Goal: Feedback & Contribution: Contribute content

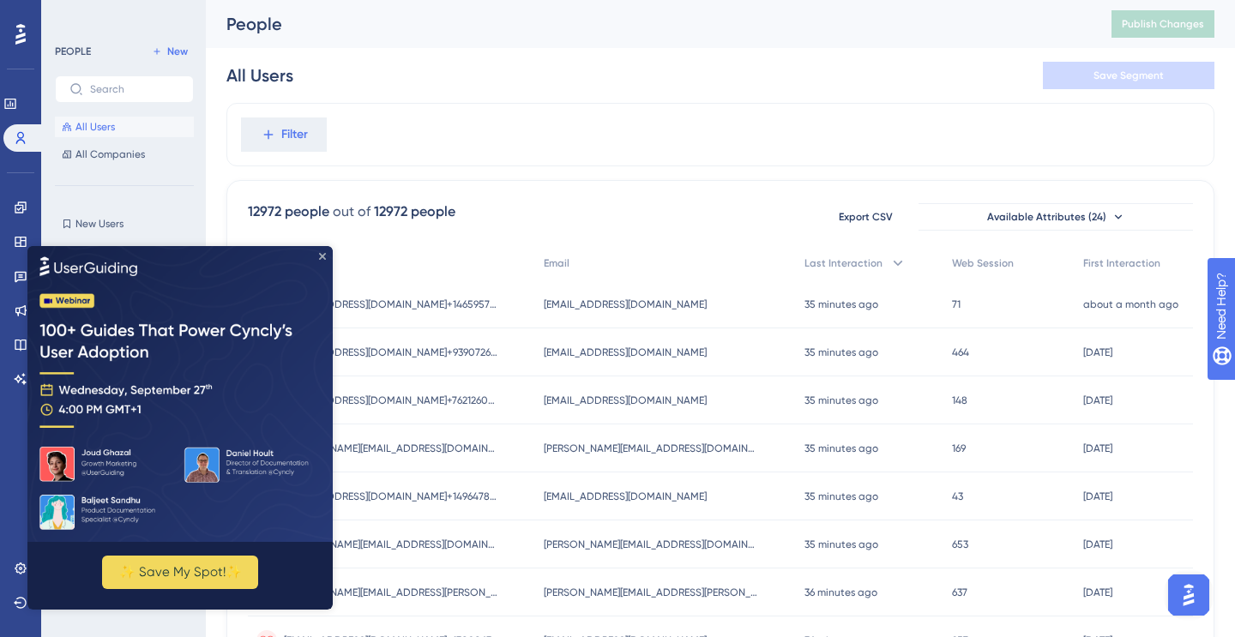
click at [322, 253] on icon "Close Preview" at bounding box center [322, 255] width 7 height 7
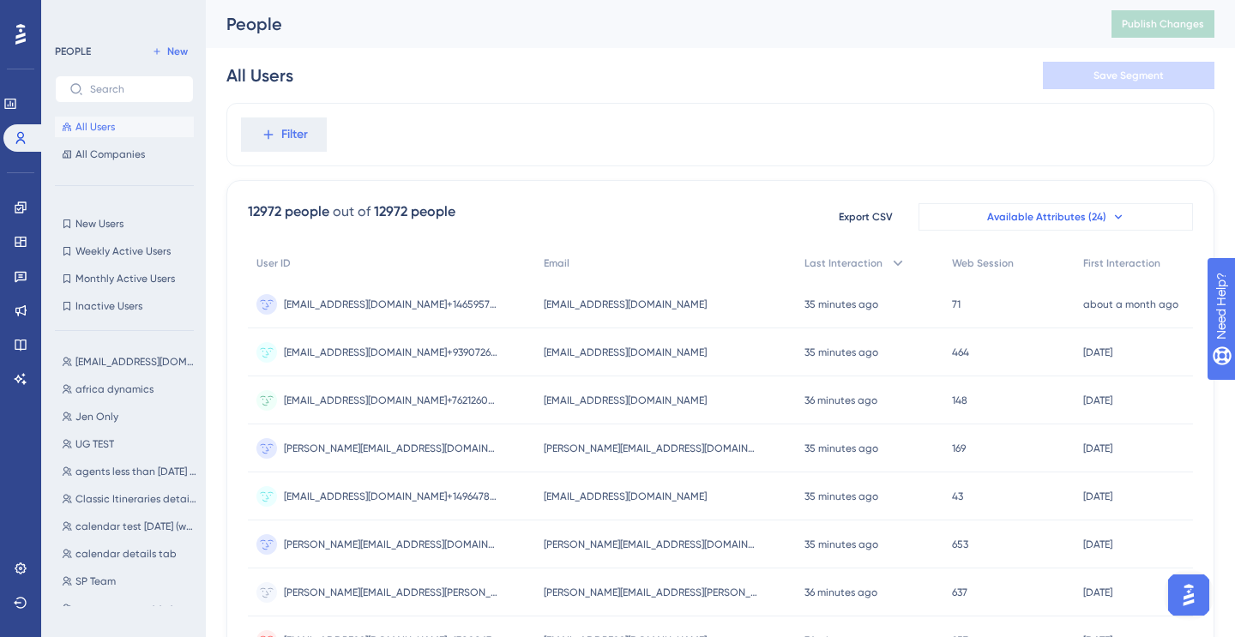
click at [1070, 218] on span "Available Attributes (24)" at bounding box center [1046, 217] width 119 height 14
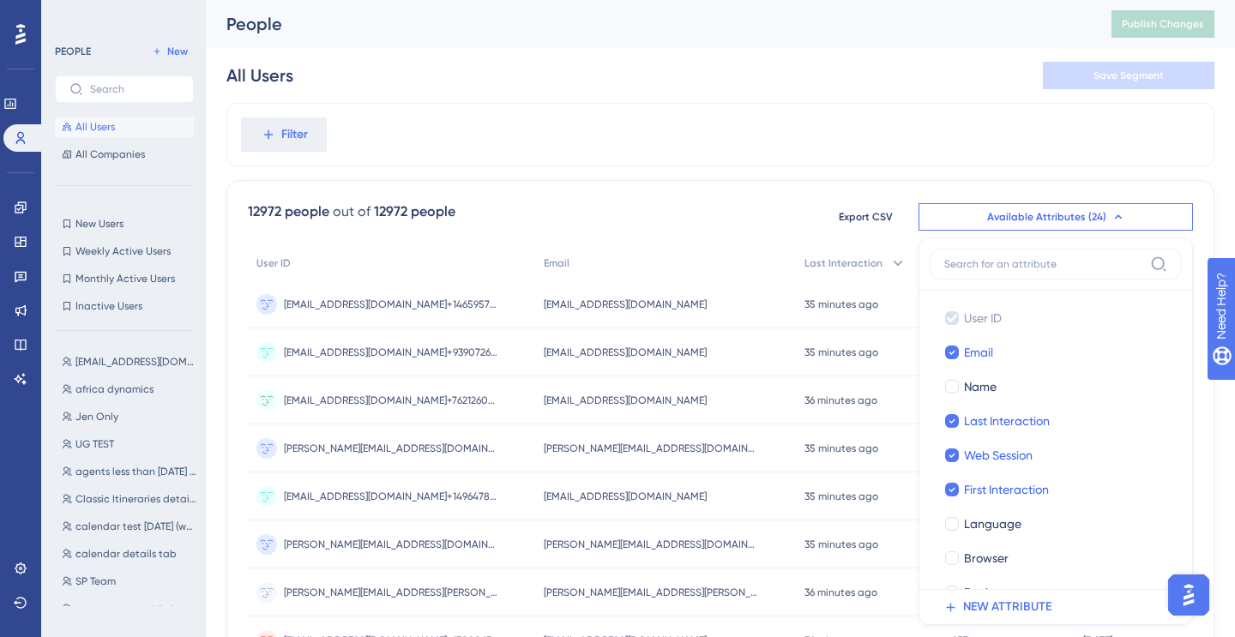
scroll to position [110, 0]
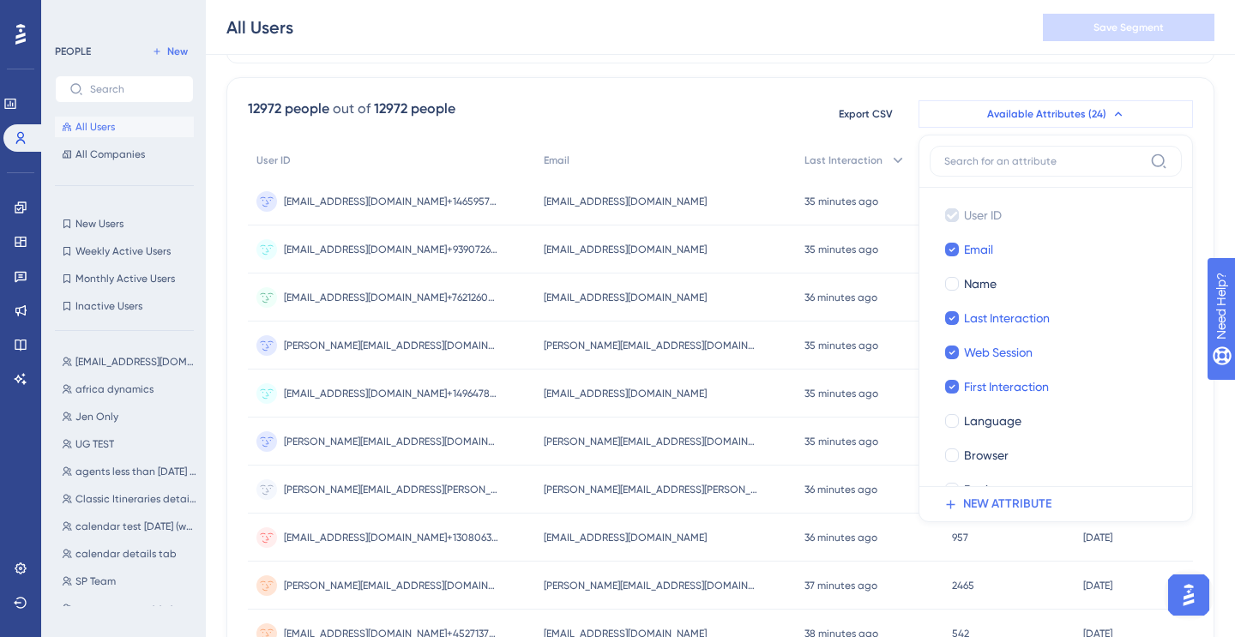
click at [1017, 117] on span "Available Attributes (24)" at bounding box center [1046, 114] width 119 height 14
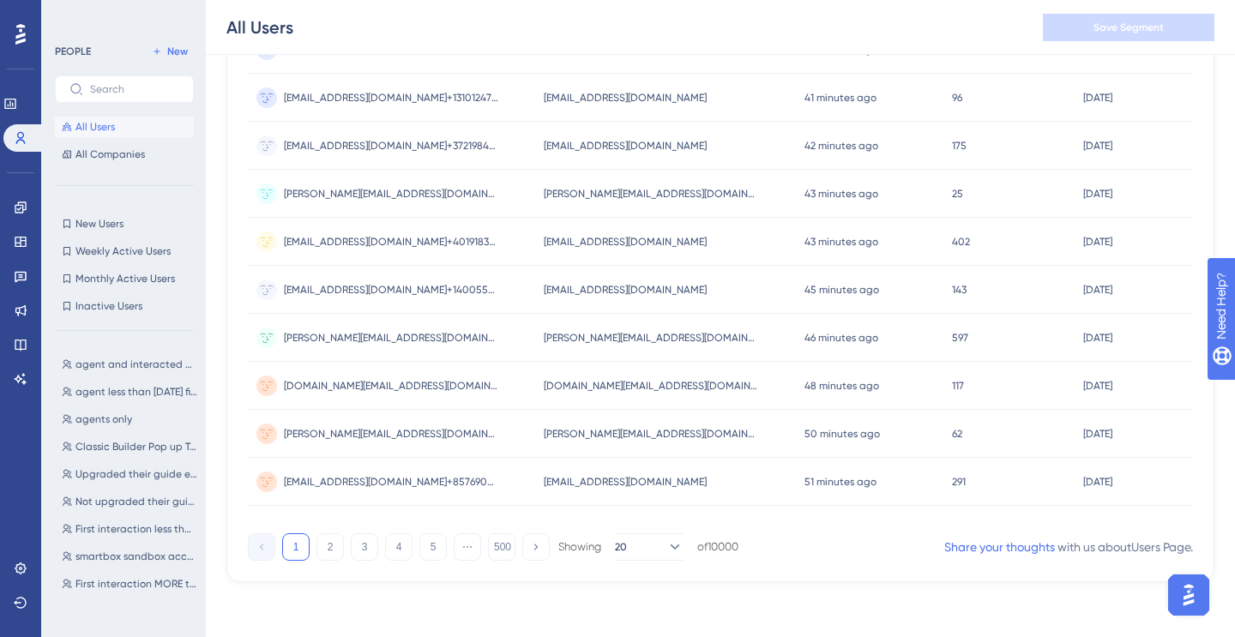
scroll to position [929, 0]
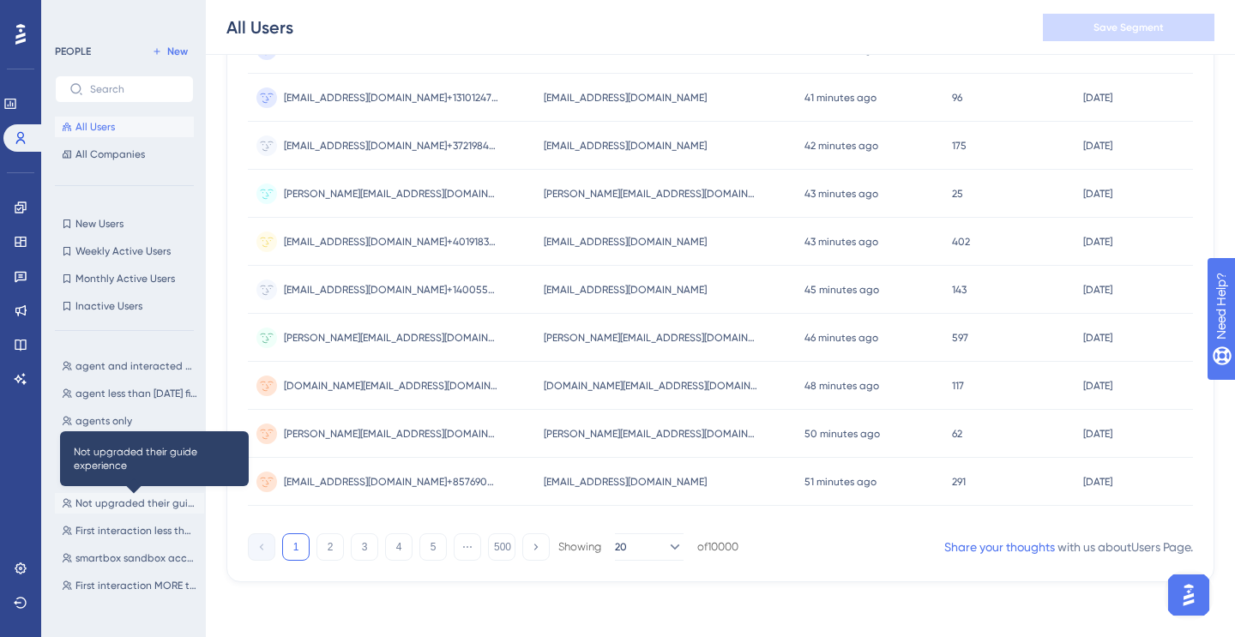
click at [105, 498] on span "Not upgraded their guide experience" at bounding box center [136, 504] width 122 height 14
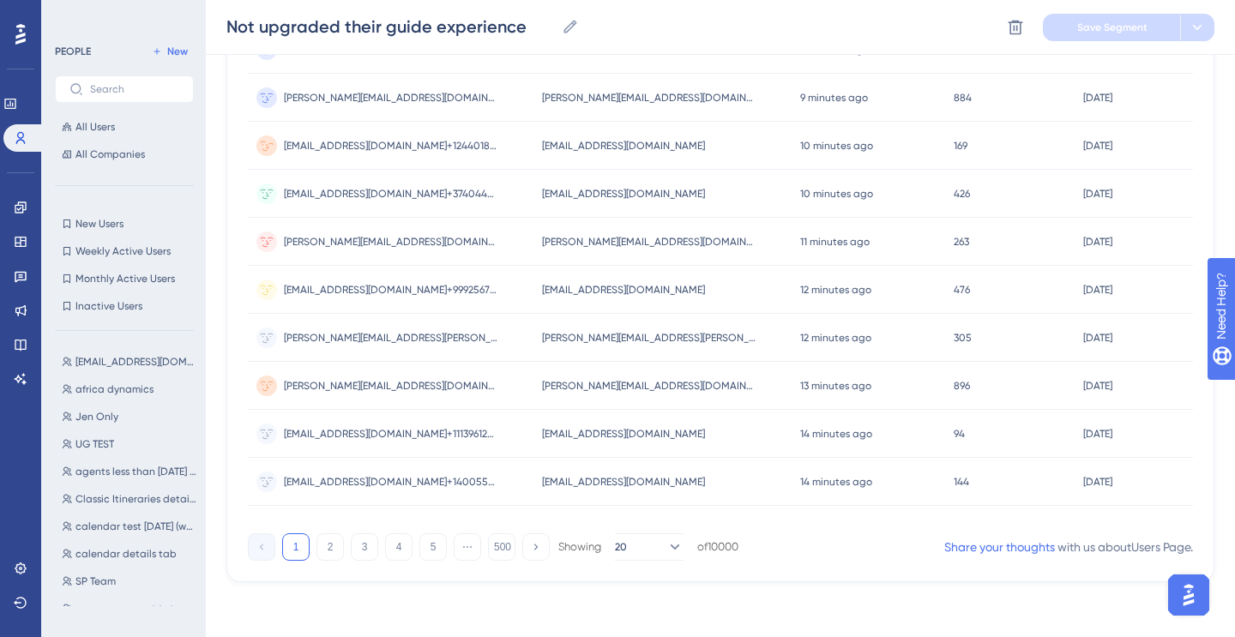
scroll to position [0, 0]
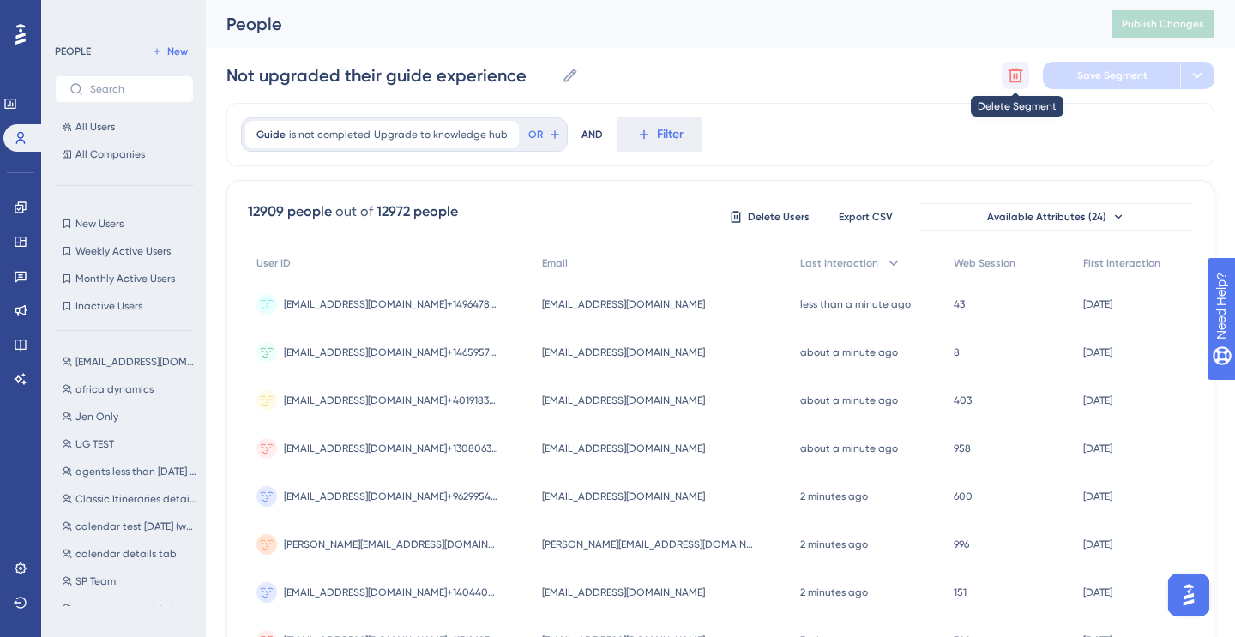
click at [1012, 73] on icon at bounding box center [1015, 75] width 17 height 17
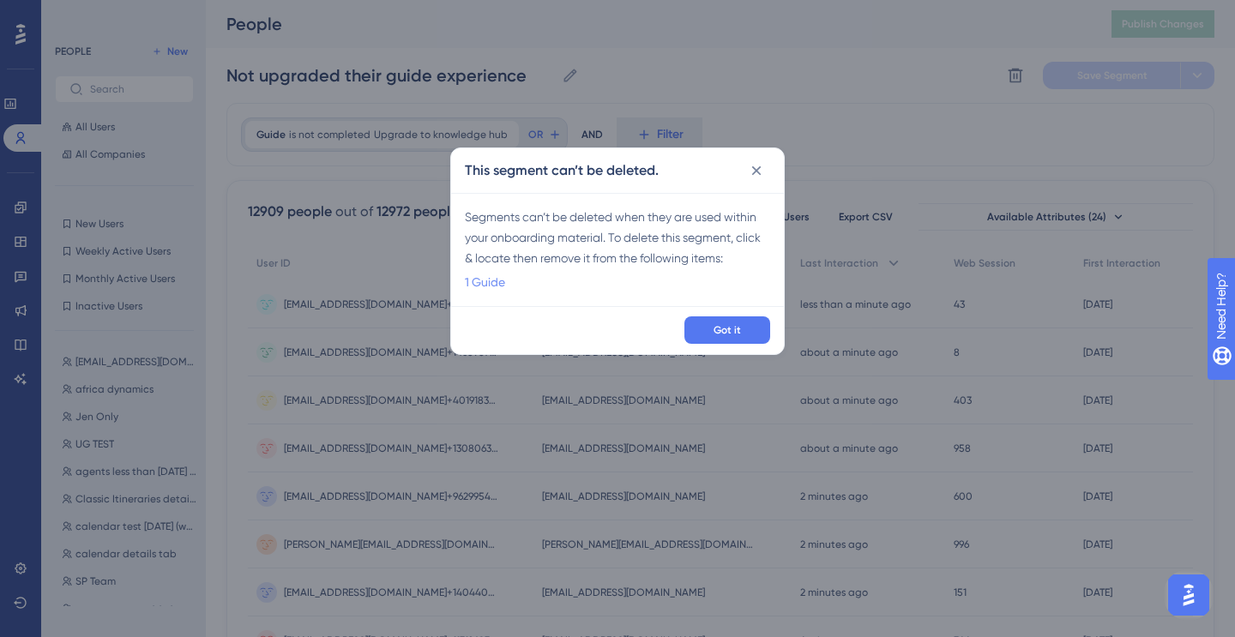
click at [491, 285] on link "1 Guide" at bounding box center [485, 282] width 40 height 21
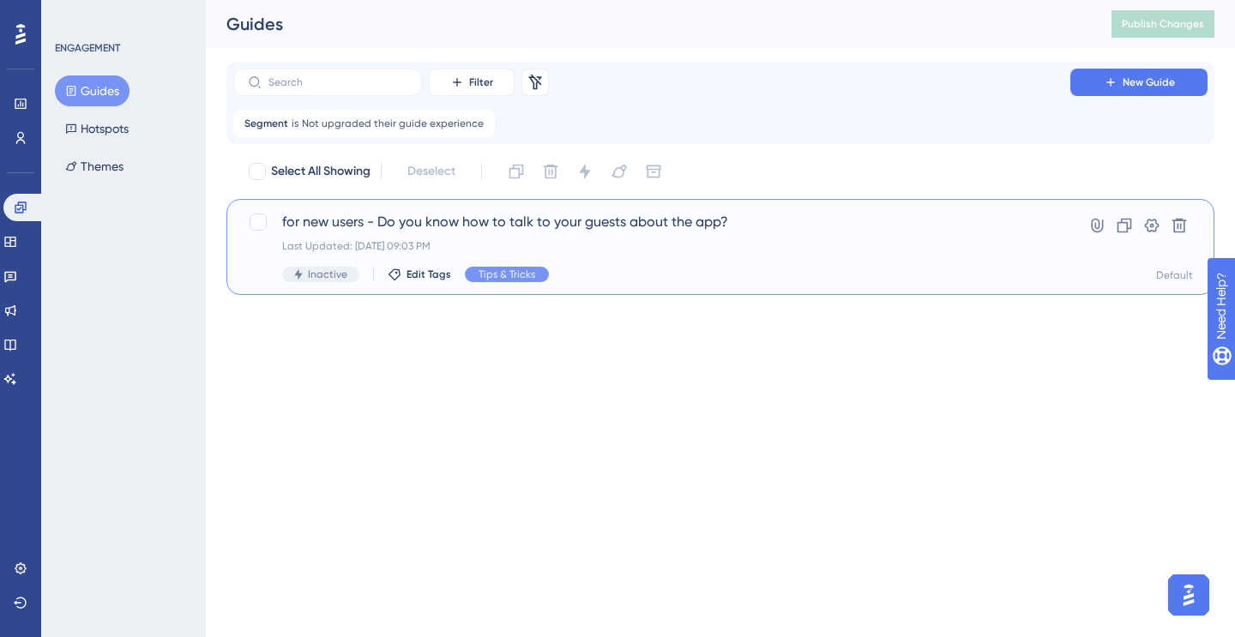
click at [707, 228] on span "for new users - Do you know how to talk to your guests about the app?" at bounding box center [651, 222] width 739 height 21
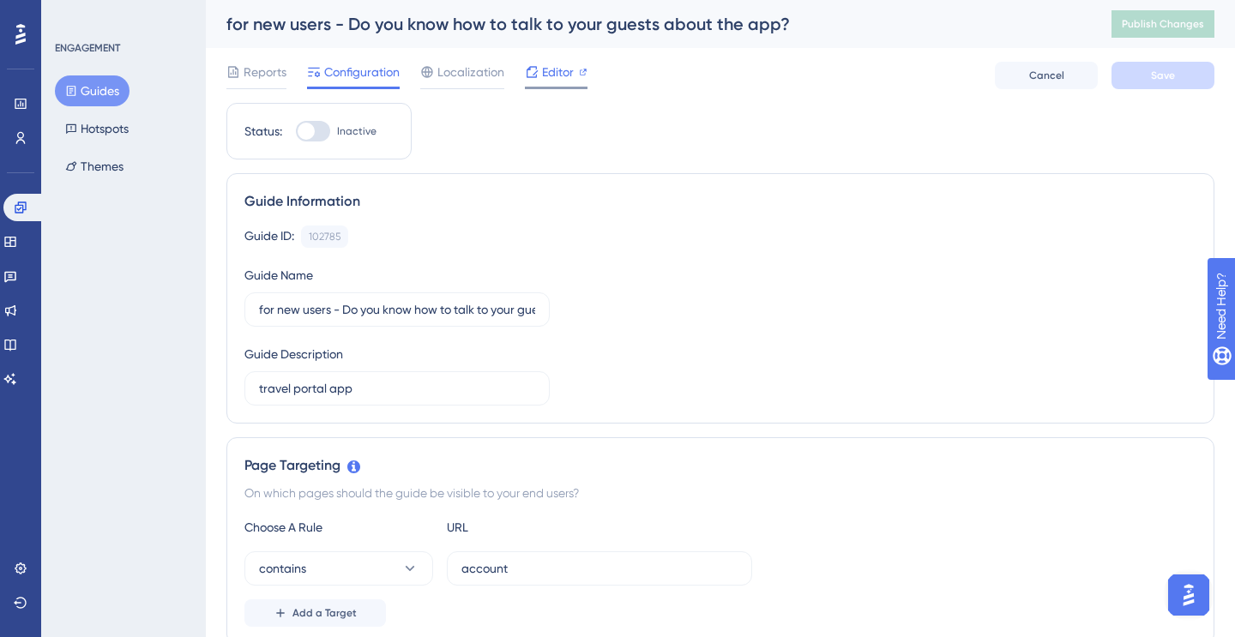
click at [563, 81] on span "Editor" at bounding box center [558, 72] width 32 height 21
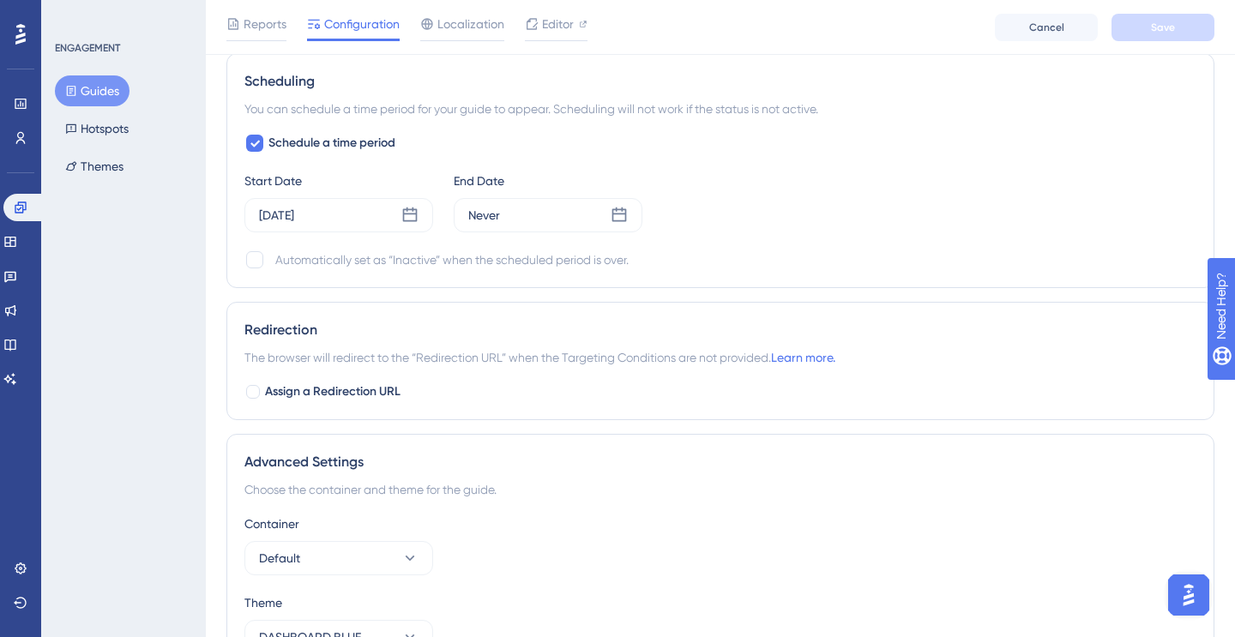
scroll to position [1447, 0]
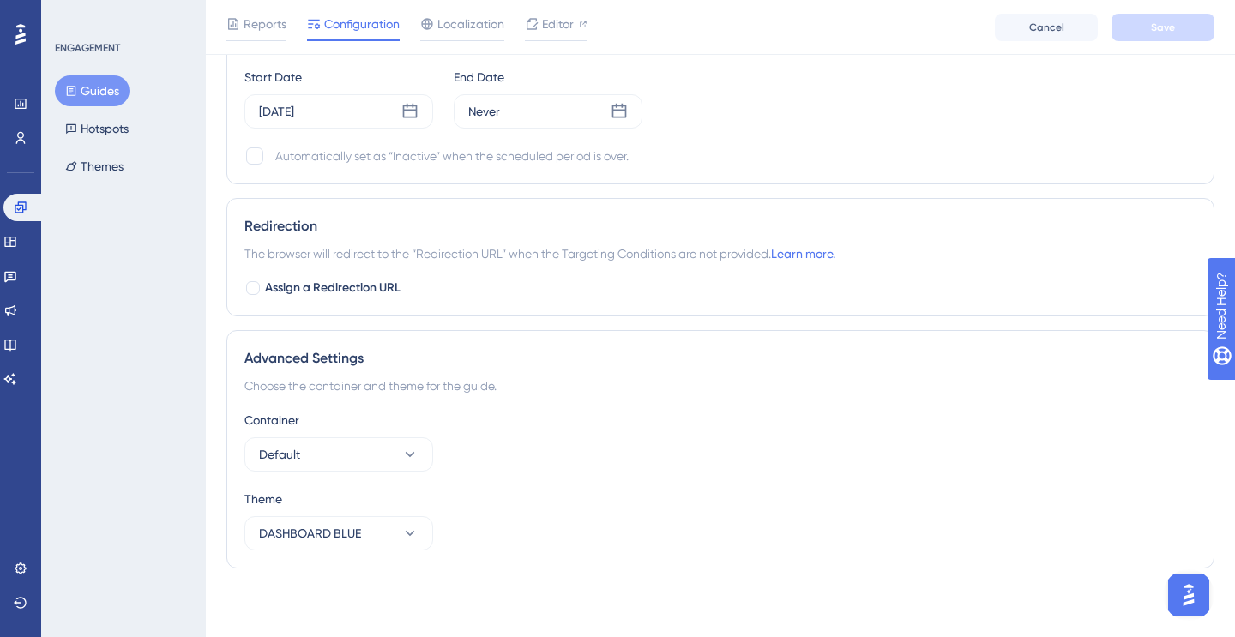
click at [87, 95] on button "Guides" at bounding box center [92, 90] width 75 height 31
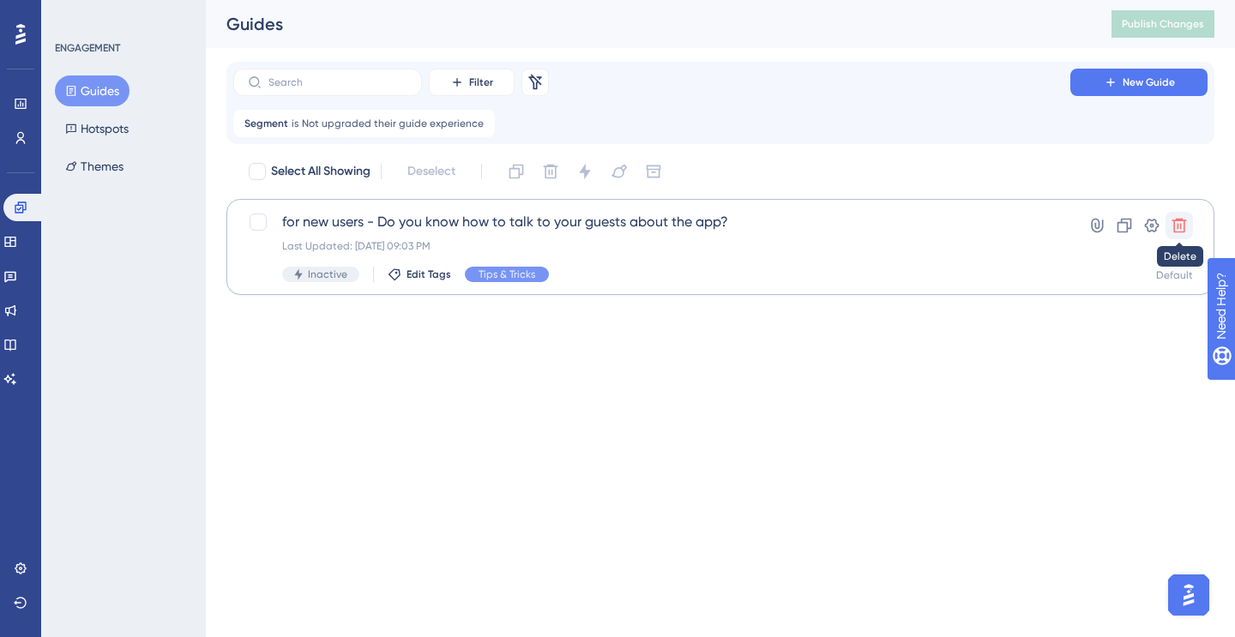
click at [1186, 221] on icon at bounding box center [1179, 225] width 17 height 17
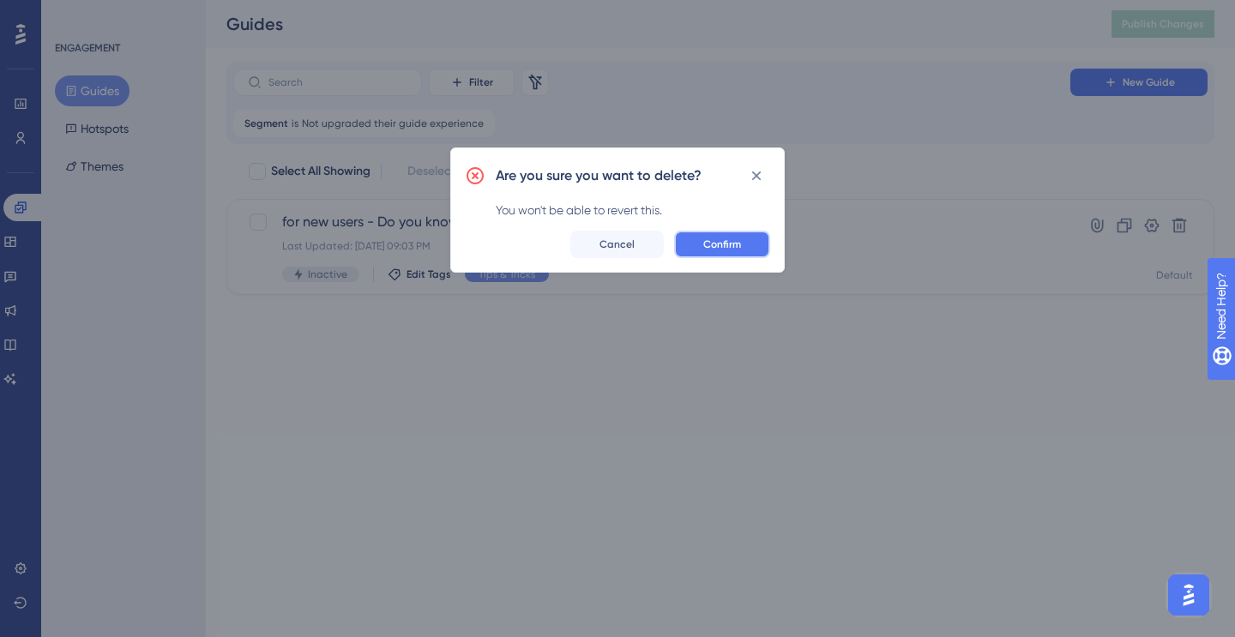
click at [735, 252] on button "Confirm" at bounding box center [722, 244] width 96 height 27
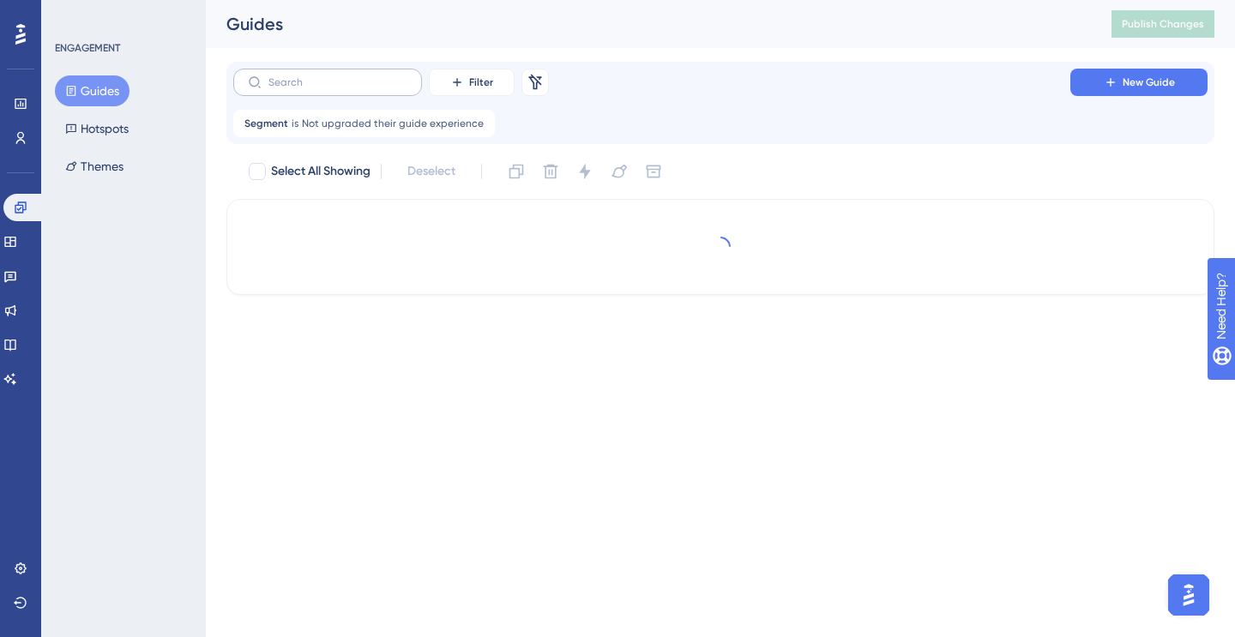
checkbox input "true"
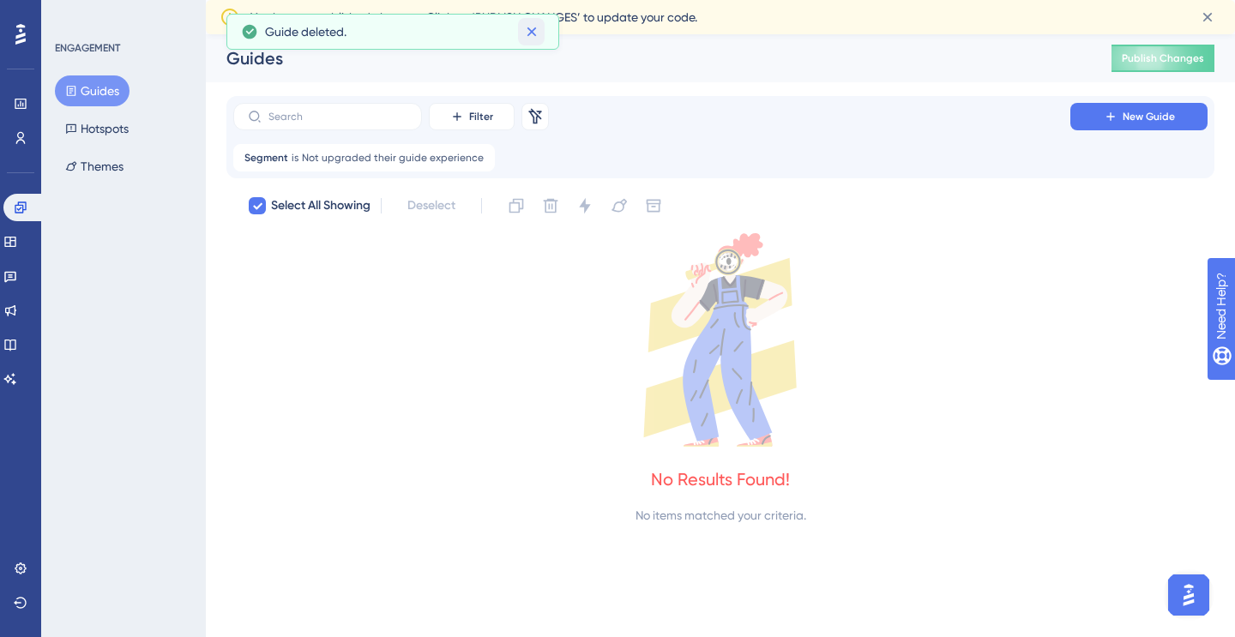
click at [530, 37] on icon at bounding box center [531, 31] width 17 height 17
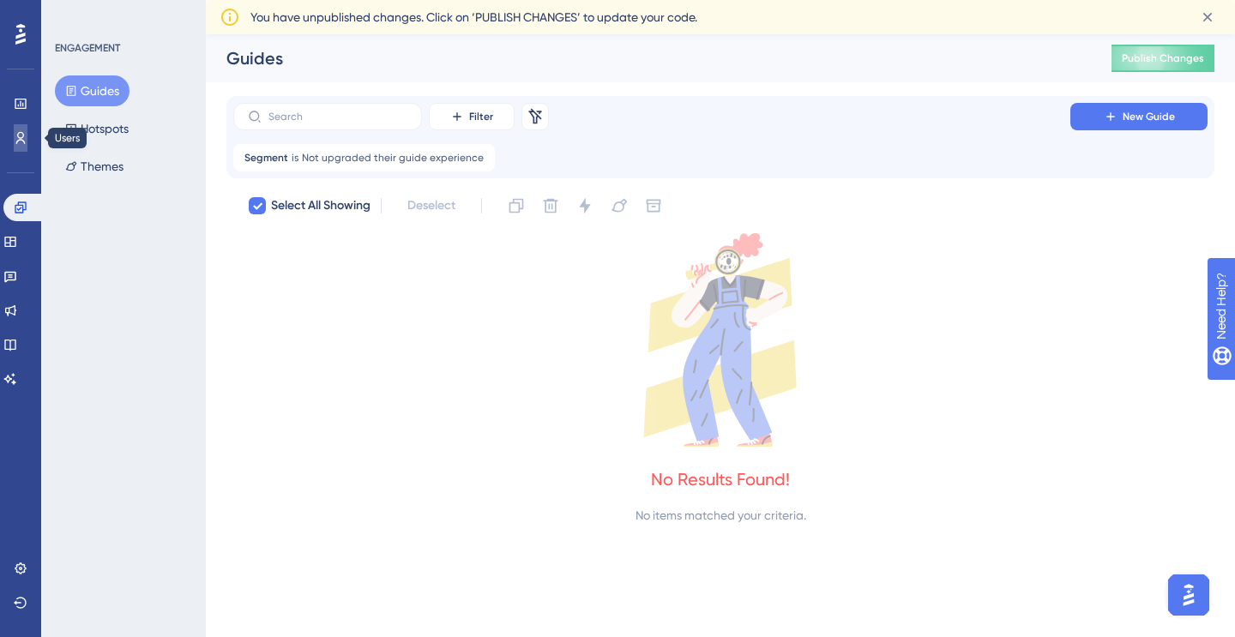
click at [15, 142] on icon at bounding box center [21, 138] width 14 height 14
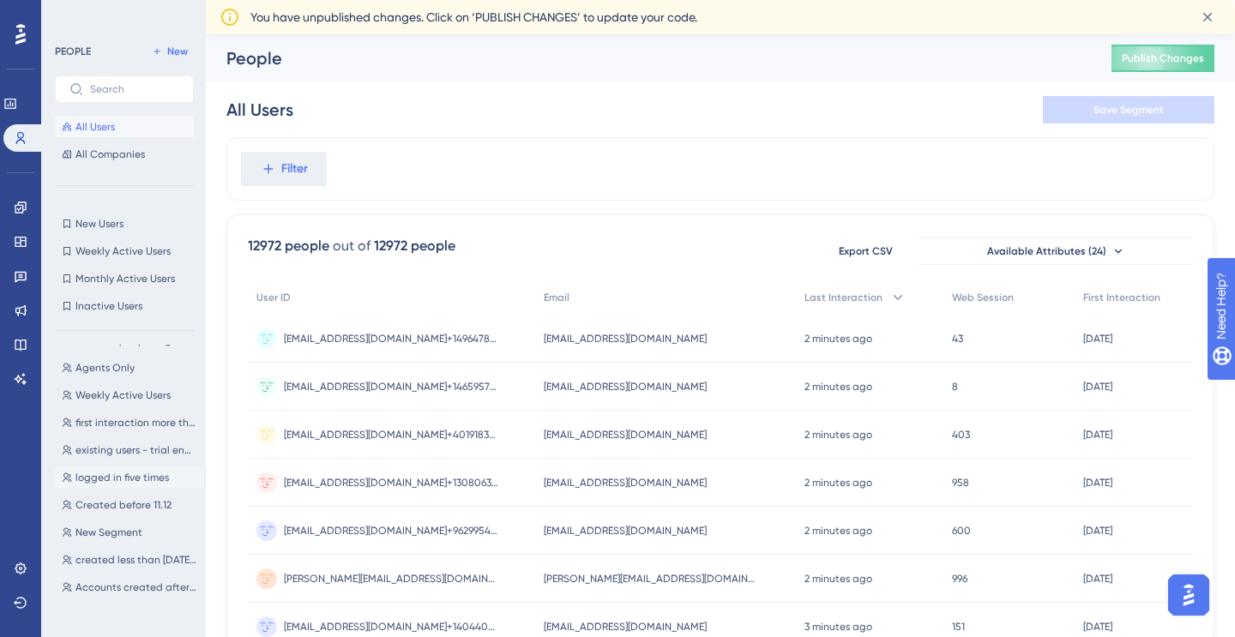
scroll to position [601, 0]
click at [115, 528] on span "New Segment" at bounding box center [108, 529] width 67 height 14
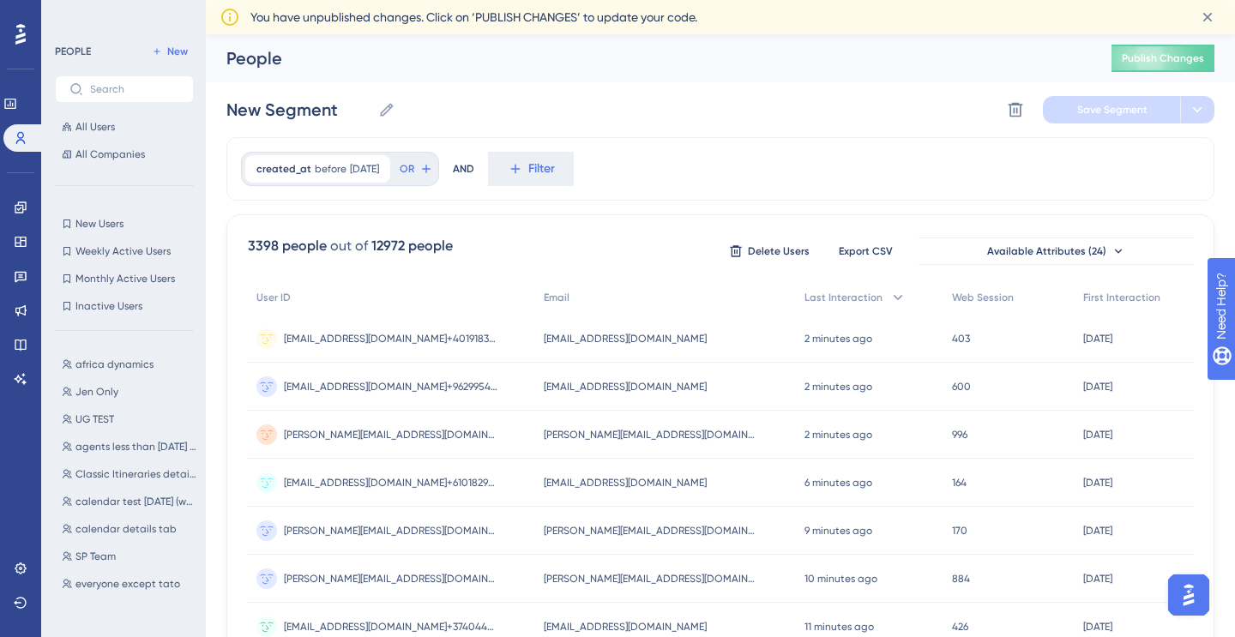
scroll to position [0, 0]
click at [1010, 106] on icon at bounding box center [1015, 110] width 15 height 15
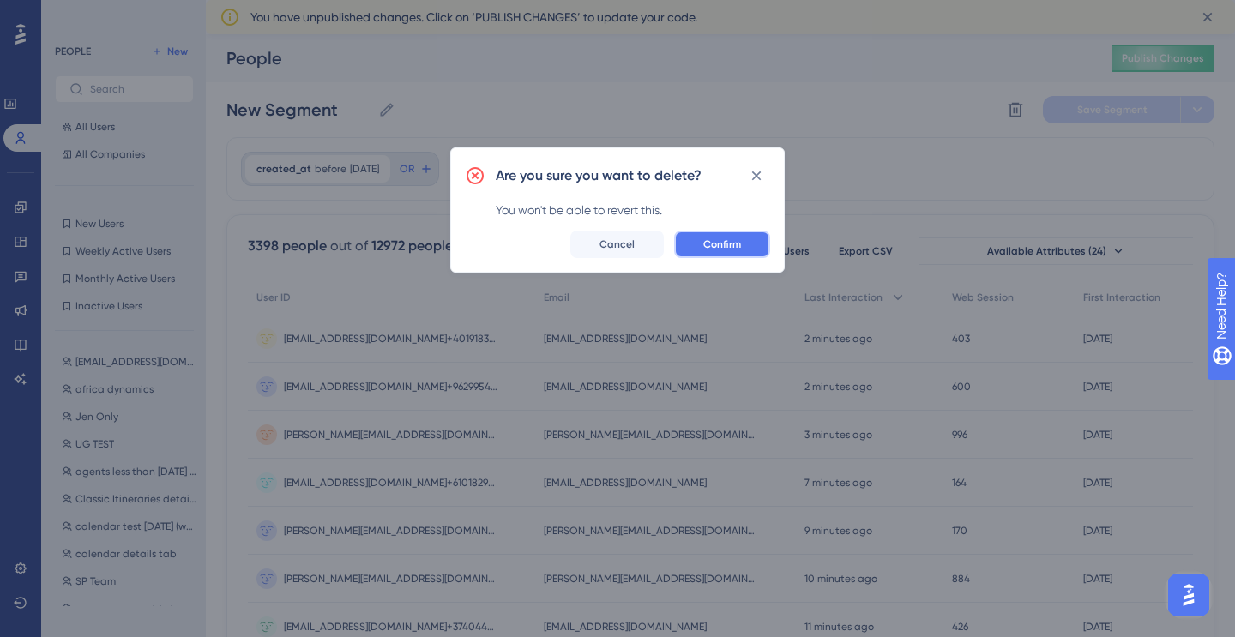
click at [731, 243] on span "Confirm" at bounding box center [722, 245] width 38 height 14
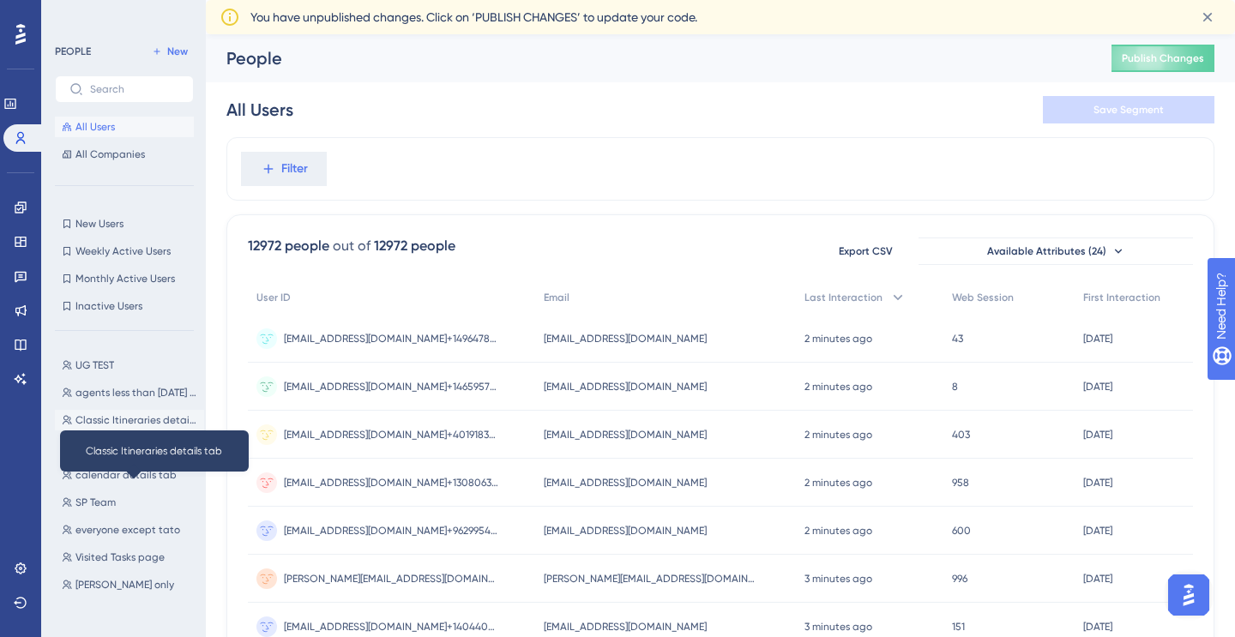
scroll to position [85, 0]
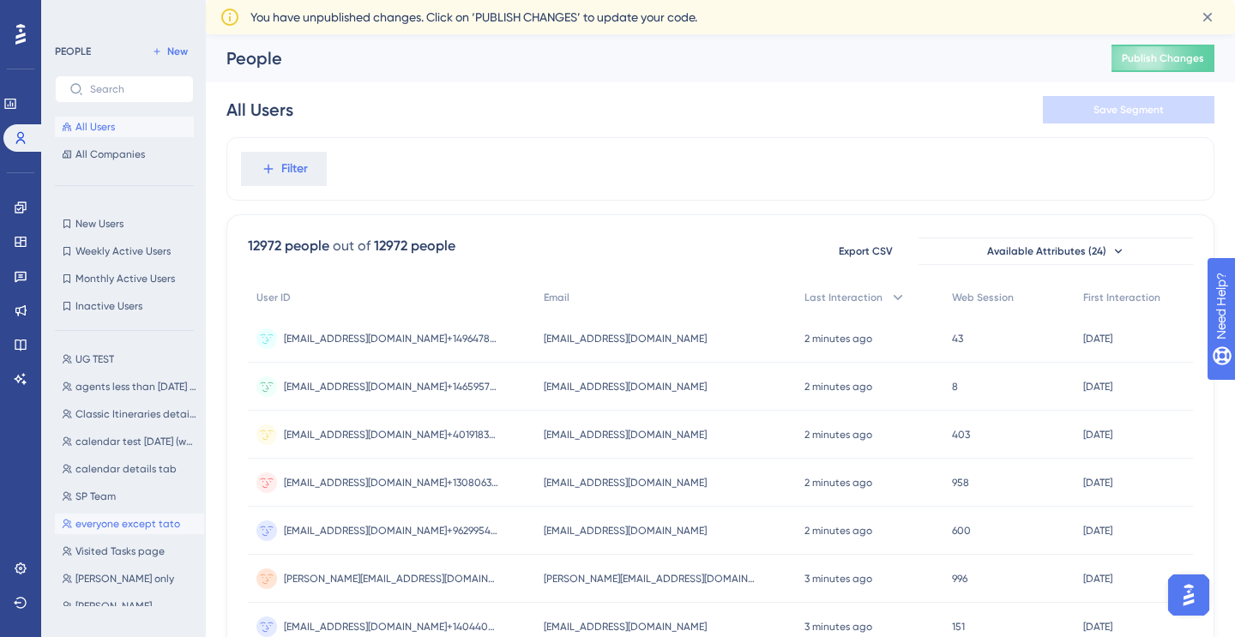
click at [109, 524] on span "everyone except tato" at bounding box center [127, 524] width 105 height 14
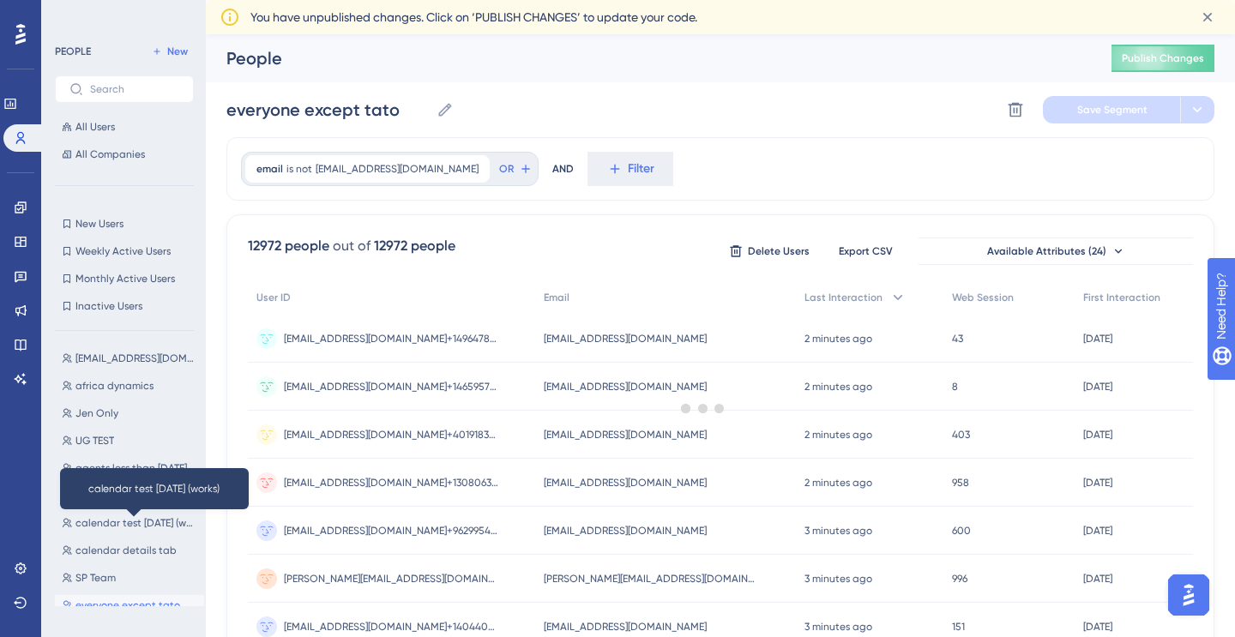
scroll to position [0, 0]
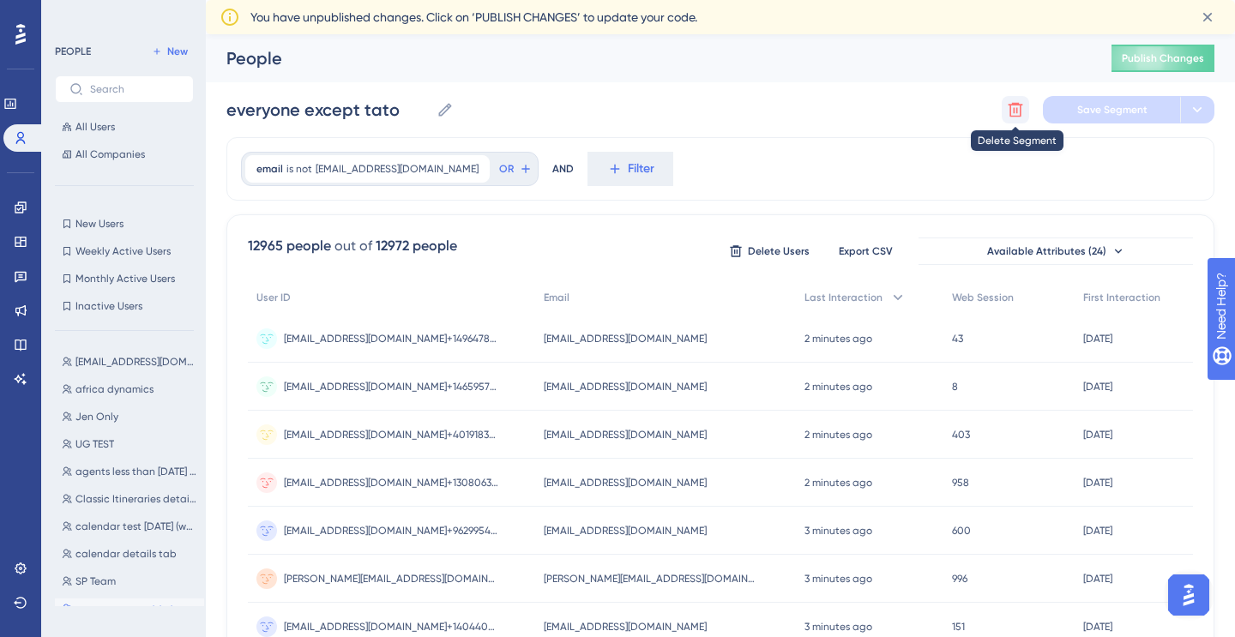
click at [1020, 104] on icon at bounding box center [1015, 110] width 15 height 15
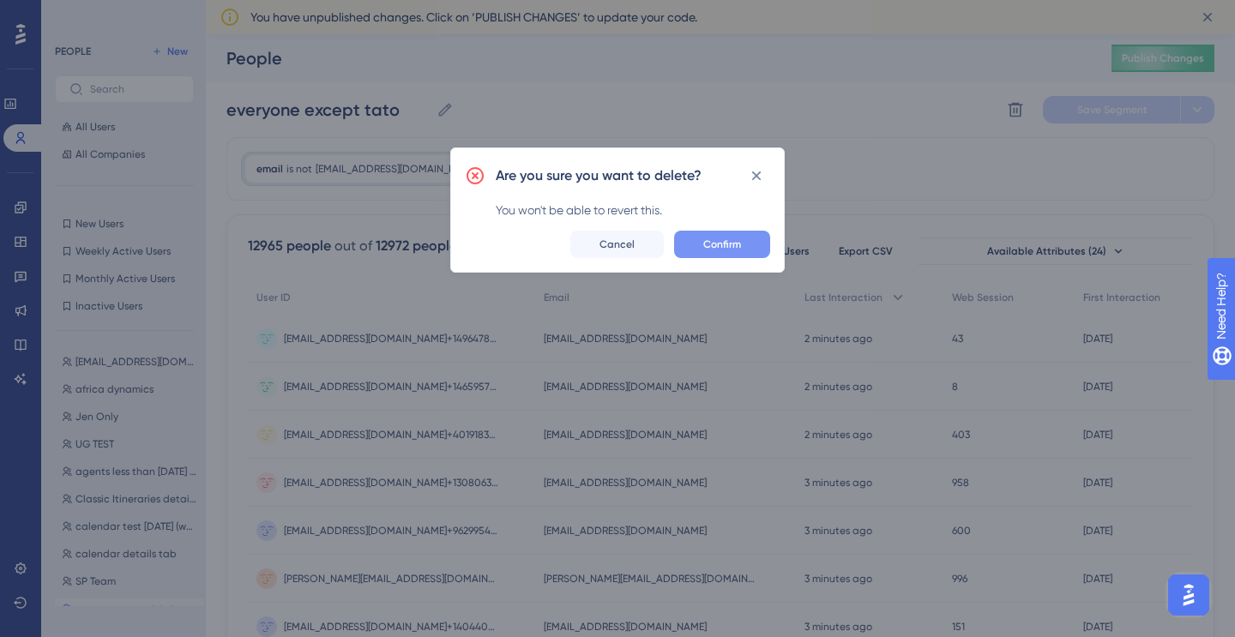
click at [720, 245] on span "Confirm" at bounding box center [722, 245] width 38 height 14
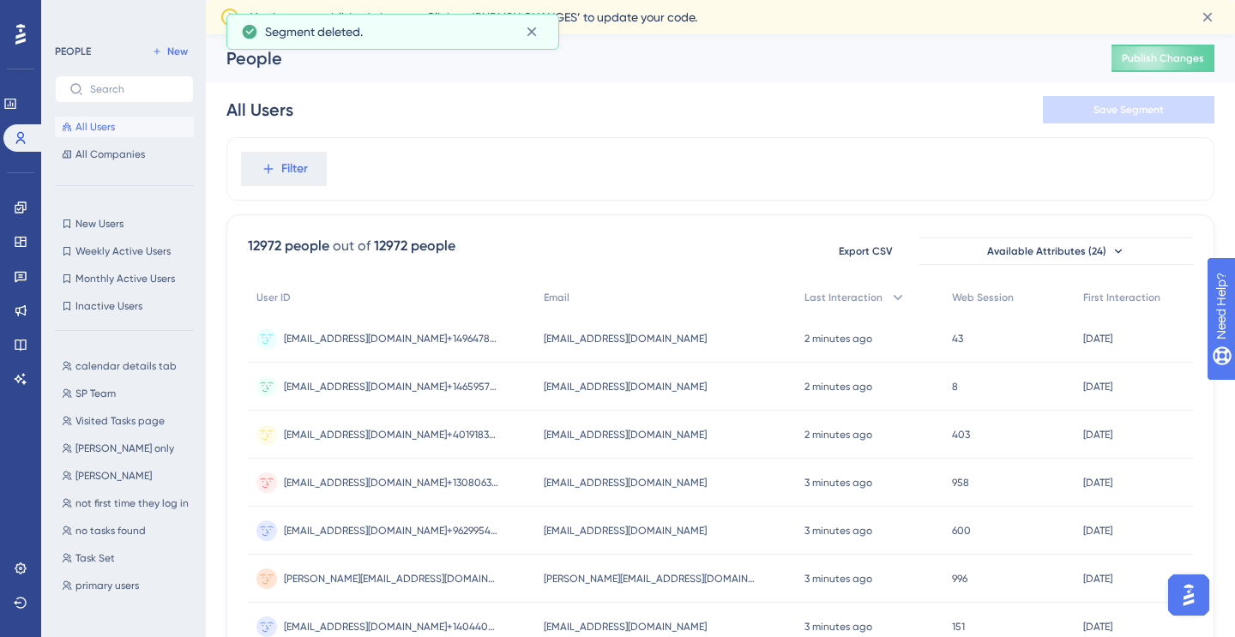
scroll to position [209, 0]
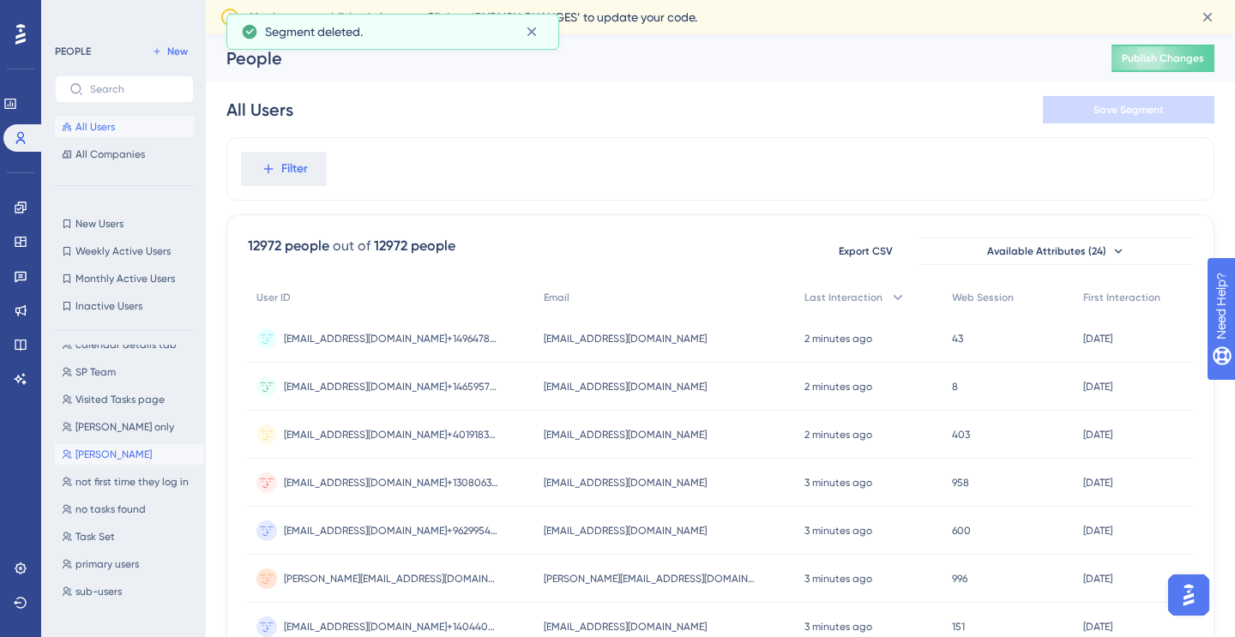
click at [122, 453] on span "[PERSON_NAME]" at bounding box center [113, 455] width 76 height 14
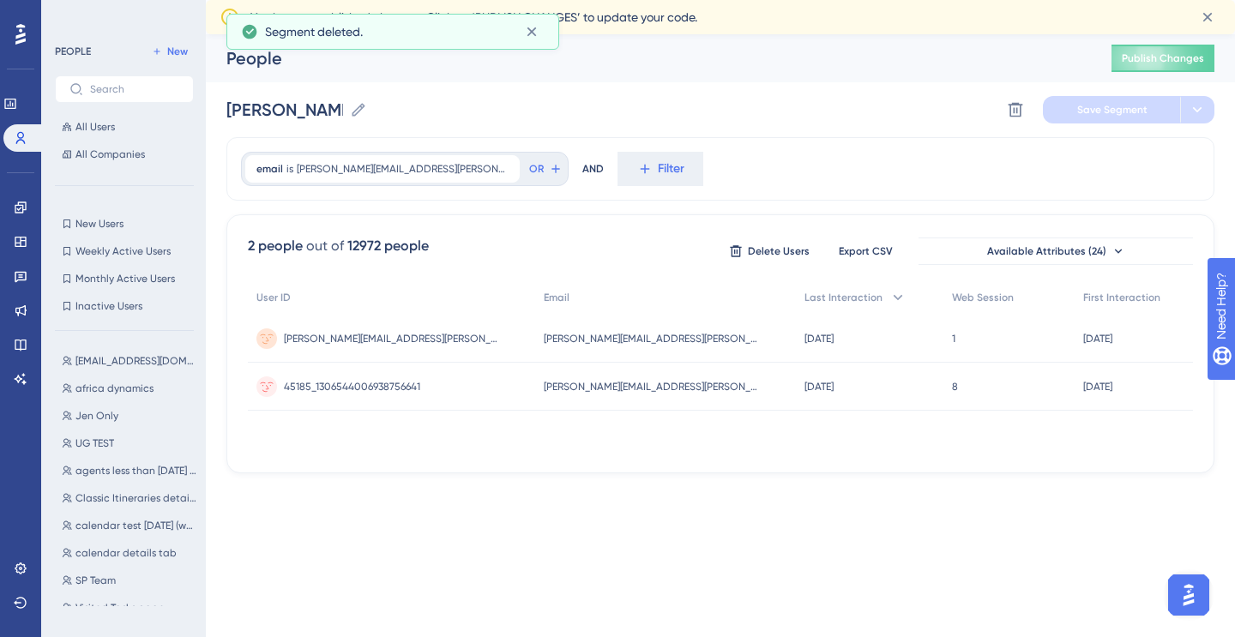
scroll to position [0, 0]
click at [1020, 109] on icon at bounding box center [1015, 110] width 15 height 15
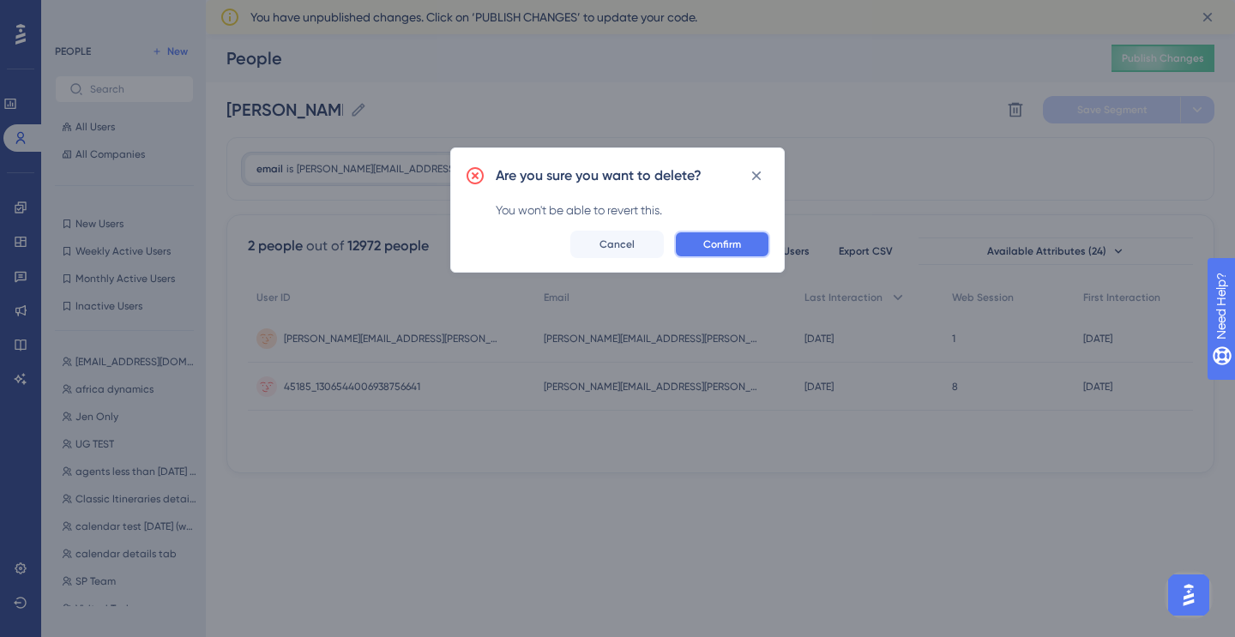
click at [734, 235] on button "Confirm" at bounding box center [722, 244] width 96 height 27
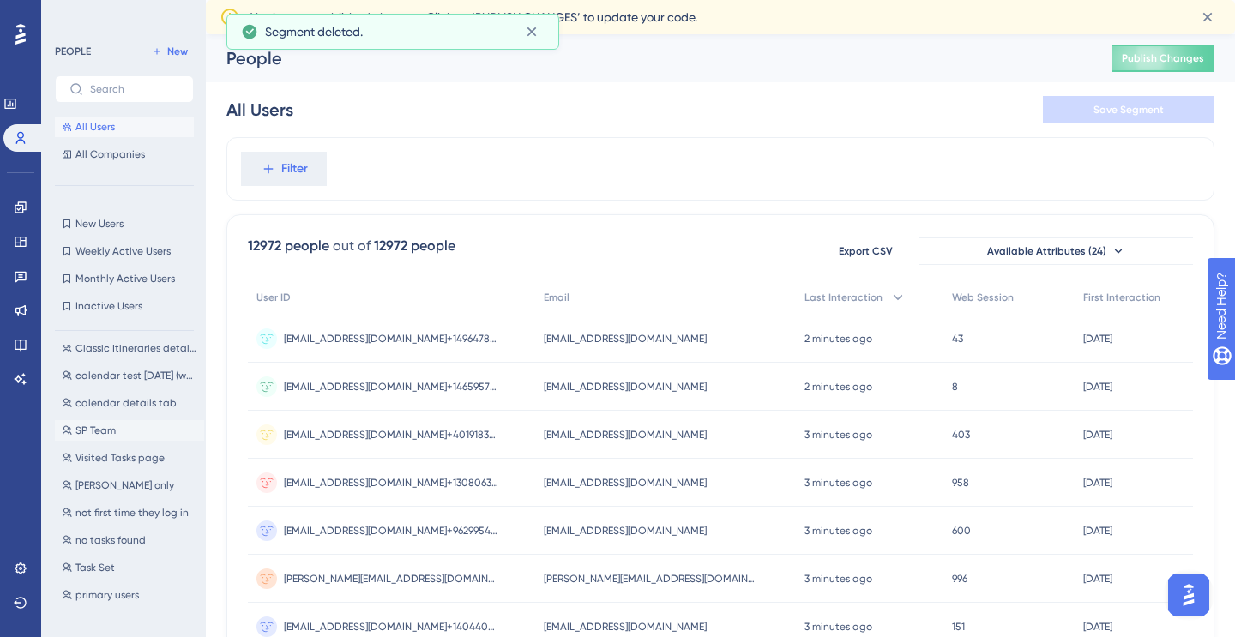
scroll to position [152, 0]
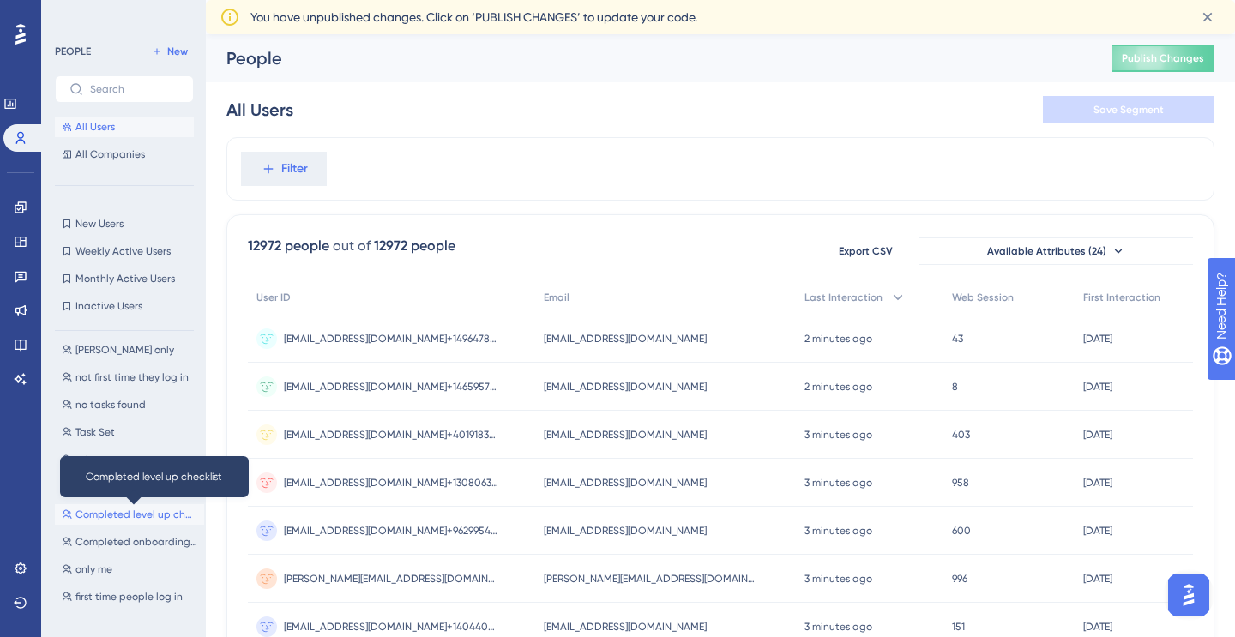
click at [119, 514] on span "Completed level up checklist" at bounding box center [136, 515] width 122 height 14
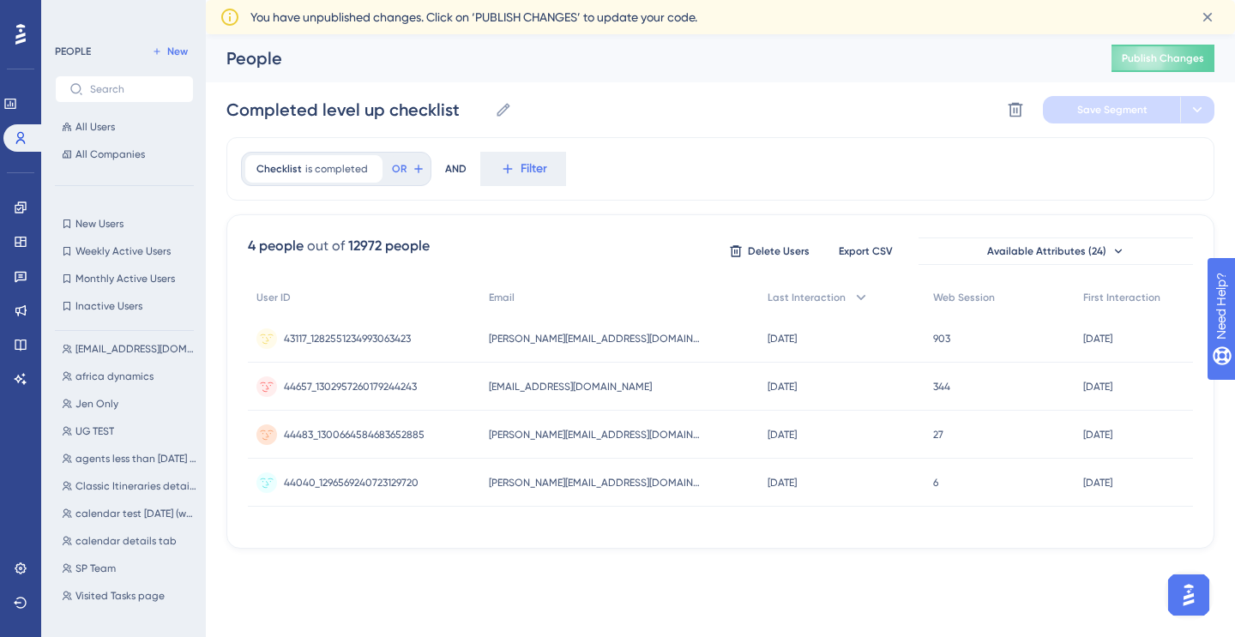
scroll to position [0, 0]
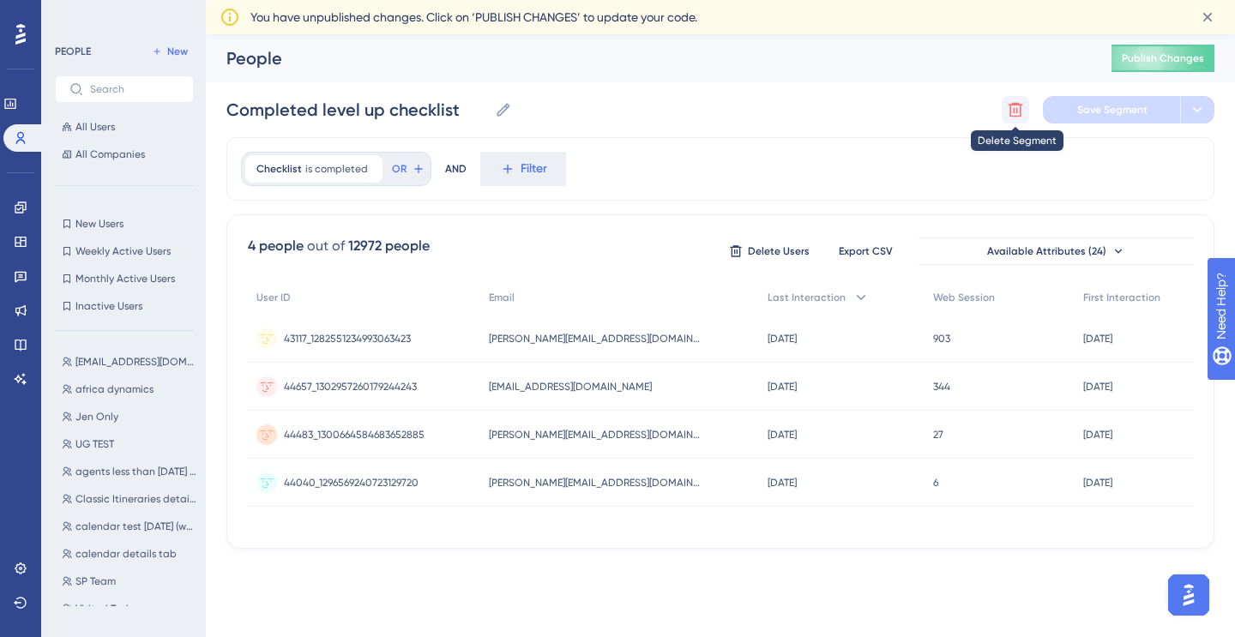
click at [1021, 109] on icon at bounding box center [1015, 109] width 17 height 17
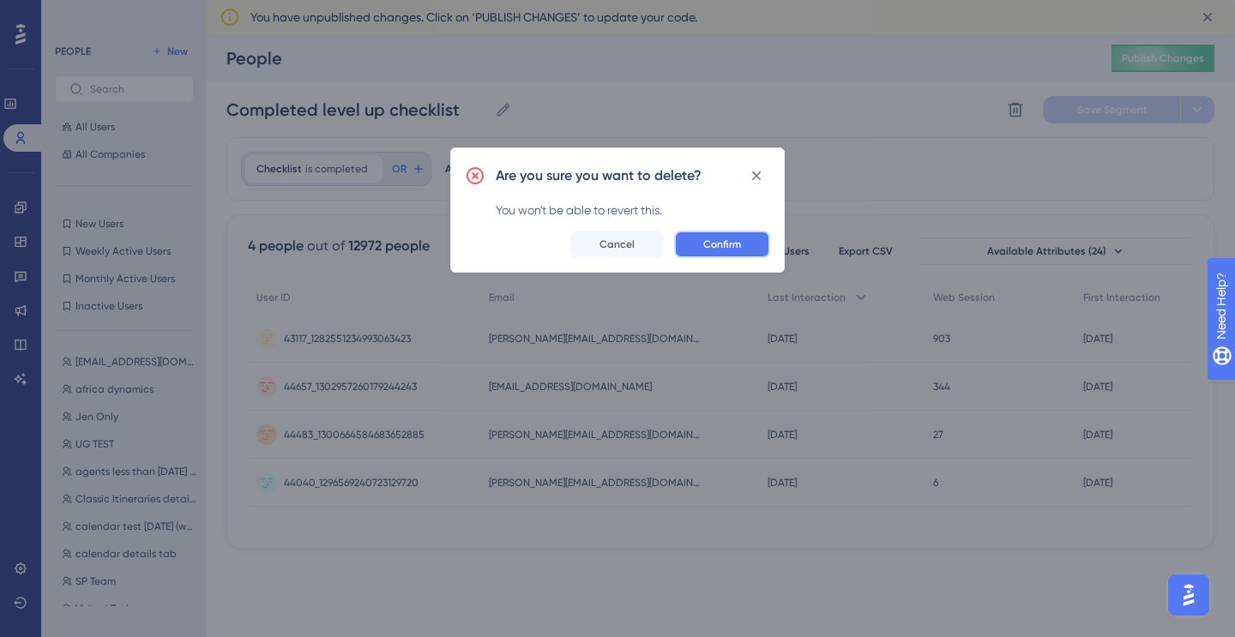
click at [720, 238] on span "Confirm" at bounding box center [722, 245] width 38 height 14
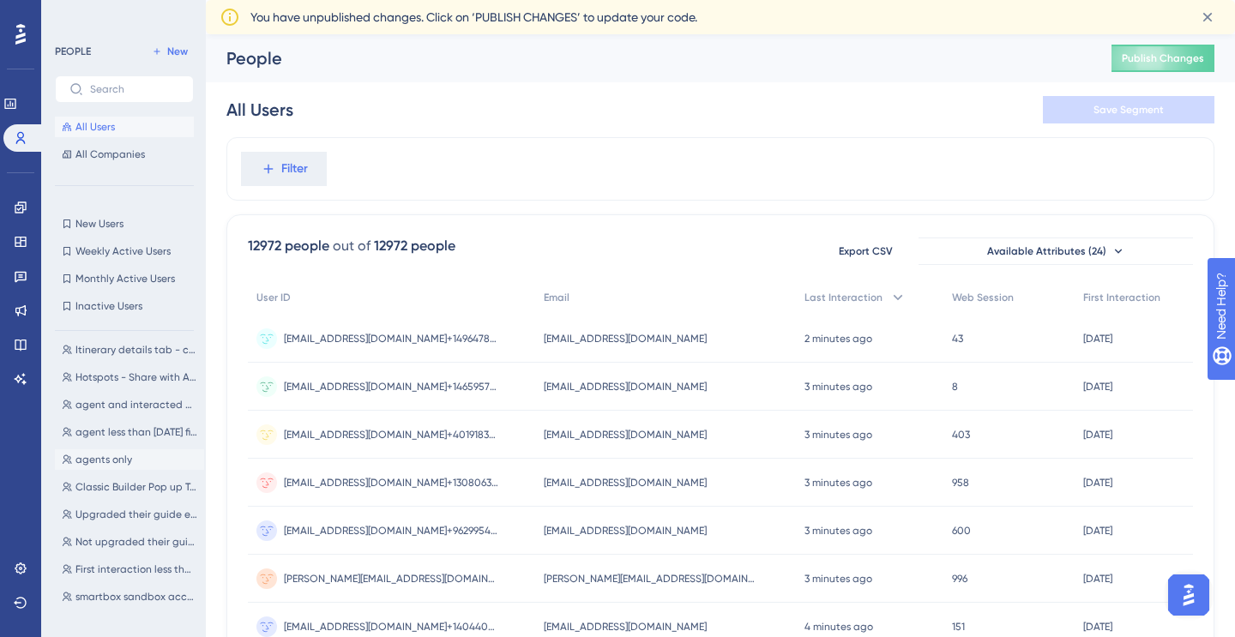
scroll to position [785, 0]
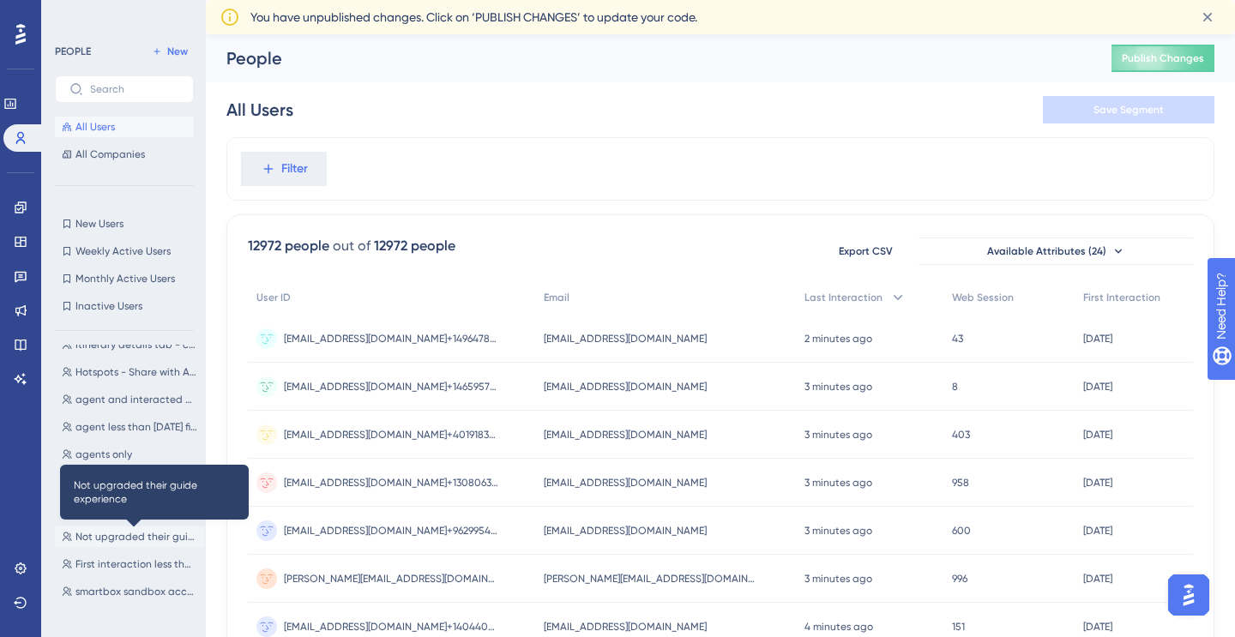
click at [121, 541] on span "Not upgraded their guide experience" at bounding box center [136, 537] width 122 height 14
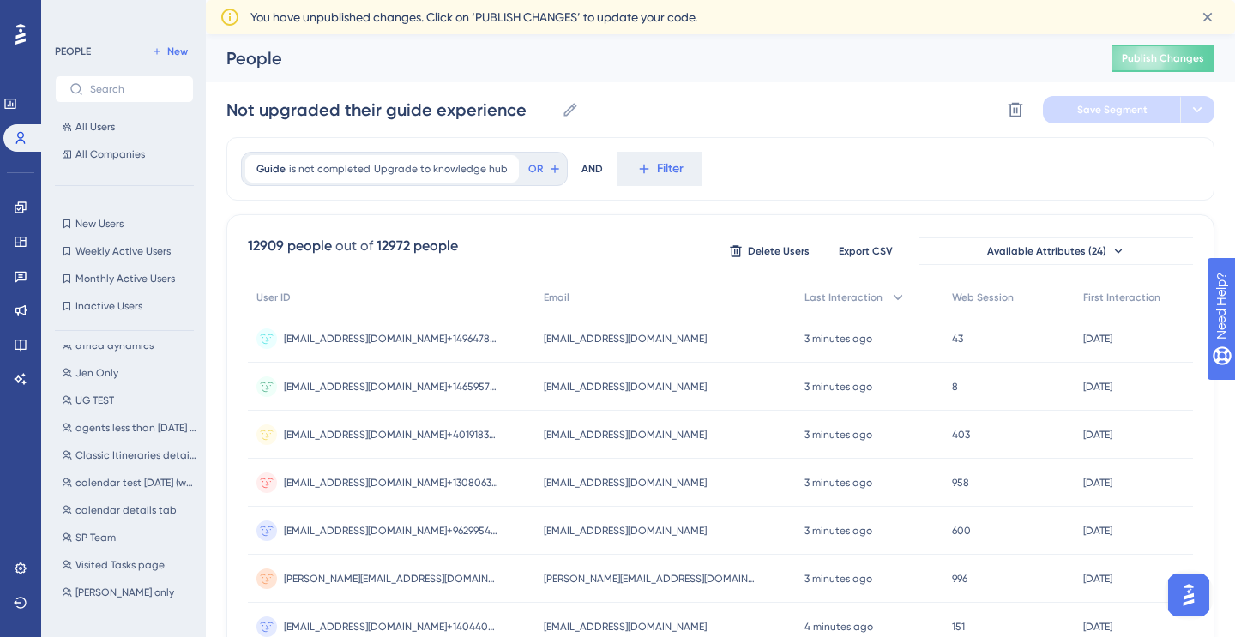
scroll to position [0, 0]
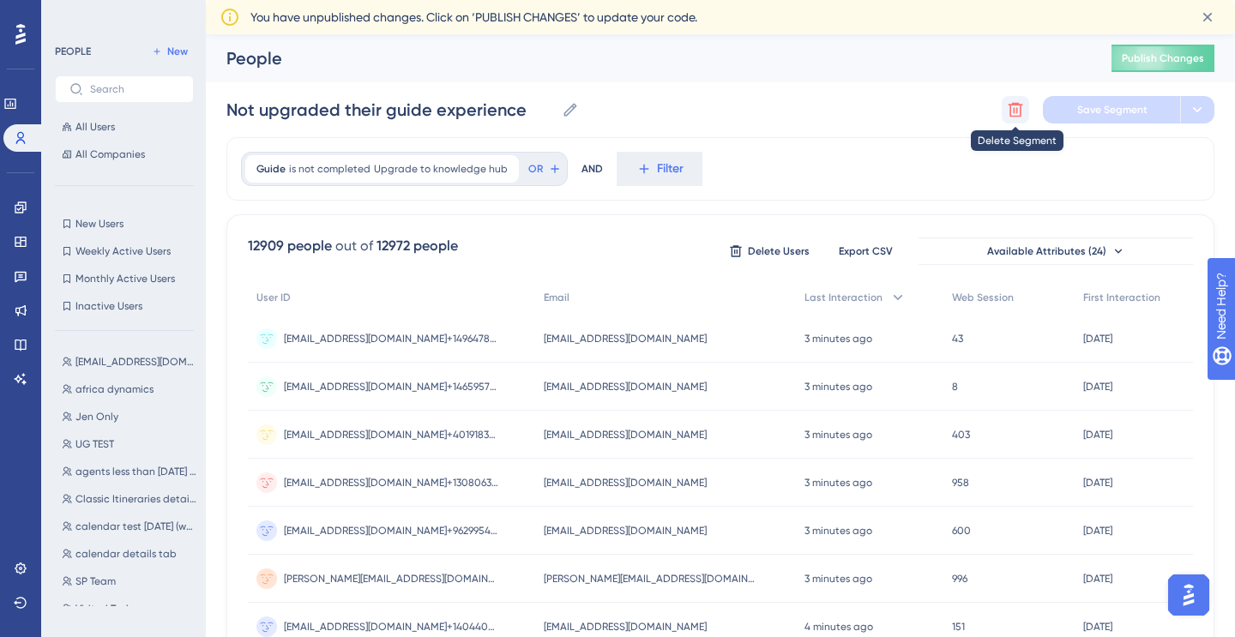
click at [1016, 105] on icon at bounding box center [1015, 109] width 17 height 17
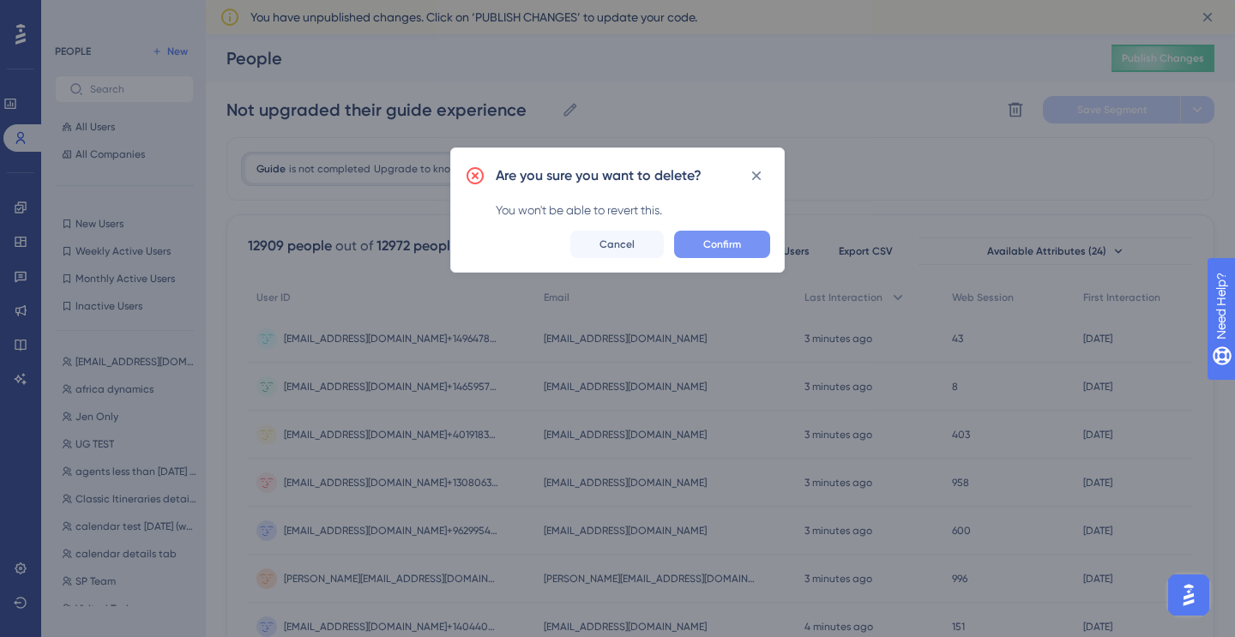
click at [713, 236] on button "Confirm" at bounding box center [722, 244] width 96 height 27
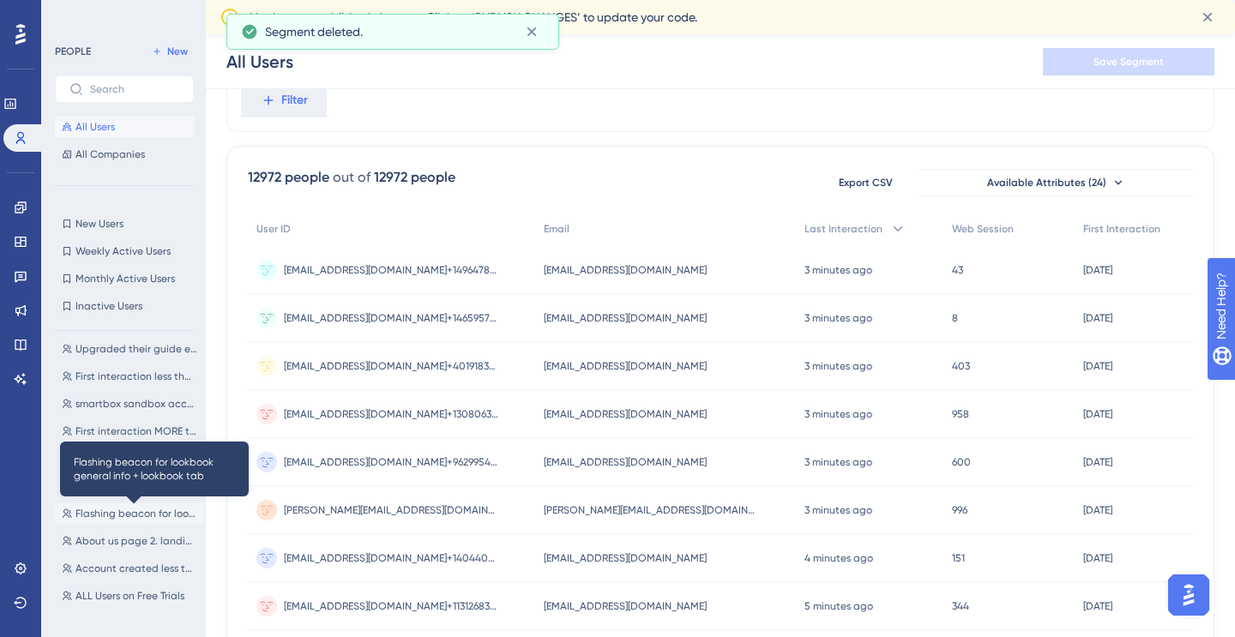
scroll to position [77, 0]
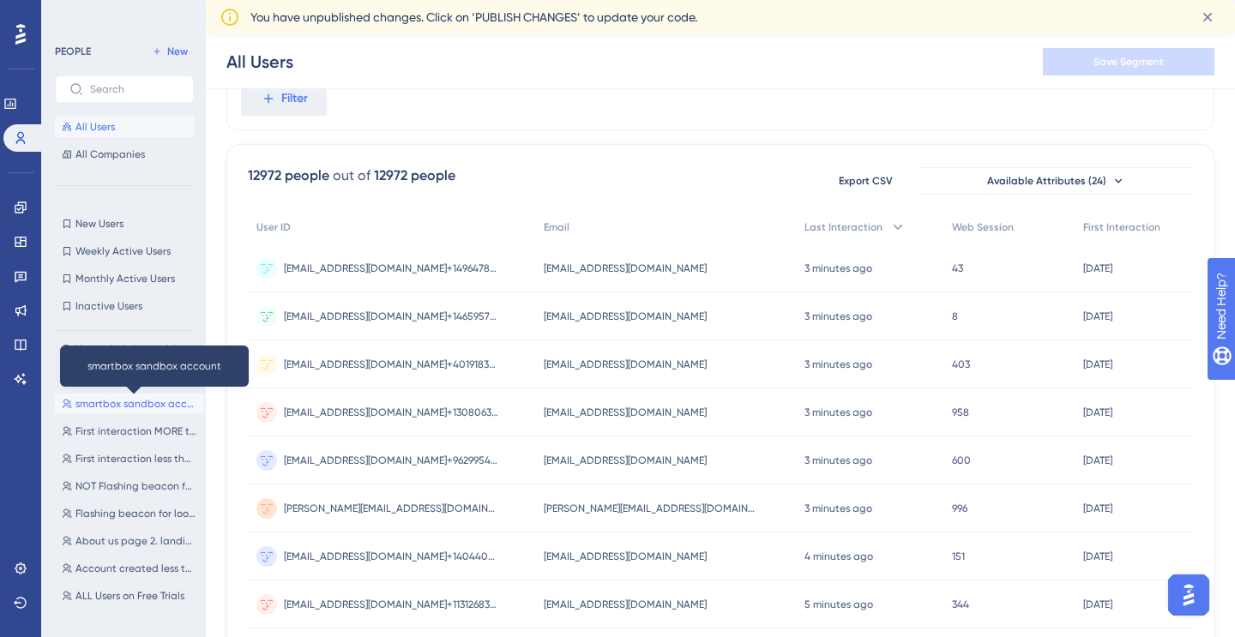
click at [120, 403] on span "smartbox sandbox account" at bounding box center [136, 404] width 122 height 14
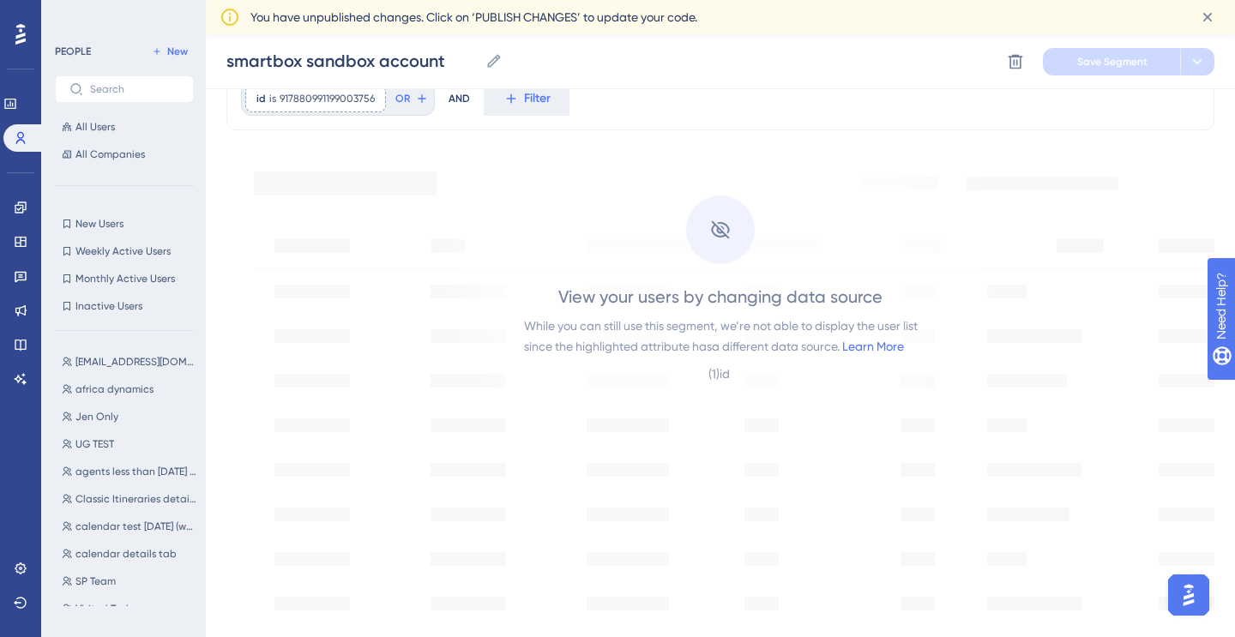
scroll to position [0, 0]
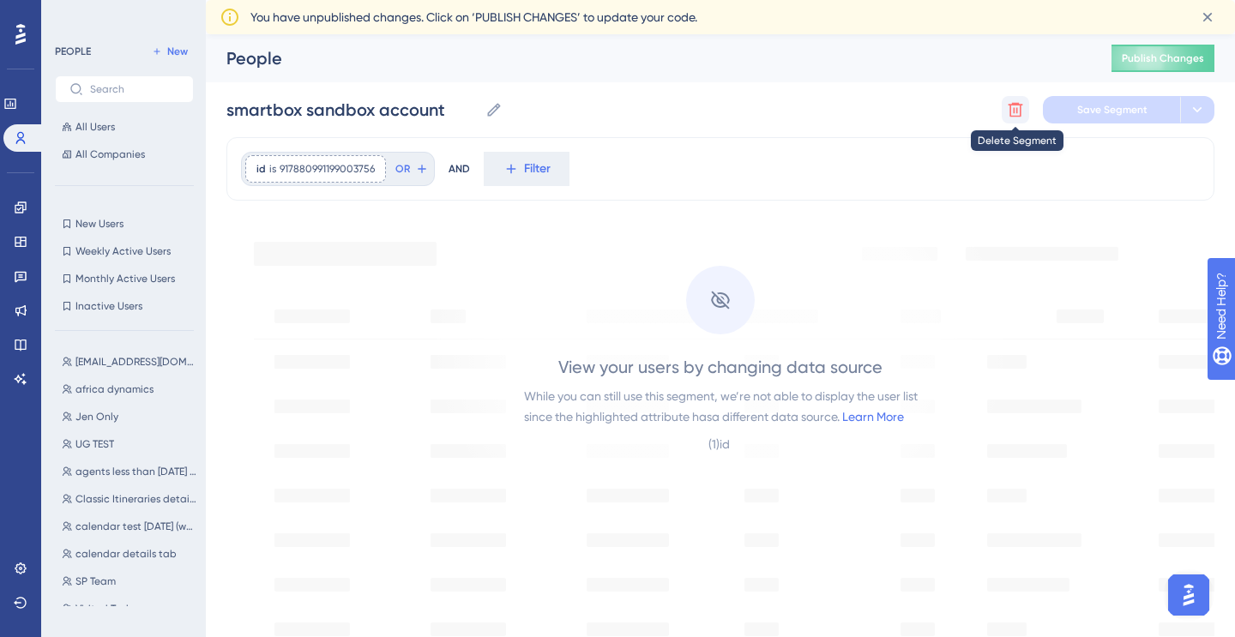
click at [1008, 110] on icon at bounding box center [1015, 109] width 17 height 17
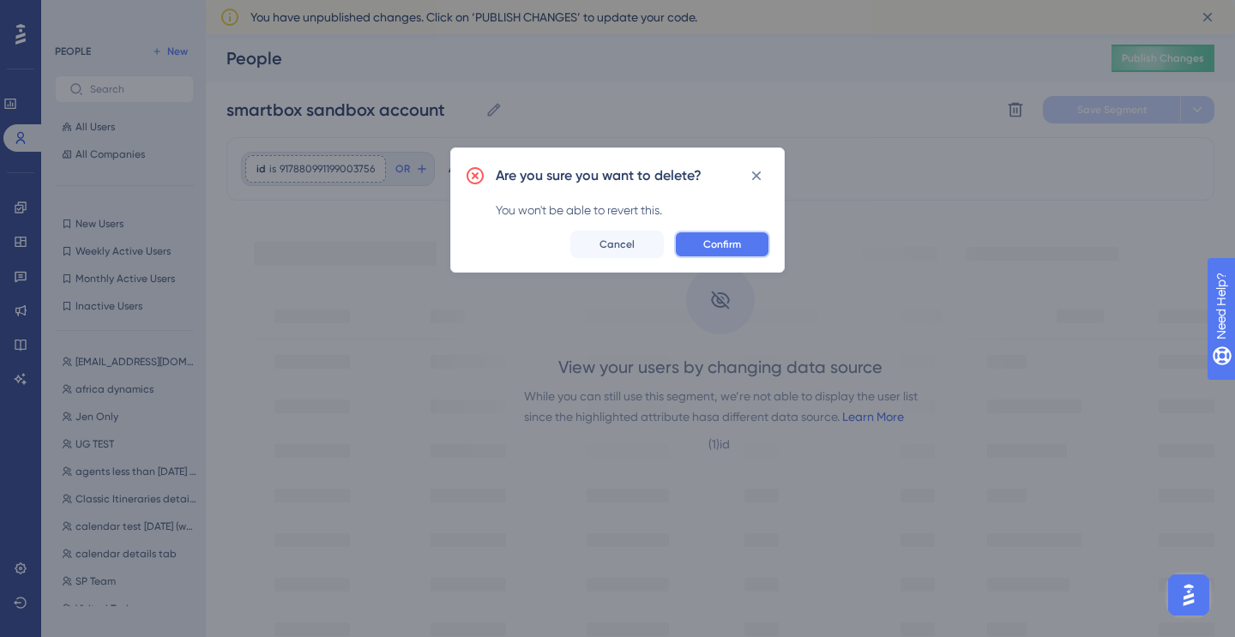
click at [716, 238] on span "Confirm" at bounding box center [722, 245] width 38 height 14
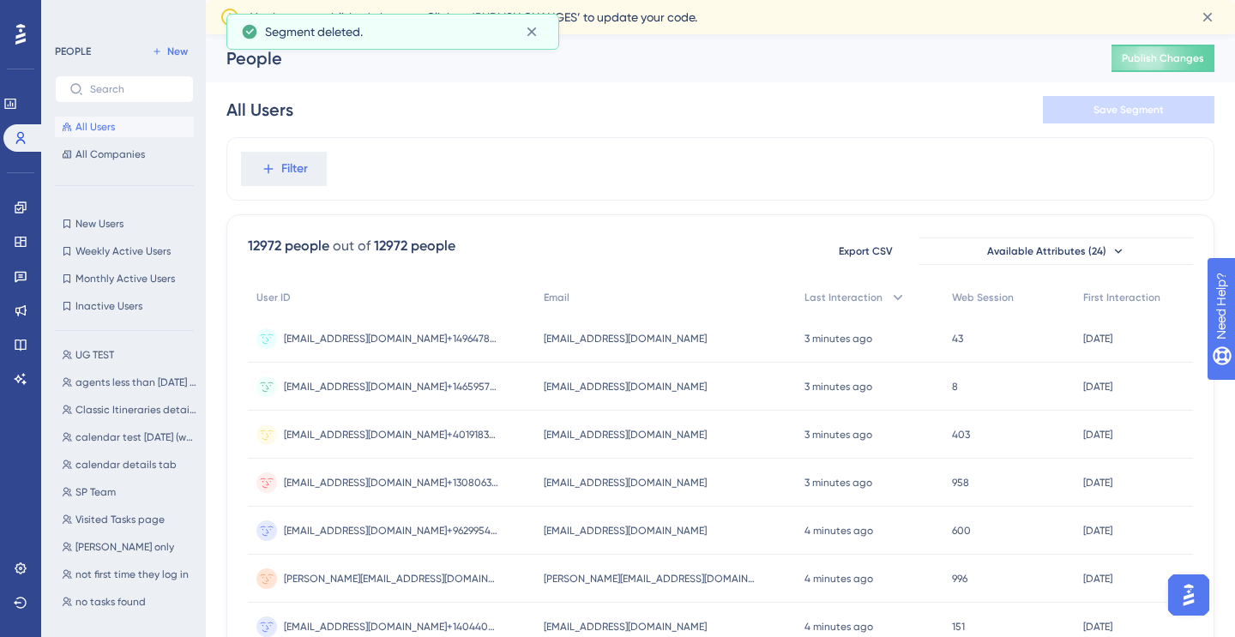
scroll to position [97, 0]
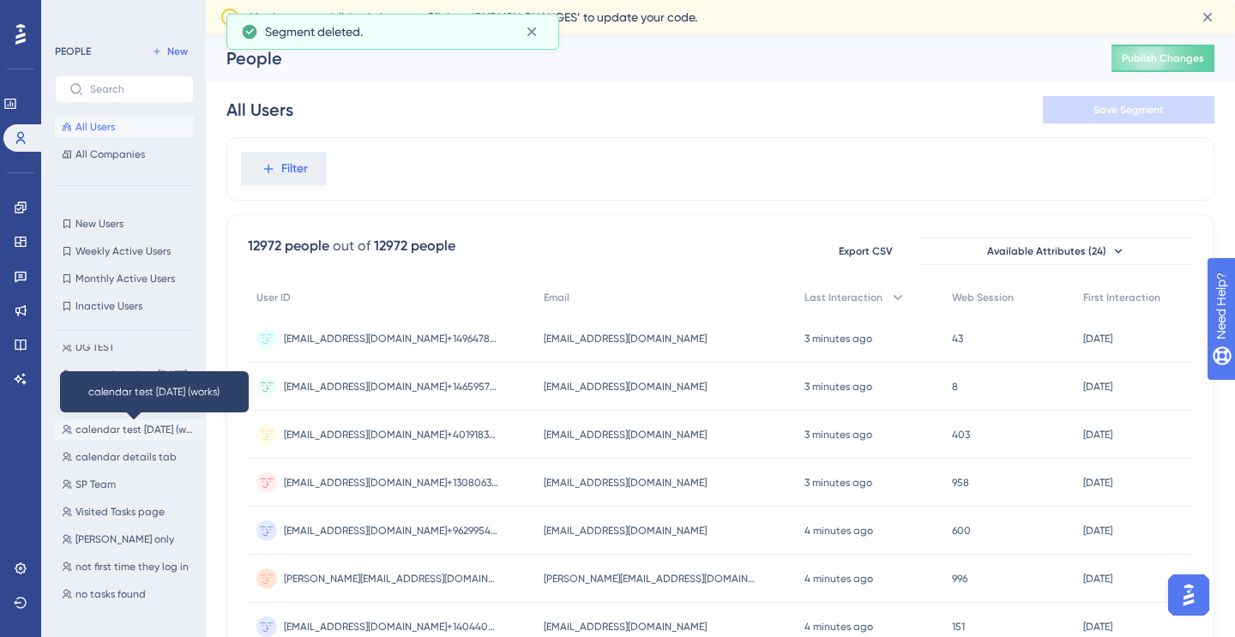
click at [119, 433] on span "calendar test [DATE] (works)" at bounding box center [136, 430] width 122 height 14
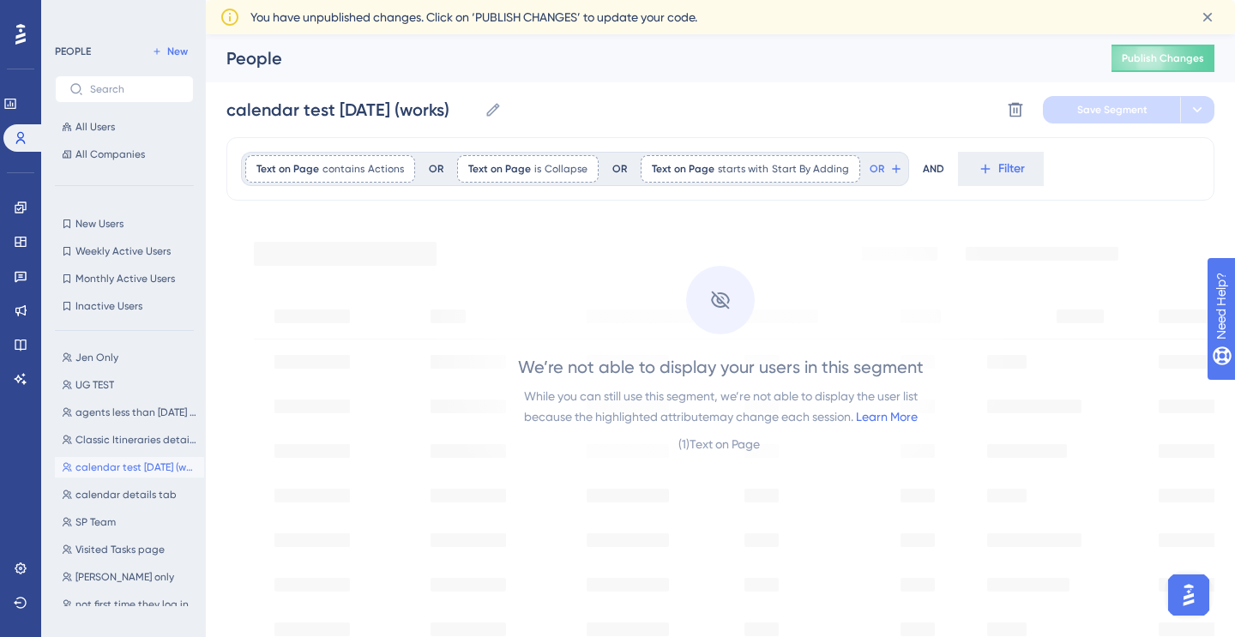
scroll to position [63, 0]
click at [1015, 105] on icon at bounding box center [1015, 110] width 15 height 15
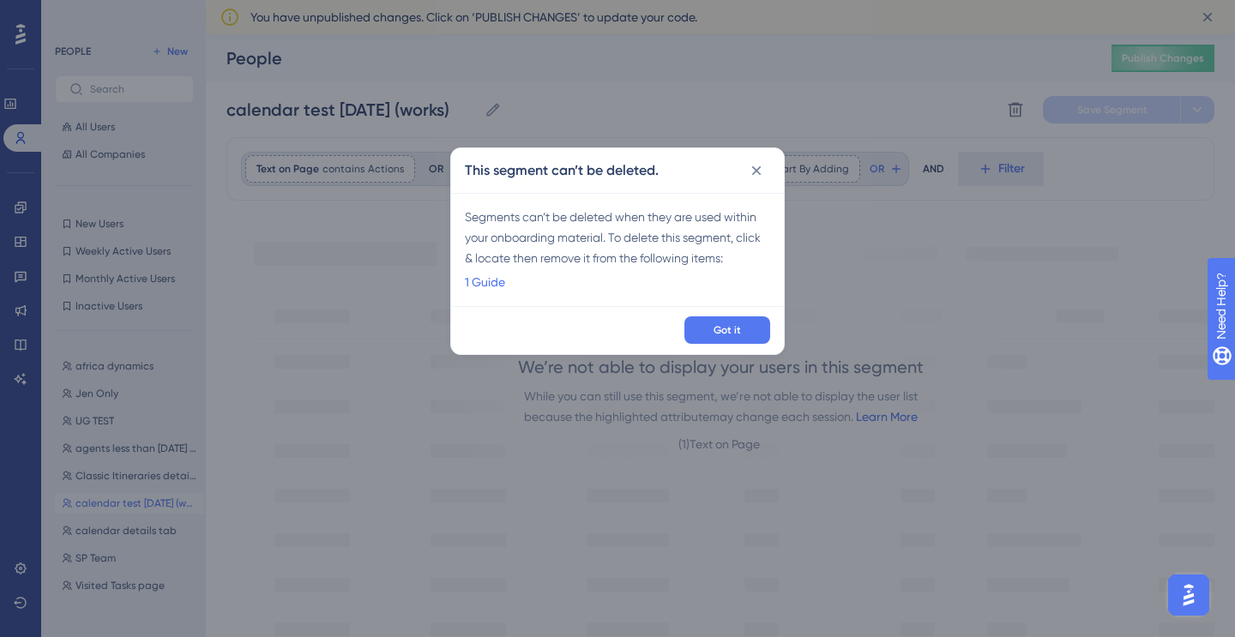
scroll to position [0, 0]
click at [720, 334] on span "Got it" at bounding box center [726, 330] width 27 height 14
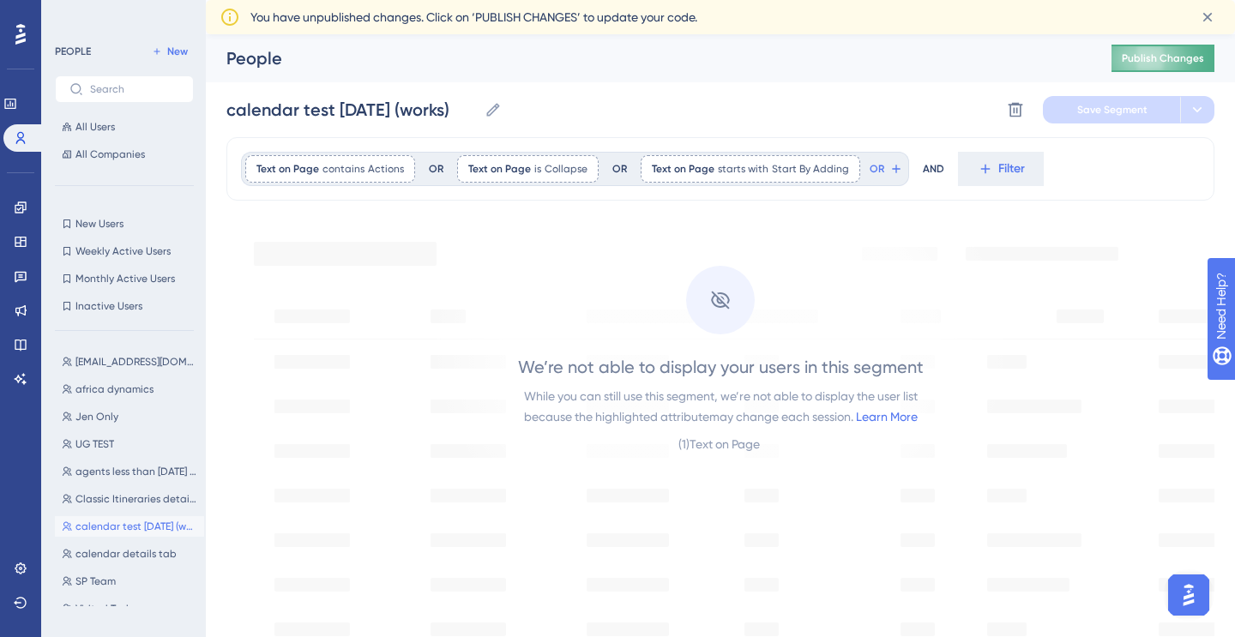
click at [1150, 69] on button "Publish Changes" at bounding box center [1162, 58] width 103 height 27
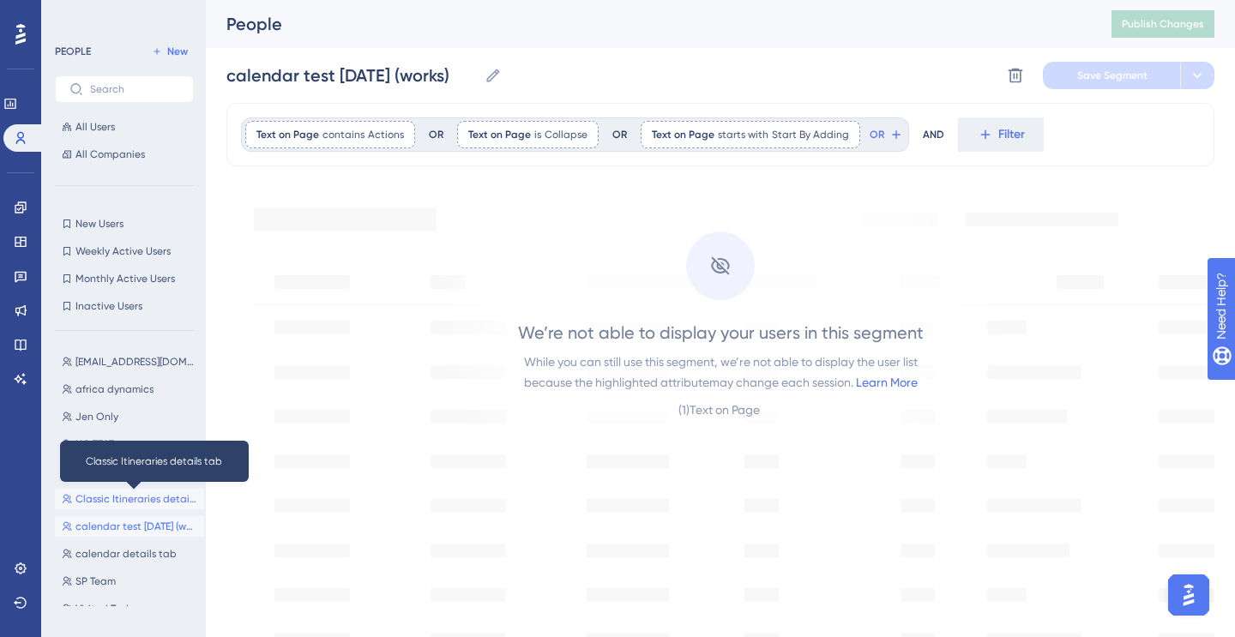
click at [117, 497] on span "Classic Itineraries details tab" at bounding box center [136, 499] width 122 height 14
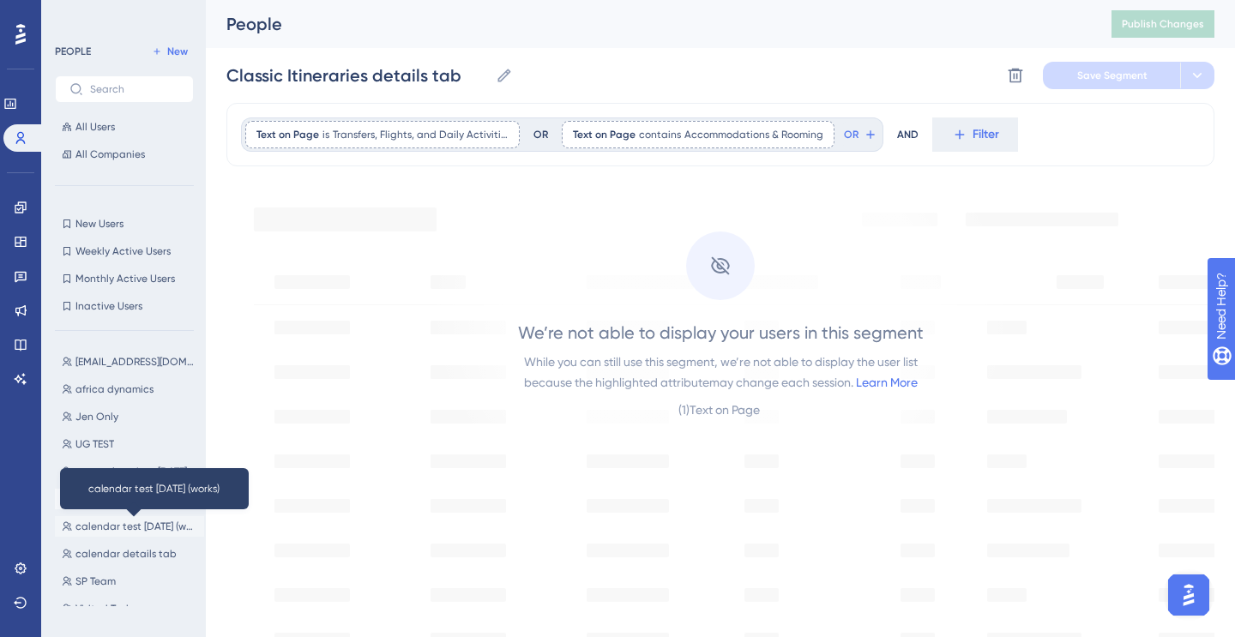
click at [110, 533] on span "calendar test [DATE] (works)" at bounding box center [136, 527] width 122 height 14
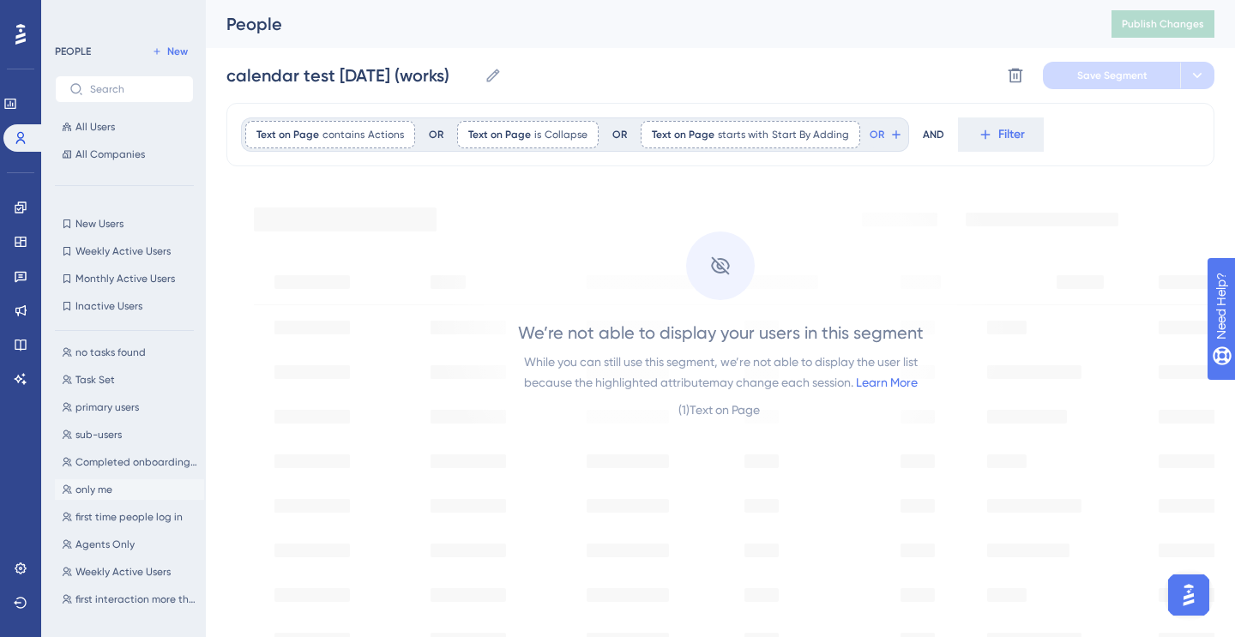
scroll to position [341, 0]
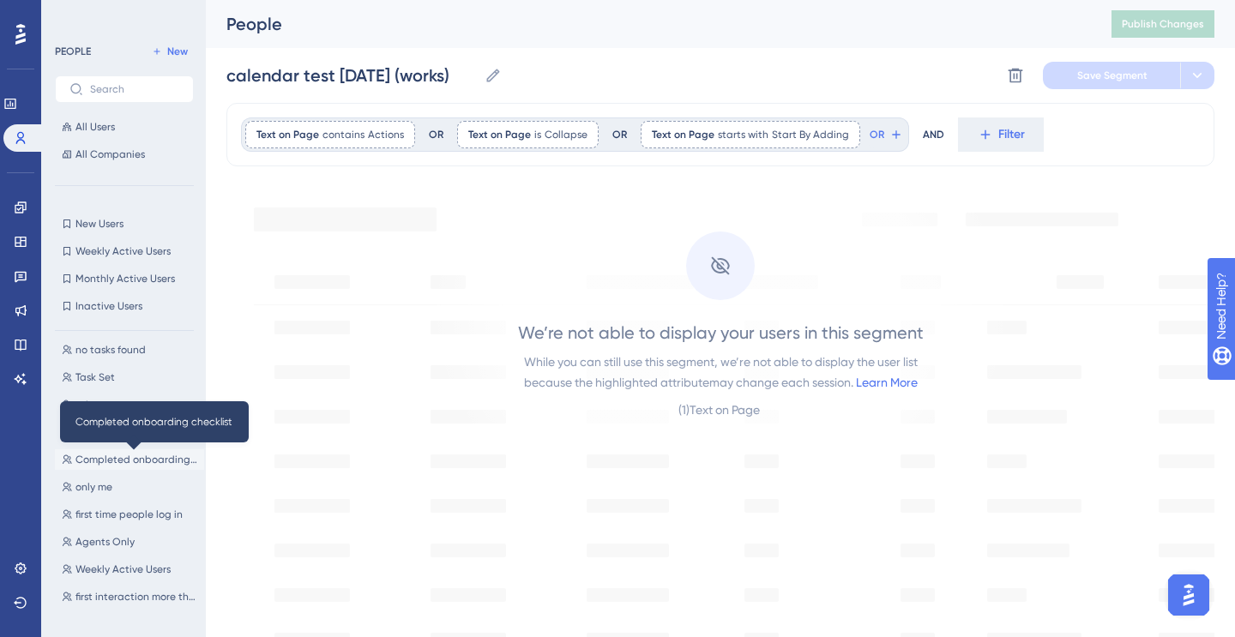
click at [132, 459] on span "Completed onboarding checklist" at bounding box center [136, 460] width 122 height 14
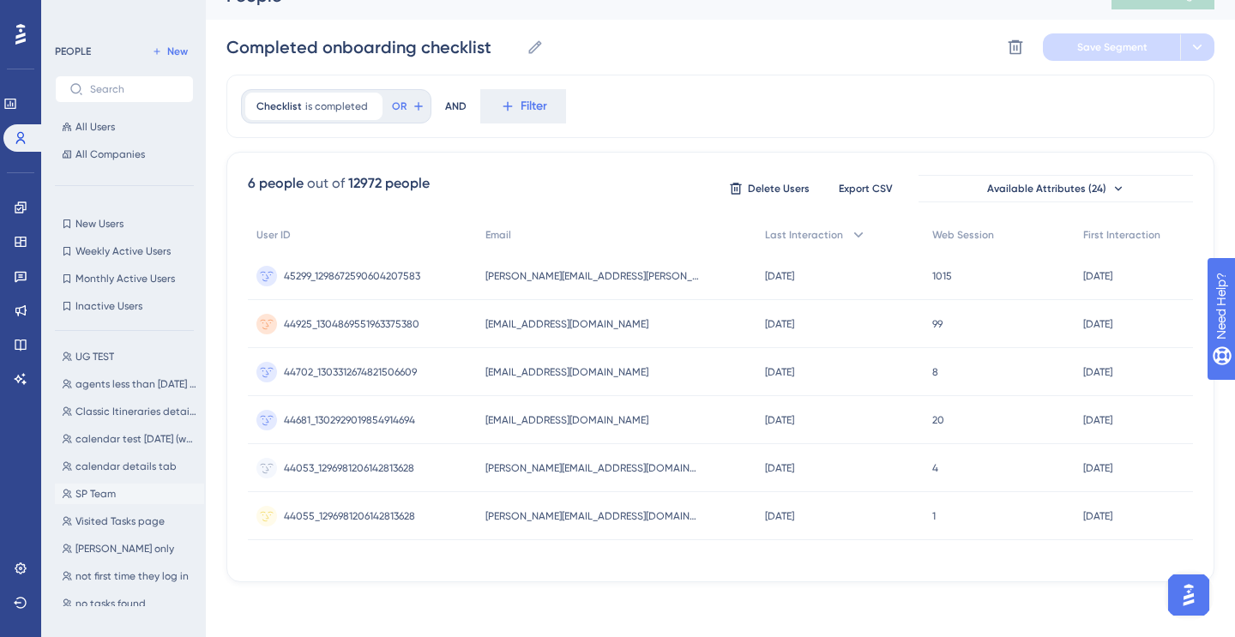
scroll to position [91, 0]
click at [118, 518] on span "Visited Tasks page" at bounding box center [119, 518] width 89 height 14
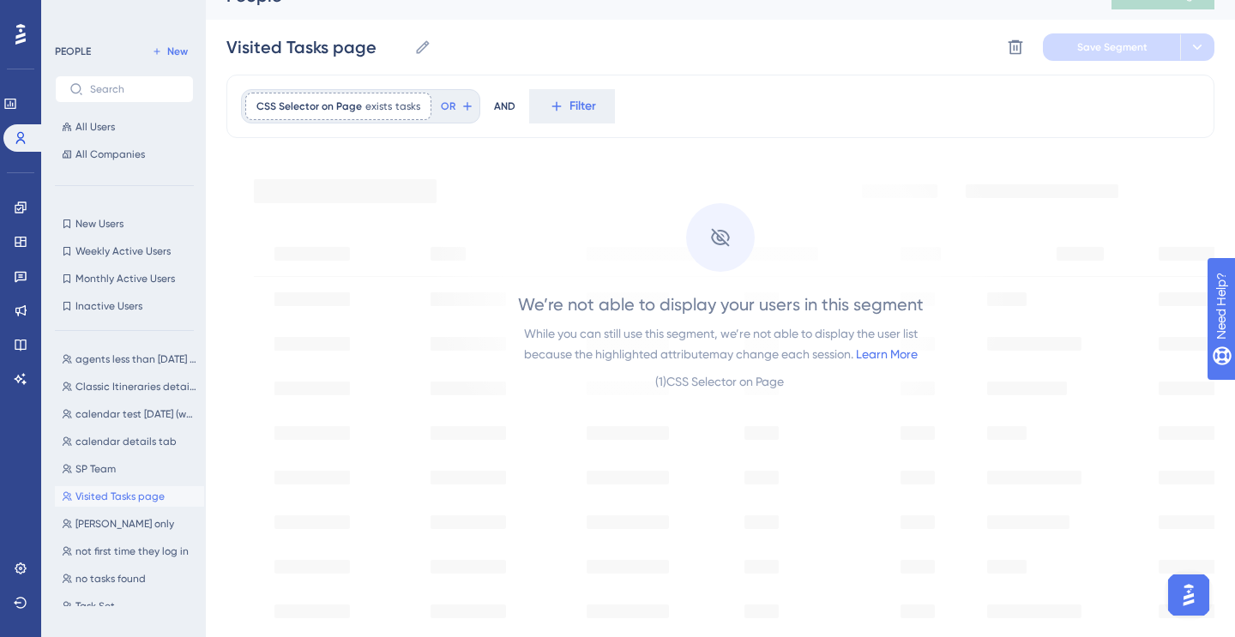
scroll to position [152, 0]
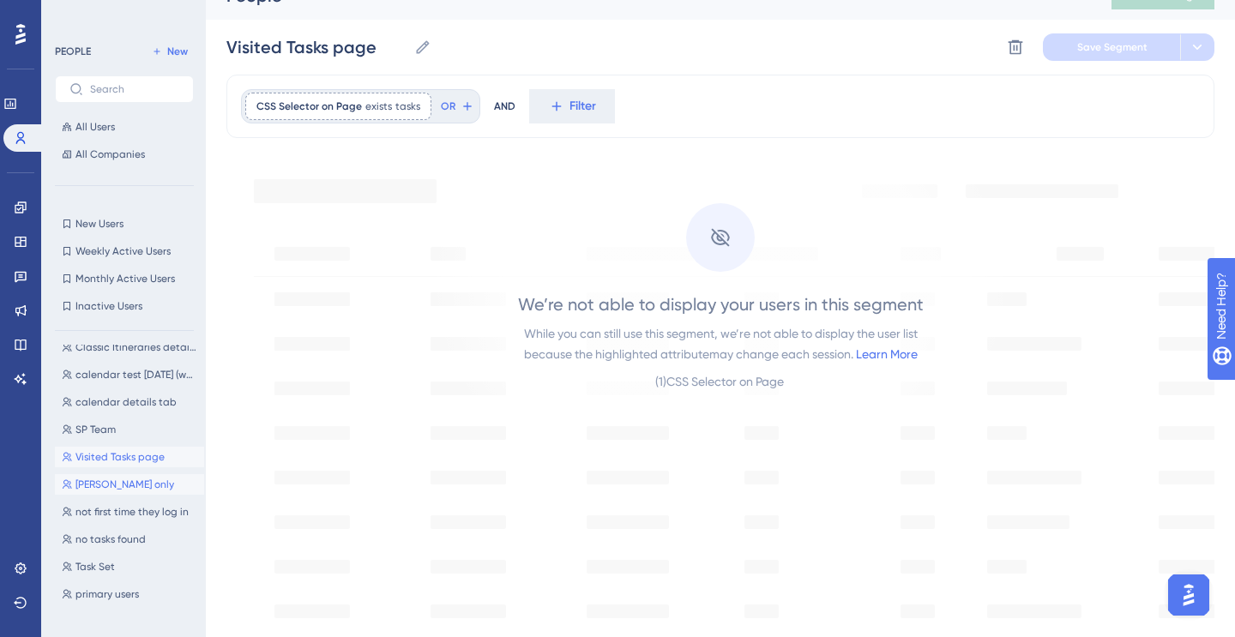
click at [116, 484] on span "[PERSON_NAME] only" at bounding box center [124, 485] width 99 height 14
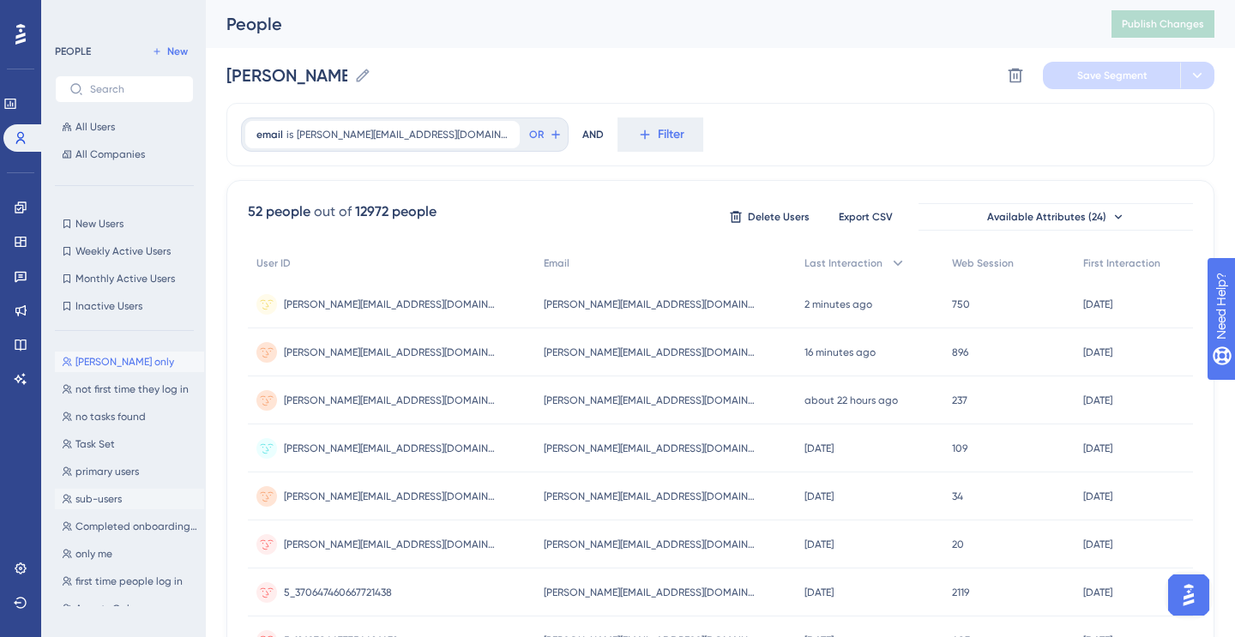
scroll to position [318, 0]
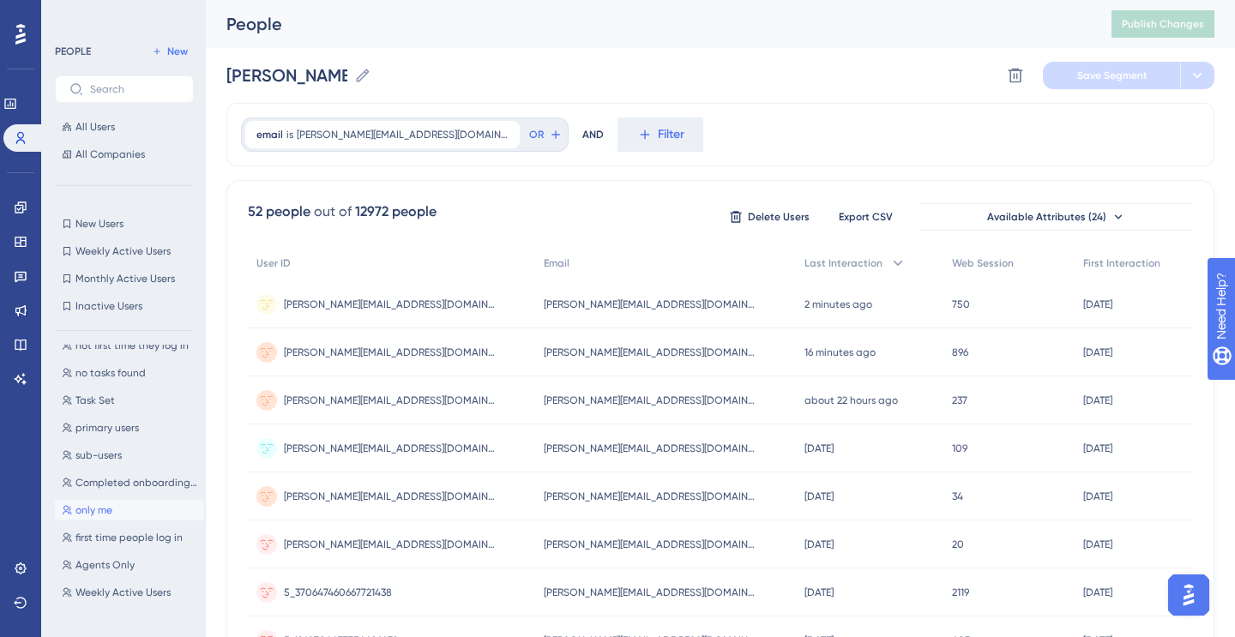
click at [101, 508] on span "only me" at bounding box center [93, 510] width 37 height 14
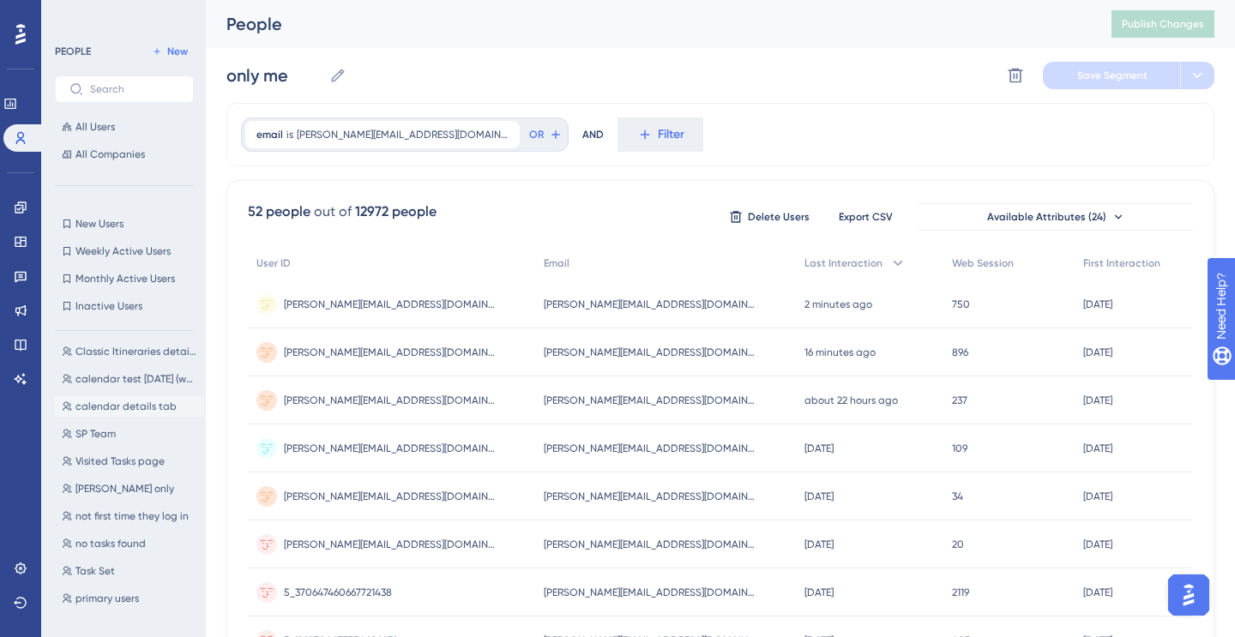
scroll to position [152, 0]
click at [112, 481] on span "[PERSON_NAME] only" at bounding box center [124, 485] width 99 height 14
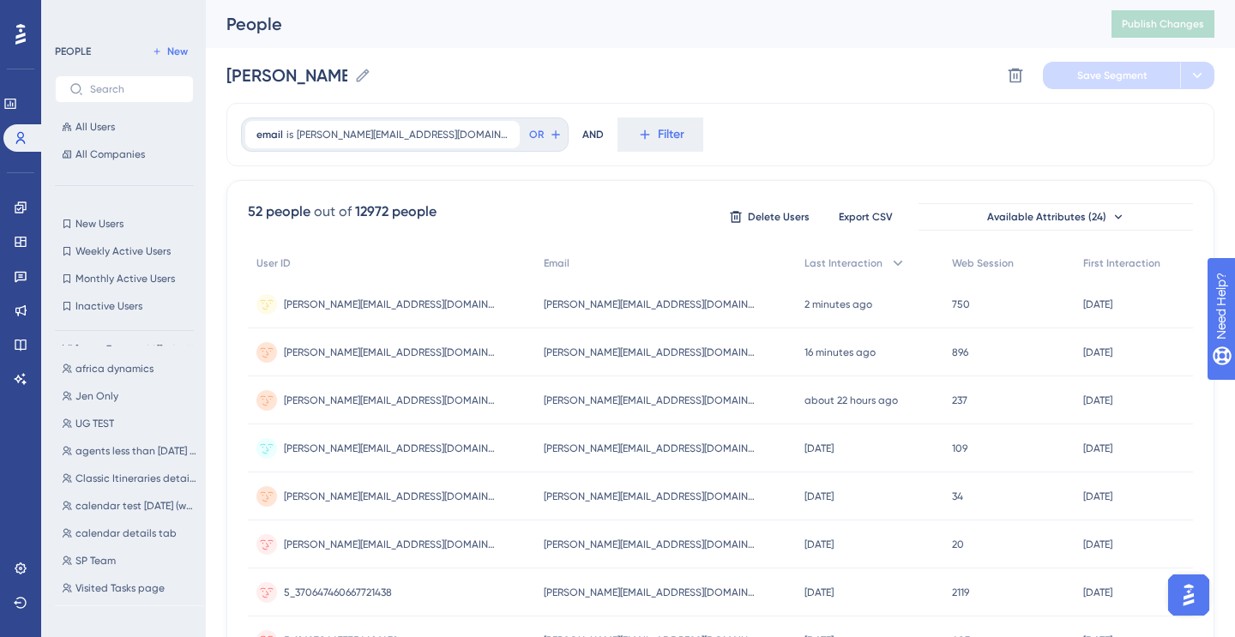
scroll to position [0, 0]
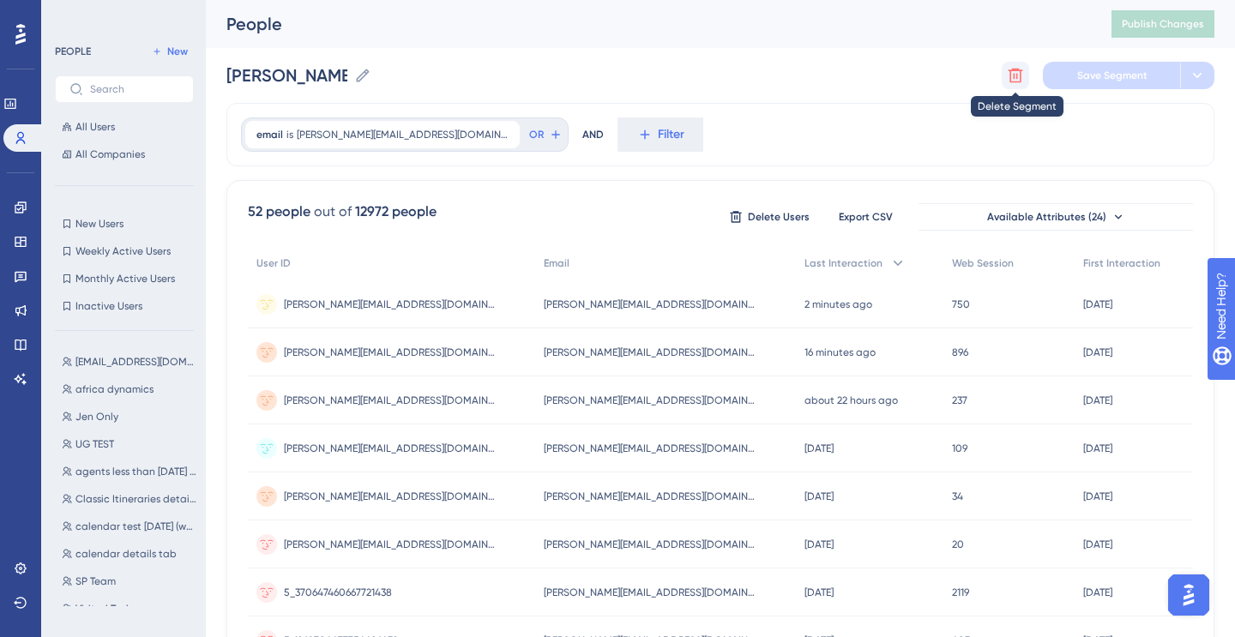
click at [1013, 79] on icon at bounding box center [1015, 76] width 15 height 15
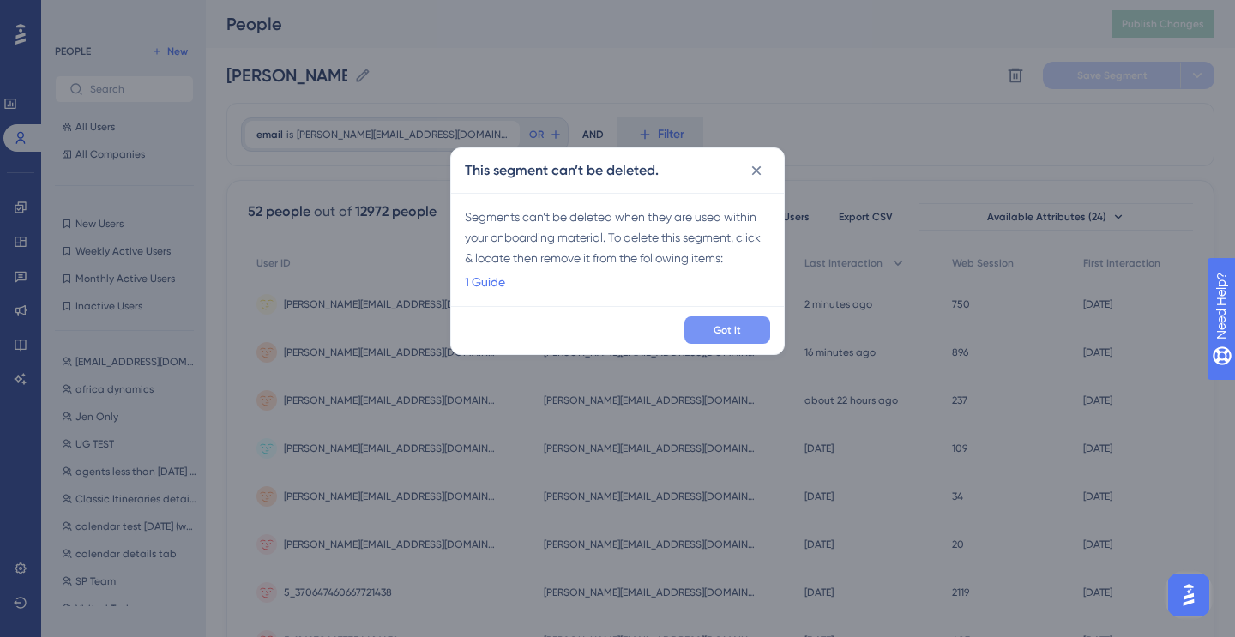
click at [736, 322] on button "Got it" at bounding box center [727, 329] width 86 height 27
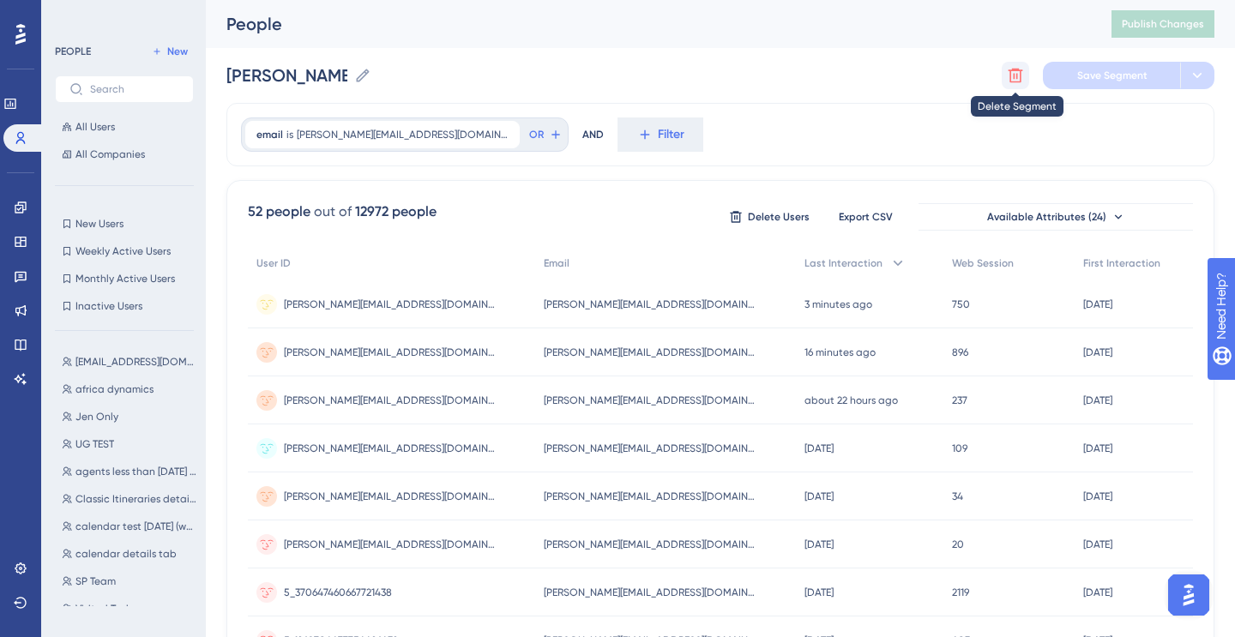
click at [1017, 76] on icon at bounding box center [1015, 75] width 17 height 17
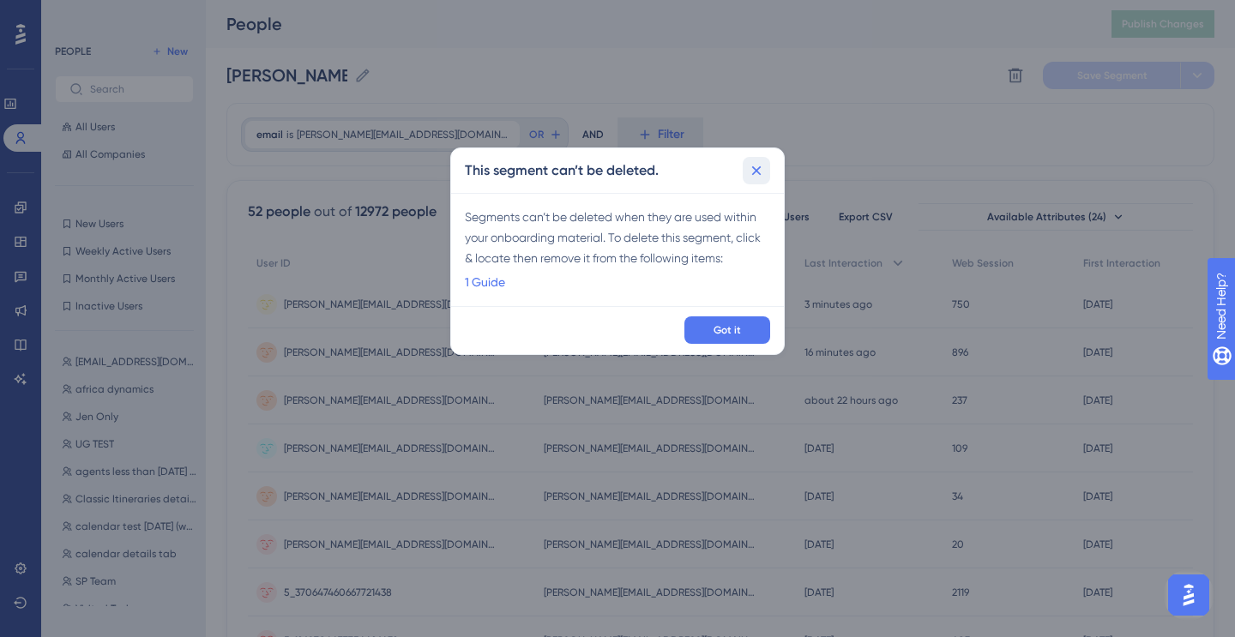
click at [754, 162] on icon at bounding box center [756, 170] width 17 height 17
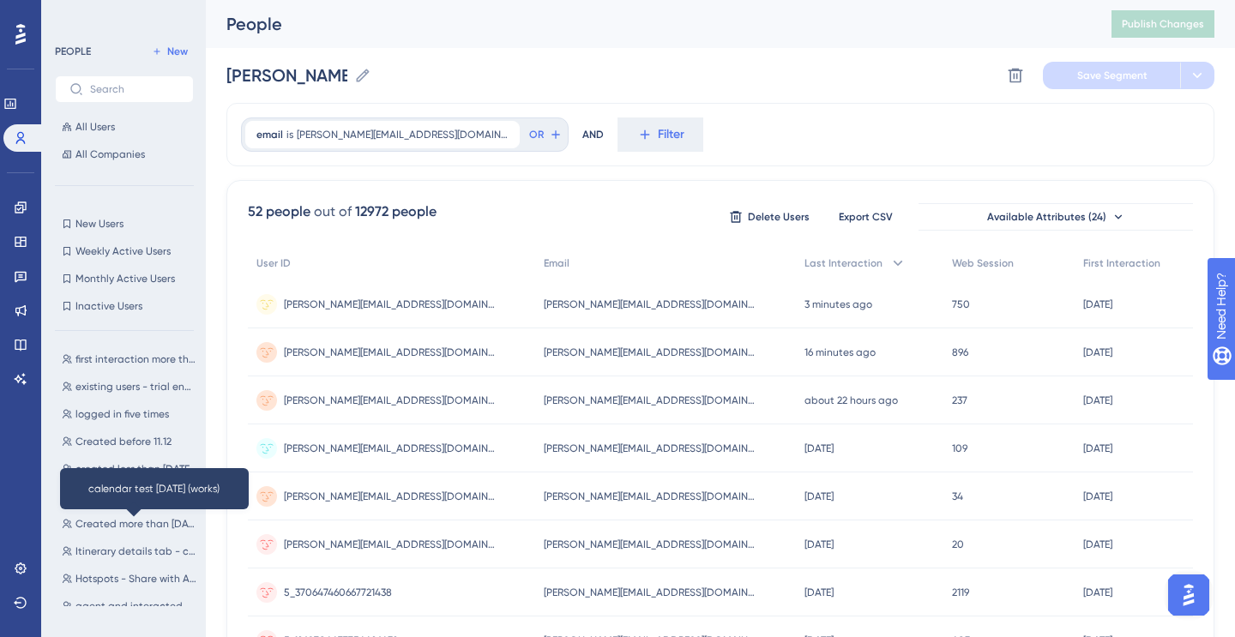
scroll to position [637, 0]
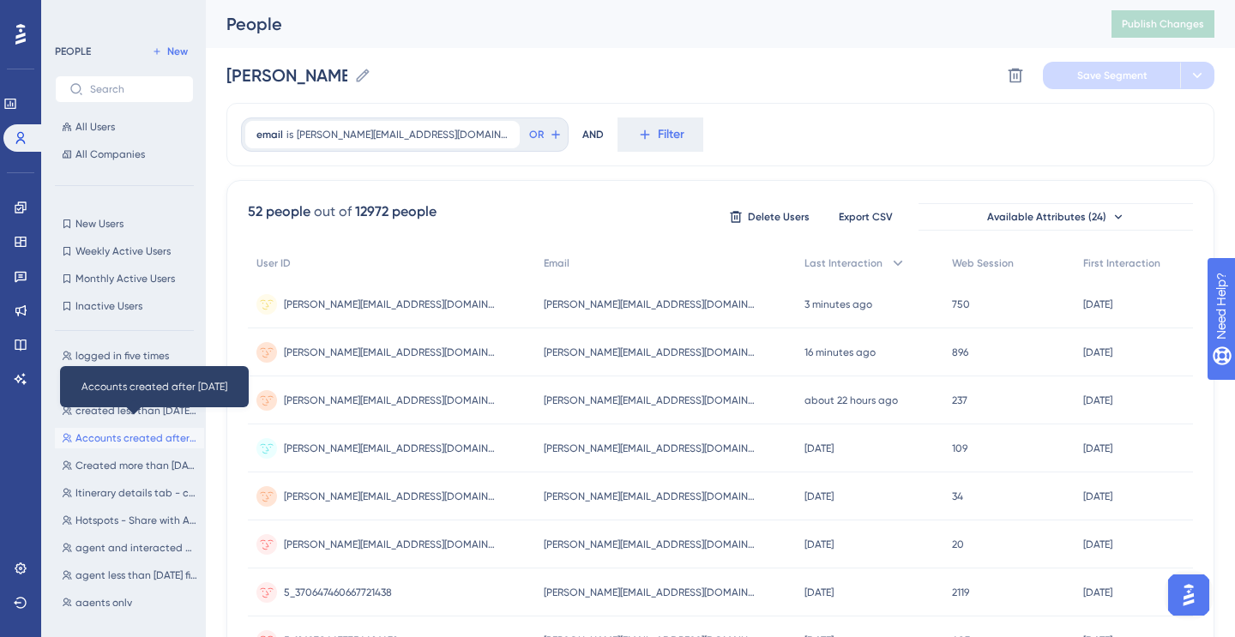
click at [104, 437] on span "Accounts created after [DATE]" at bounding box center [136, 438] width 122 height 14
type input "Accounts created after [DATE]"
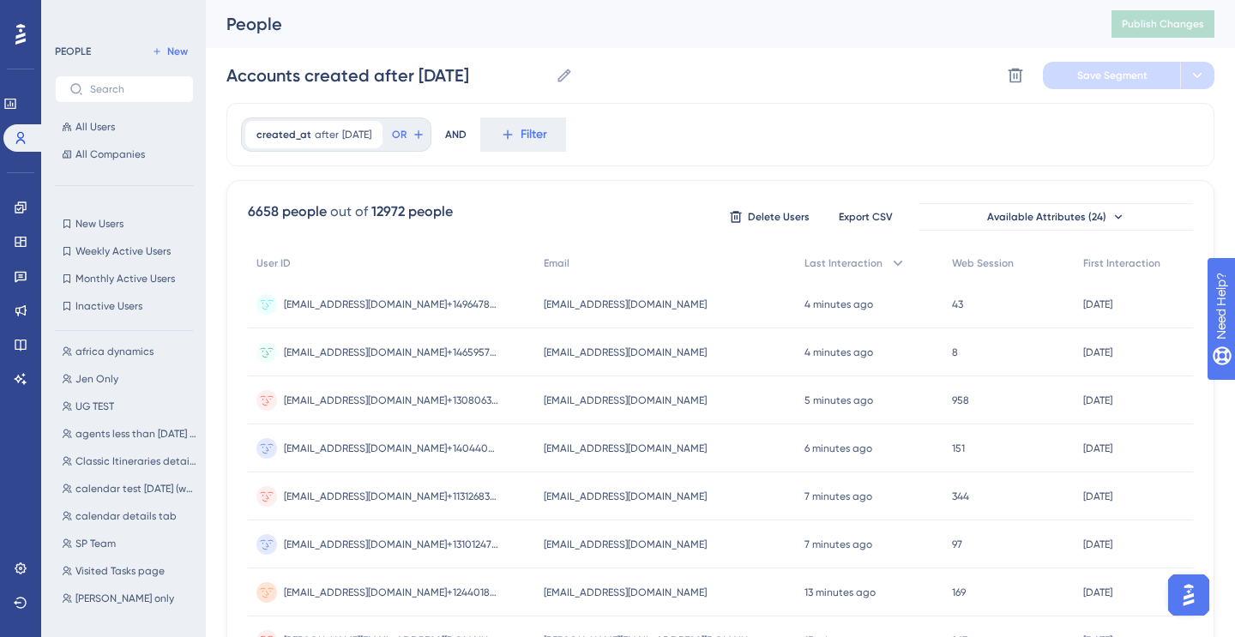
scroll to position [0, 0]
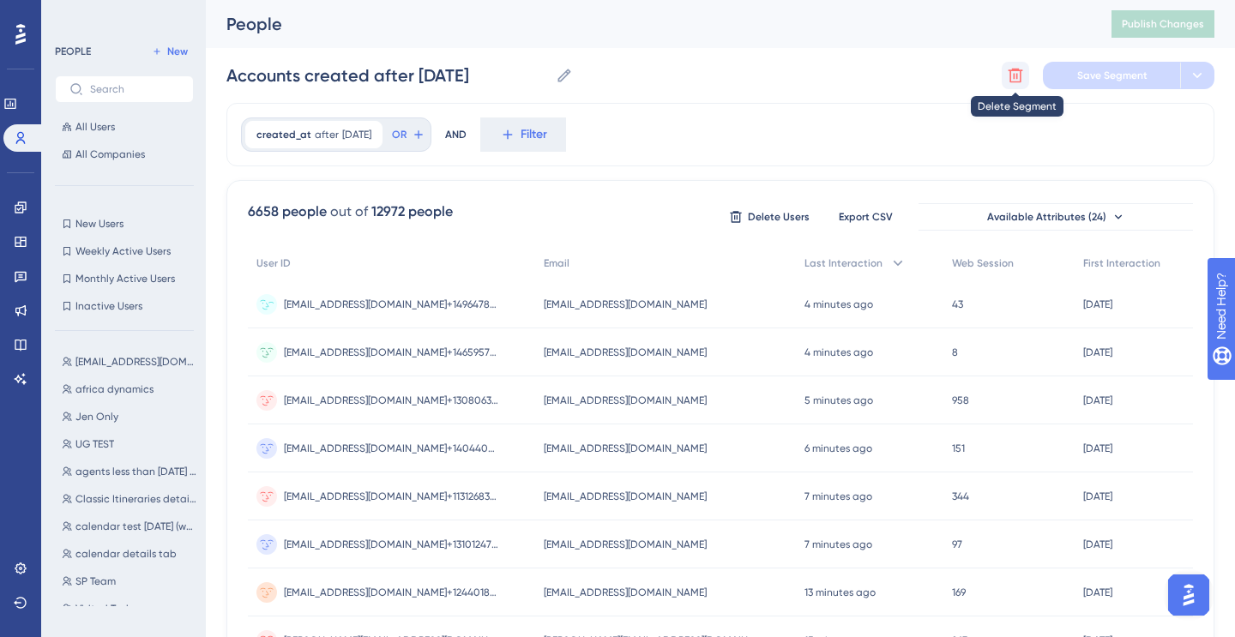
click at [1024, 64] on button at bounding box center [1015, 75] width 27 height 27
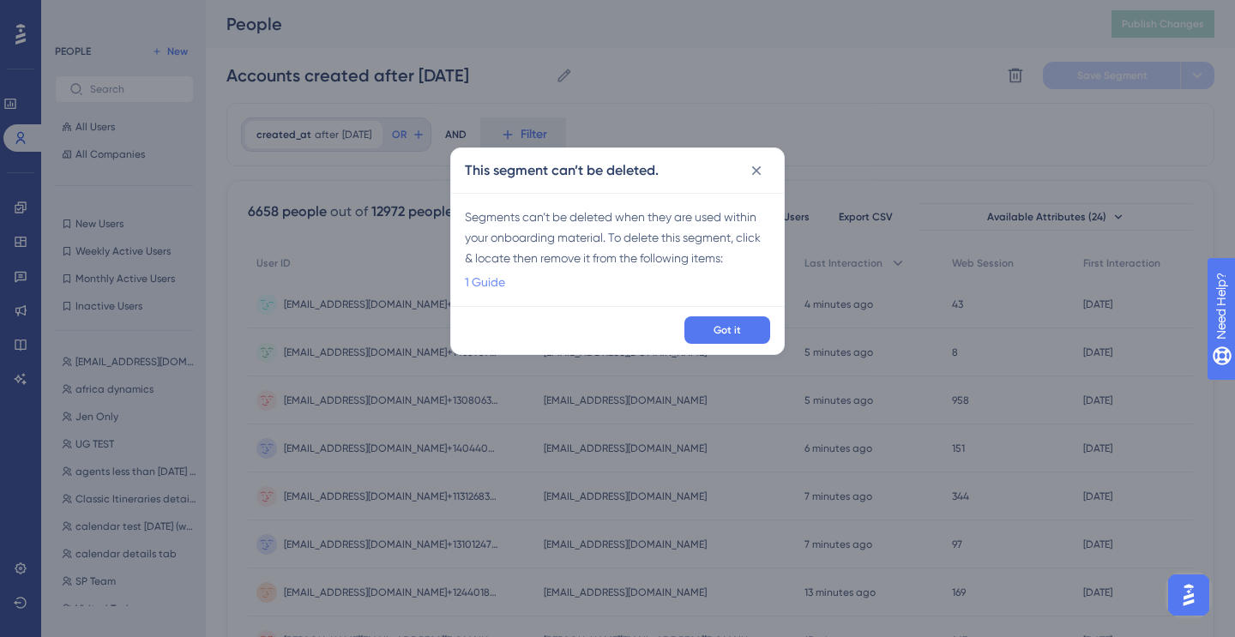
click at [477, 284] on link "1 Guide" at bounding box center [485, 282] width 40 height 21
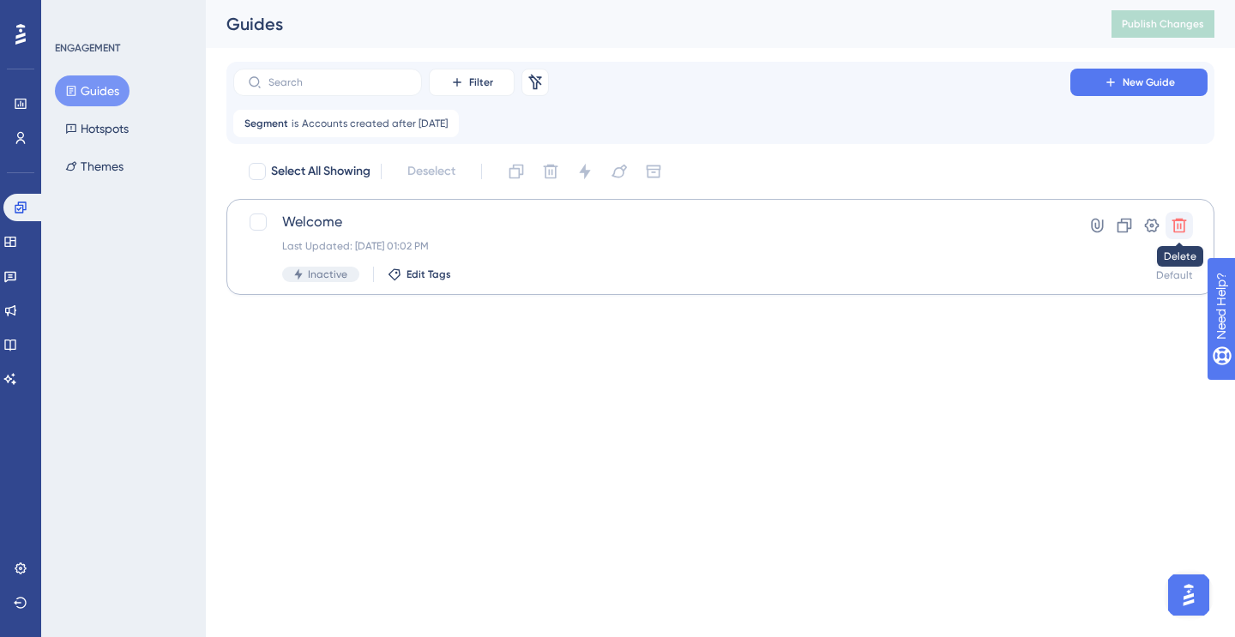
click at [1177, 224] on icon at bounding box center [1179, 225] width 17 height 17
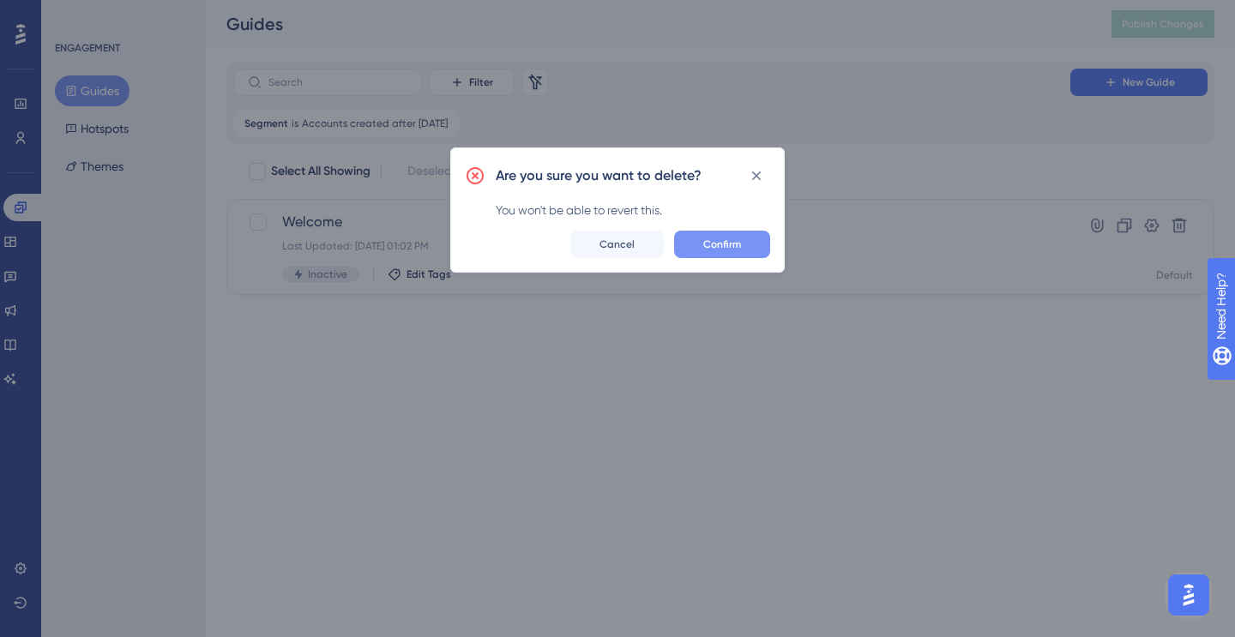
click at [703, 232] on button "Confirm" at bounding box center [722, 244] width 96 height 27
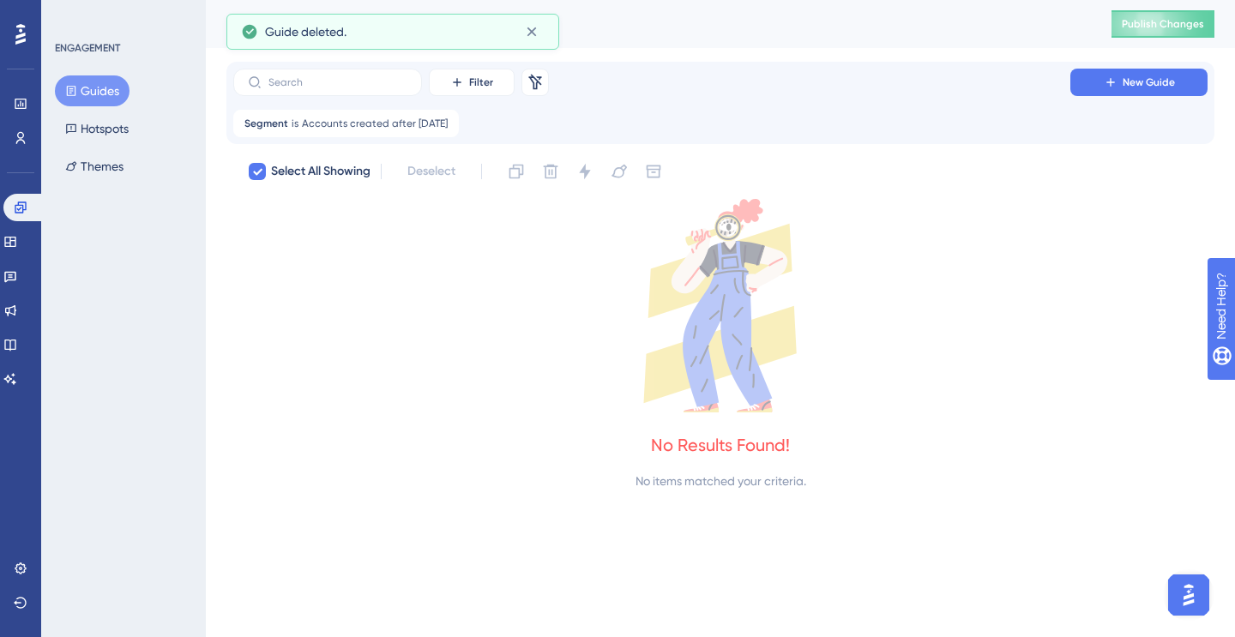
checkbox input "true"
click at [14, 149] on link at bounding box center [21, 137] width 14 height 27
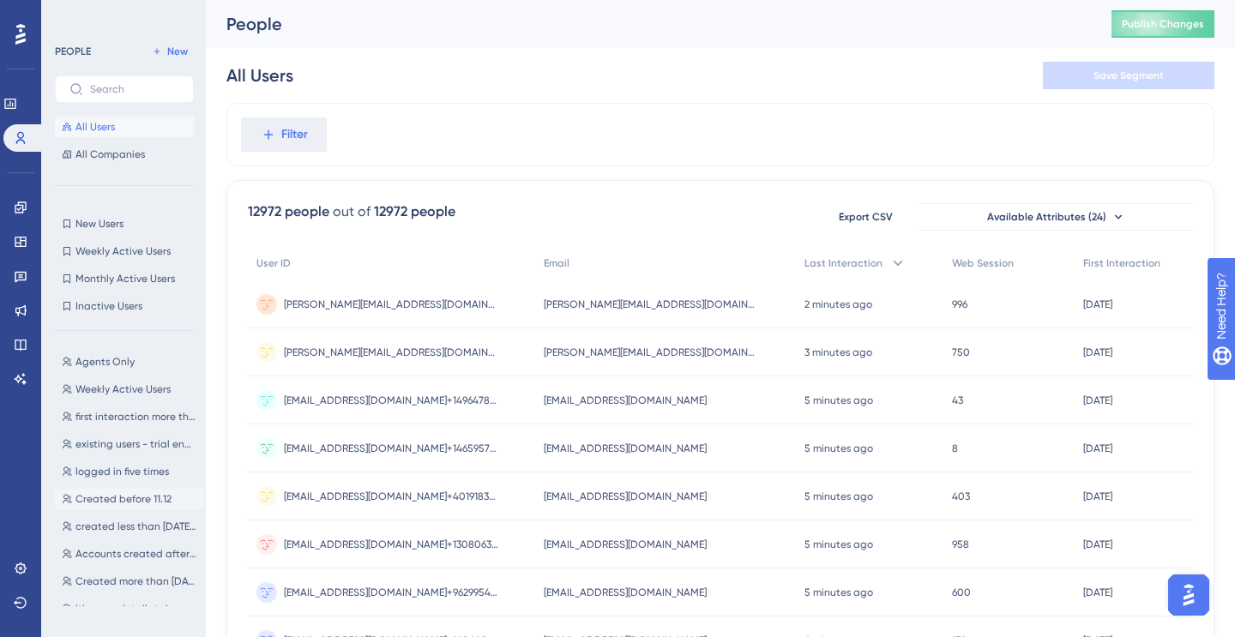
scroll to position [523, 0]
click at [123, 497] on span "Created before 11.12" at bounding box center [123, 498] width 96 height 14
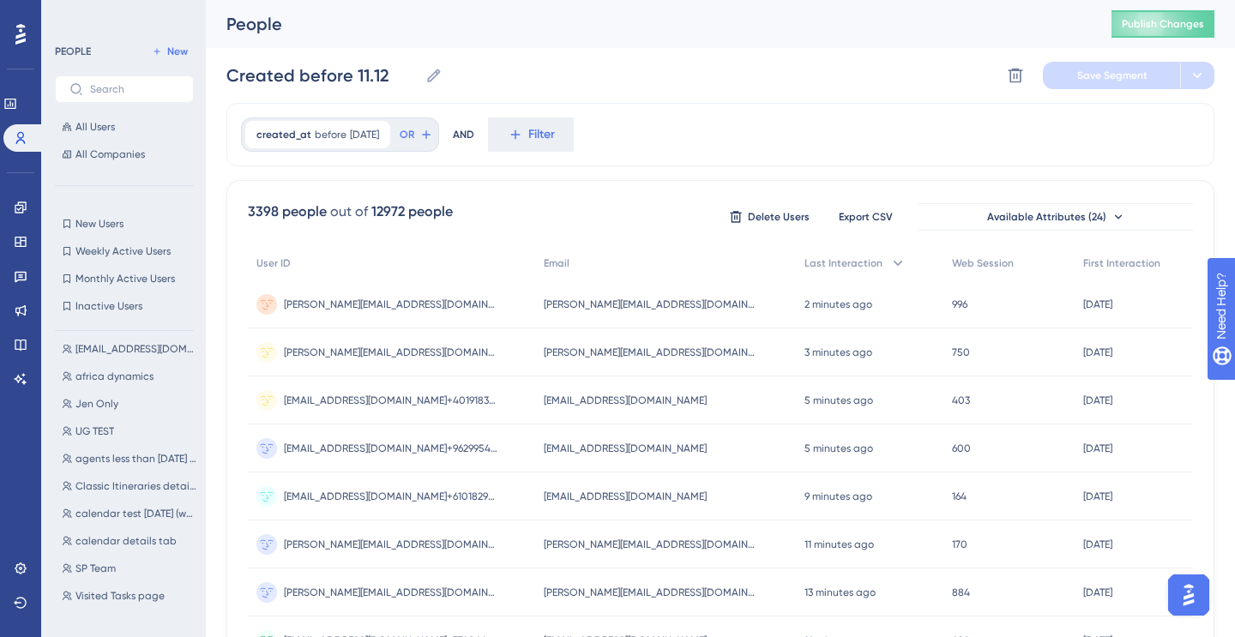
scroll to position [0, 0]
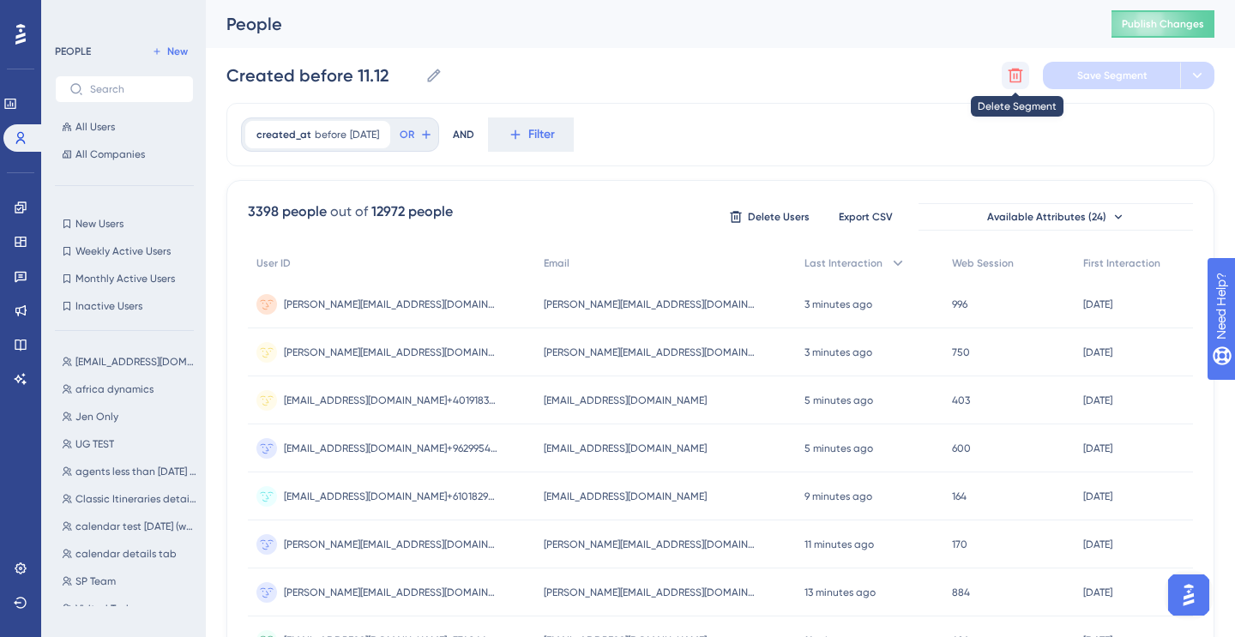
click at [1025, 78] on button at bounding box center [1015, 75] width 27 height 27
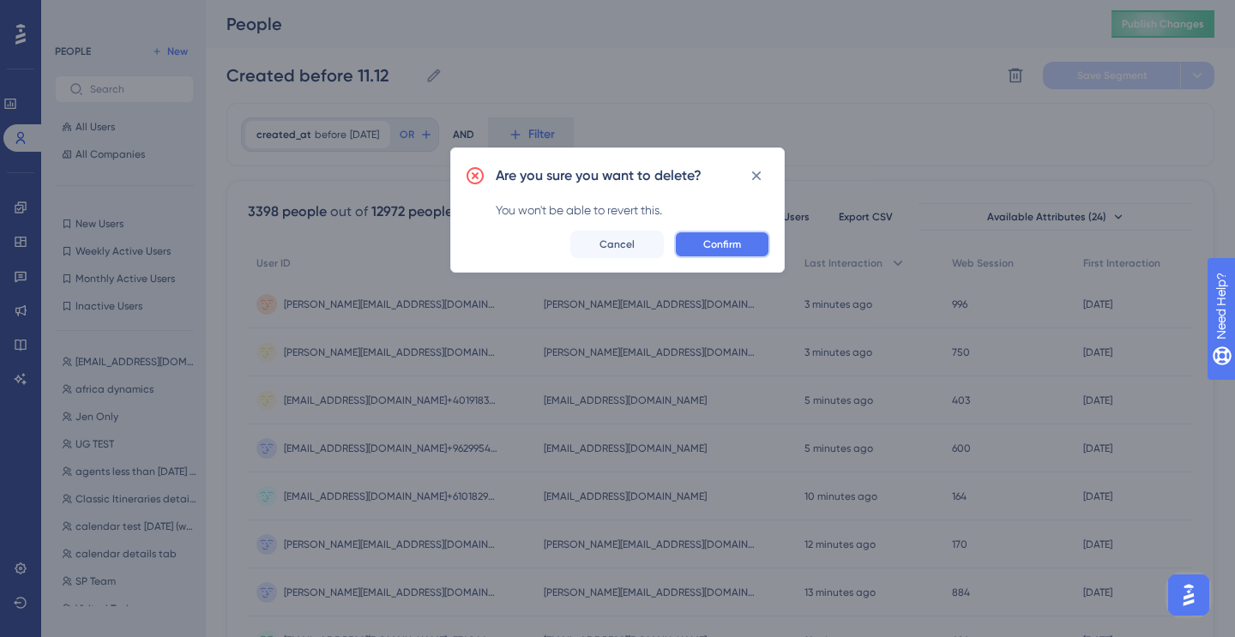
click at [736, 253] on button "Confirm" at bounding box center [722, 244] width 96 height 27
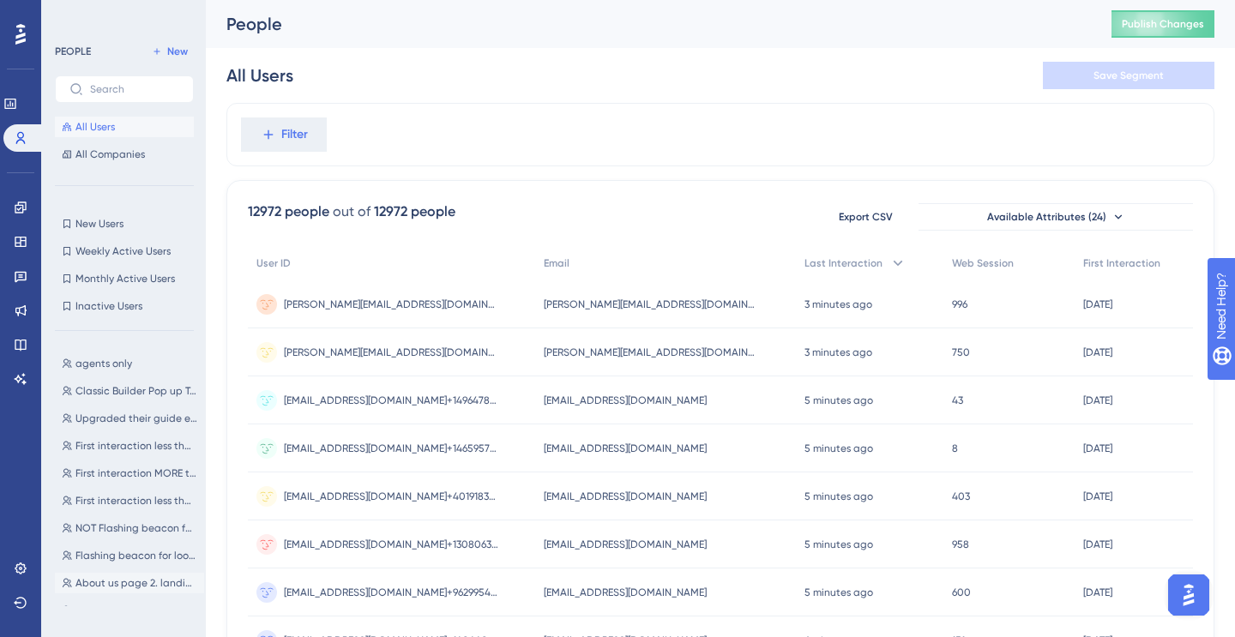
scroll to position [891, 0]
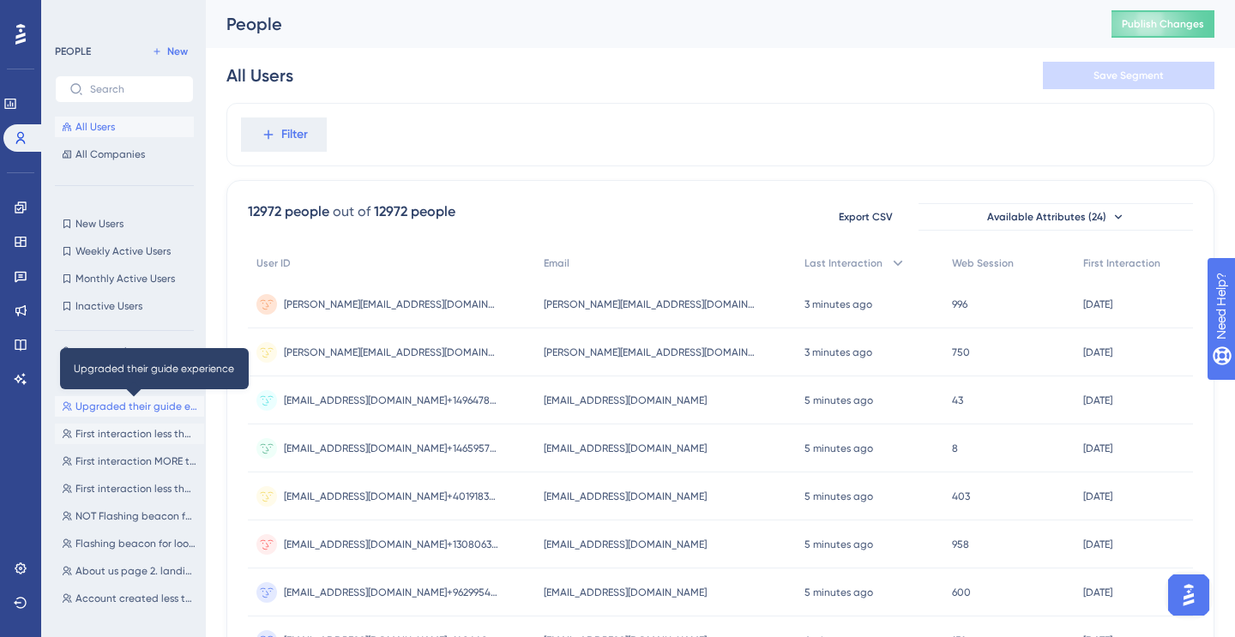
click at [124, 404] on span "Upgraded their guide experience" at bounding box center [136, 407] width 122 height 14
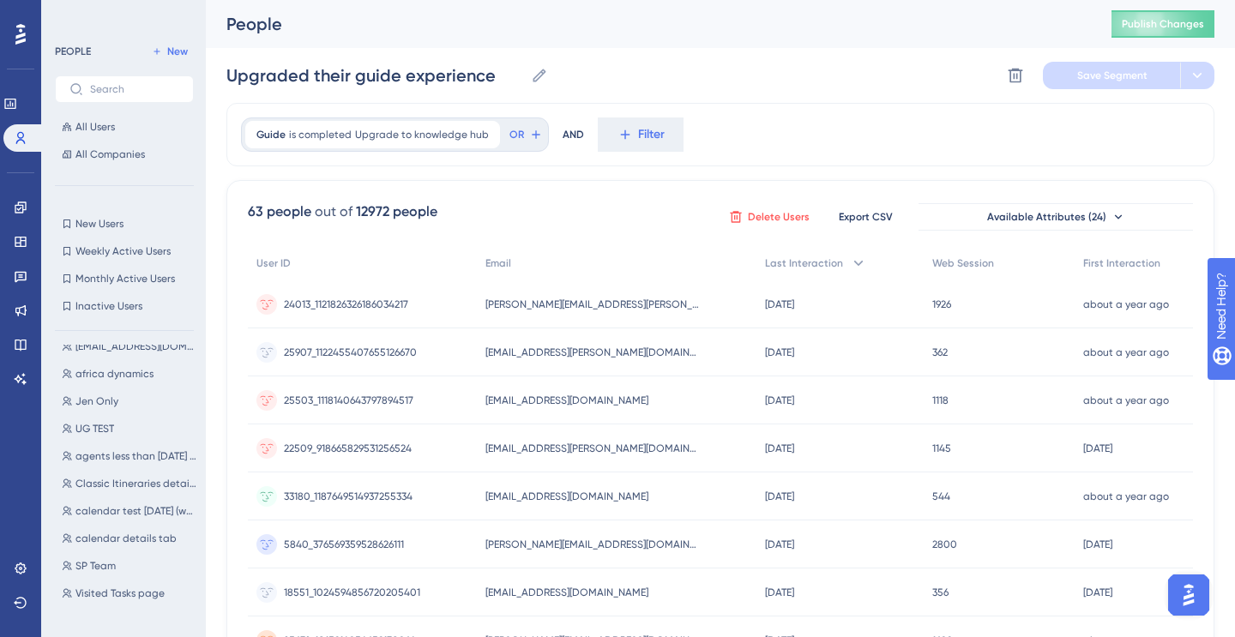
scroll to position [0, 0]
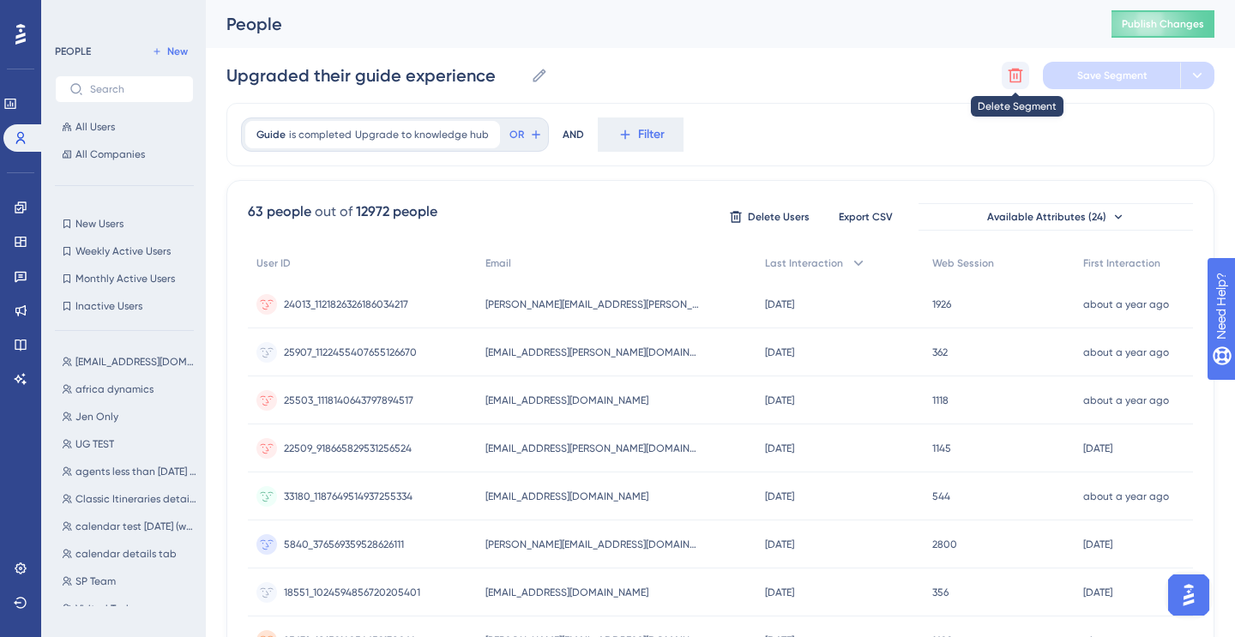
click at [1008, 76] on icon at bounding box center [1015, 75] width 17 height 17
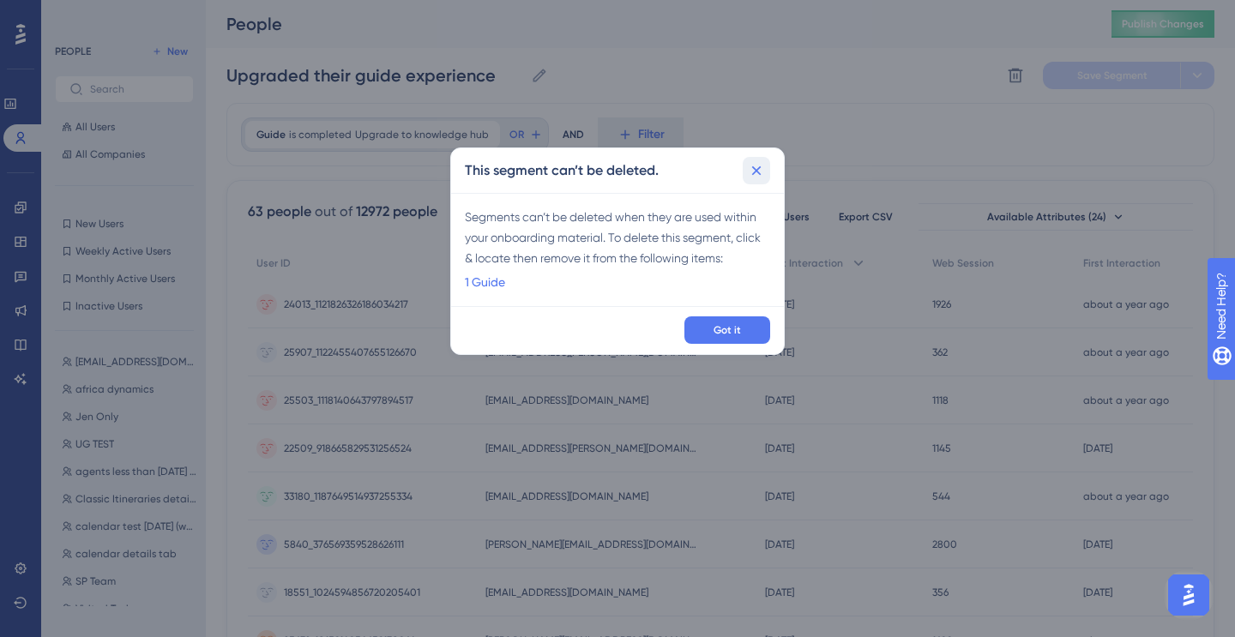
click at [754, 172] on icon at bounding box center [756, 170] width 9 height 9
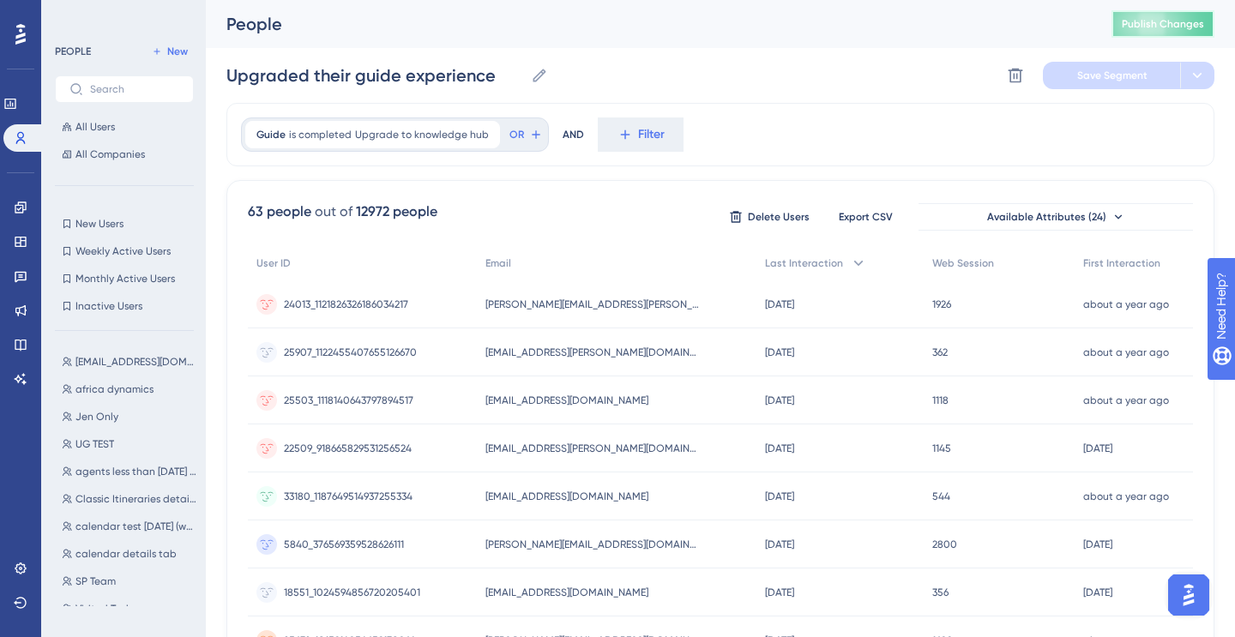
click at [1150, 11] on button "Publish Changes" at bounding box center [1162, 23] width 103 height 27
click at [173, 45] on span "New" at bounding box center [177, 52] width 21 height 14
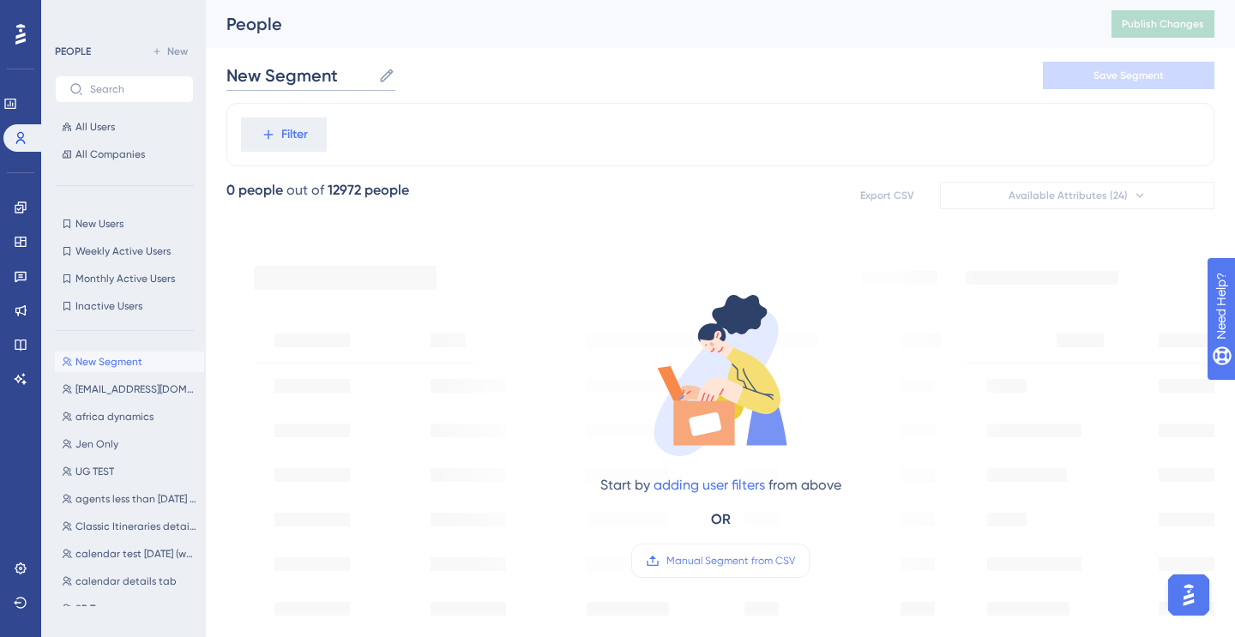
click at [328, 76] on input "New Segment" at bounding box center [298, 75] width 145 height 24
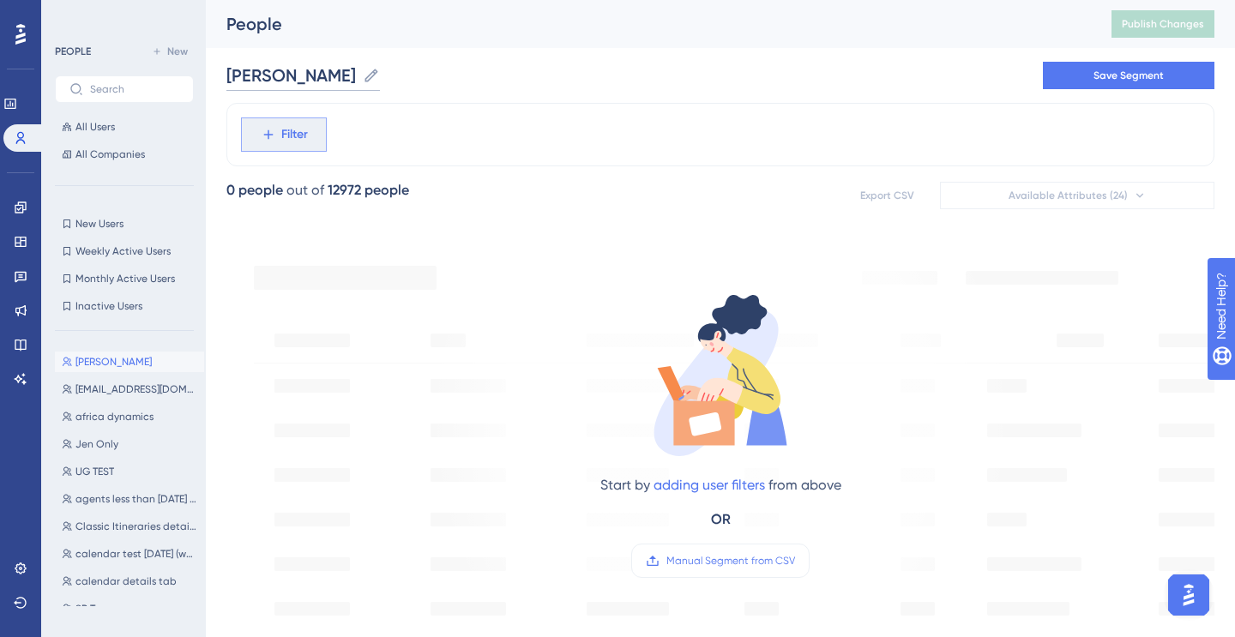
type input "[PERSON_NAME]"
click at [288, 139] on span "Filter" at bounding box center [294, 134] width 27 height 21
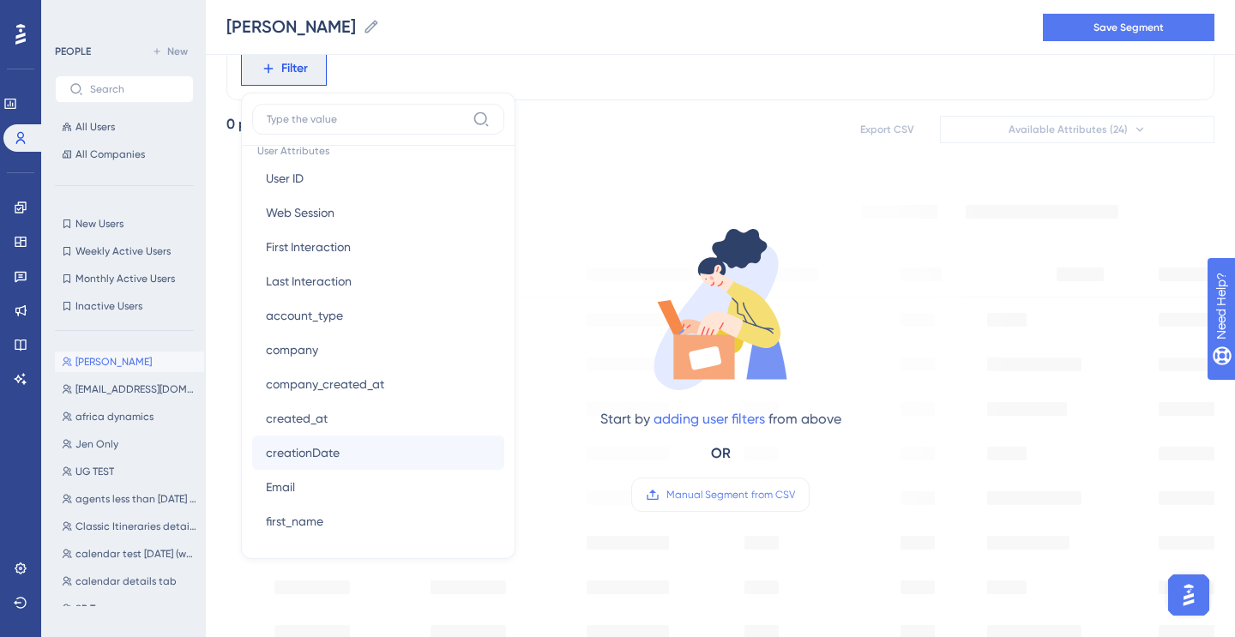
scroll to position [794, 0]
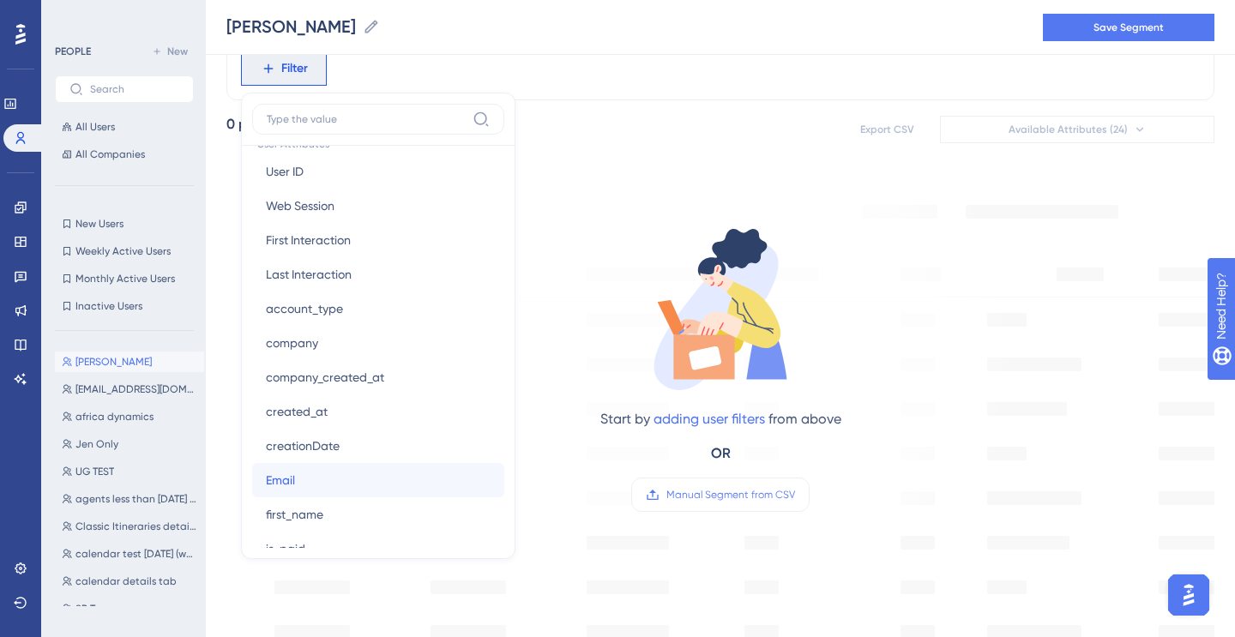
click at [305, 478] on button "Email Email" at bounding box center [378, 480] width 252 height 34
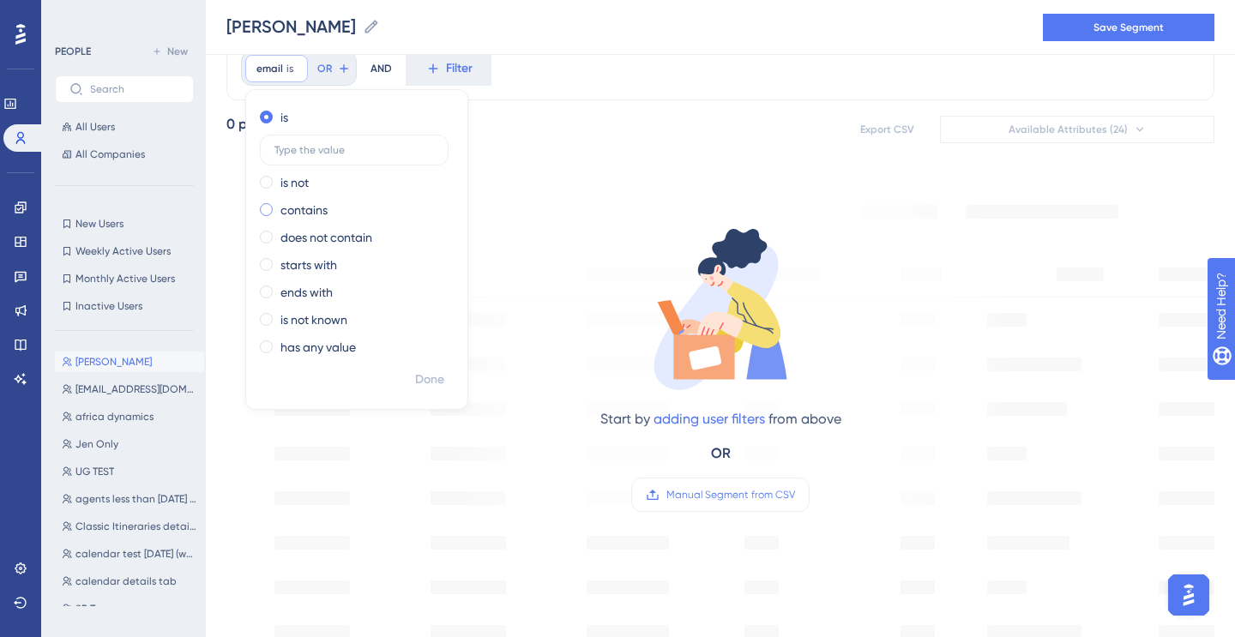
click at [297, 212] on label "contains" at bounding box center [303, 210] width 47 height 21
type input "[EMAIL_ADDRESS][DOMAIN_NAME]"
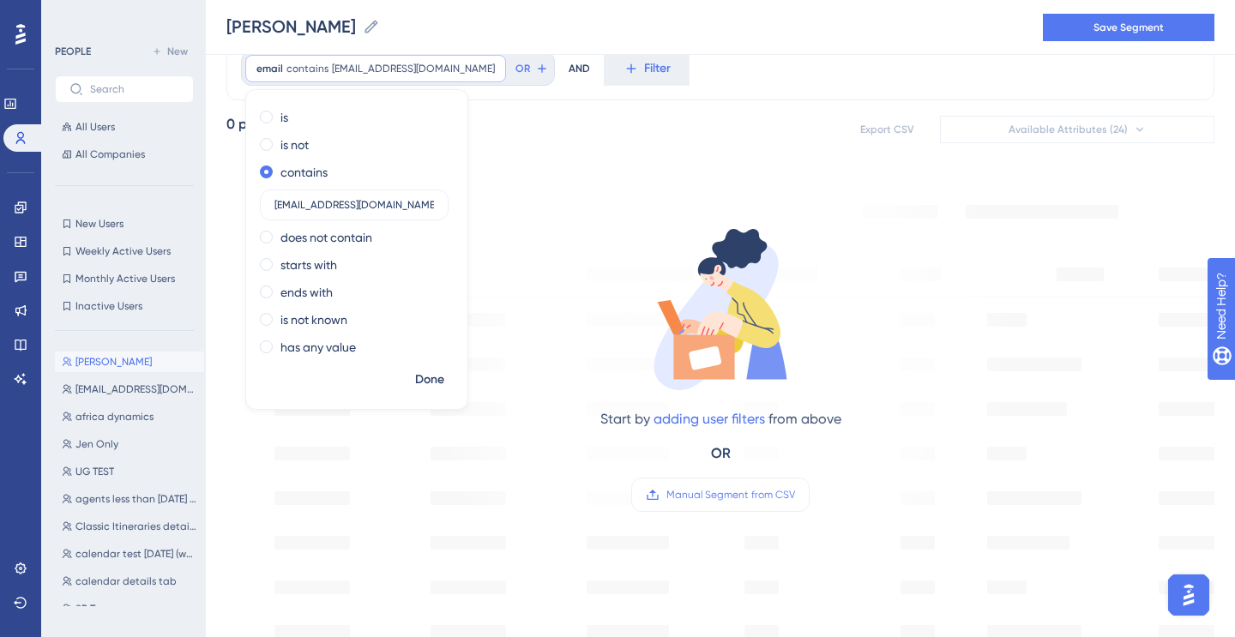
drag, startPoint x: 305, startPoint y: 207, endPoint x: 227, endPoint y: 202, distance: 78.2
click at [227, 202] on div "email contains [PERSON_NAME][EMAIL_ADDRESS][DOMAIN_NAME] [PERSON_NAME][EMAIL_AD…" at bounding box center [720, 630] width 988 height 1187
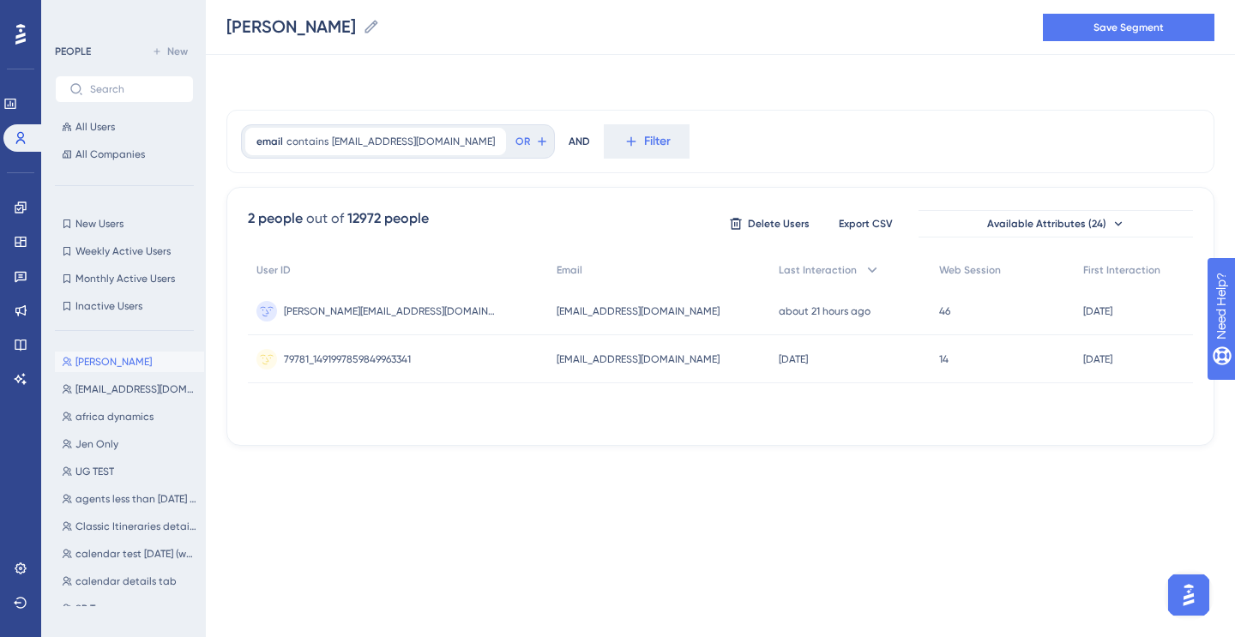
scroll to position [0, 0]
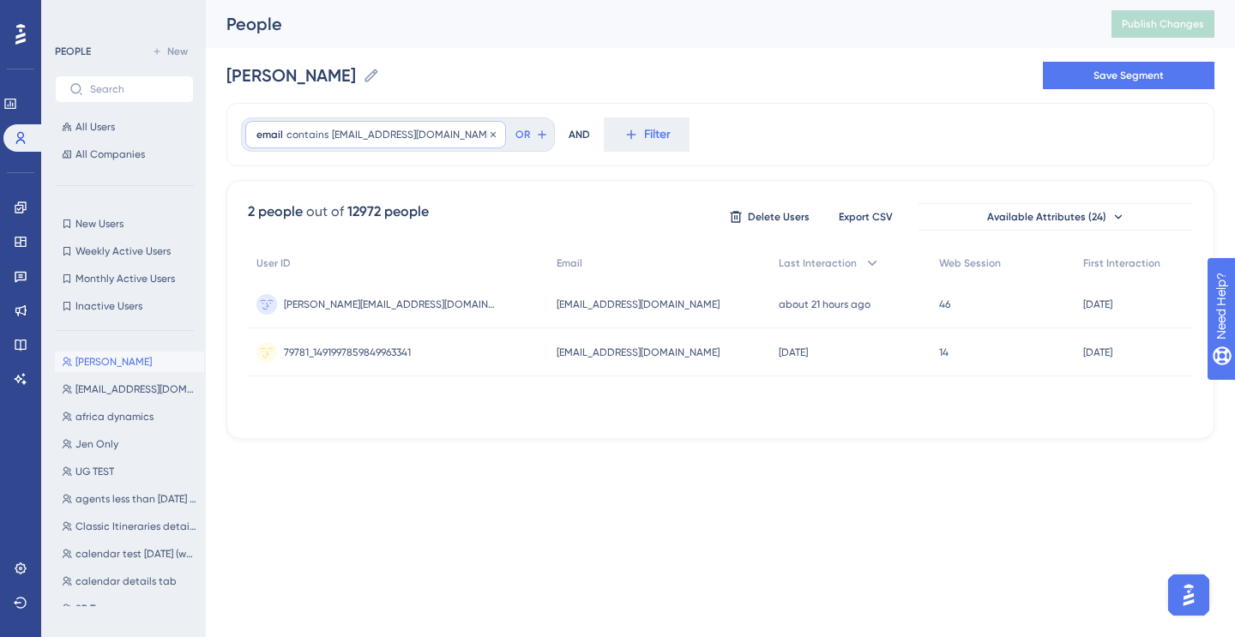
click at [448, 138] on span "[EMAIL_ADDRESS][DOMAIN_NAME]" at bounding box center [413, 135] width 163 height 14
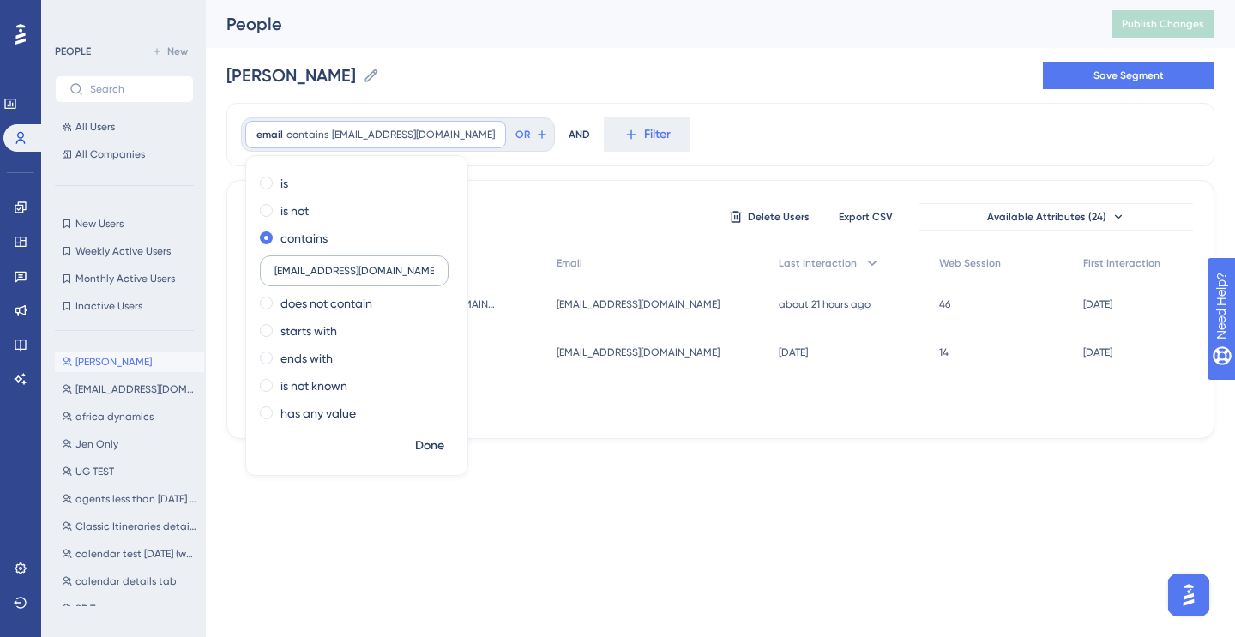
click at [302, 275] on input "[EMAIL_ADDRESS][DOMAIN_NAME]" at bounding box center [353, 271] width 159 height 12
type input "[DOMAIN_NAME]"
click at [435, 446] on span "Done" at bounding box center [429, 446] width 29 height 21
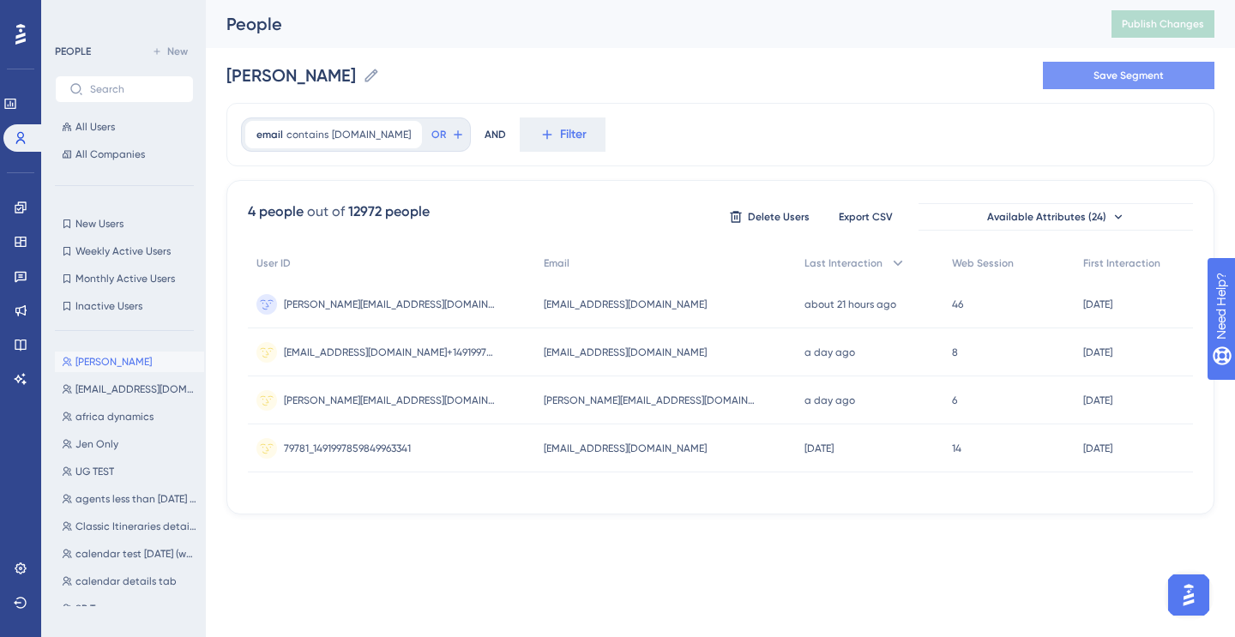
click at [1100, 76] on span "Save Segment" at bounding box center [1128, 76] width 70 height 14
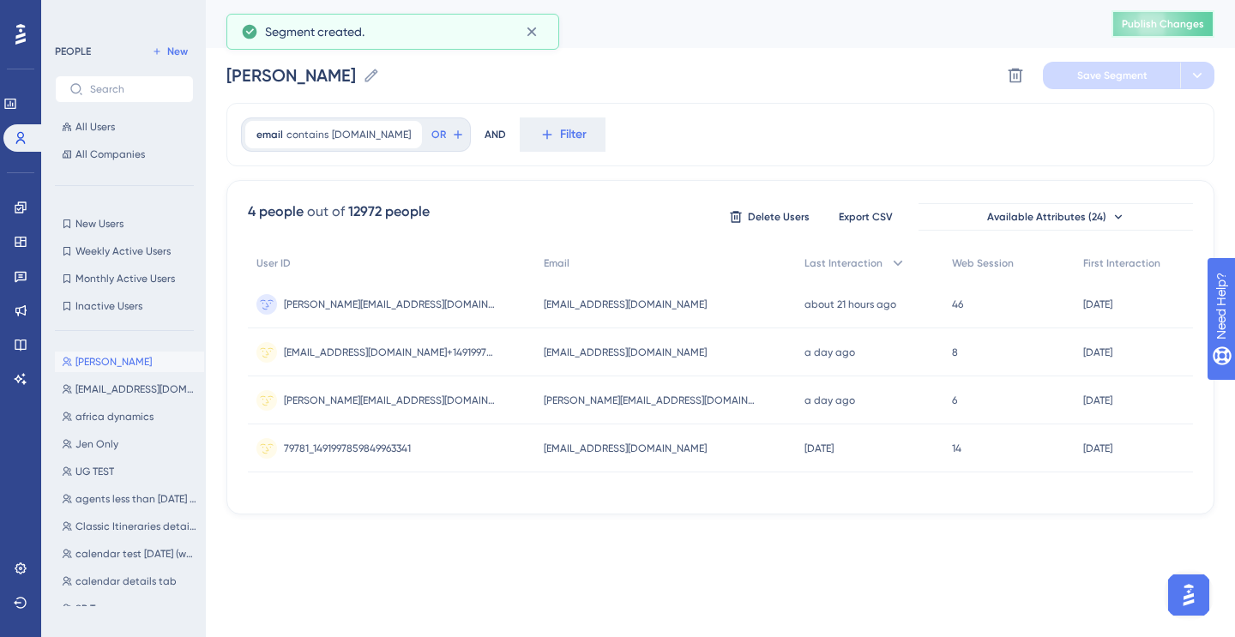
click at [1155, 18] on span "Publish Changes" at bounding box center [1163, 24] width 82 height 14
click at [21, 238] on icon at bounding box center [21, 242] width 14 height 14
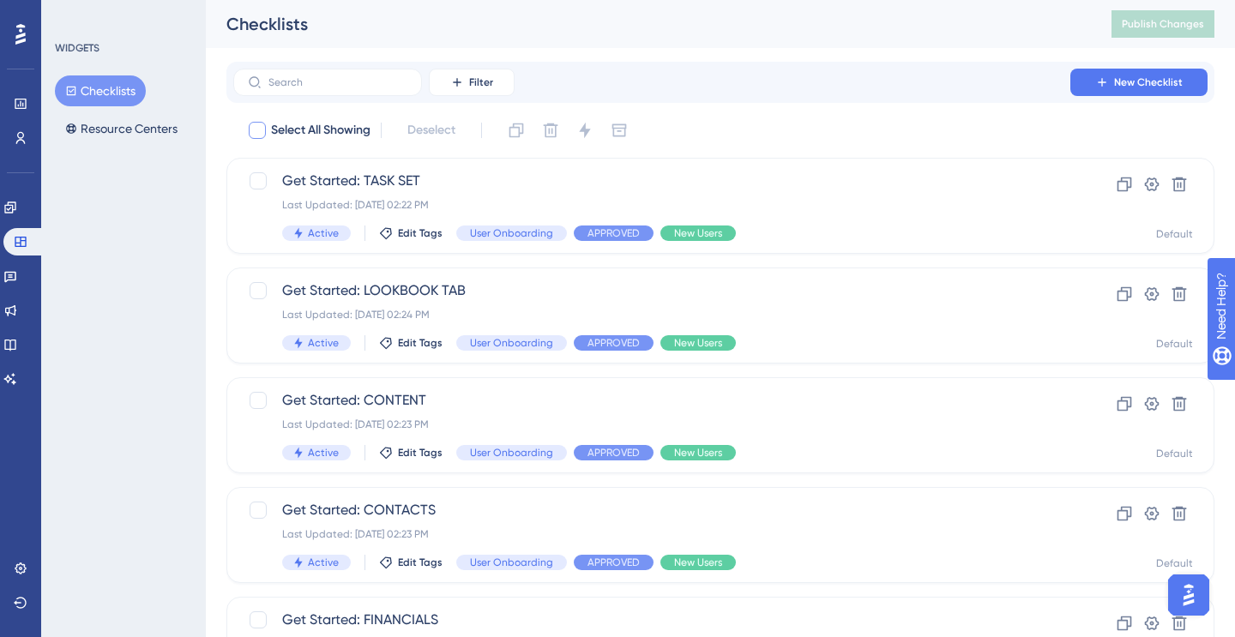
click at [257, 128] on div at bounding box center [257, 130] width 17 height 17
checkbox input "true"
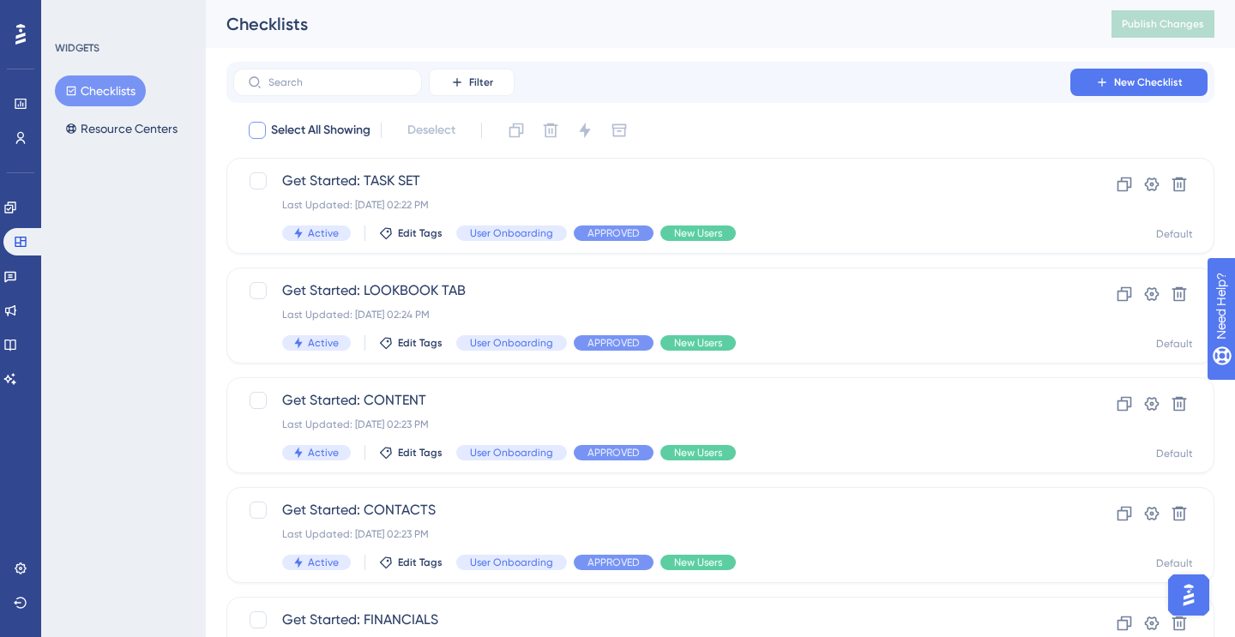
checkbox input "true"
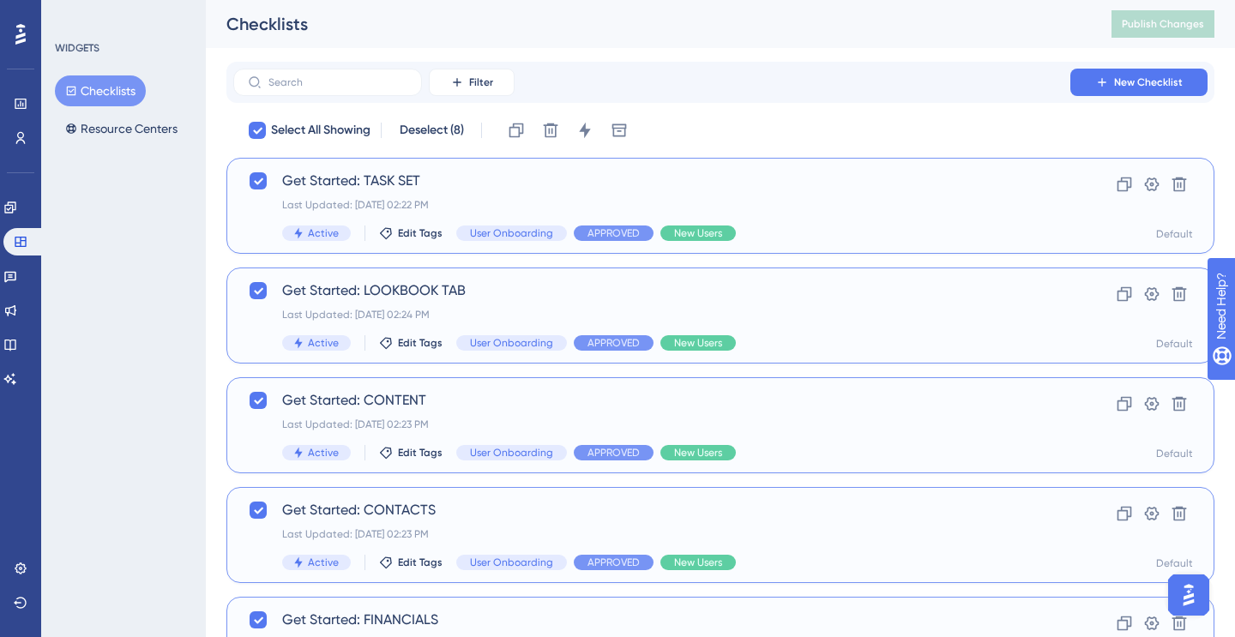
click at [689, 67] on div "Filter New Checklist" at bounding box center [720, 82] width 988 height 41
click at [256, 132] on icon at bounding box center [257, 131] width 9 height 7
checkbox input "false"
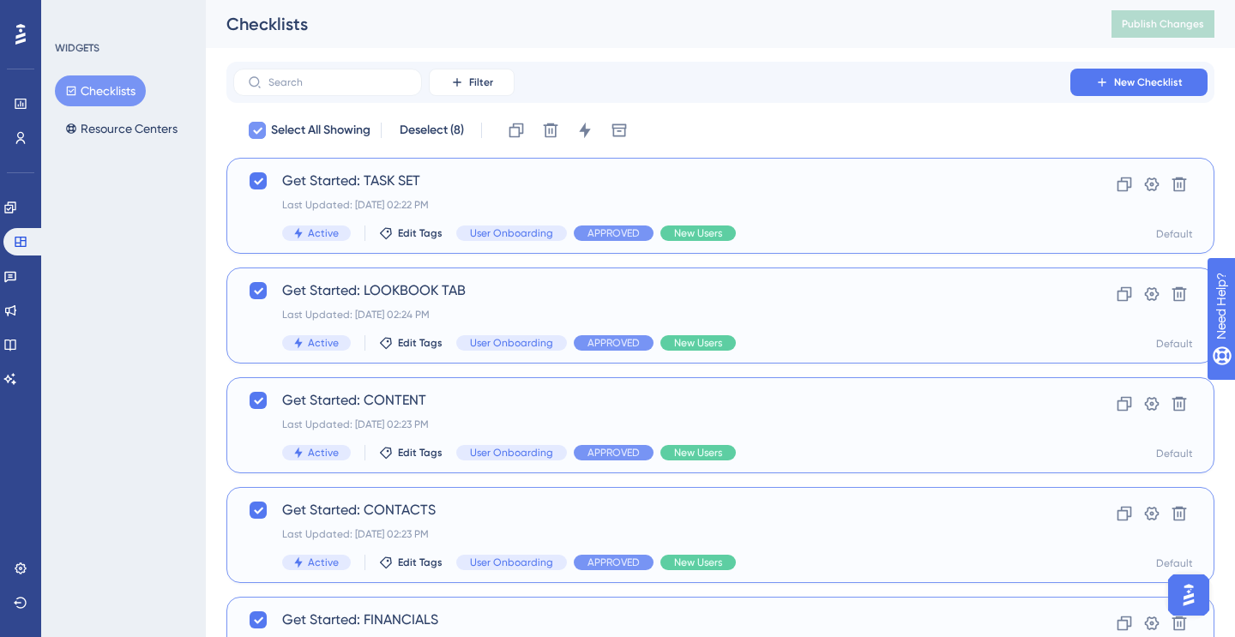
checkbox input "false"
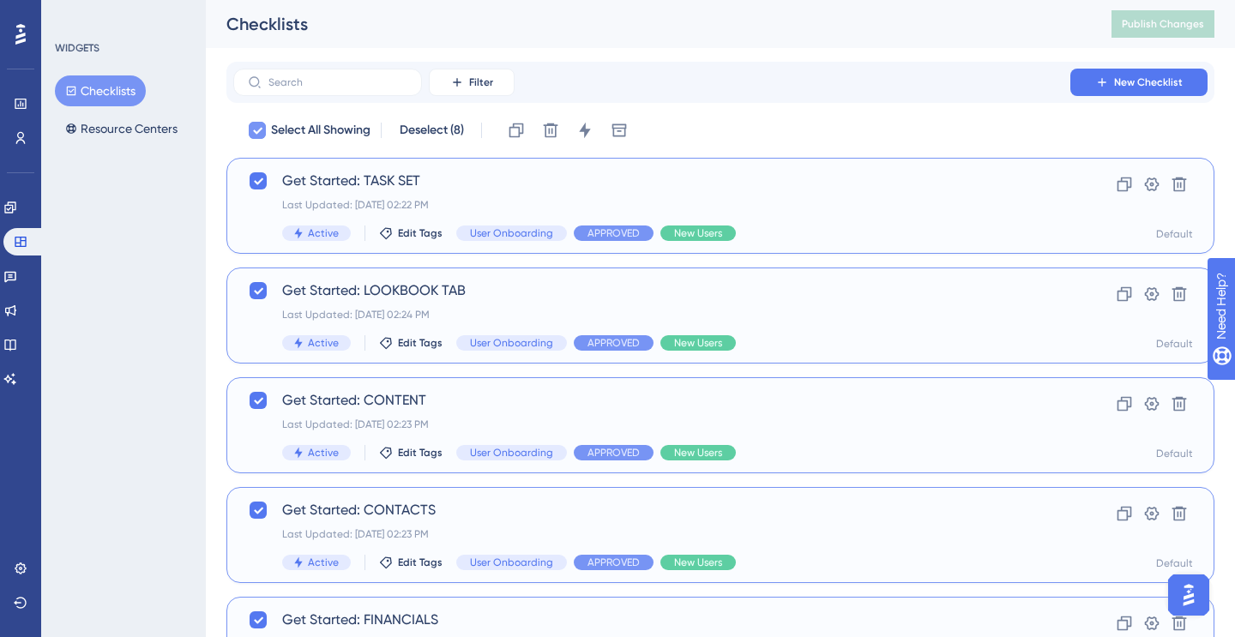
checkbox input "false"
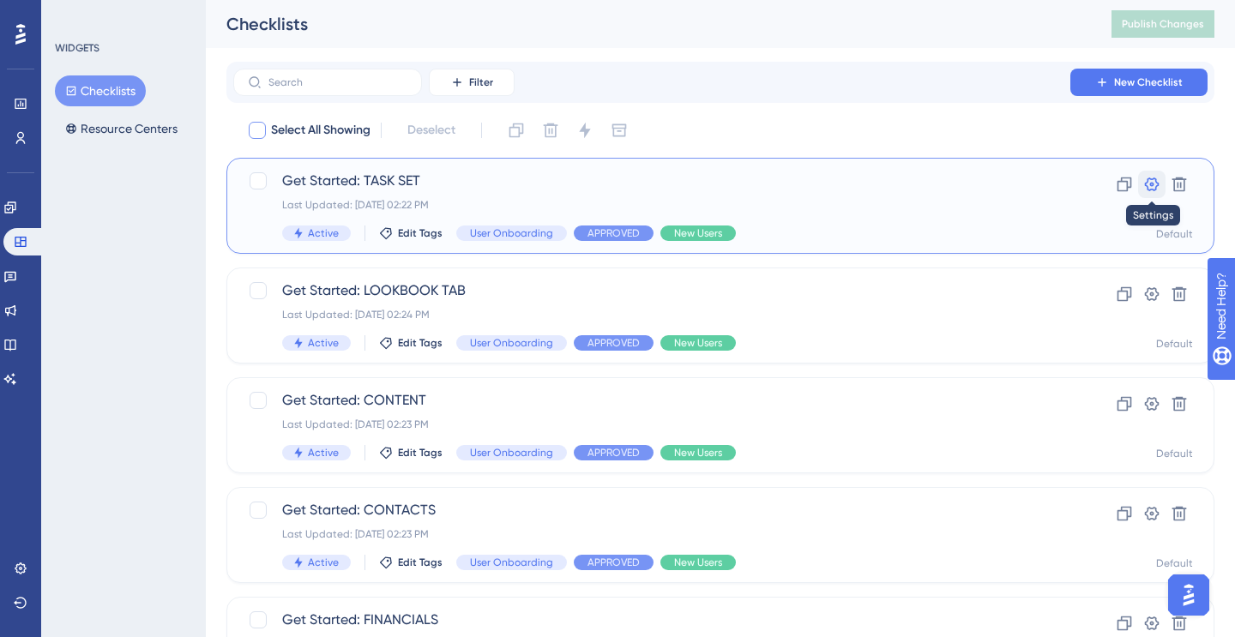
click at [1153, 179] on icon at bounding box center [1152, 185] width 15 height 14
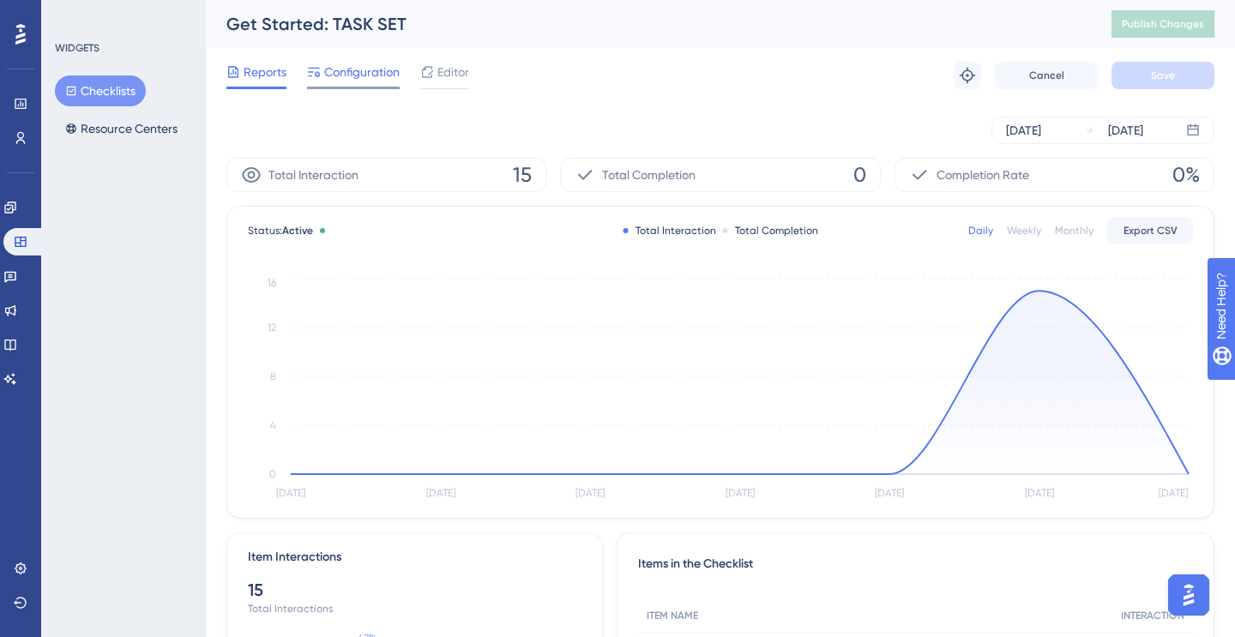
click at [349, 81] on span "Configuration" at bounding box center [361, 72] width 75 height 21
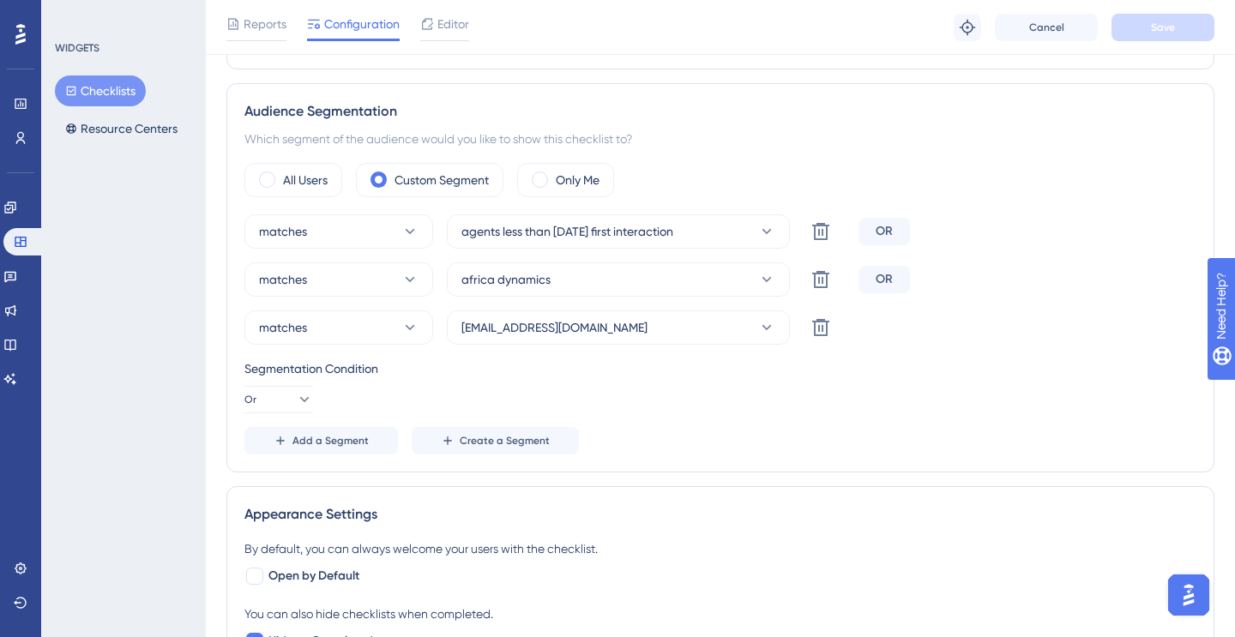
scroll to position [511, 0]
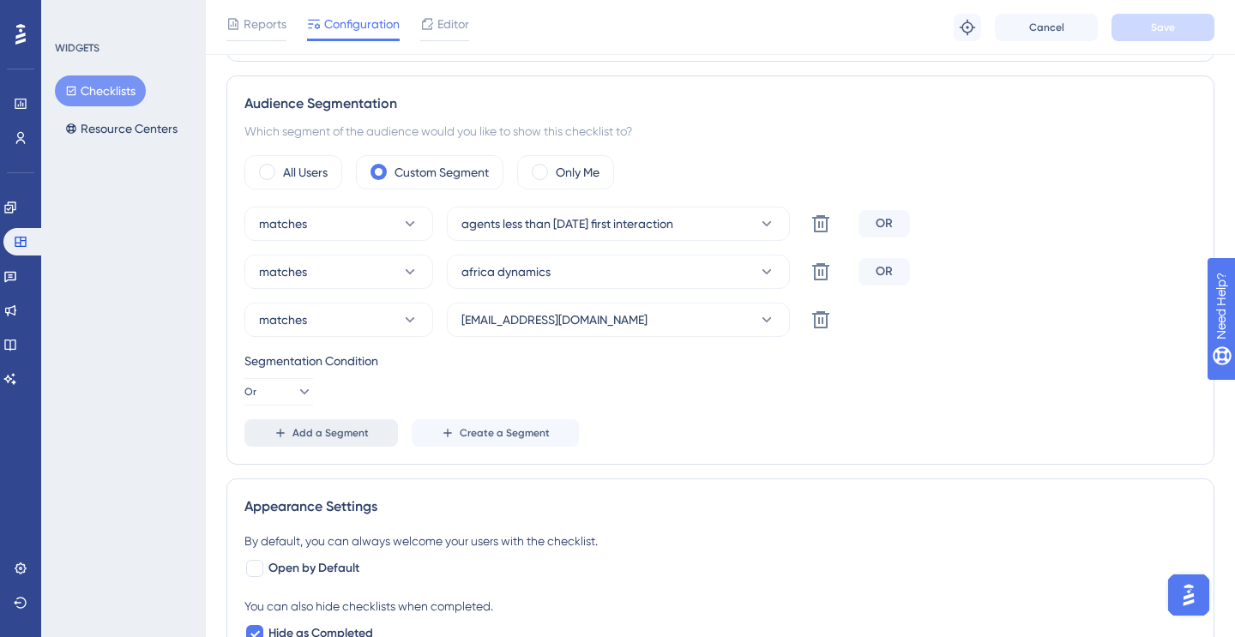
click at [334, 432] on span "Add a Segment" at bounding box center [330, 433] width 76 height 14
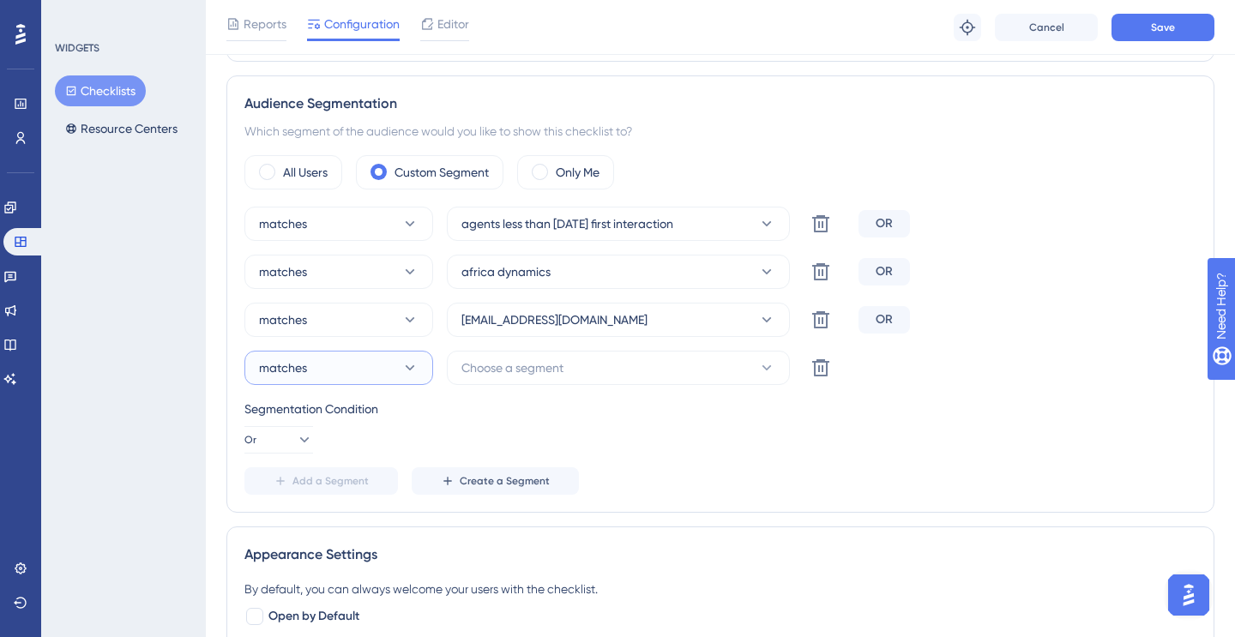
click at [358, 364] on button "matches" at bounding box center [338, 368] width 189 height 34
click at [494, 370] on span "Choose a segment" at bounding box center [512, 368] width 102 height 21
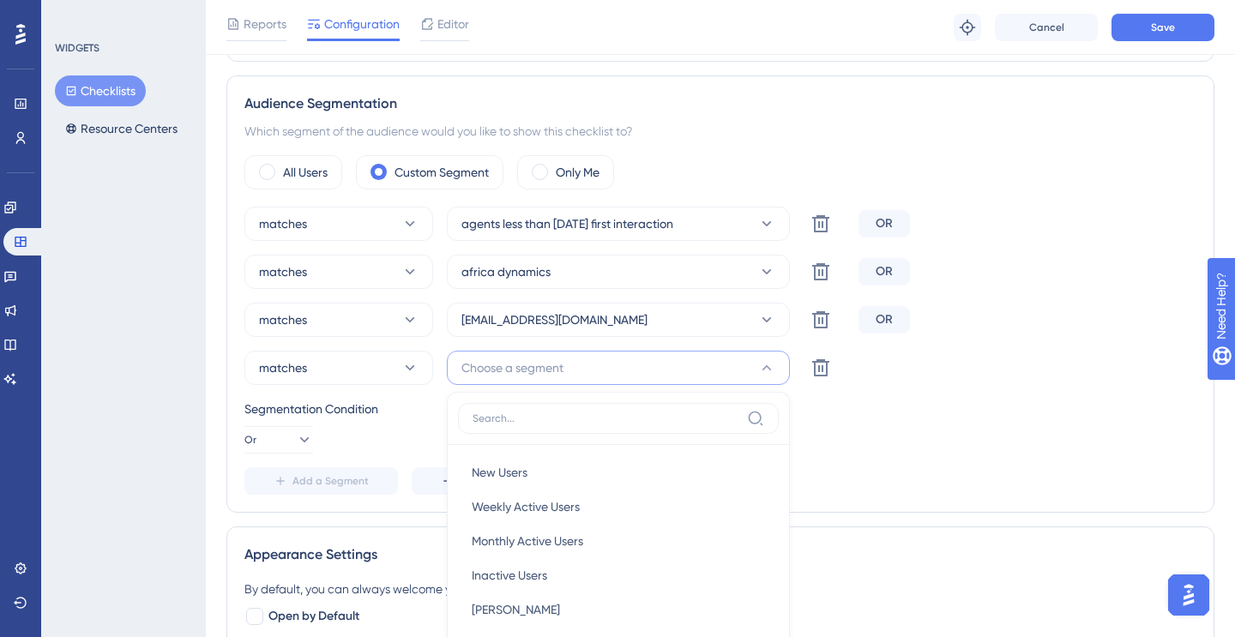
scroll to position [754, 0]
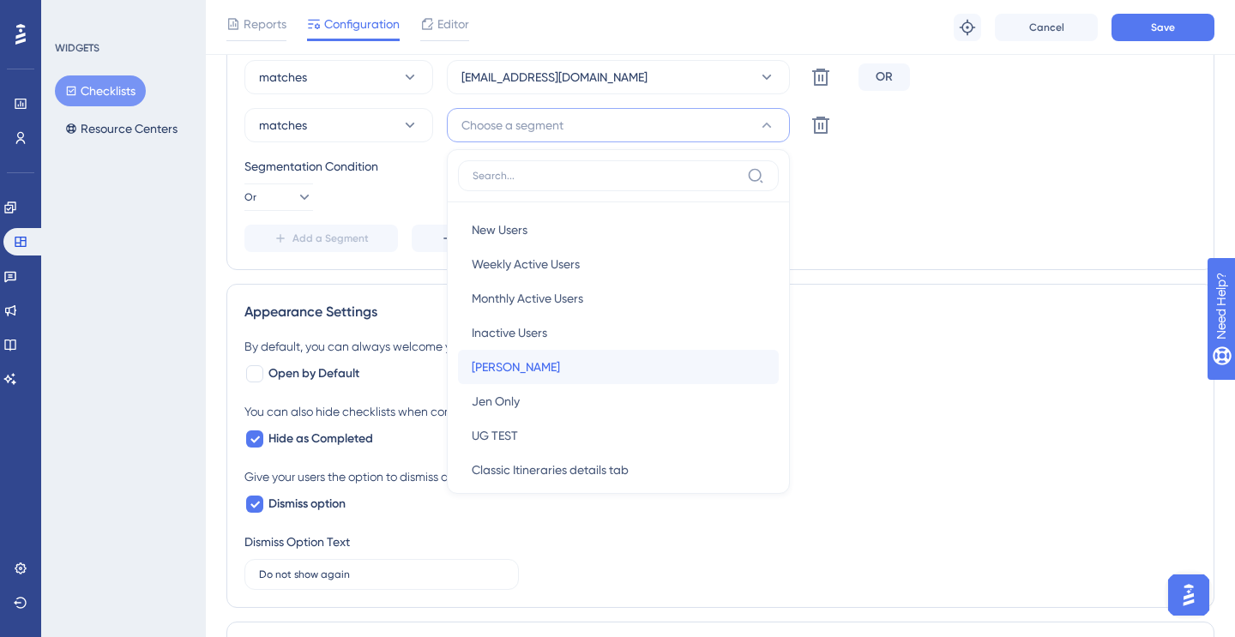
click at [501, 367] on span "[PERSON_NAME]" at bounding box center [516, 367] width 88 height 21
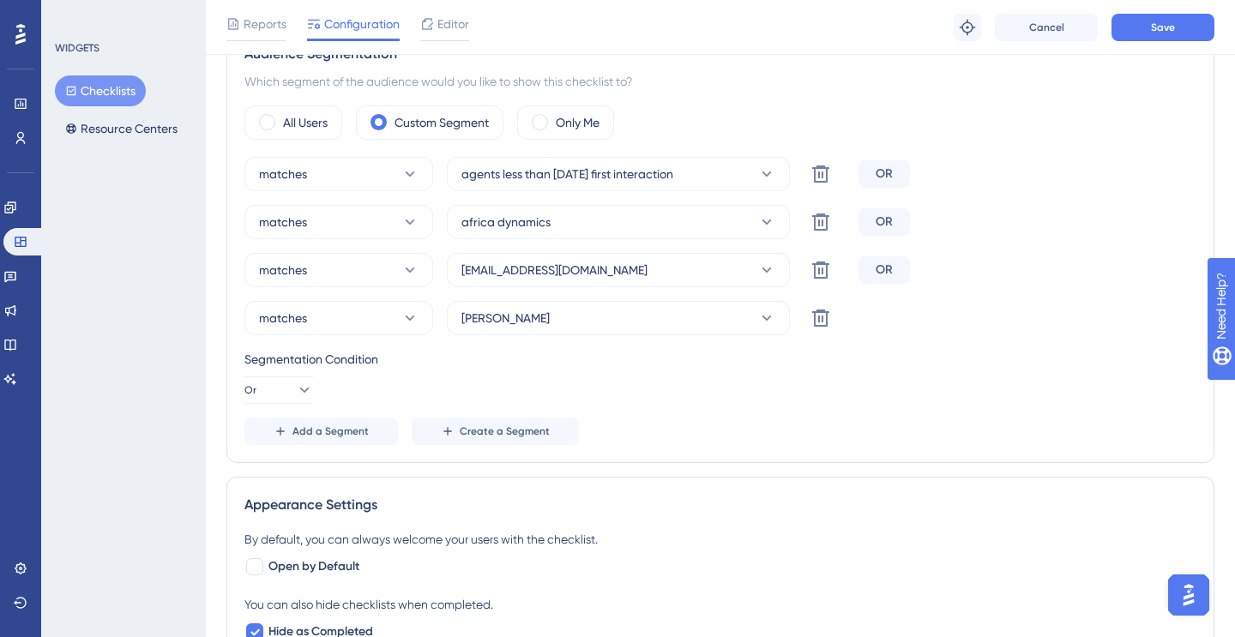
scroll to position [559, 0]
click at [1166, 17] on button "Save" at bounding box center [1162, 27] width 103 height 27
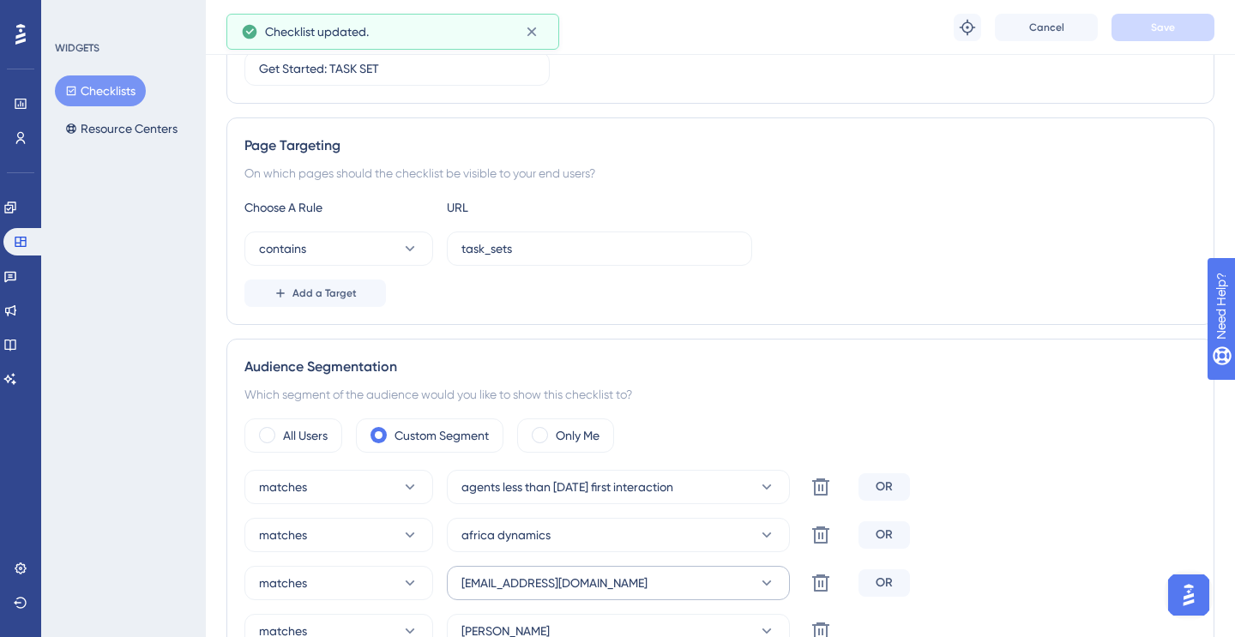
scroll to position [0, 0]
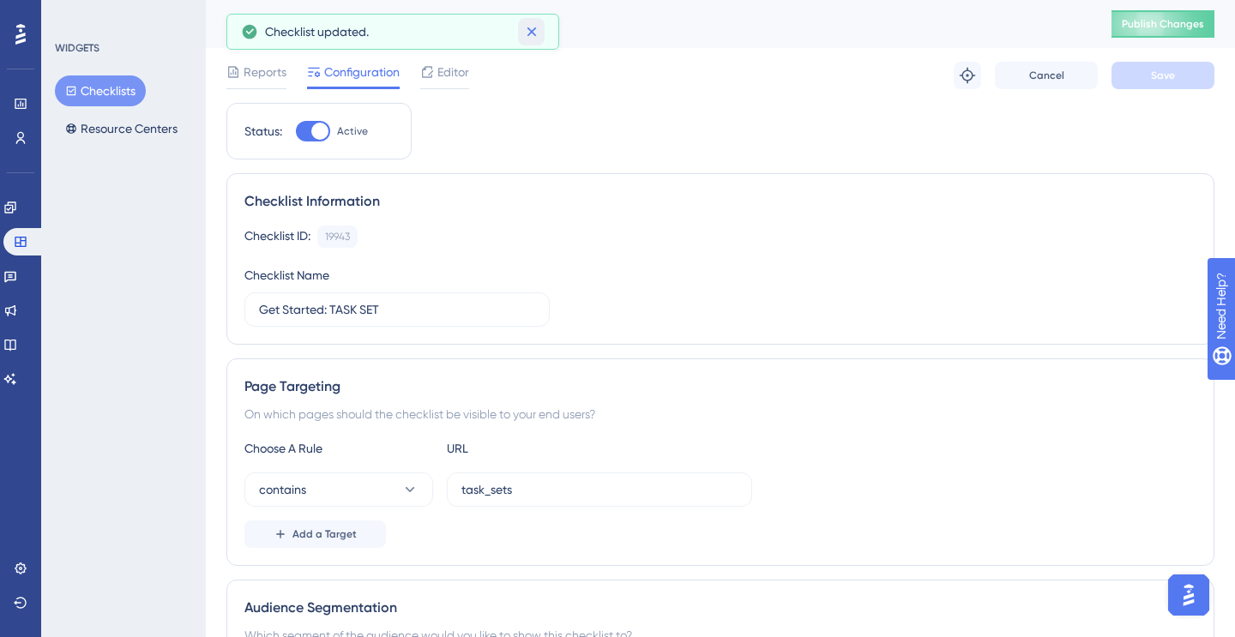
click at [529, 27] on icon at bounding box center [531, 31] width 17 height 17
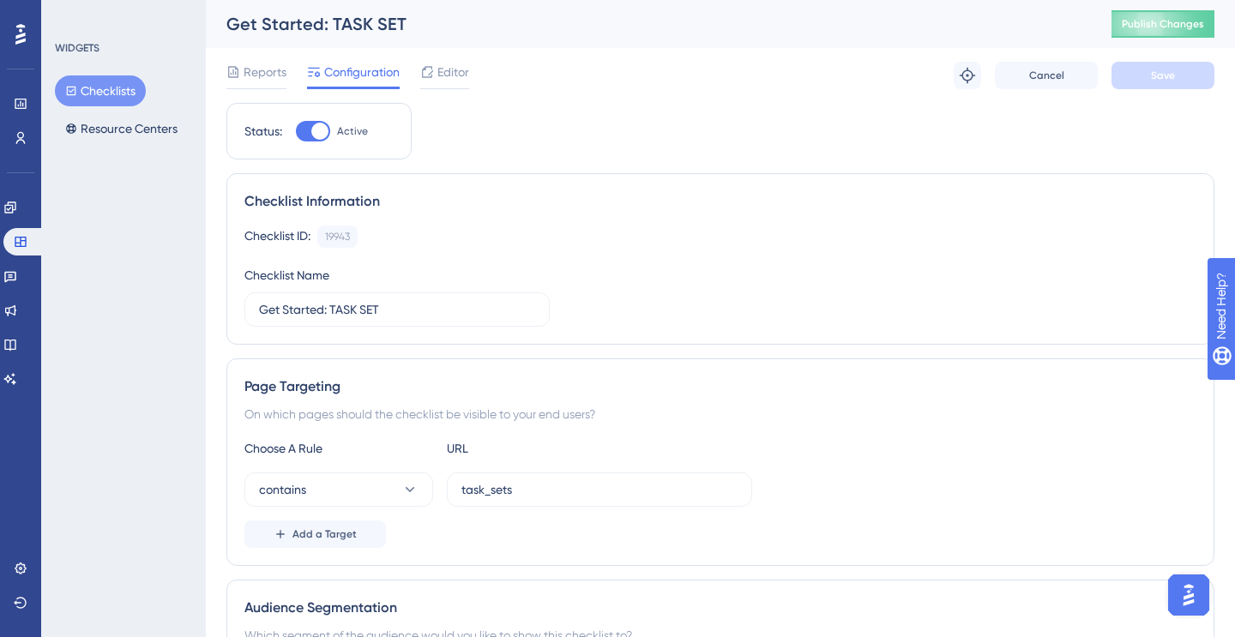
click at [89, 99] on button "Checklists" at bounding box center [100, 90] width 91 height 31
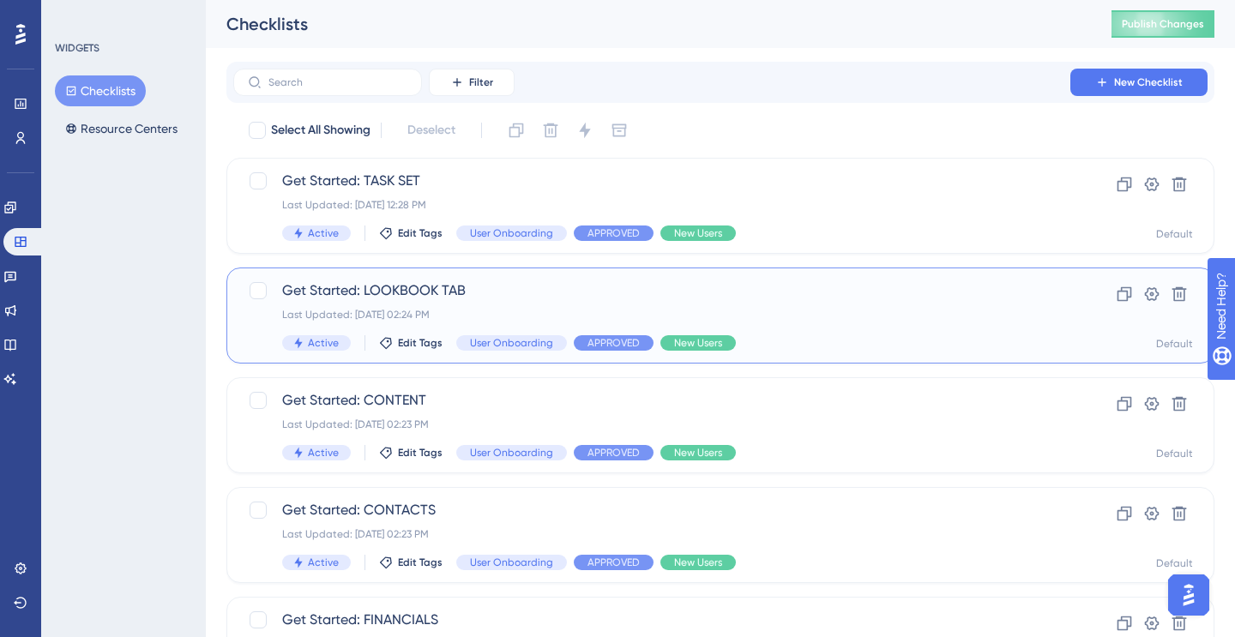
click at [417, 290] on span "Get Started: LOOKBOOK TAB" at bounding box center [651, 290] width 739 height 21
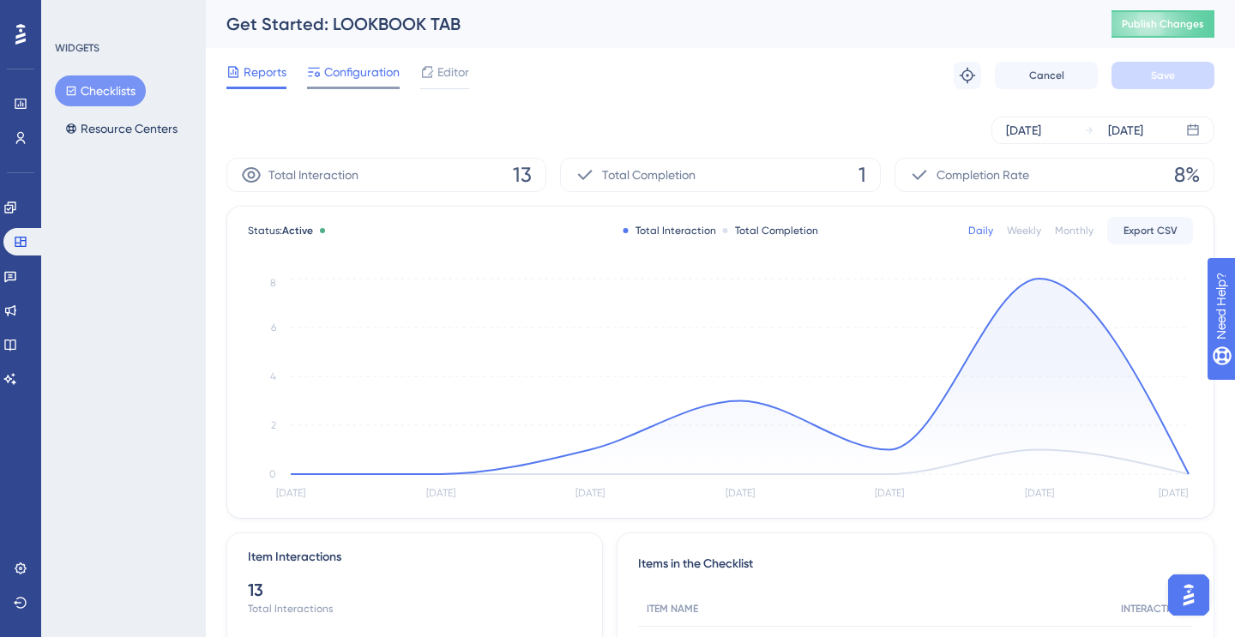
click at [367, 77] on span "Configuration" at bounding box center [361, 72] width 75 height 21
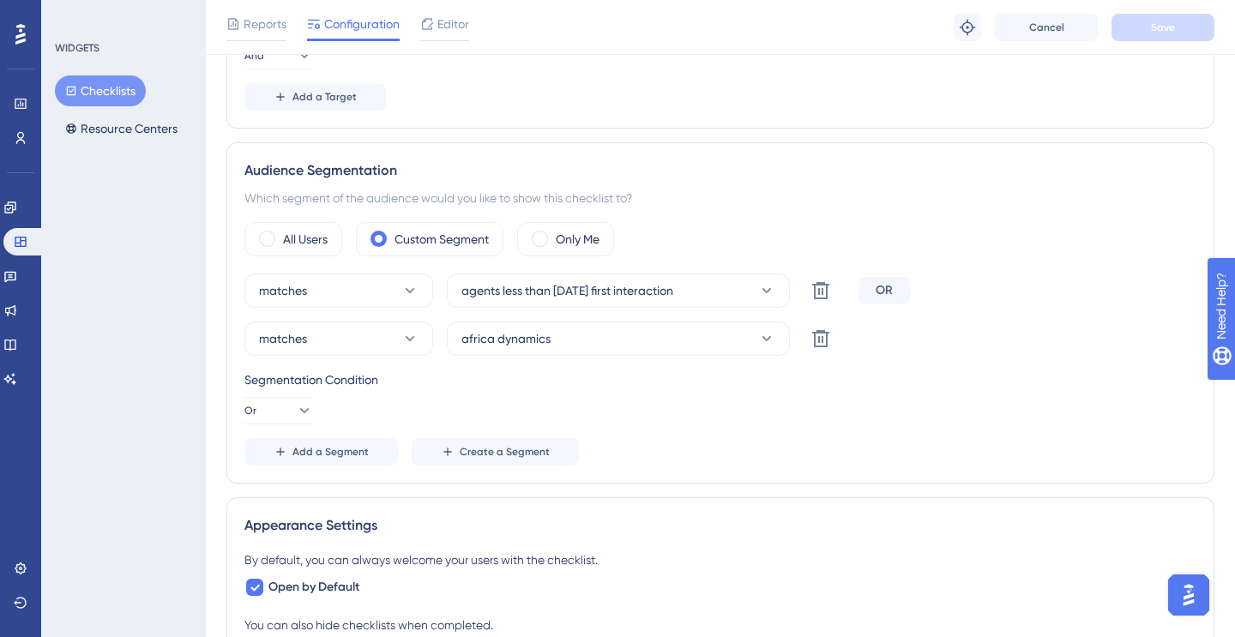
scroll to position [602, 0]
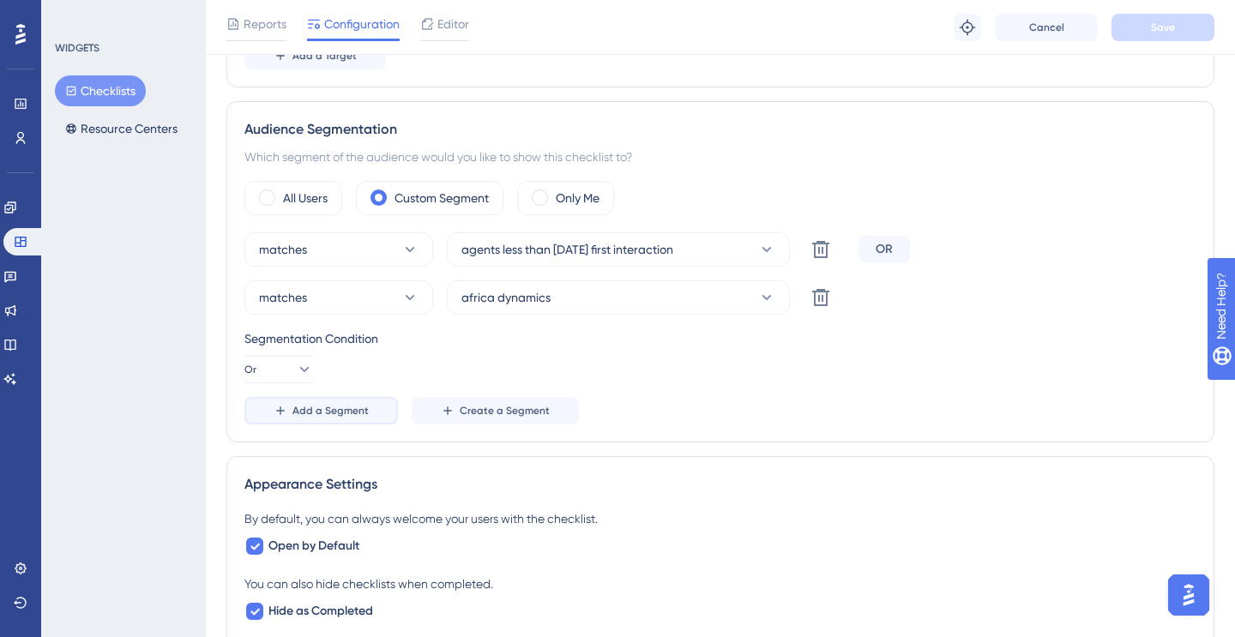
click at [345, 410] on span "Add a Segment" at bounding box center [330, 411] width 76 height 14
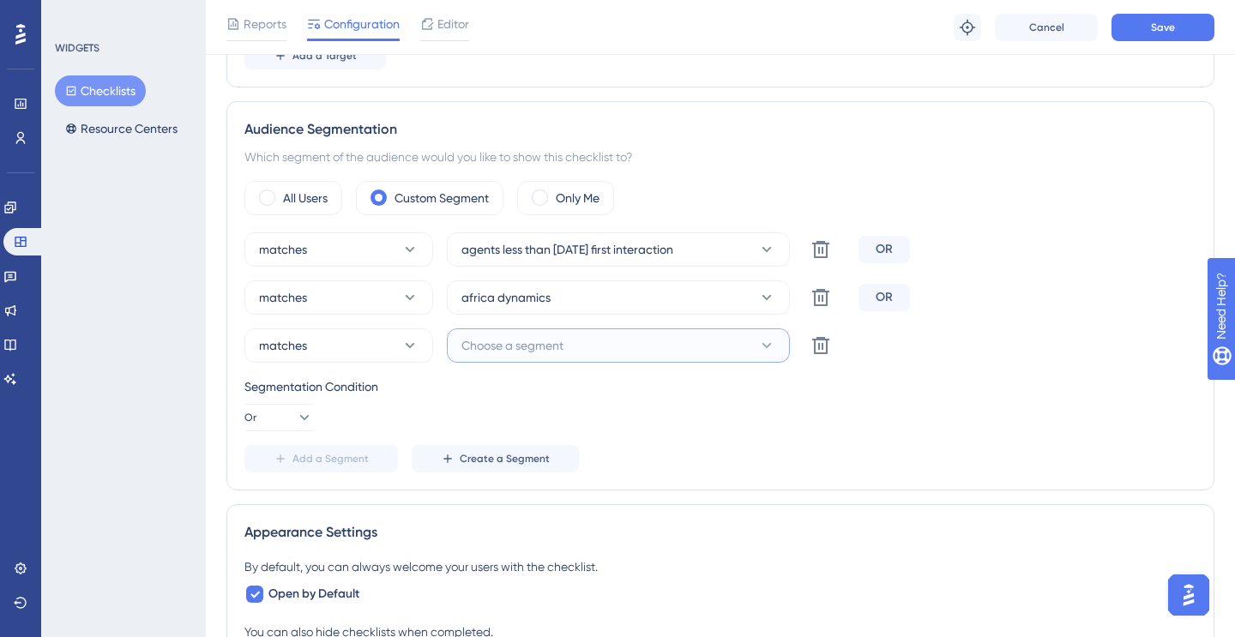
click at [559, 356] on button "Choose a segment" at bounding box center [618, 345] width 343 height 34
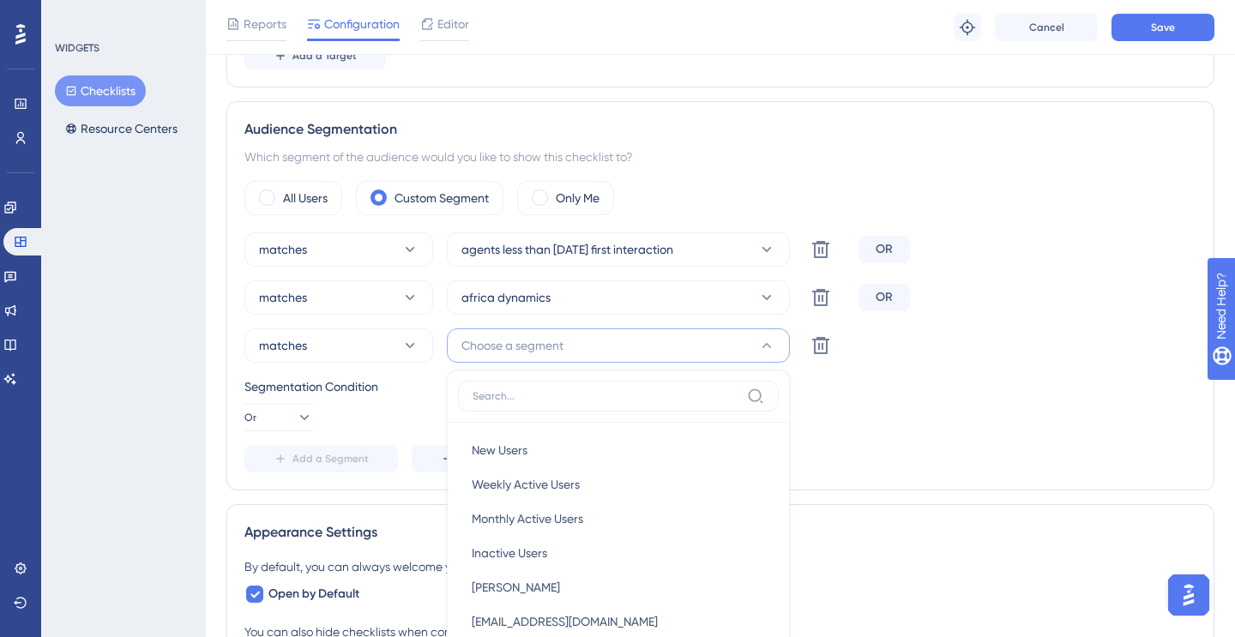
scroll to position [822, 0]
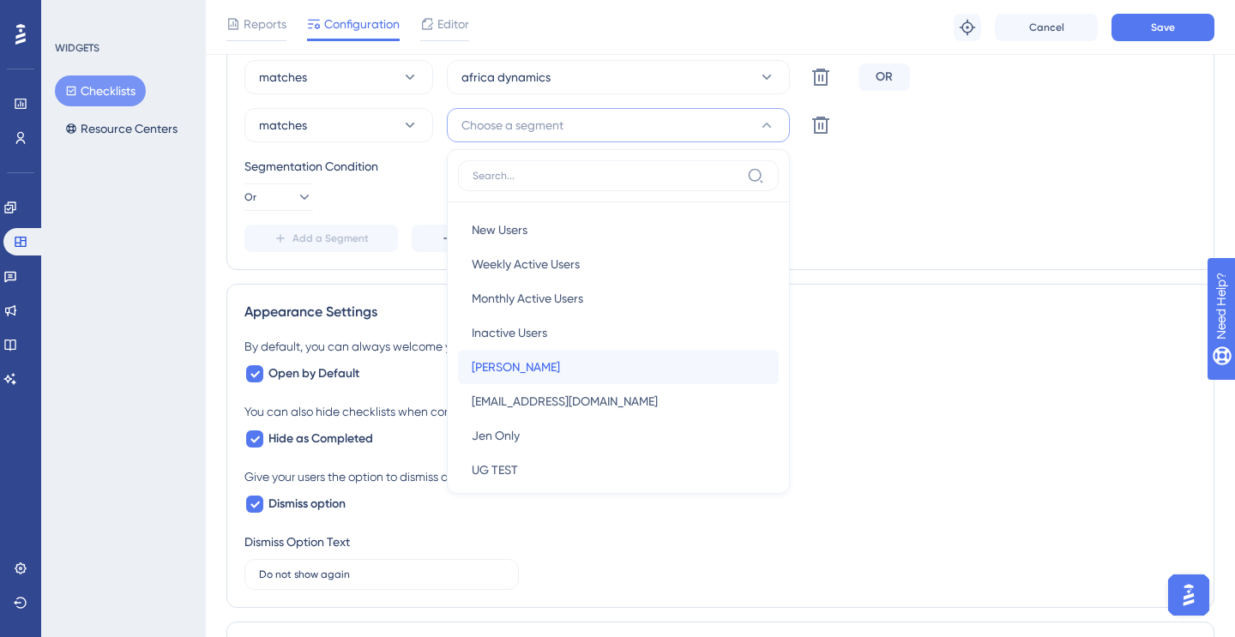
click at [521, 352] on div "[PERSON_NAME] [PERSON_NAME]" at bounding box center [618, 367] width 293 height 34
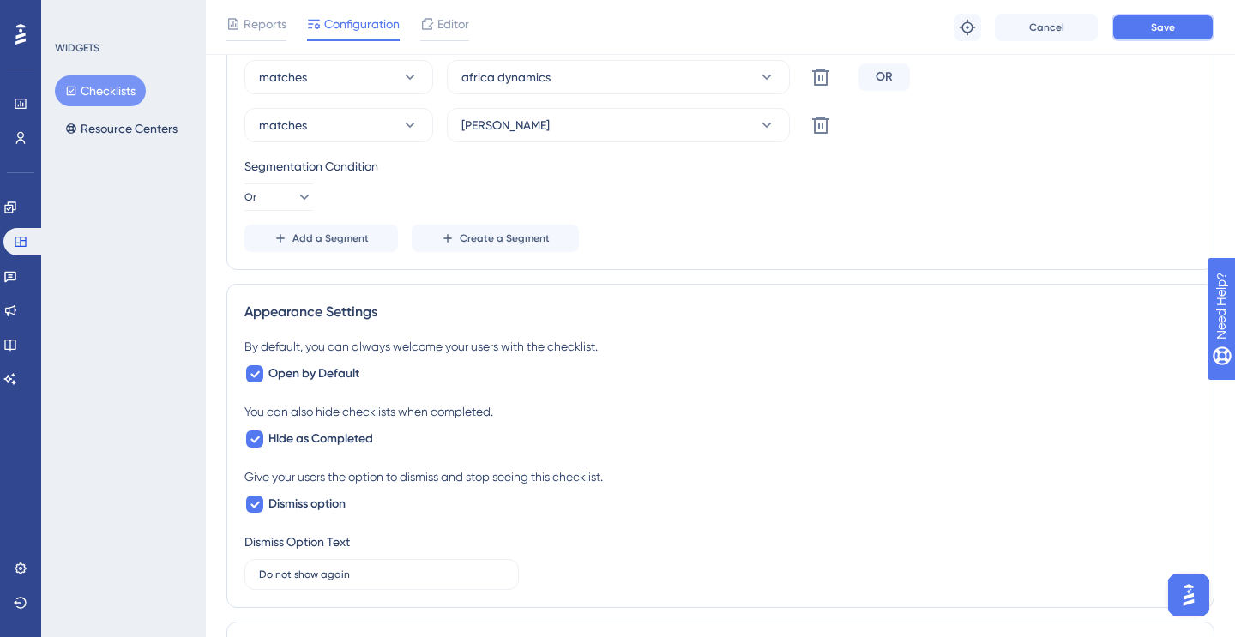
click at [1179, 33] on button "Save" at bounding box center [1162, 27] width 103 height 27
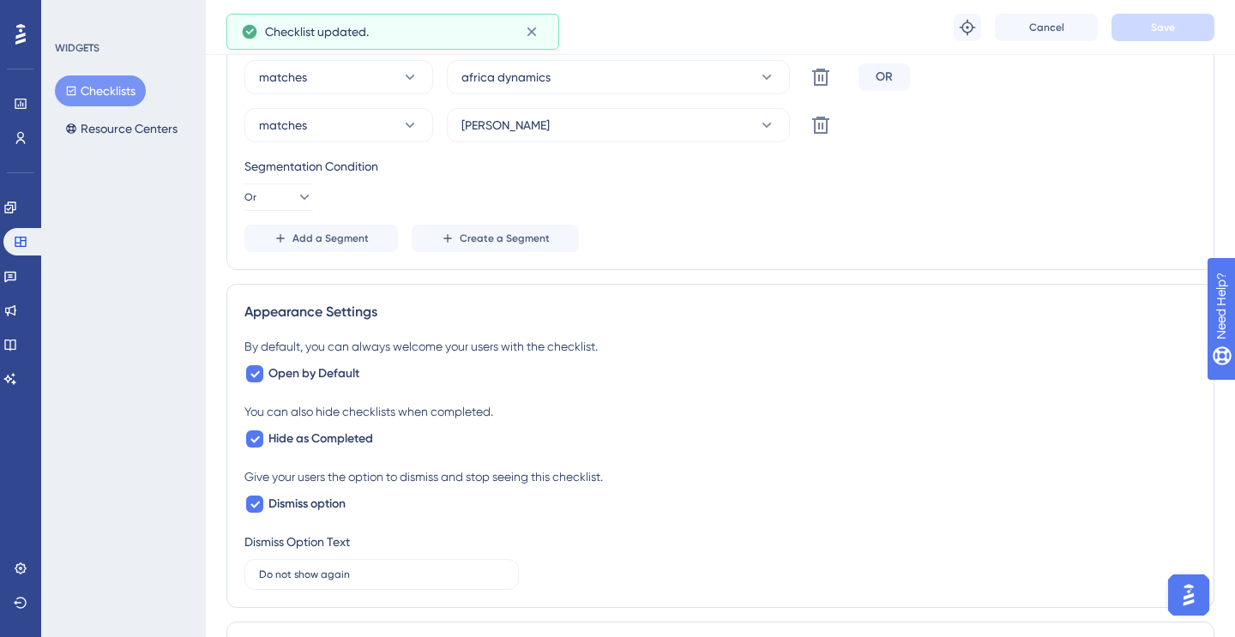
click at [101, 90] on button "Checklists" at bounding box center [100, 90] width 91 height 31
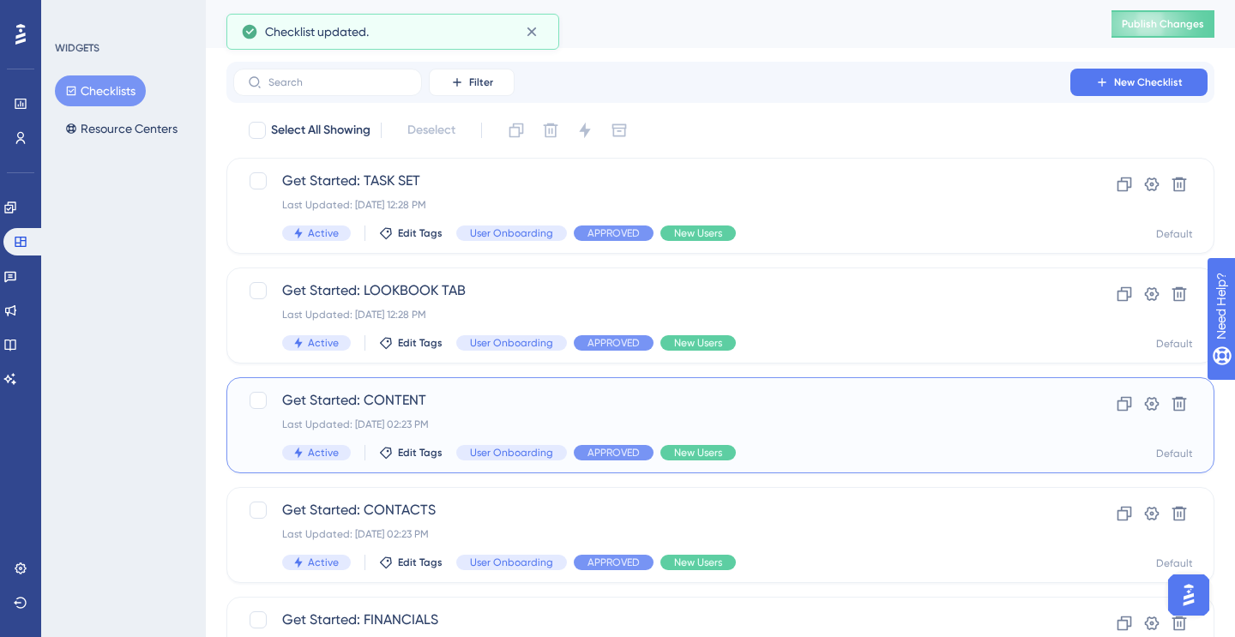
click at [426, 389] on div "Get Started: CONTENT Last Updated: [DATE] 02:23 PM Active Edit Tags User Onboar…" at bounding box center [720, 425] width 988 height 96
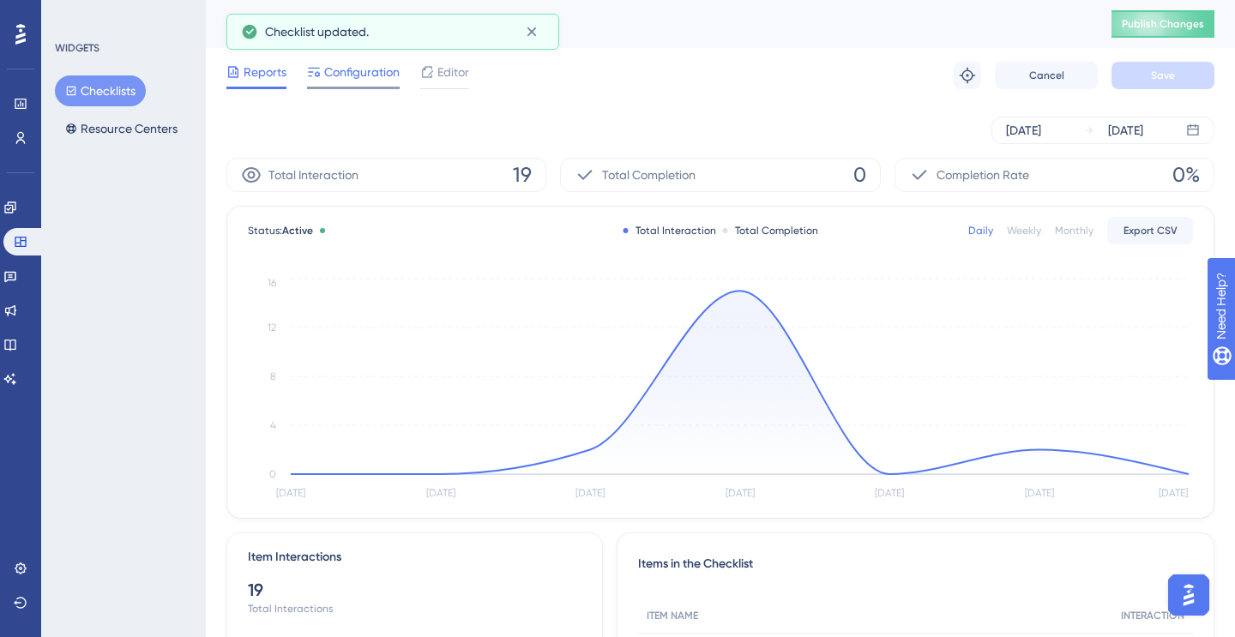
click at [369, 69] on span "Configuration" at bounding box center [361, 72] width 75 height 21
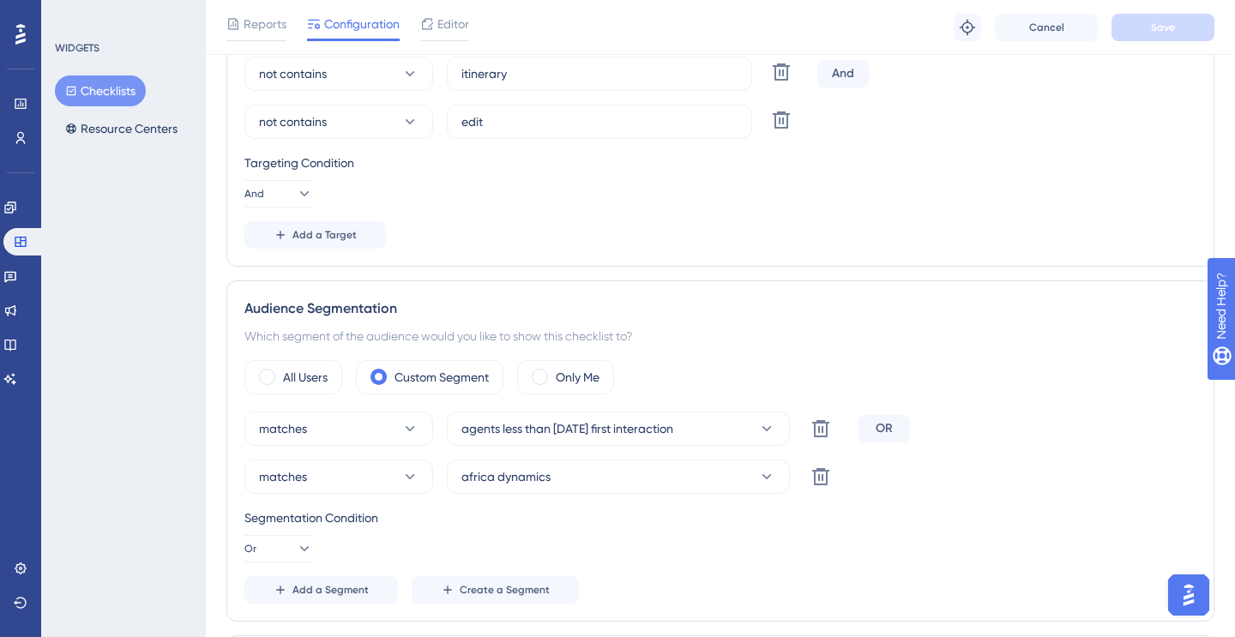
scroll to position [870, 0]
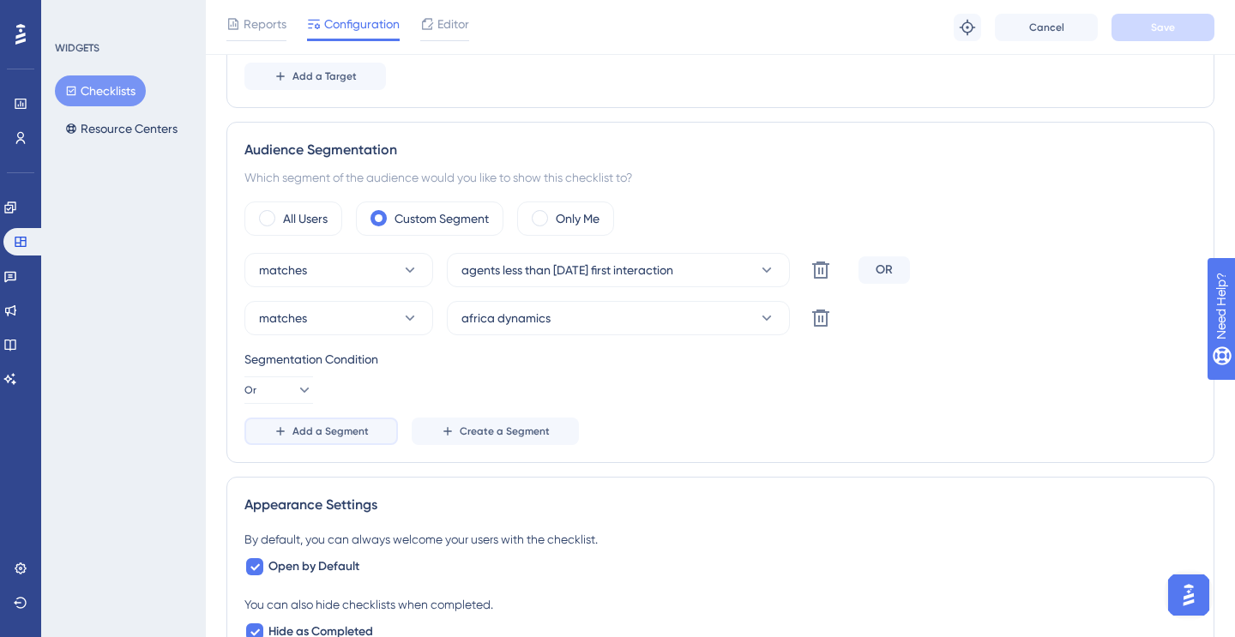
click at [328, 432] on span "Add a Segment" at bounding box center [330, 431] width 76 height 14
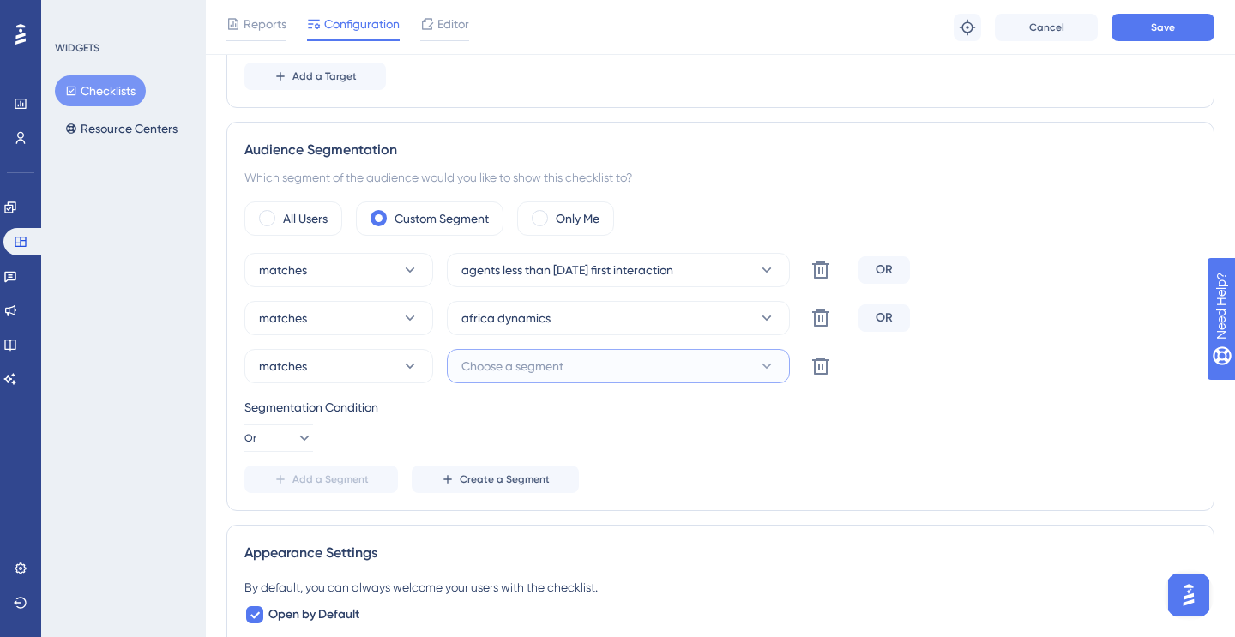
click at [525, 366] on span "Choose a segment" at bounding box center [512, 366] width 102 height 21
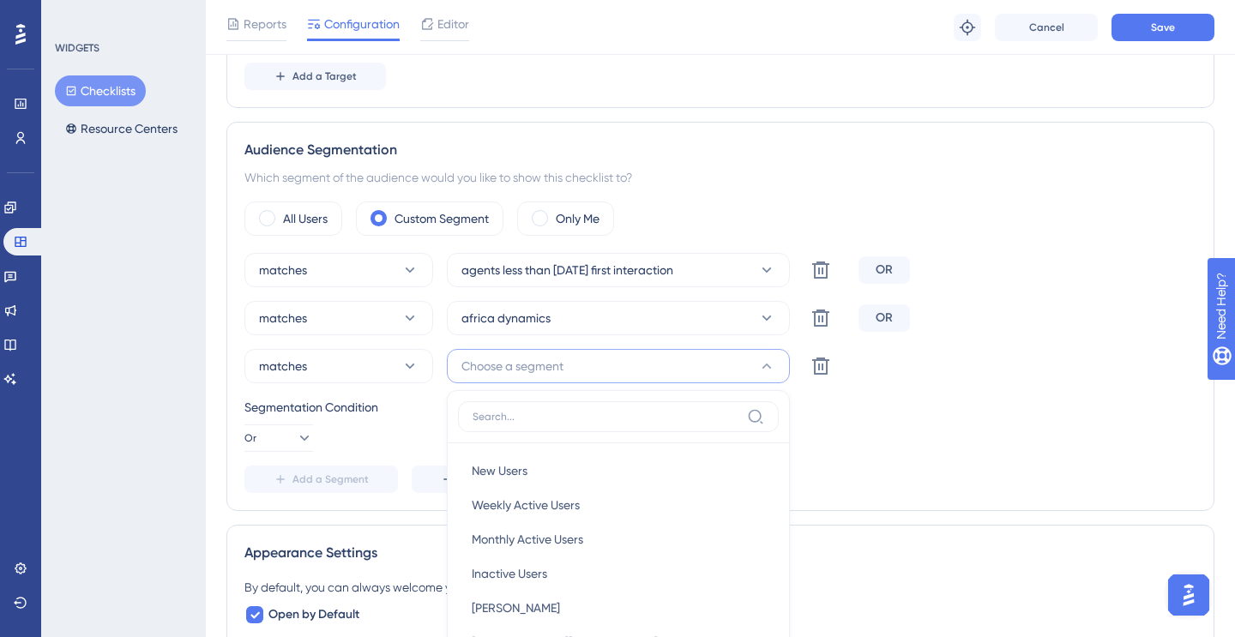
scroll to position [1110, 0]
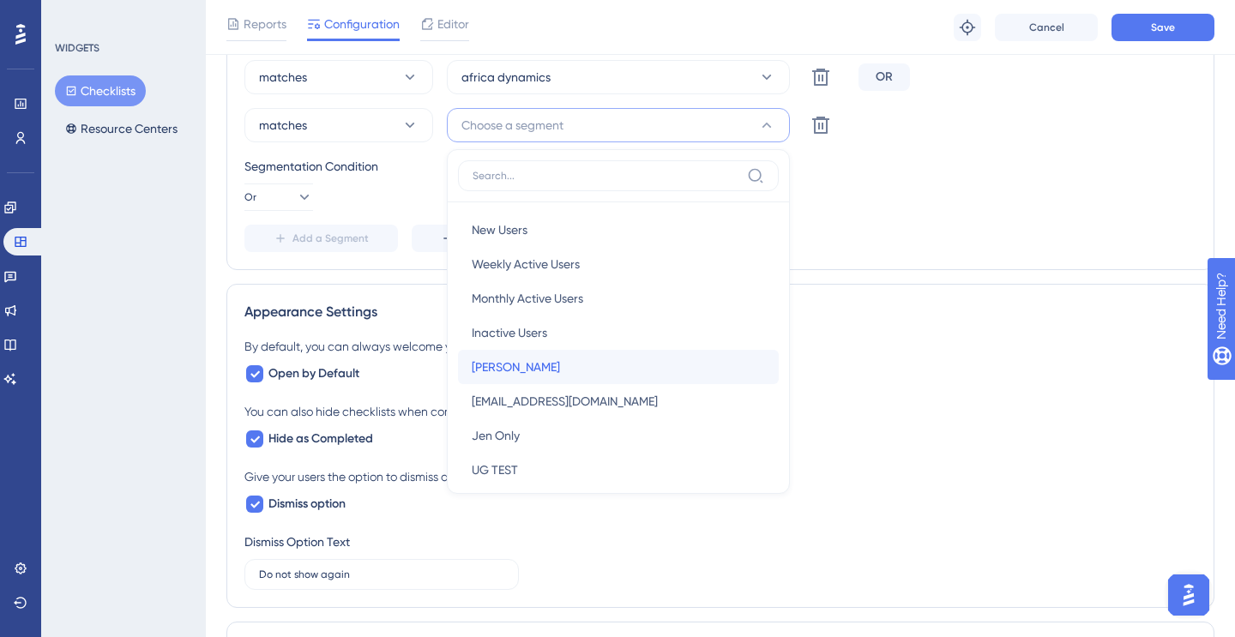
click at [517, 367] on span "[PERSON_NAME]" at bounding box center [516, 367] width 88 height 21
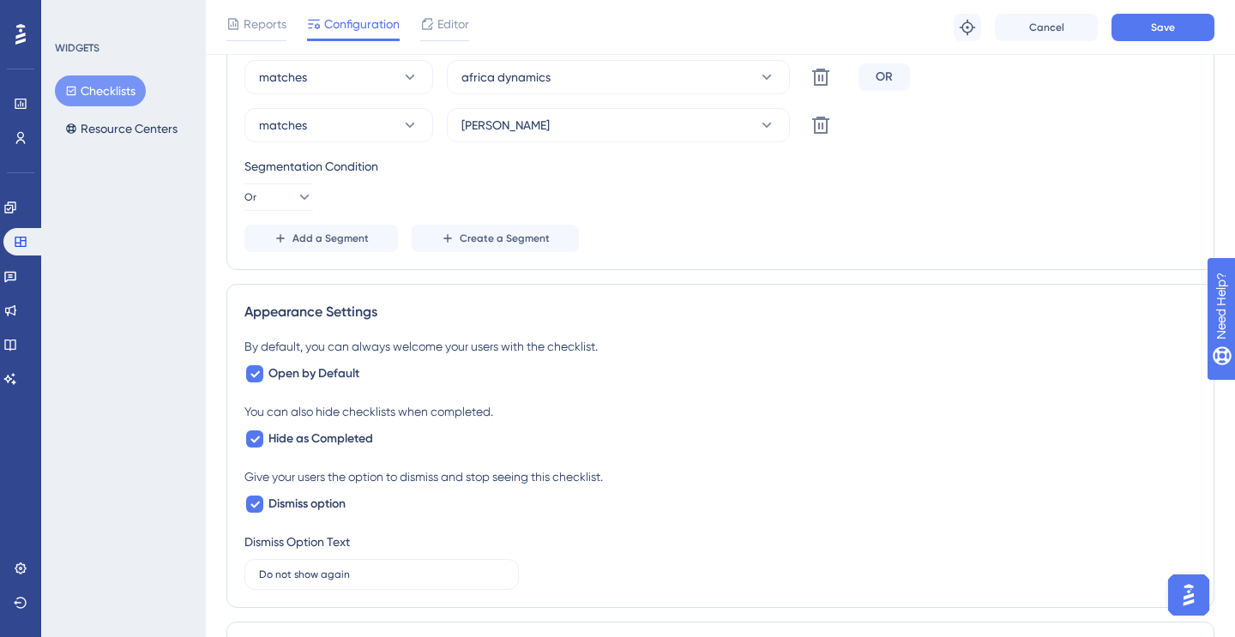
click at [1217, 10] on div "Reports Configuration Editor Troubleshoot Cancel Save" at bounding box center [720, 27] width 1029 height 55
click at [1177, 37] on button "Save" at bounding box center [1162, 27] width 103 height 27
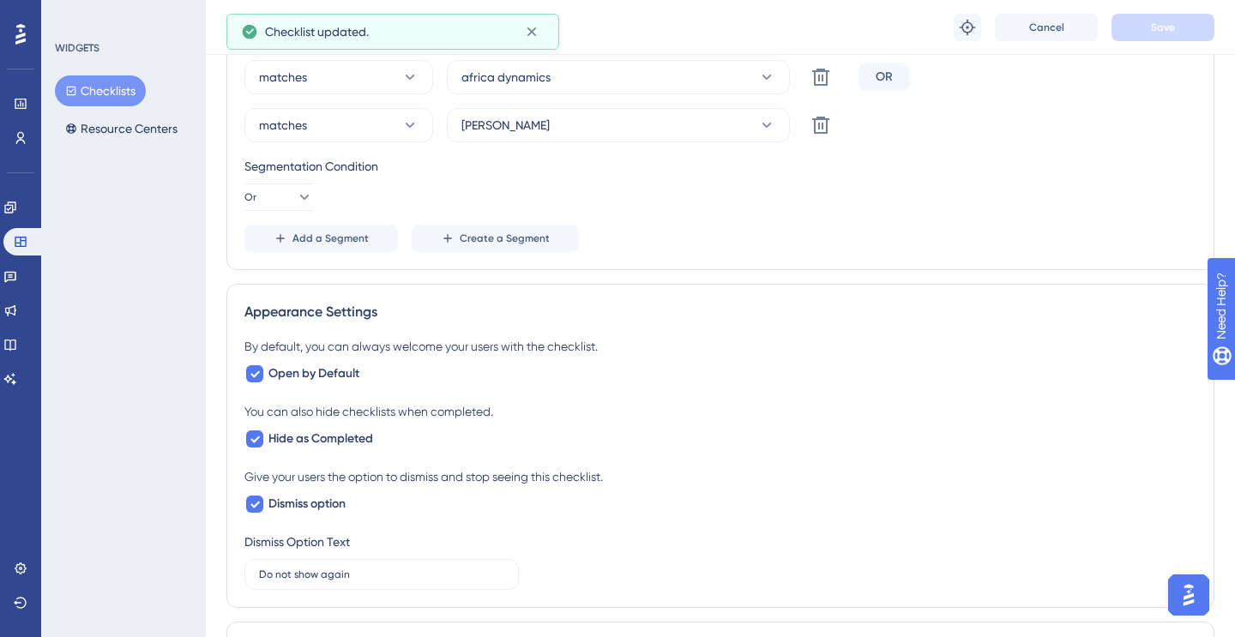
click at [93, 89] on button "Checklists" at bounding box center [100, 90] width 91 height 31
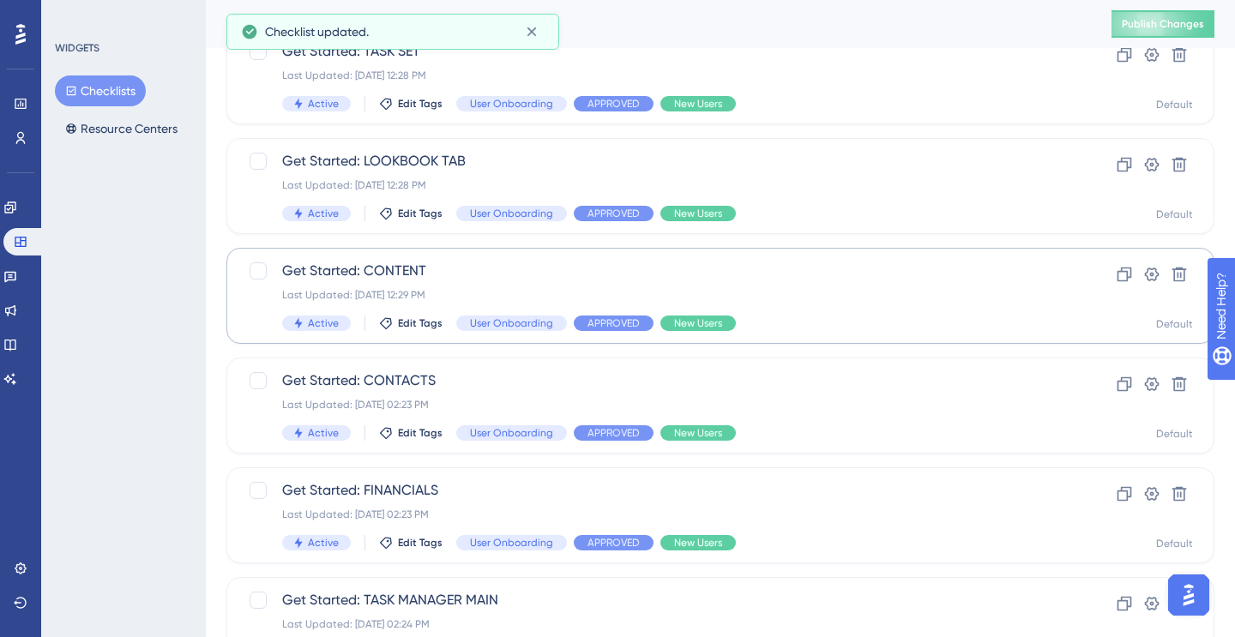
scroll to position [155, 0]
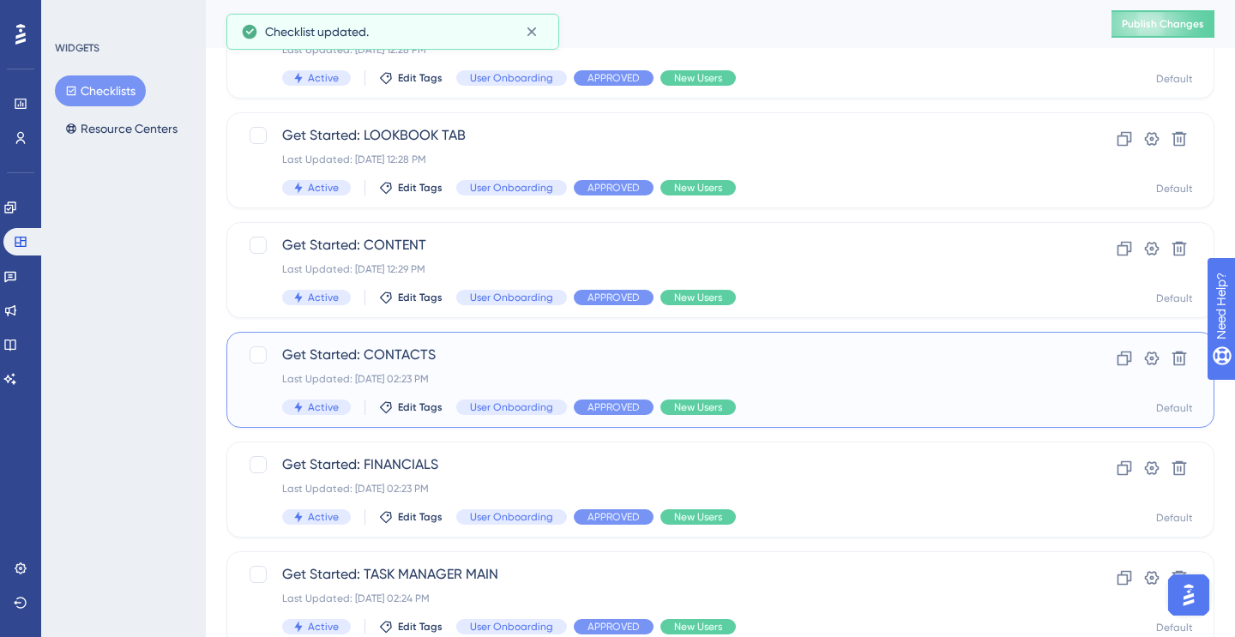
click at [430, 362] on span "Get Started: CONTACTS" at bounding box center [651, 355] width 739 height 21
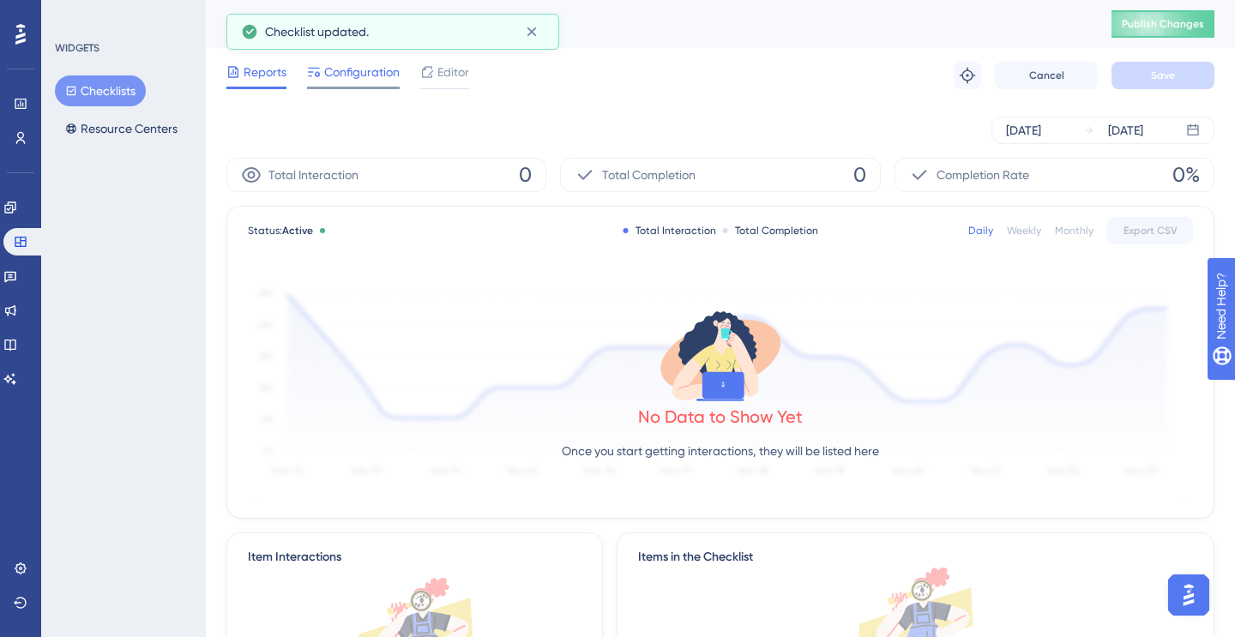
click at [360, 76] on span "Configuration" at bounding box center [361, 72] width 75 height 21
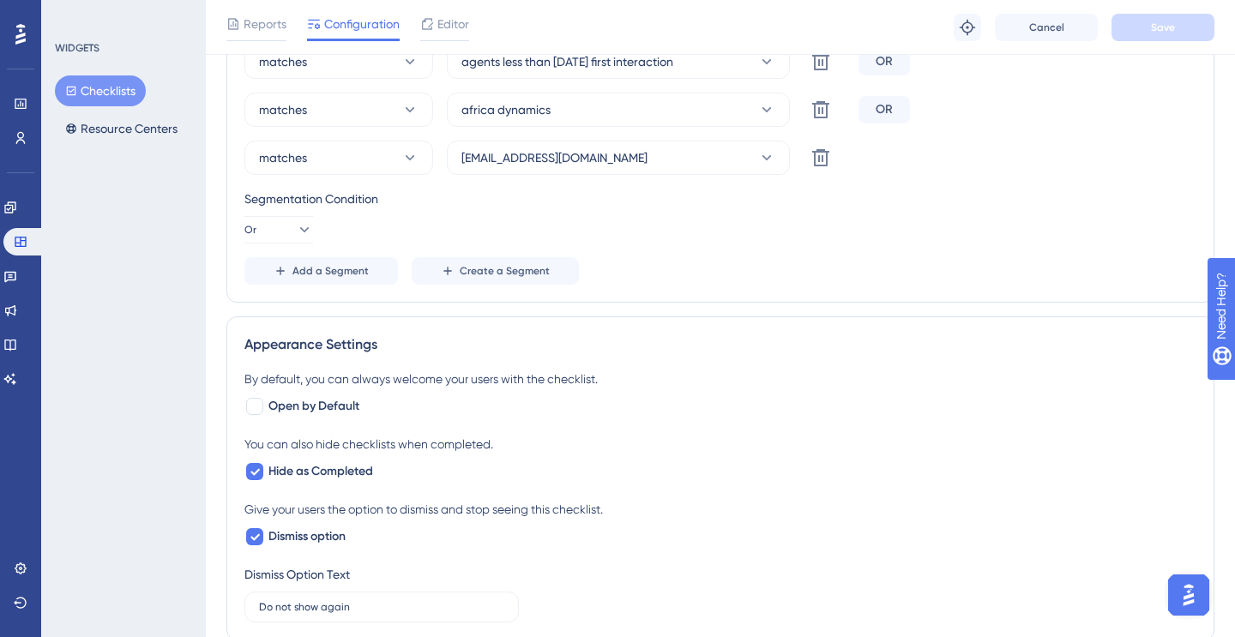
scroll to position [672, 0]
click at [332, 251] on div "matches agents less than [DATE] first interaction Delete OR matches africa dyna…" at bounding box center [720, 165] width 952 height 240
click at [332, 265] on span "Add a Segment" at bounding box center [330, 272] width 76 height 14
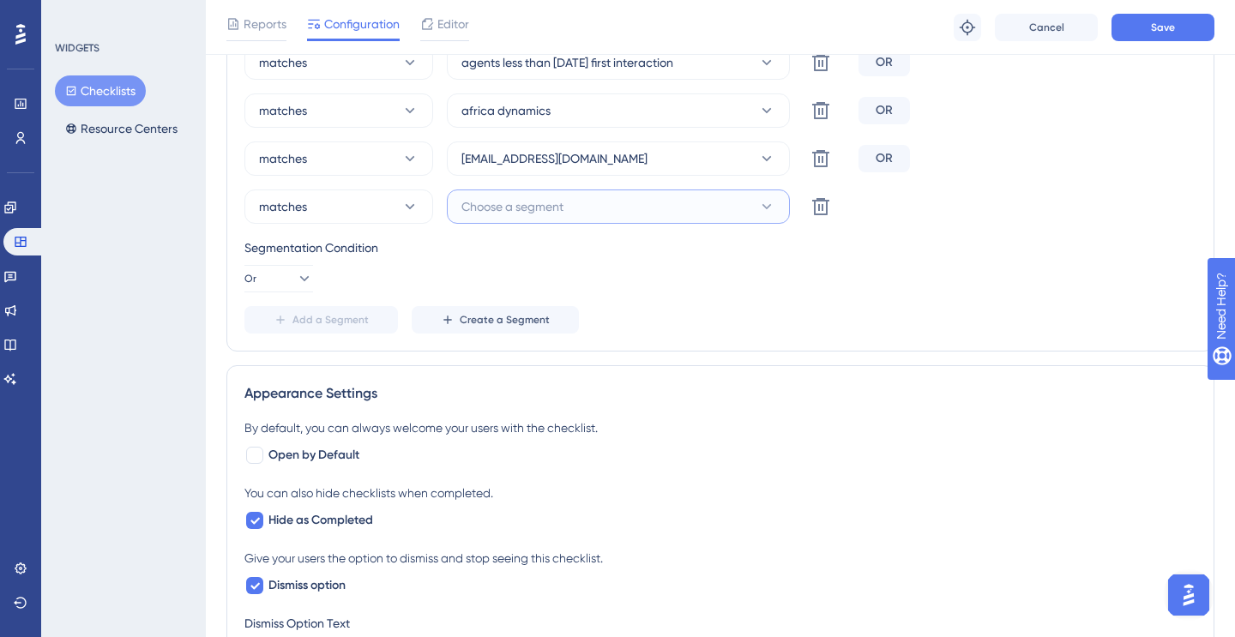
click at [507, 219] on button "Choose a segment" at bounding box center [618, 207] width 343 height 34
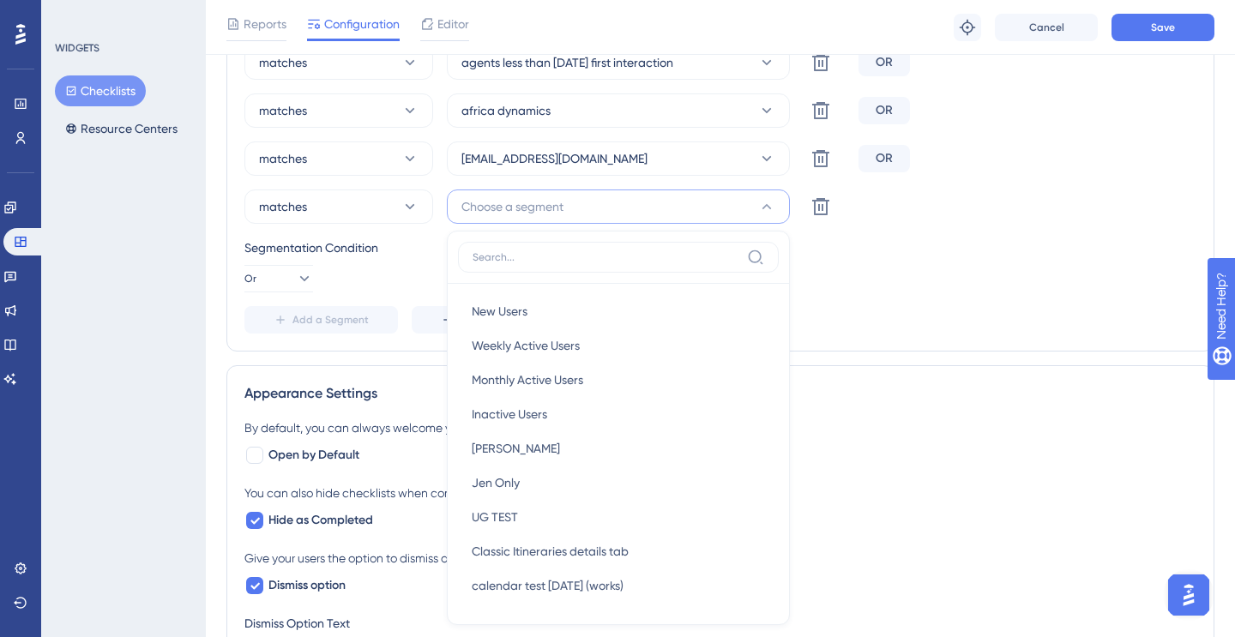
scroll to position [781, 0]
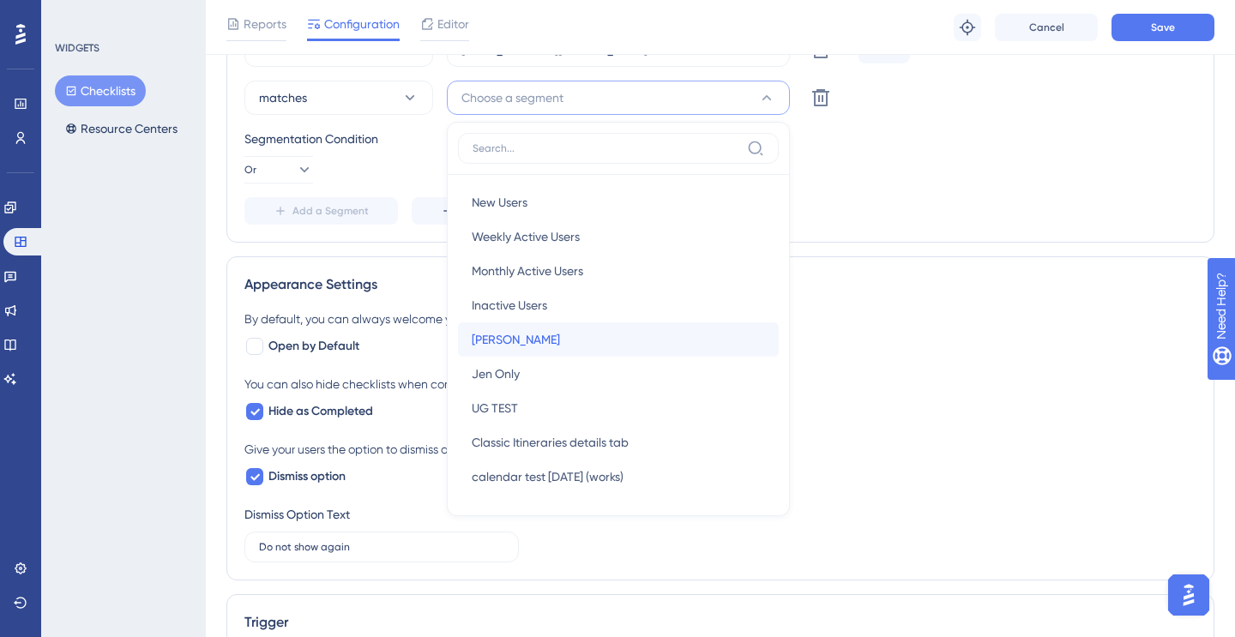
click at [503, 333] on span "[PERSON_NAME]" at bounding box center [516, 339] width 88 height 21
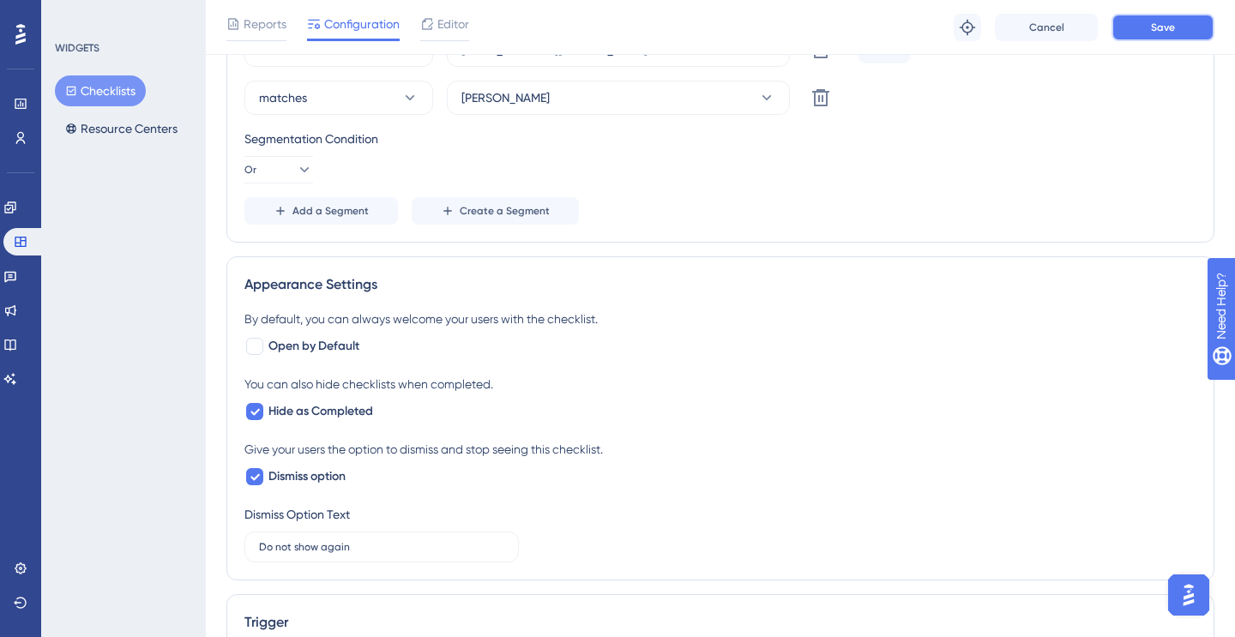
click at [1165, 27] on span "Save" at bounding box center [1163, 28] width 24 height 14
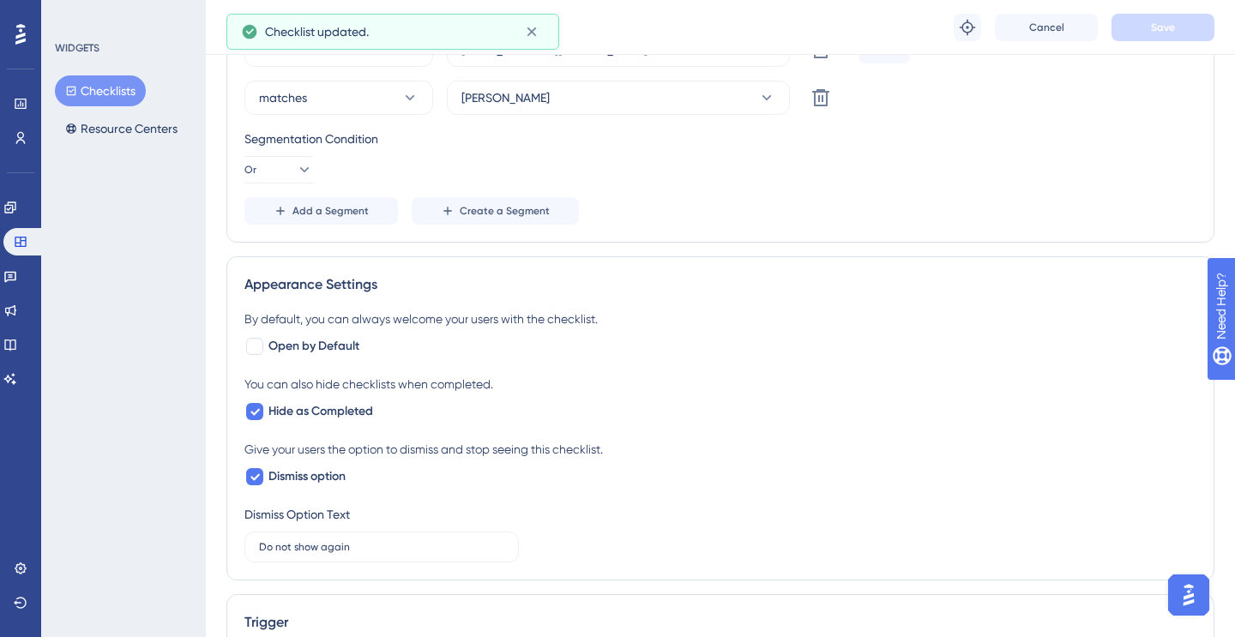
click at [111, 84] on button "Checklists" at bounding box center [100, 90] width 91 height 31
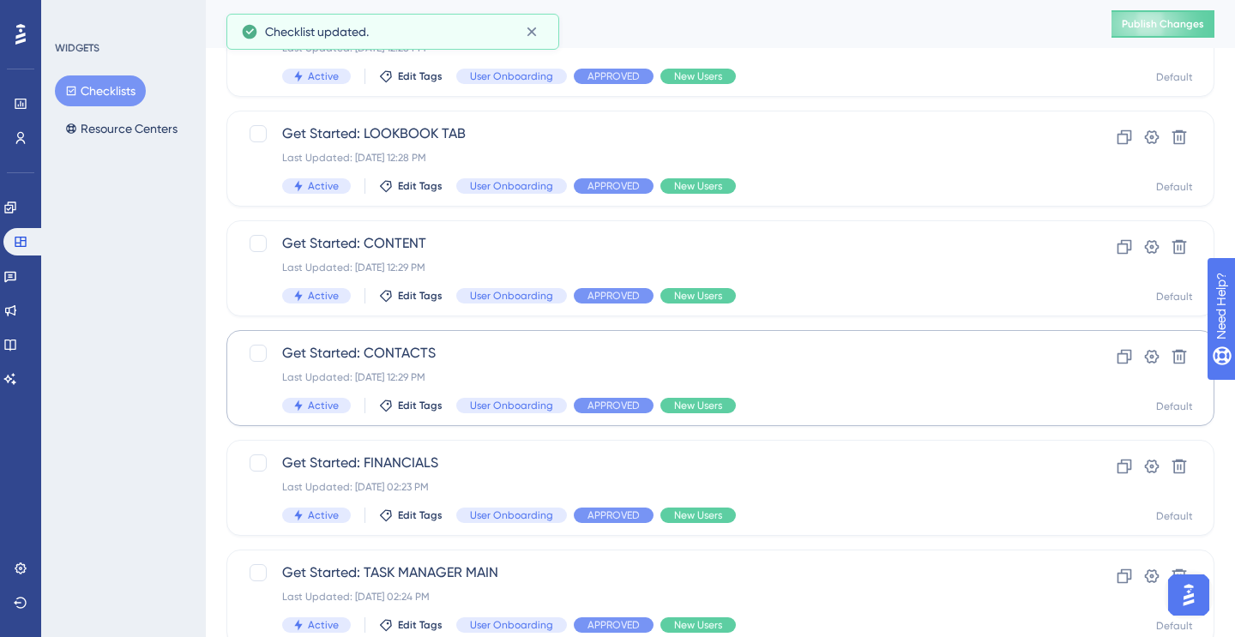
scroll to position [212, 0]
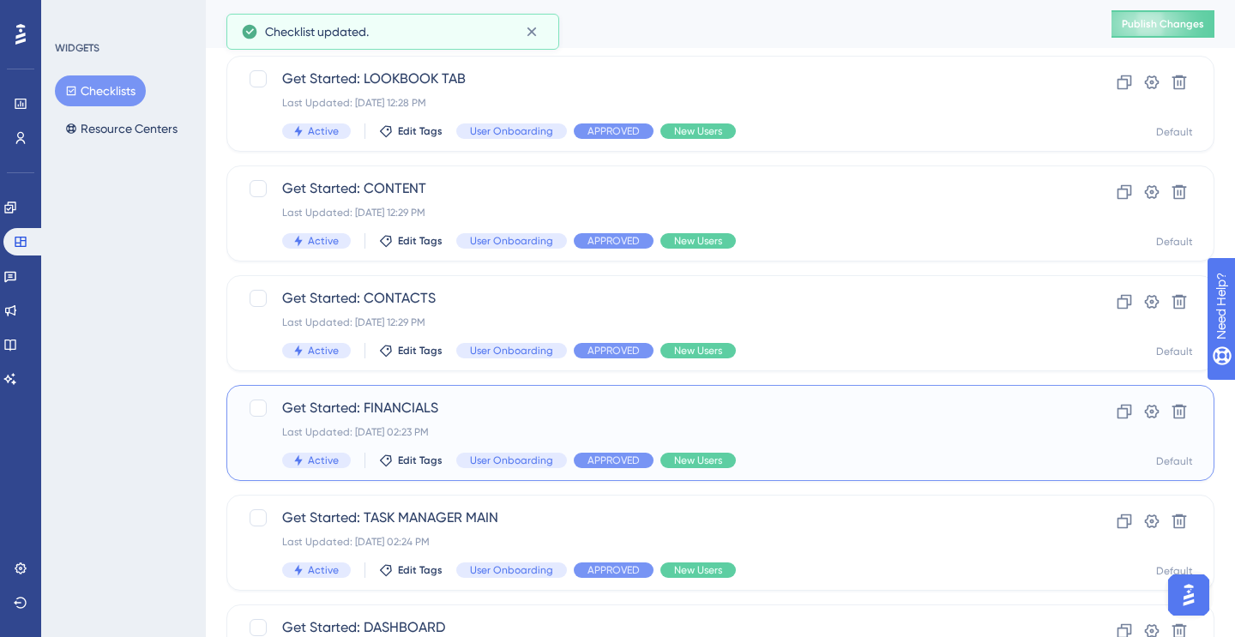
click at [412, 405] on span "Get Started: FINANCIALS" at bounding box center [651, 408] width 739 height 21
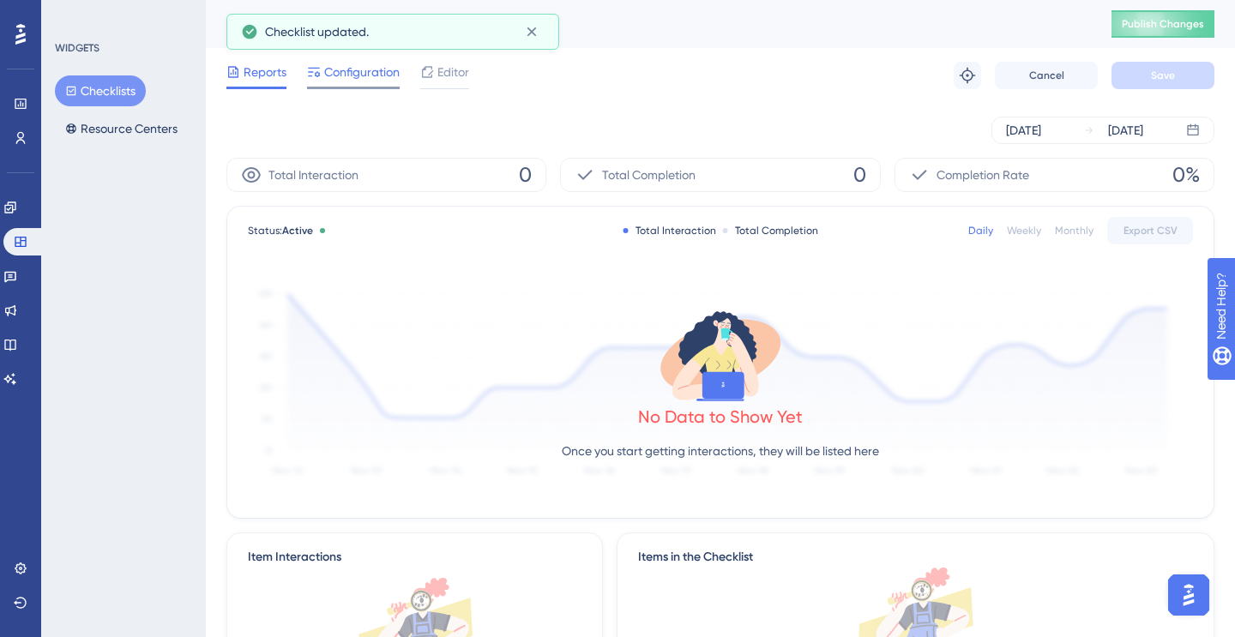
click at [352, 87] on div at bounding box center [353, 88] width 93 height 3
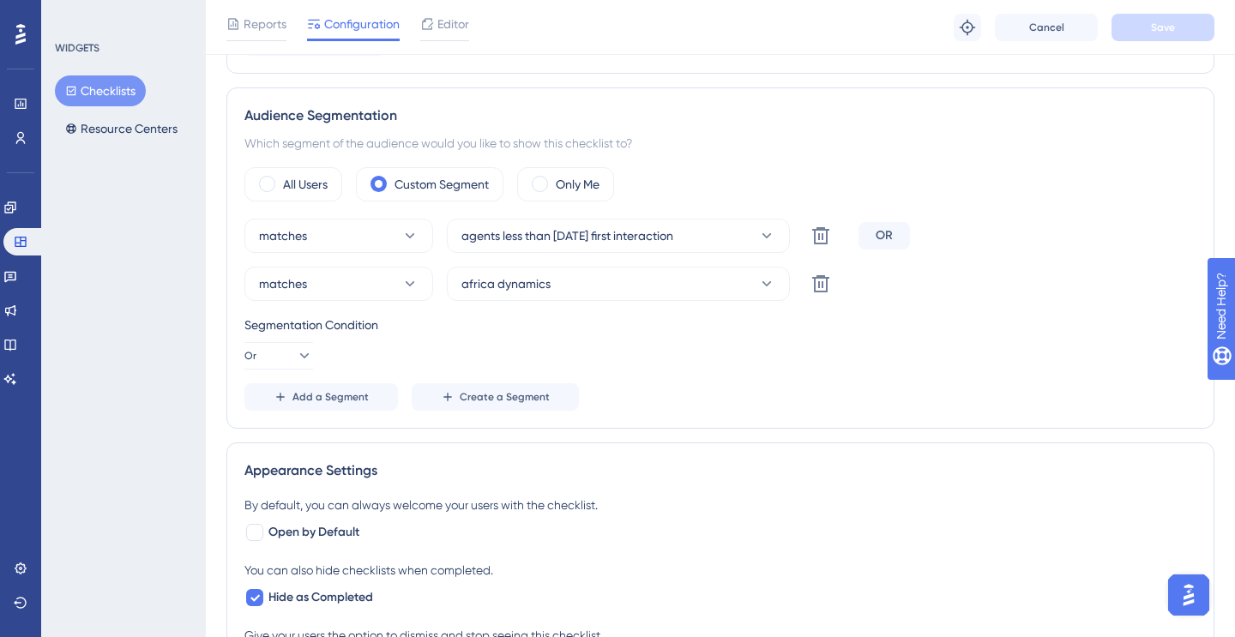
scroll to position [551, 0]
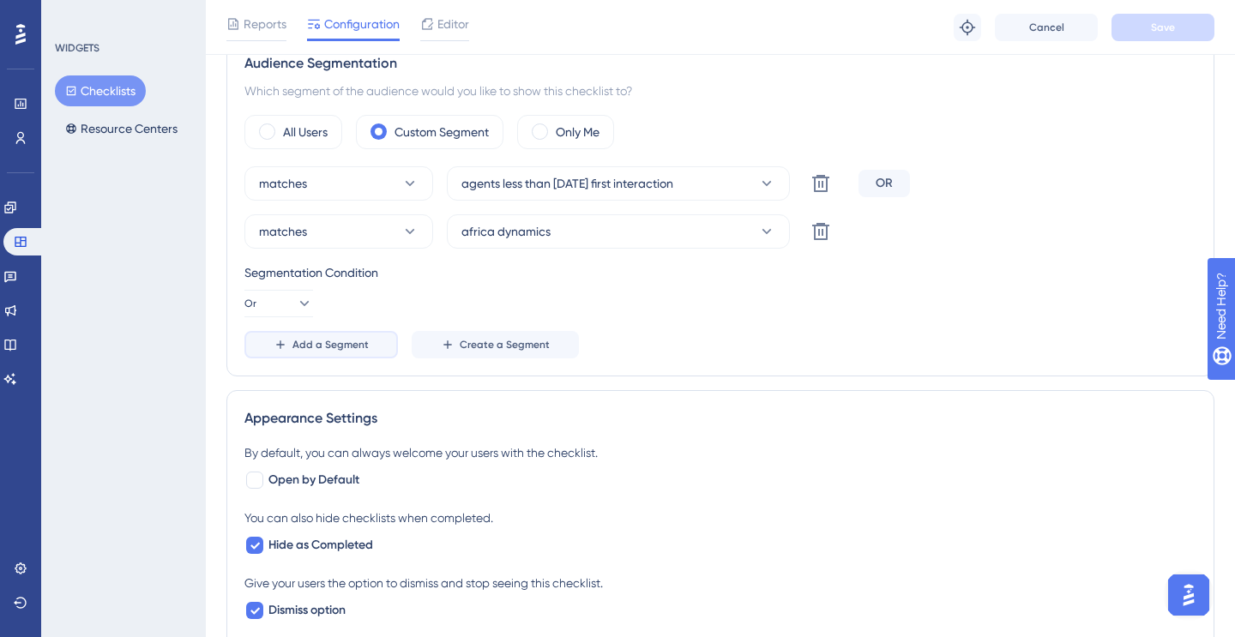
click at [324, 346] on span "Add a Segment" at bounding box center [330, 345] width 76 height 14
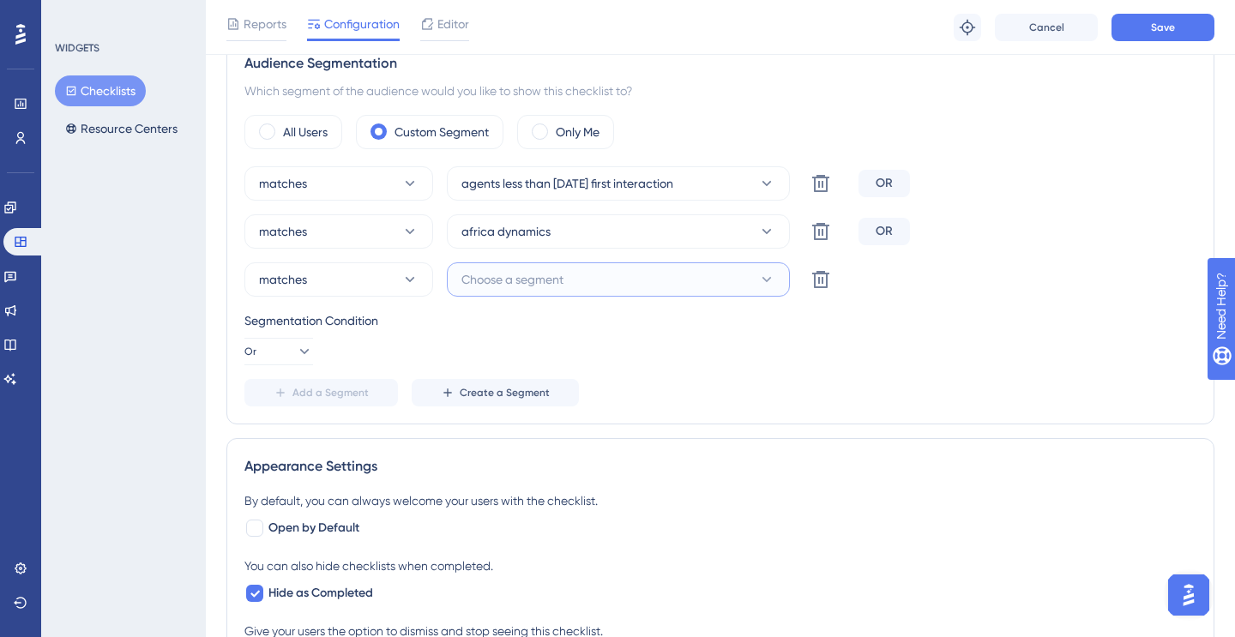
click at [508, 280] on span "Choose a segment" at bounding box center [512, 279] width 102 height 21
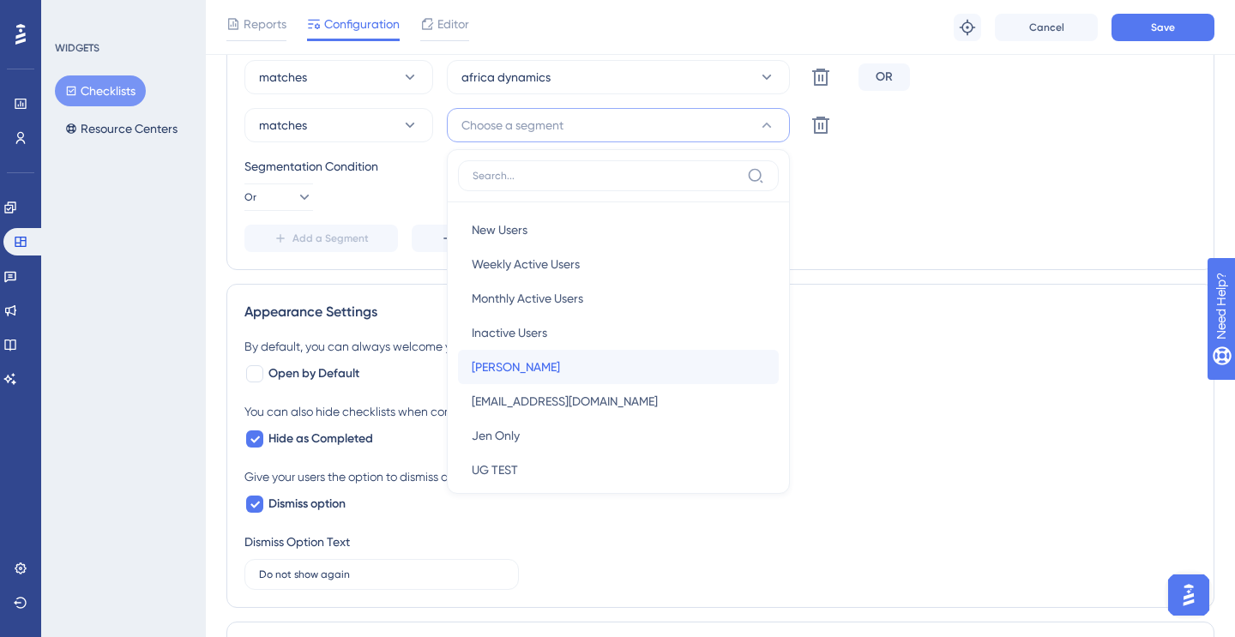
click at [503, 357] on span "[PERSON_NAME]" at bounding box center [516, 367] width 88 height 21
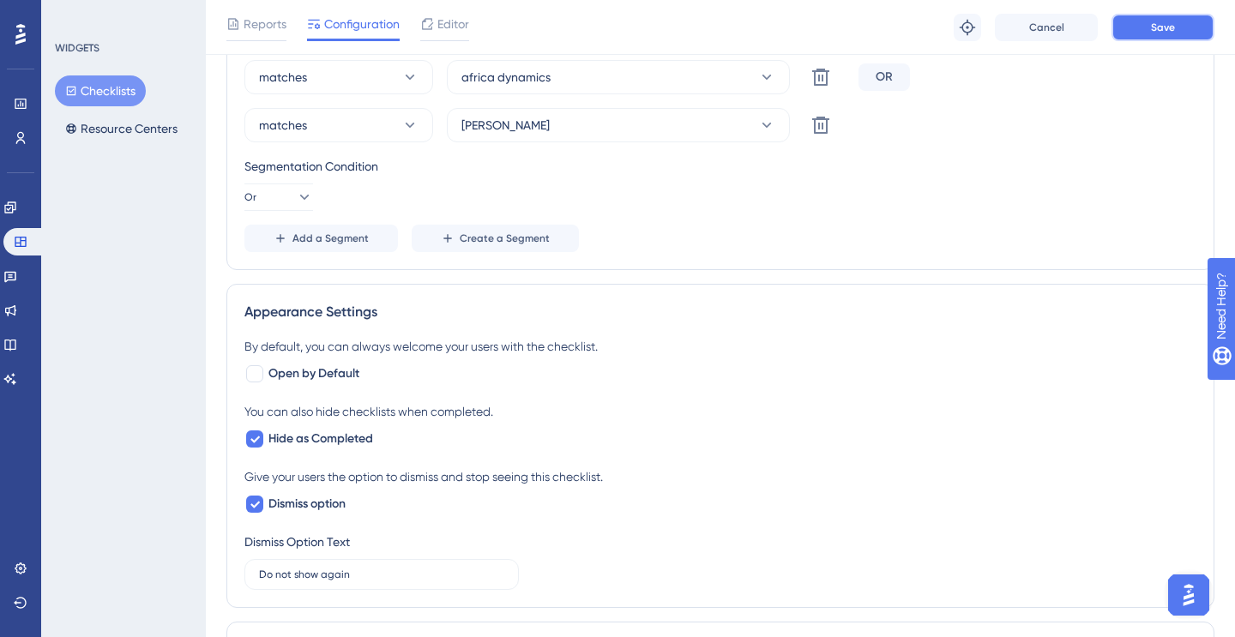
click at [1147, 27] on button "Save" at bounding box center [1162, 27] width 103 height 27
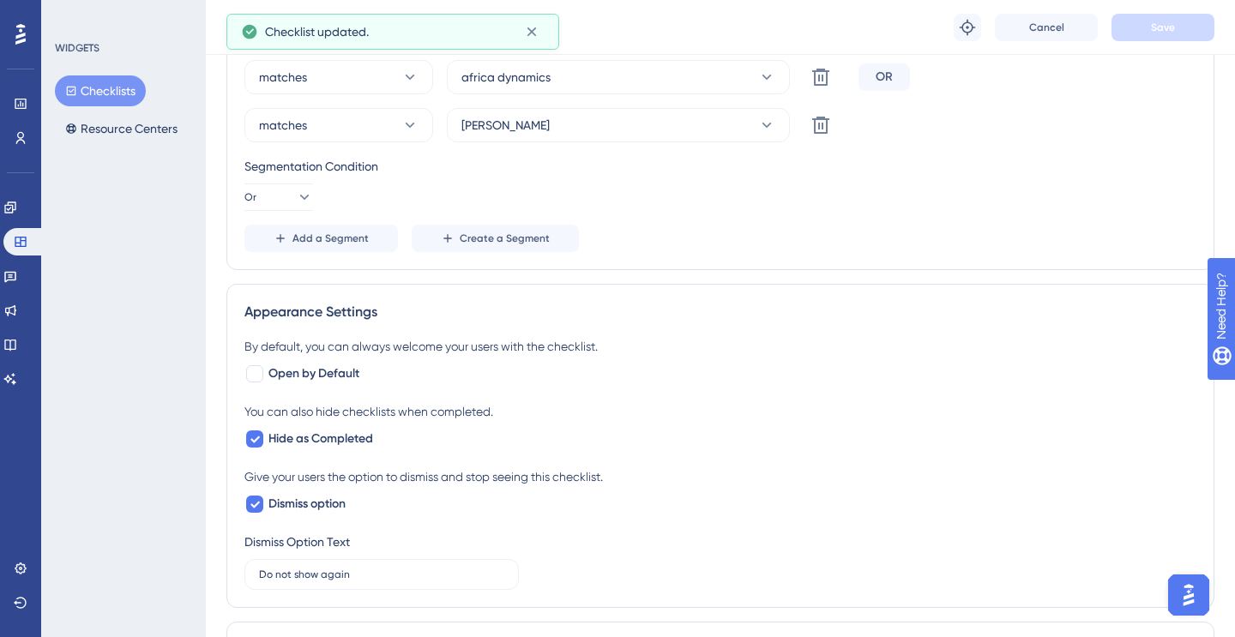
click at [111, 94] on button "Checklists" at bounding box center [100, 90] width 91 height 31
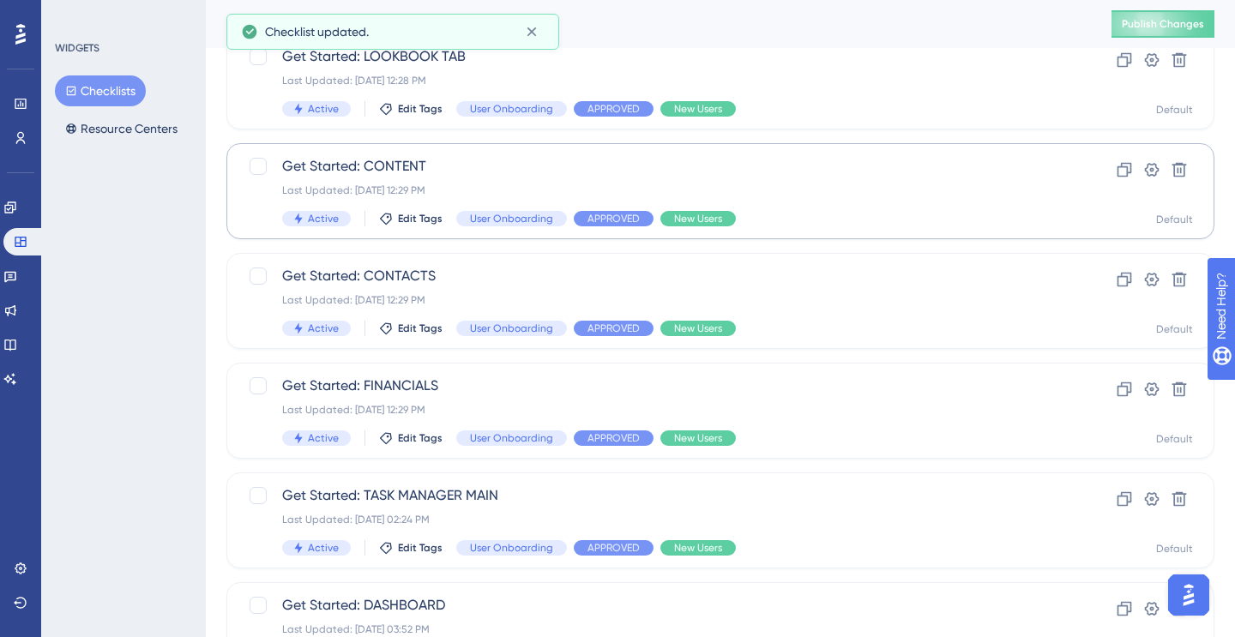
scroll to position [345, 0]
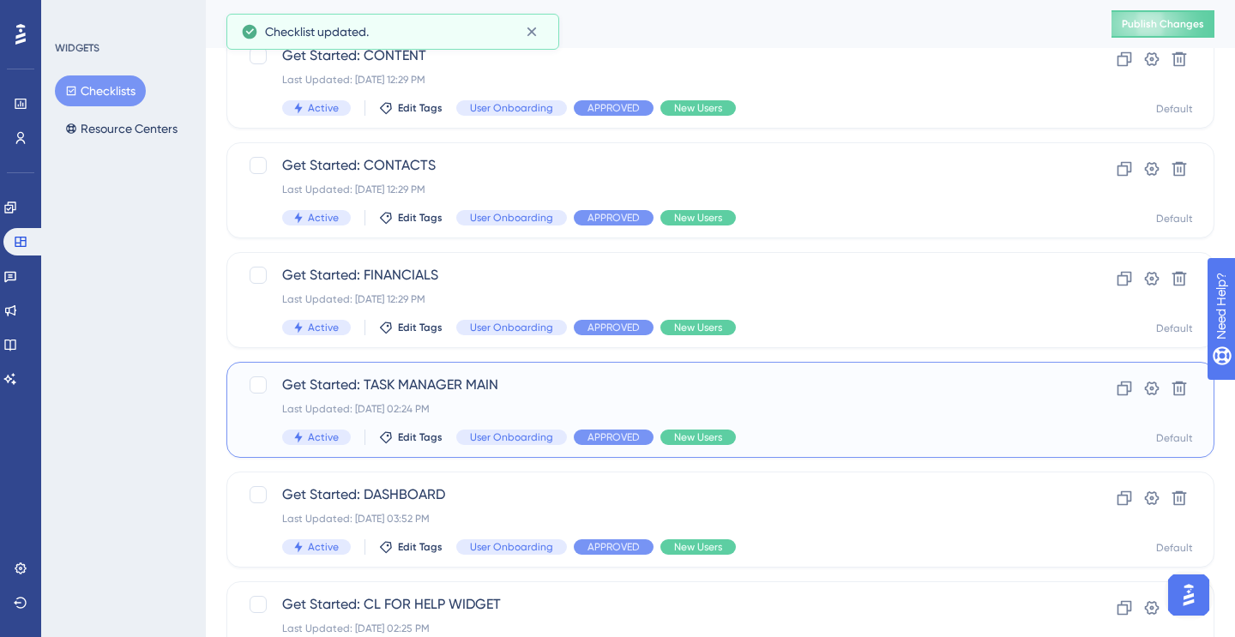
click at [454, 373] on div "Get Started: TASK MANAGER MAIN Last Updated: [DATE] 02:24 PM Active Edit Tags U…" at bounding box center [720, 410] width 988 height 96
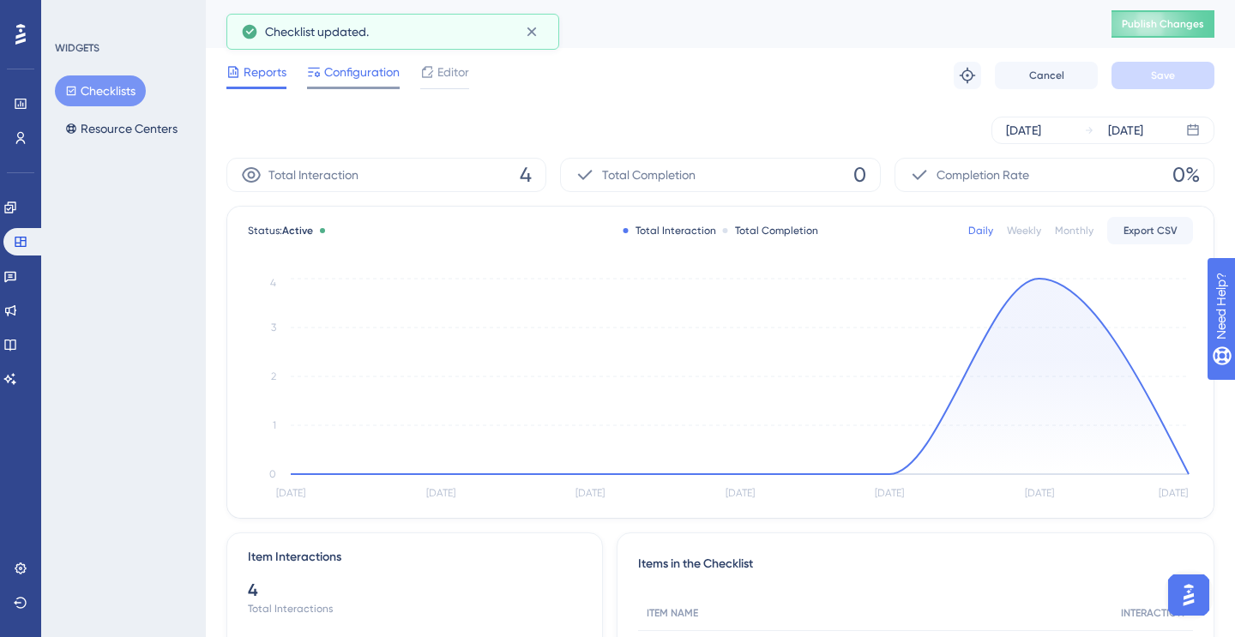
click at [358, 72] on span "Configuration" at bounding box center [361, 72] width 75 height 21
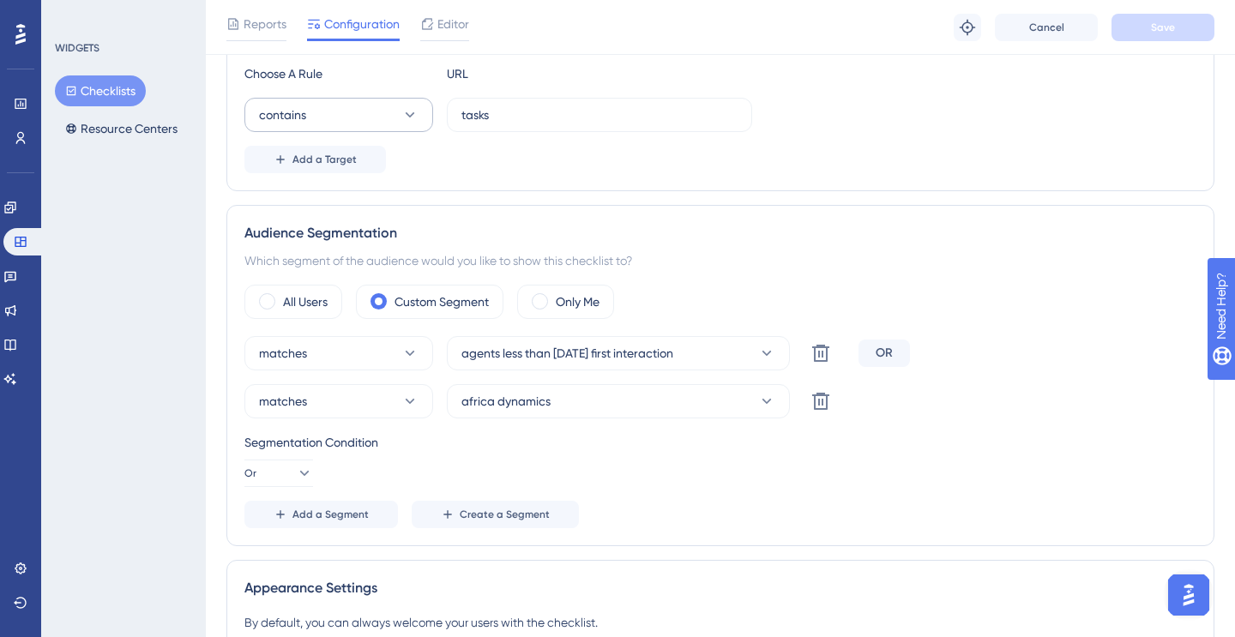
scroll to position [459, 0]
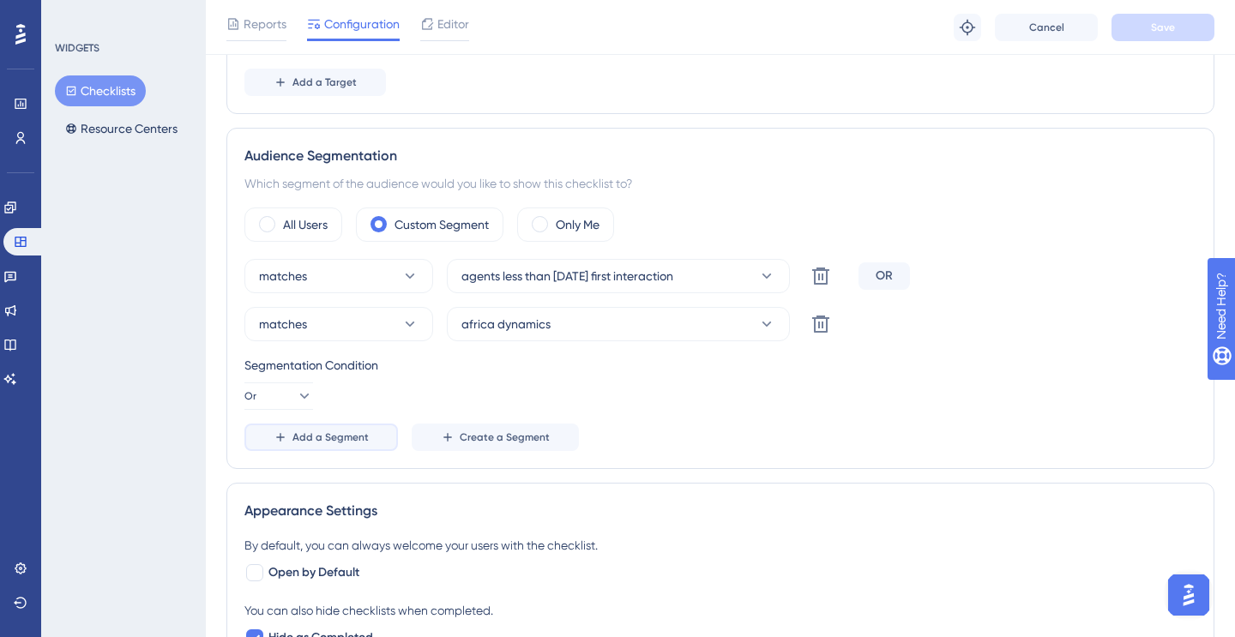
click at [316, 441] on span "Add a Segment" at bounding box center [330, 437] width 76 height 14
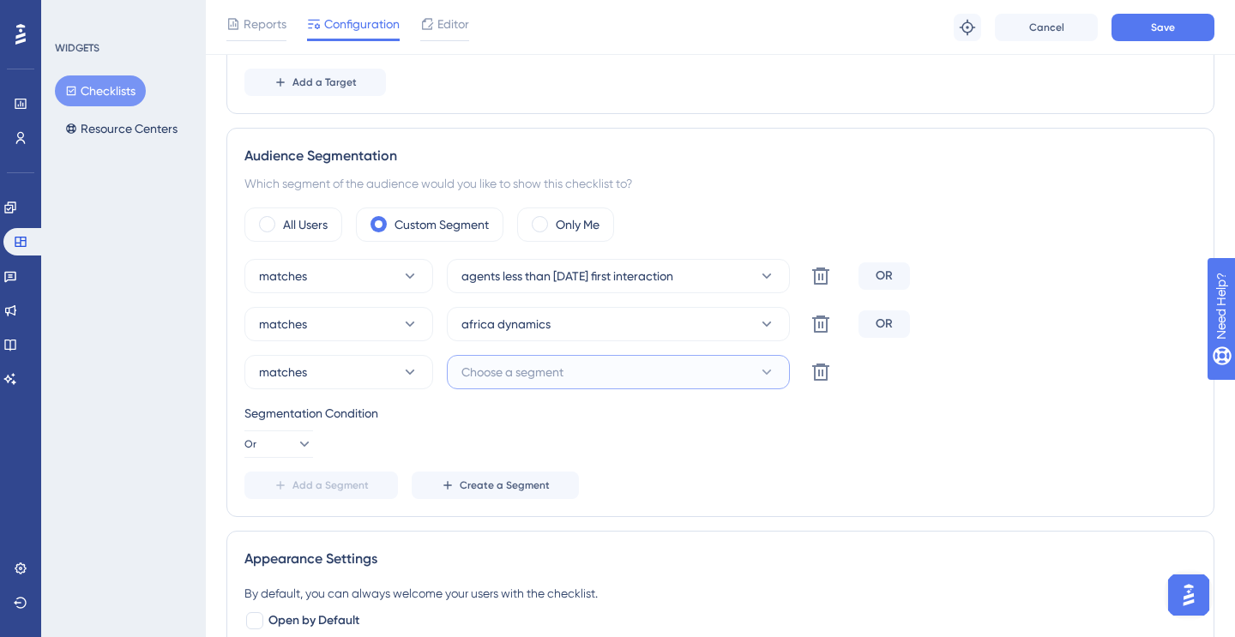
click at [507, 368] on span "Choose a segment" at bounding box center [512, 372] width 102 height 21
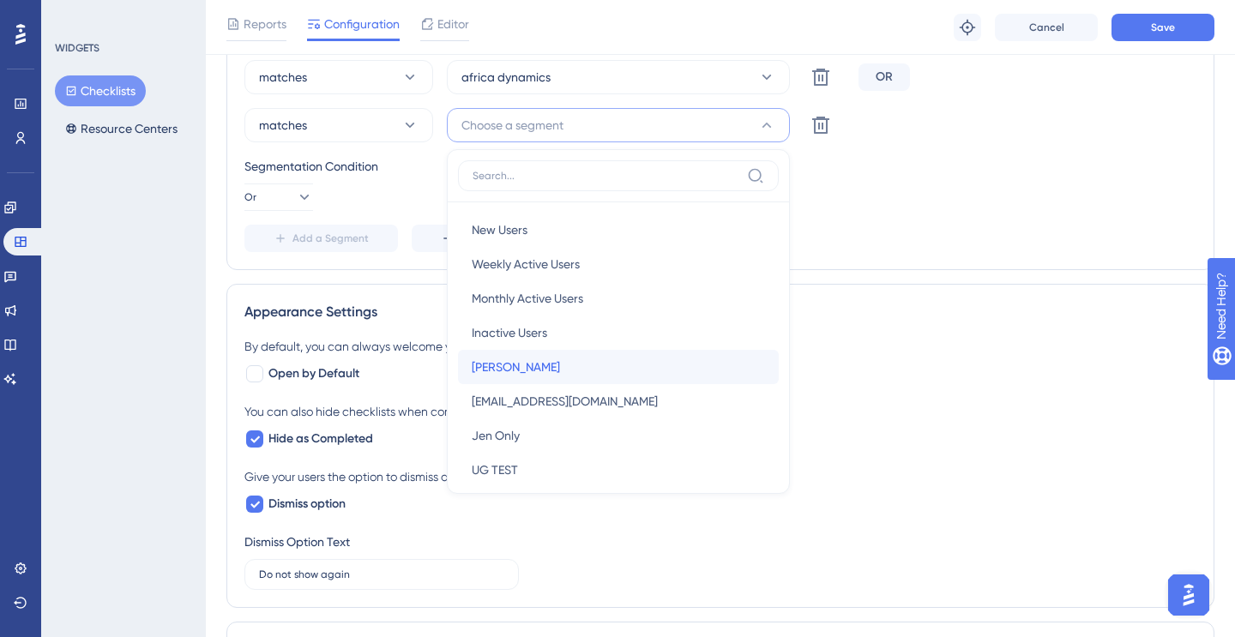
click at [502, 367] on span "[PERSON_NAME]" at bounding box center [516, 367] width 88 height 21
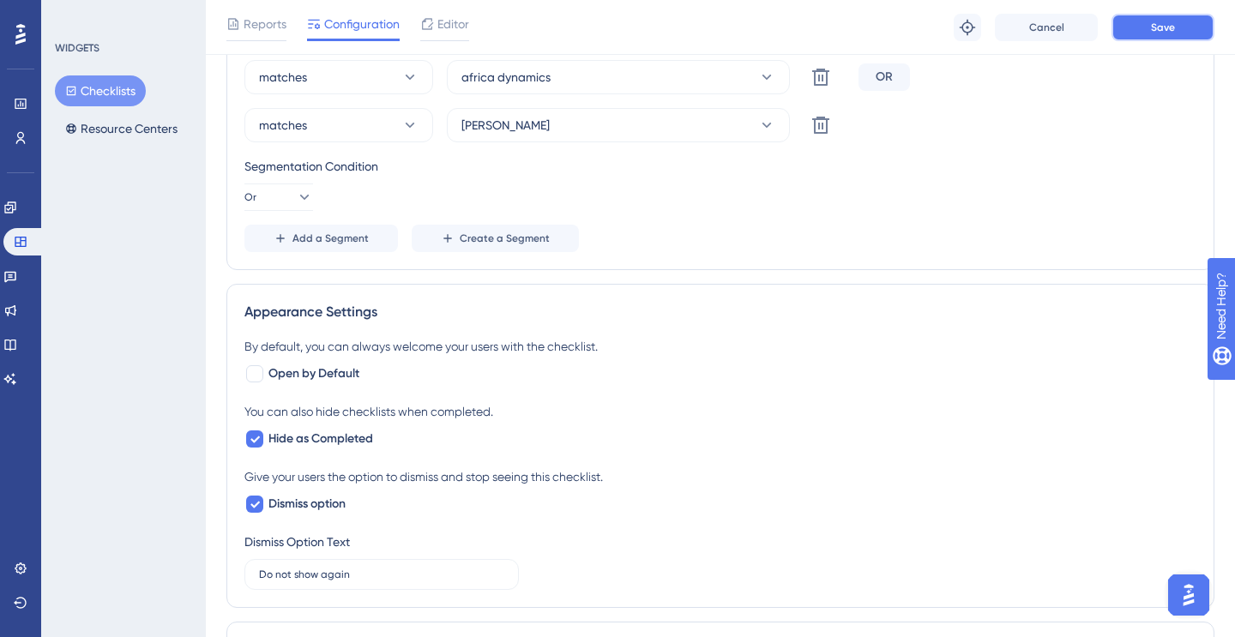
click at [1144, 25] on button "Save" at bounding box center [1162, 27] width 103 height 27
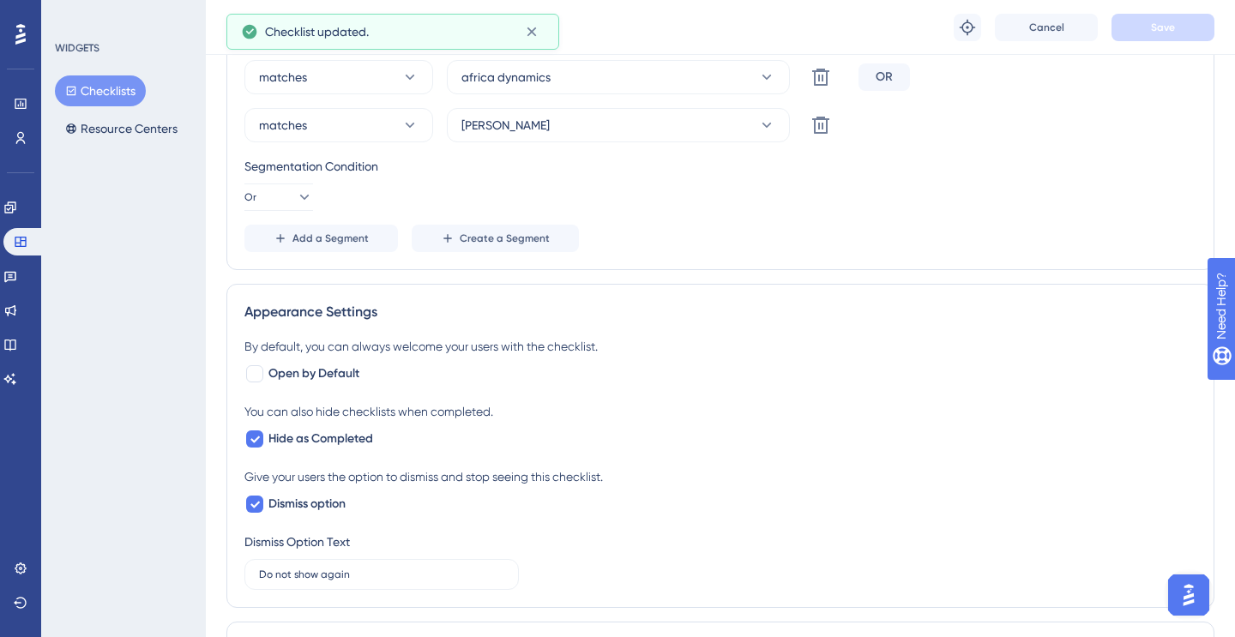
click at [115, 98] on button "Checklists" at bounding box center [100, 90] width 91 height 31
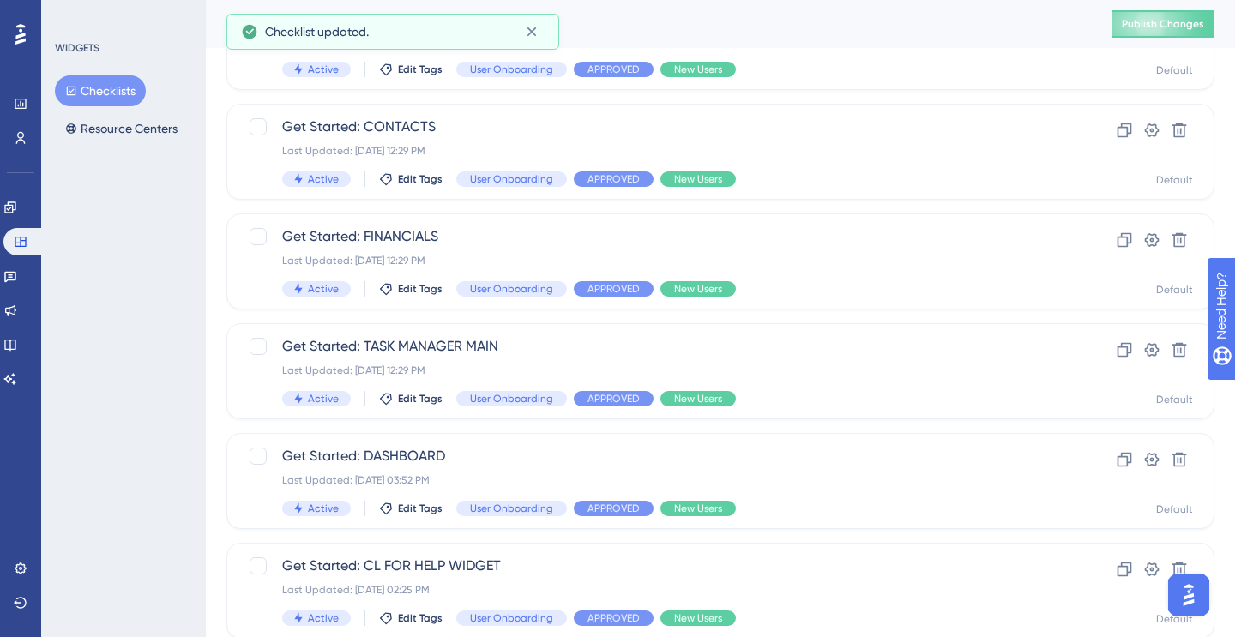
scroll to position [381, 0]
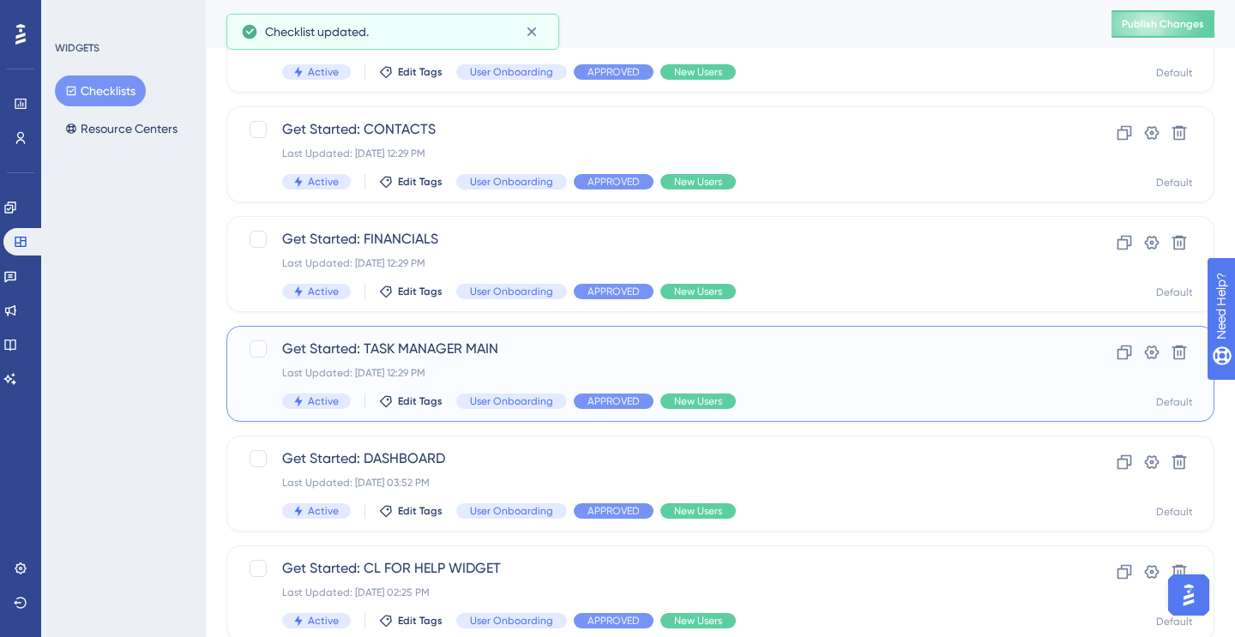
click at [466, 363] on div "Get Started: TASK MANAGER MAIN Last Updated: [DATE] 12:29 PM Active Edit Tags U…" at bounding box center [651, 374] width 739 height 70
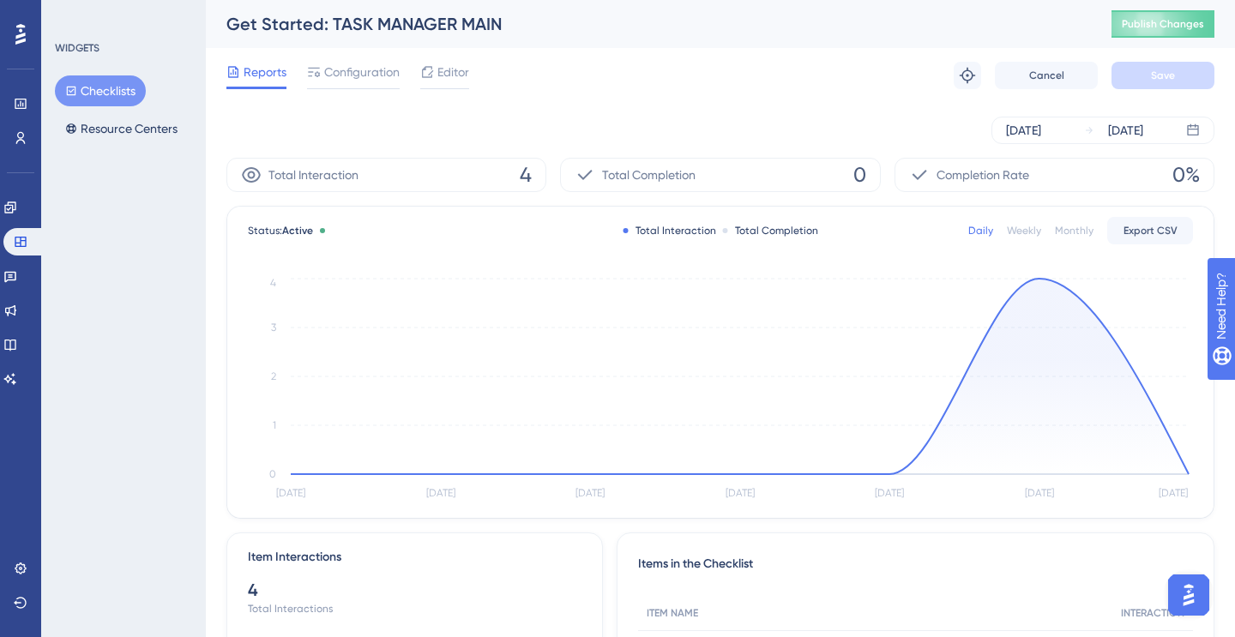
click at [110, 99] on button "Checklists" at bounding box center [100, 90] width 91 height 31
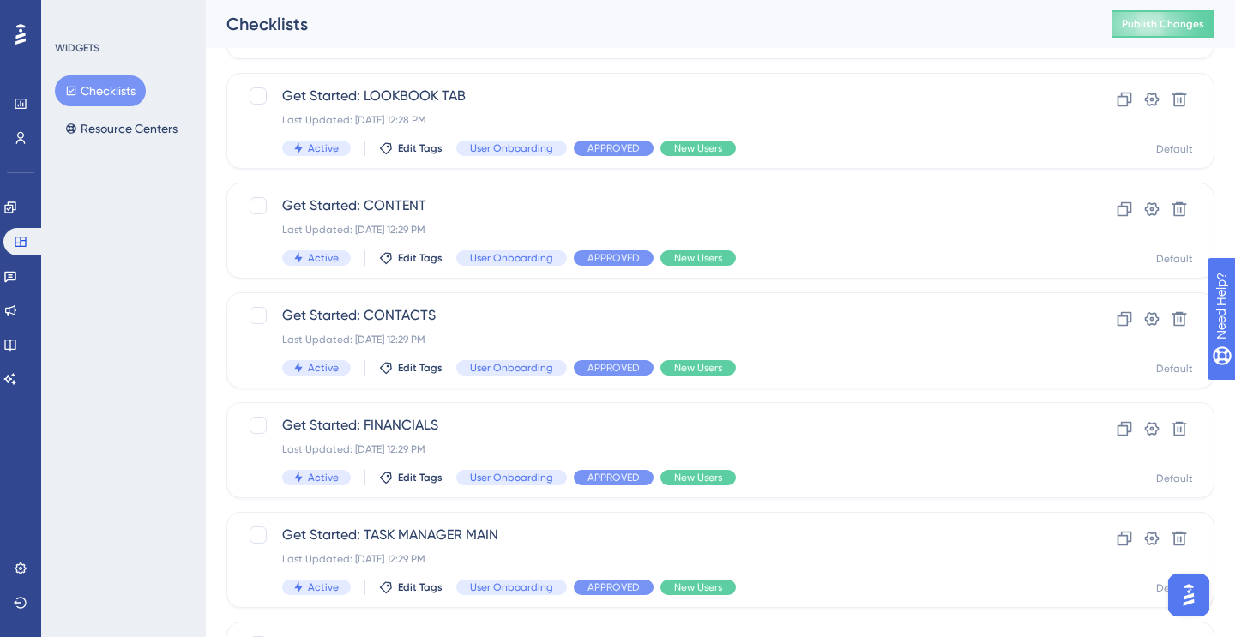
scroll to position [440, 0]
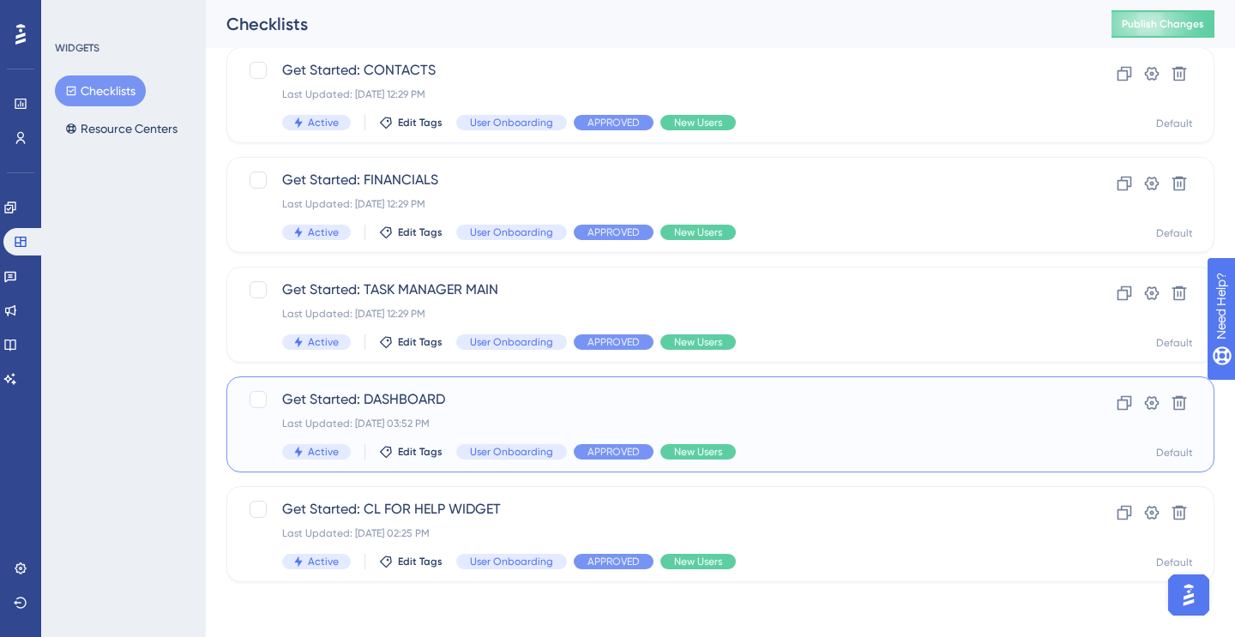
click at [463, 400] on span "Get Started: DASHBOARD" at bounding box center [651, 399] width 739 height 21
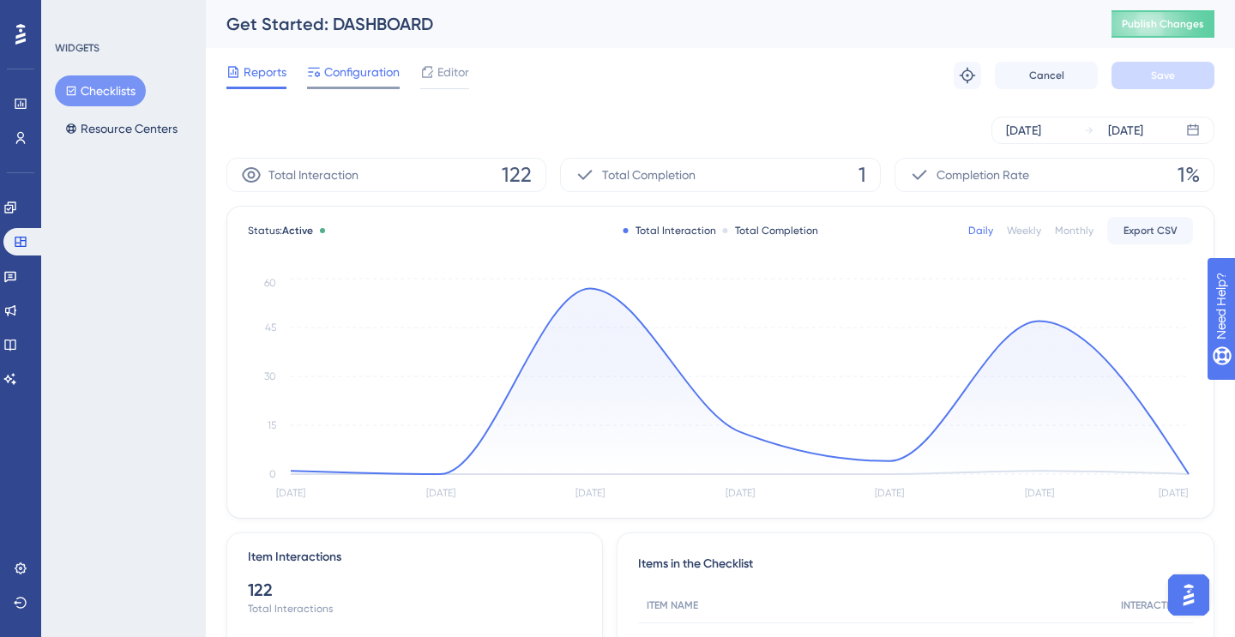
click at [363, 85] on div "Configuration" at bounding box center [353, 75] width 93 height 27
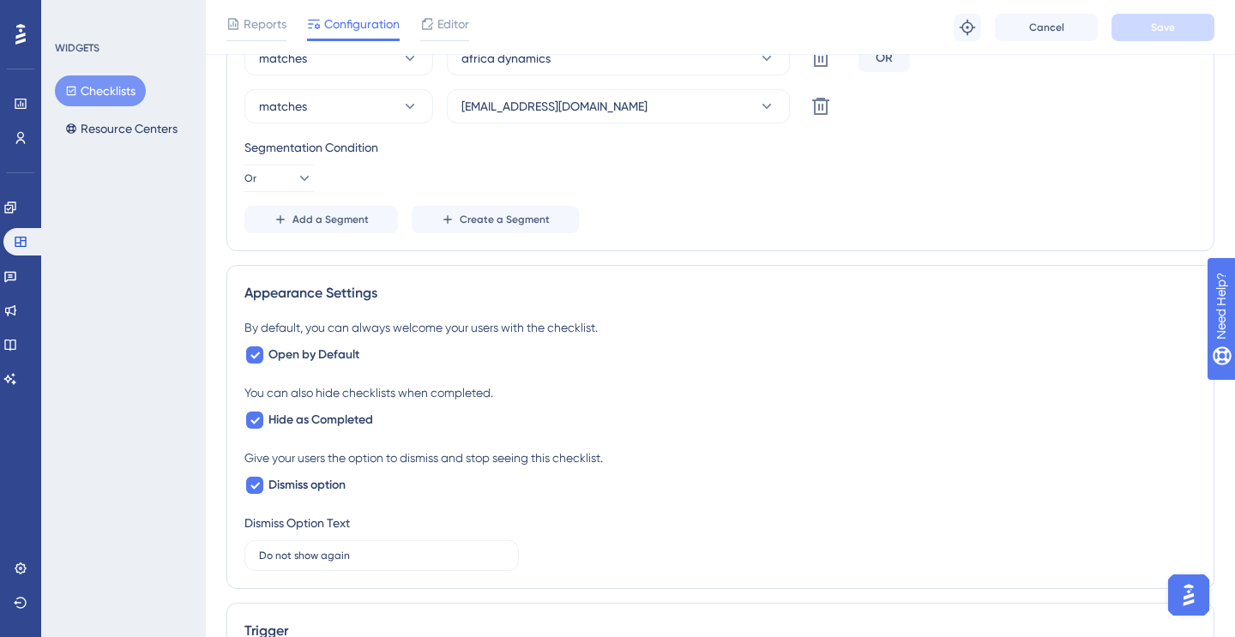
scroll to position [884, 0]
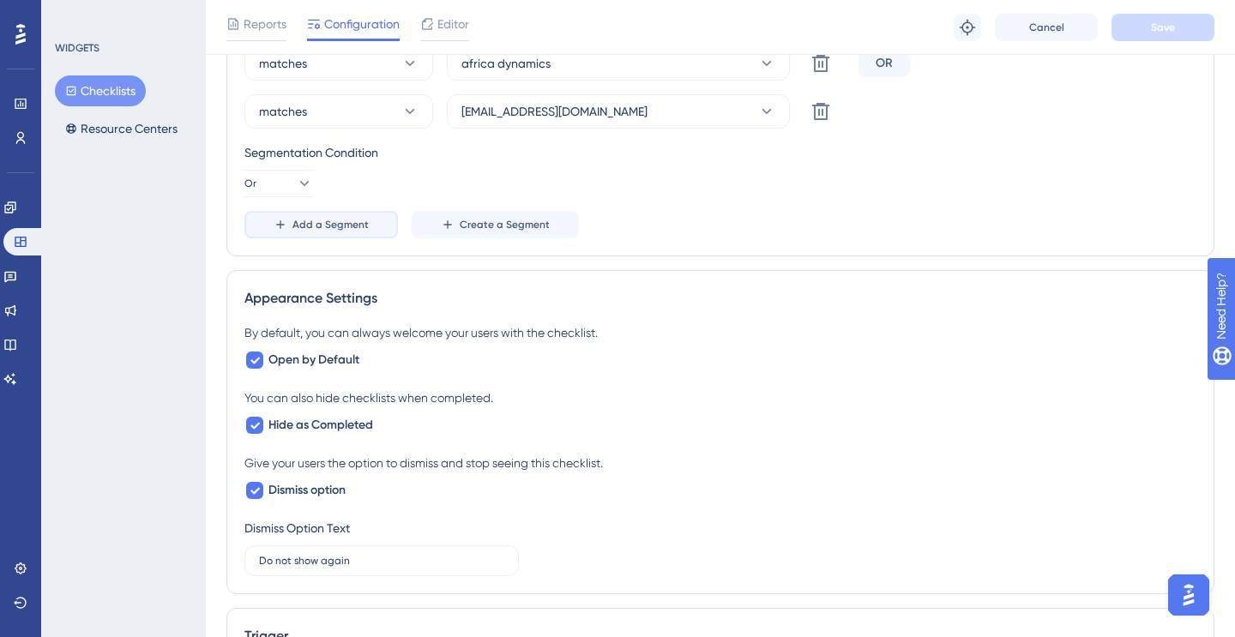
click at [334, 226] on span "Add a Segment" at bounding box center [330, 225] width 76 height 14
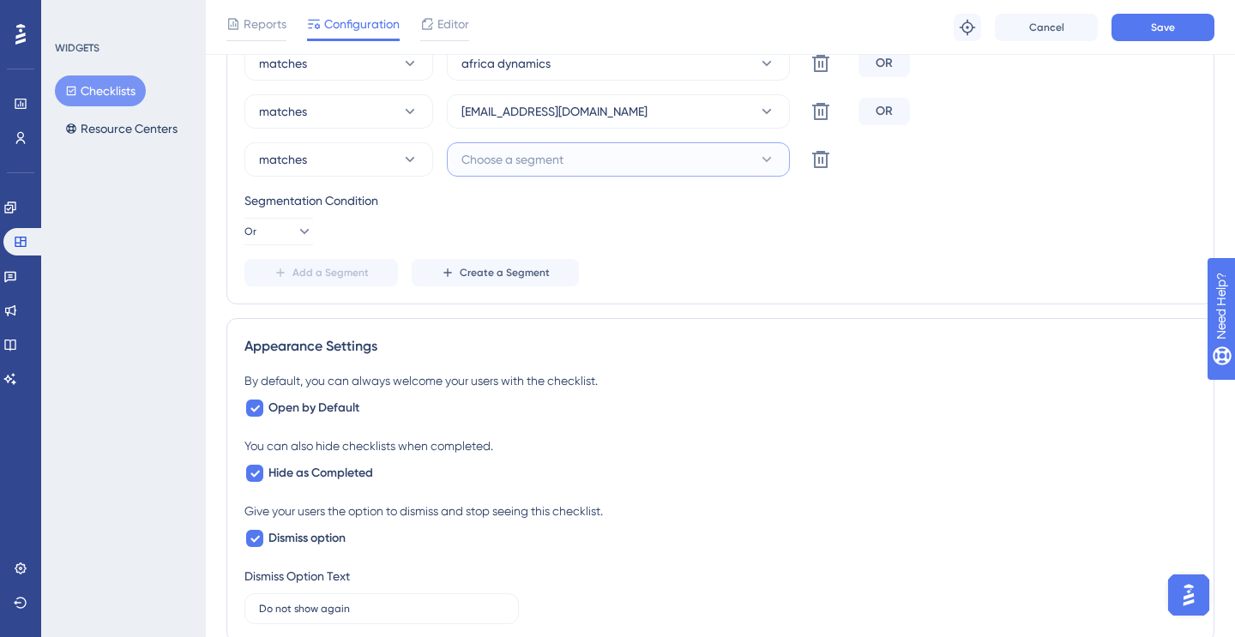
click at [497, 162] on span "Choose a segment" at bounding box center [512, 159] width 102 height 21
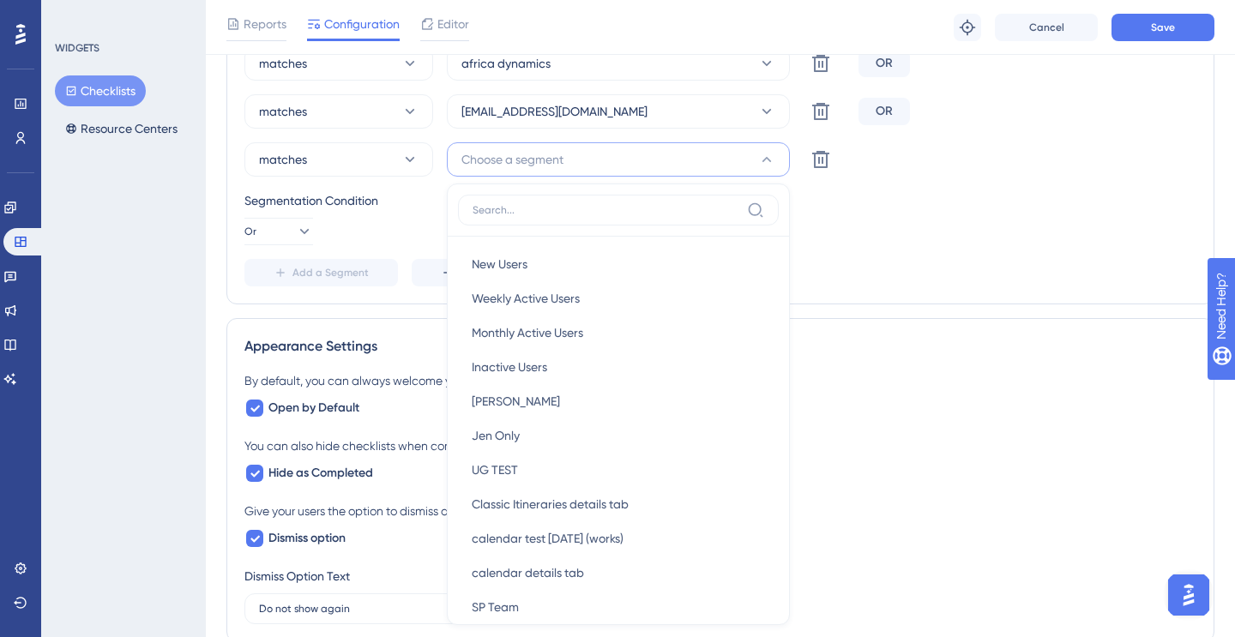
scroll to position [966, 0]
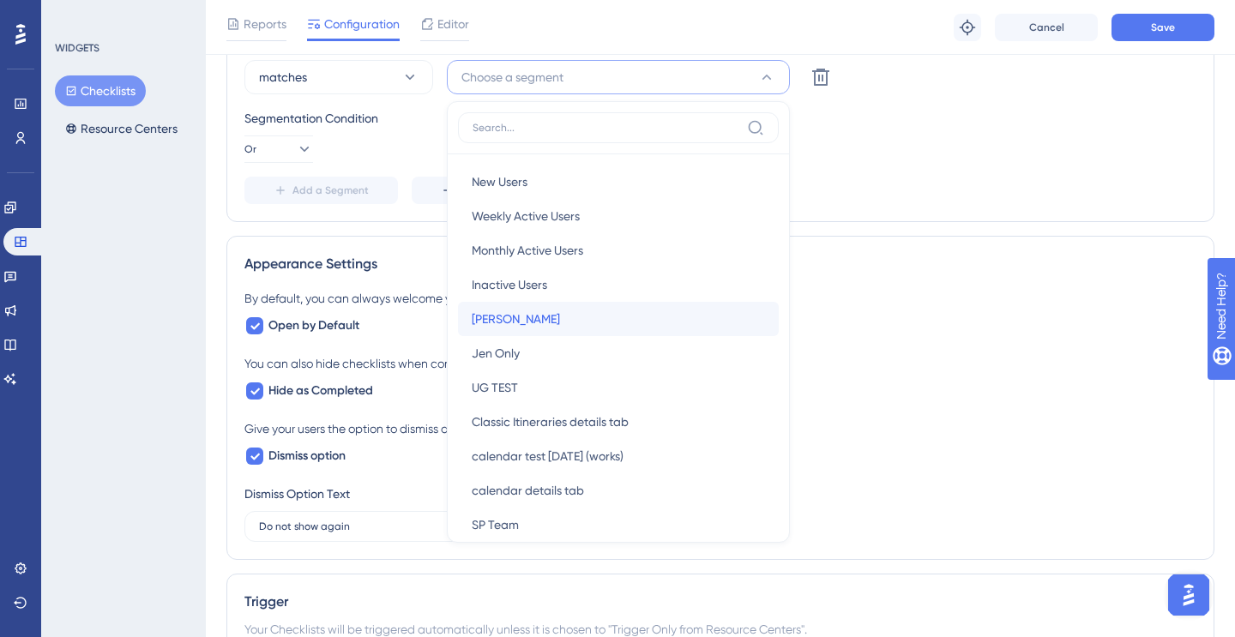
click at [505, 323] on span "[PERSON_NAME]" at bounding box center [516, 319] width 88 height 21
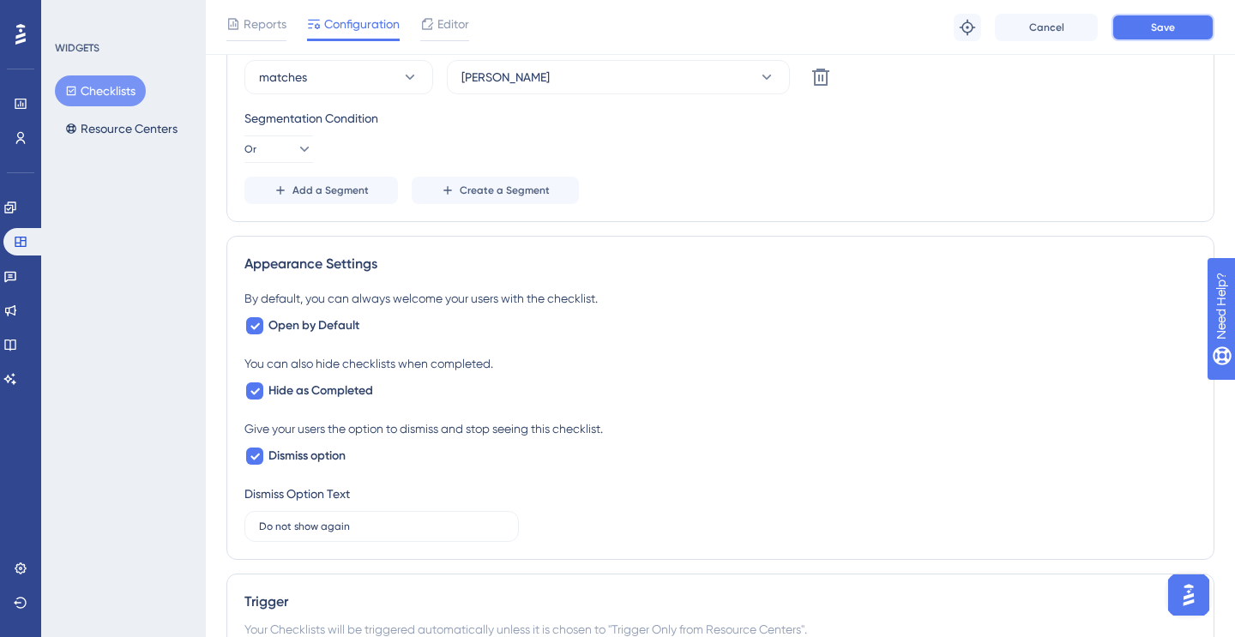
click at [1149, 29] on button "Save" at bounding box center [1162, 27] width 103 height 27
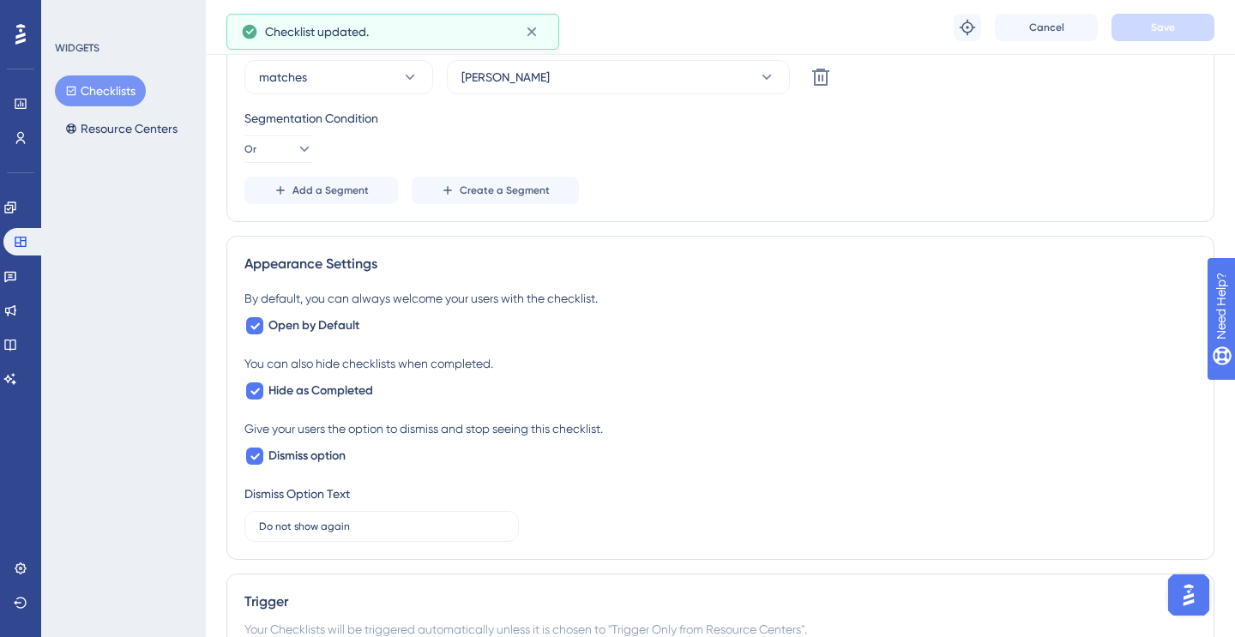
click at [115, 90] on button "Checklists" at bounding box center [100, 90] width 91 height 31
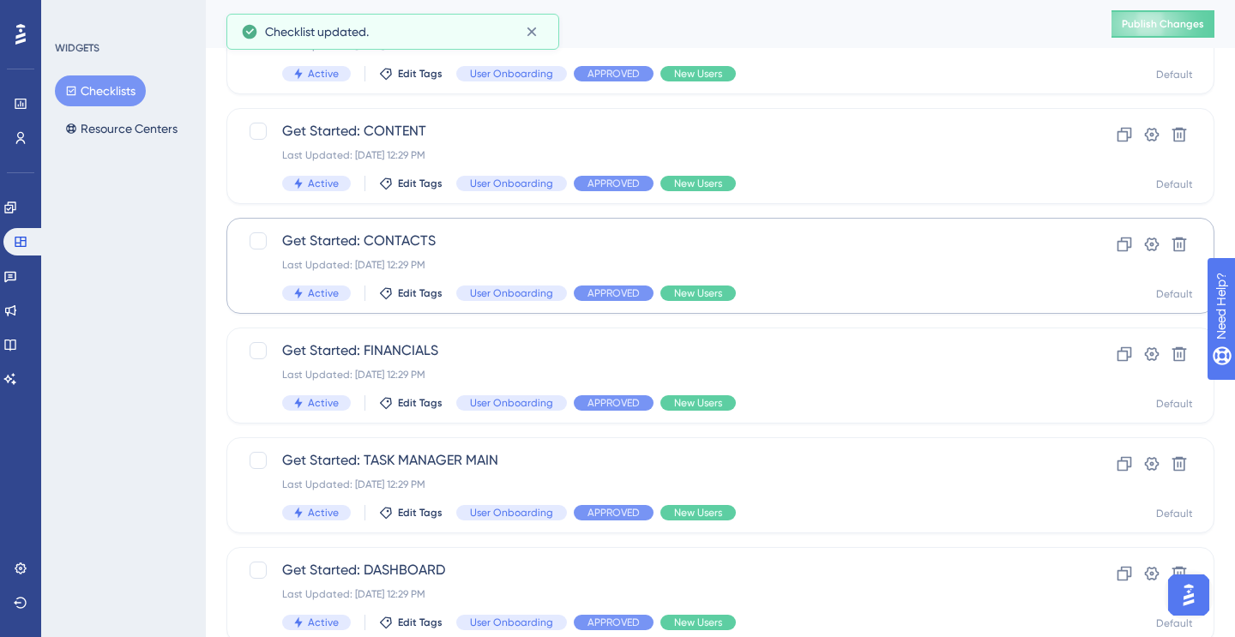
scroll to position [440, 0]
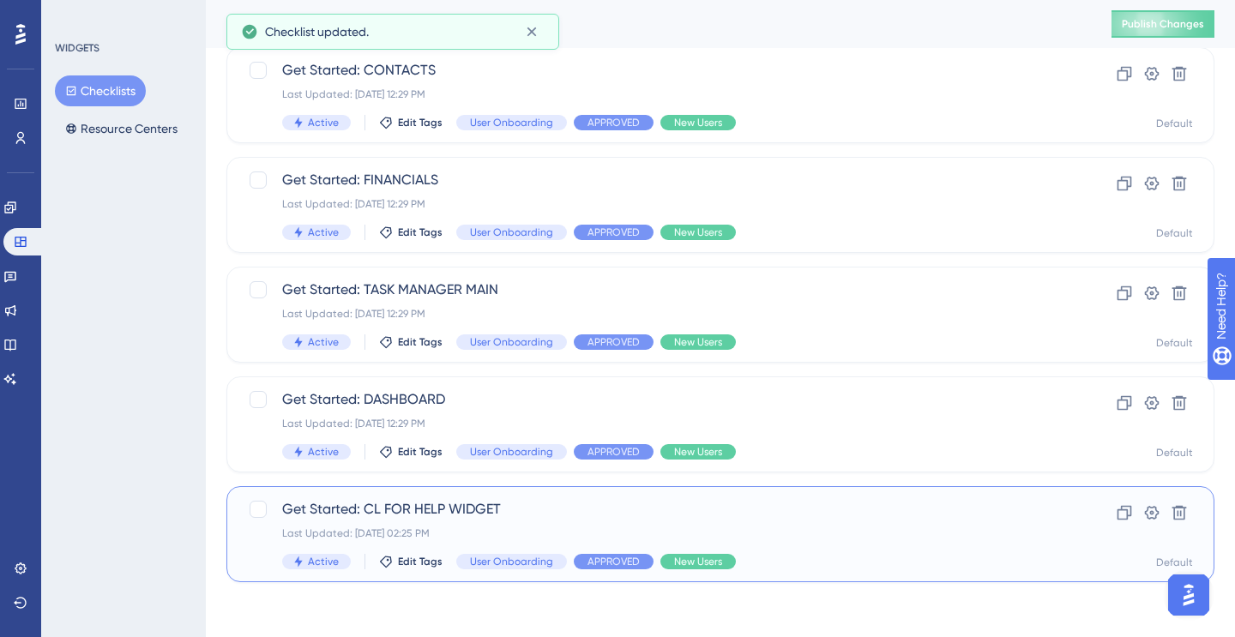
click at [430, 515] on span "Get Started: CL FOR HELP WIDGET" at bounding box center [651, 509] width 739 height 21
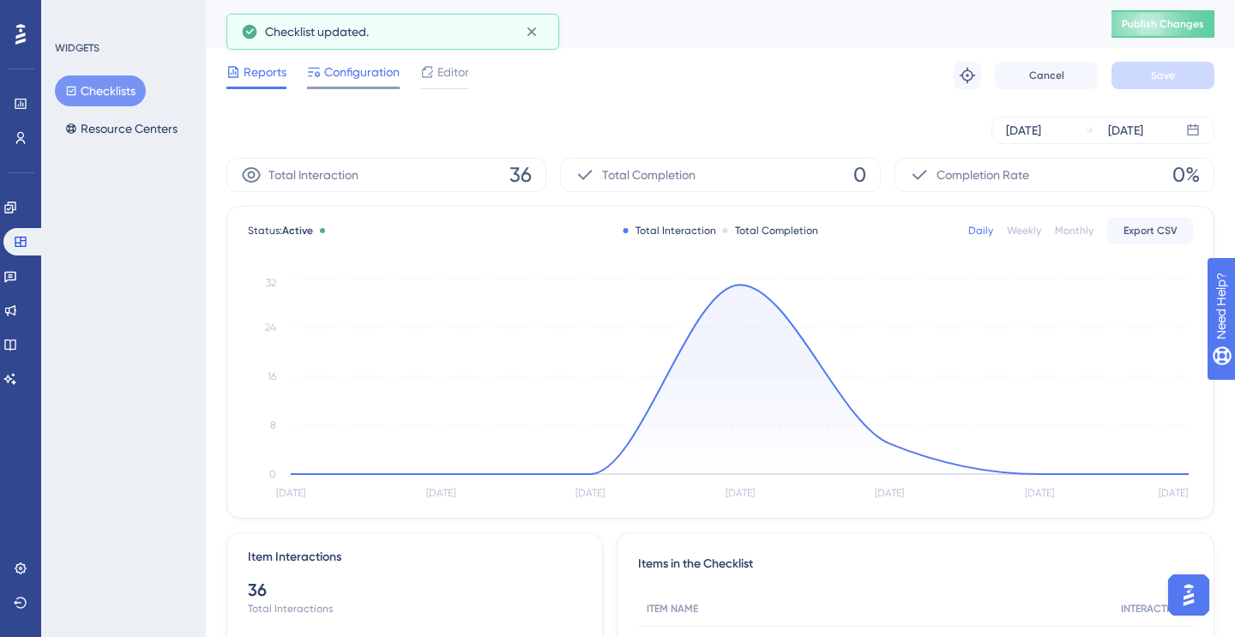
click at [370, 75] on span "Configuration" at bounding box center [361, 72] width 75 height 21
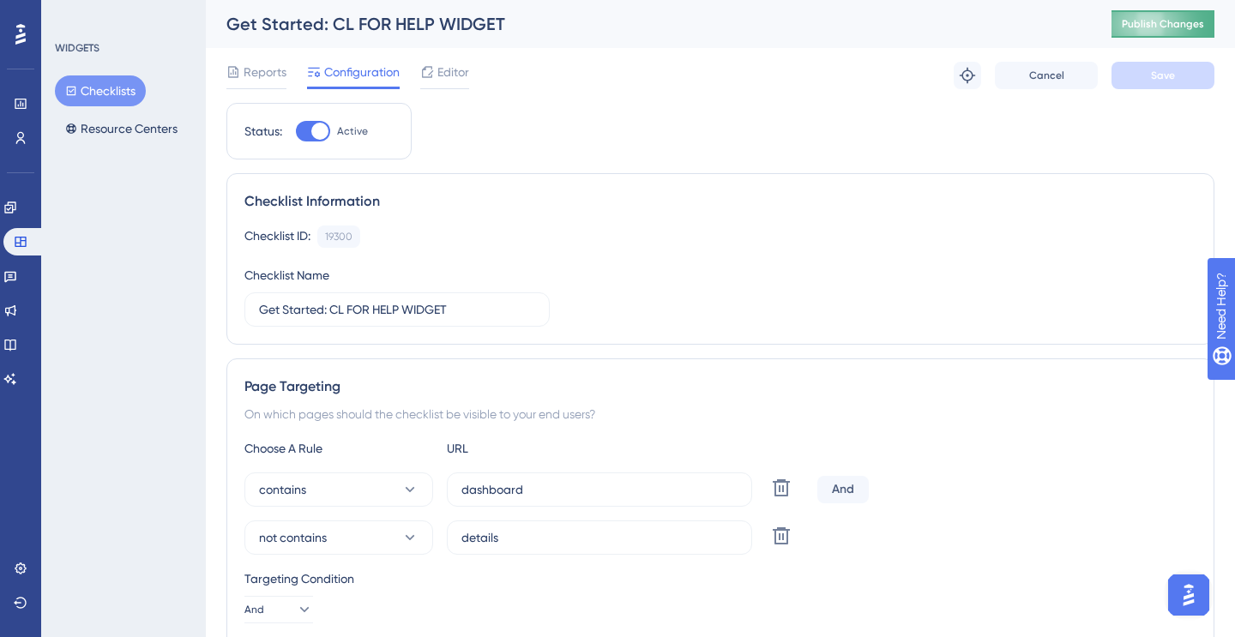
click at [1161, 31] on button "Publish Changes" at bounding box center [1162, 23] width 103 height 27
click at [448, 75] on span "Editor" at bounding box center [453, 72] width 32 height 21
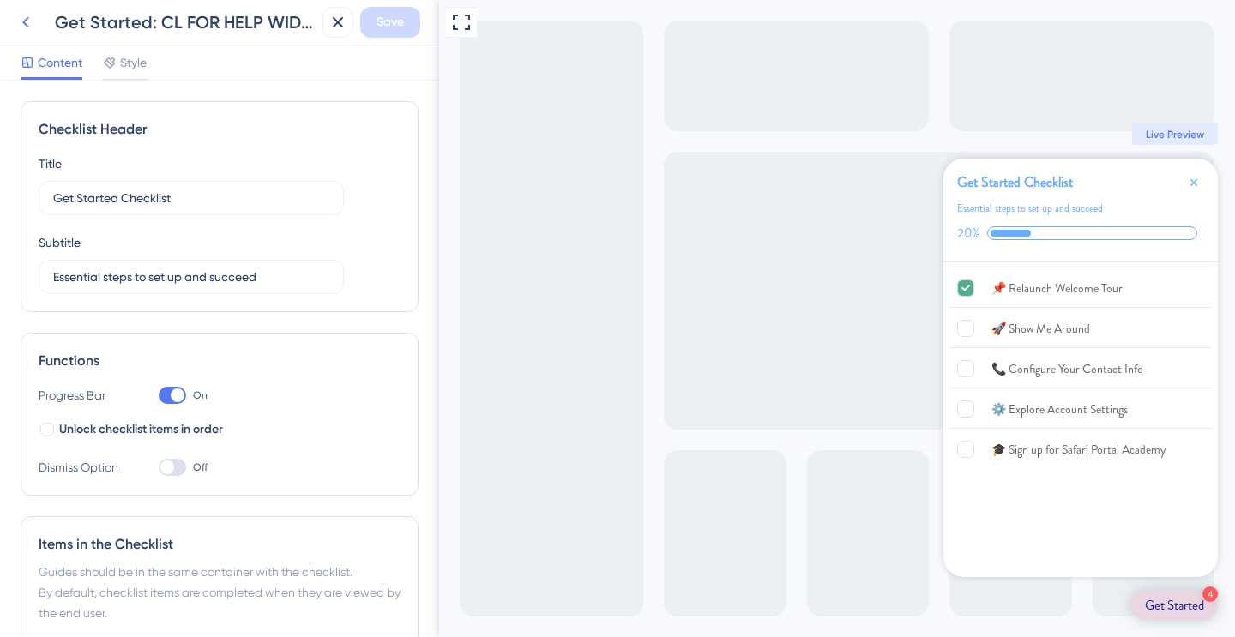
click at [32, 27] on icon at bounding box center [25, 22] width 21 height 21
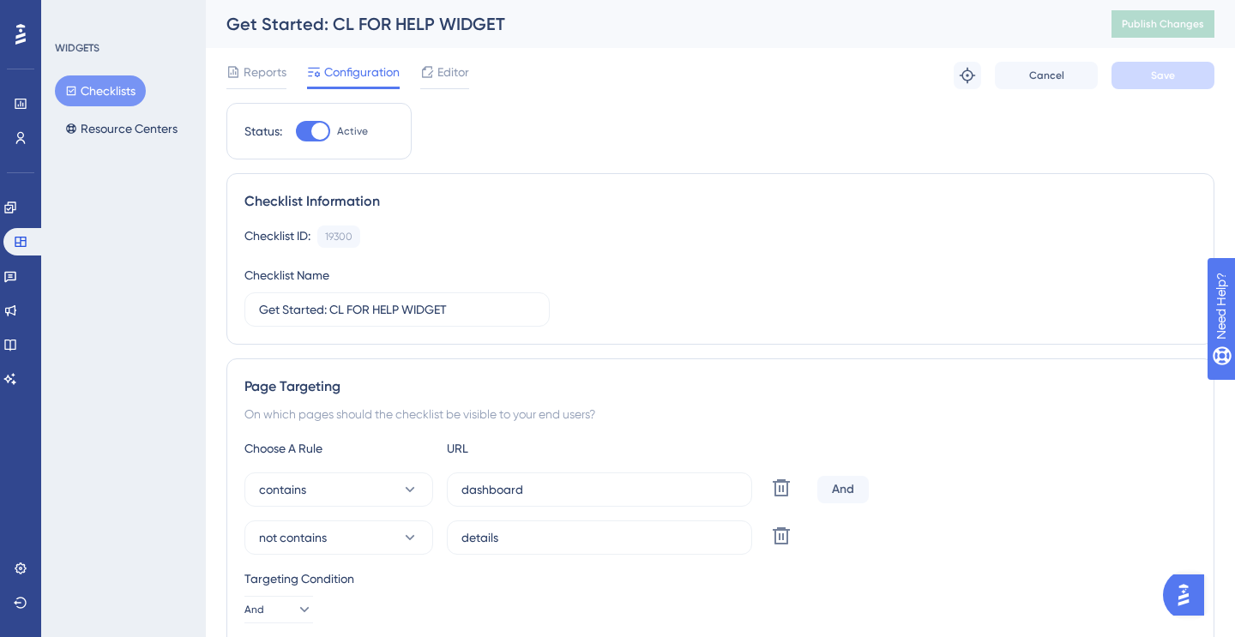
click at [111, 85] on button "Checklists" at bounding box center [100, 90] width 91 height 31
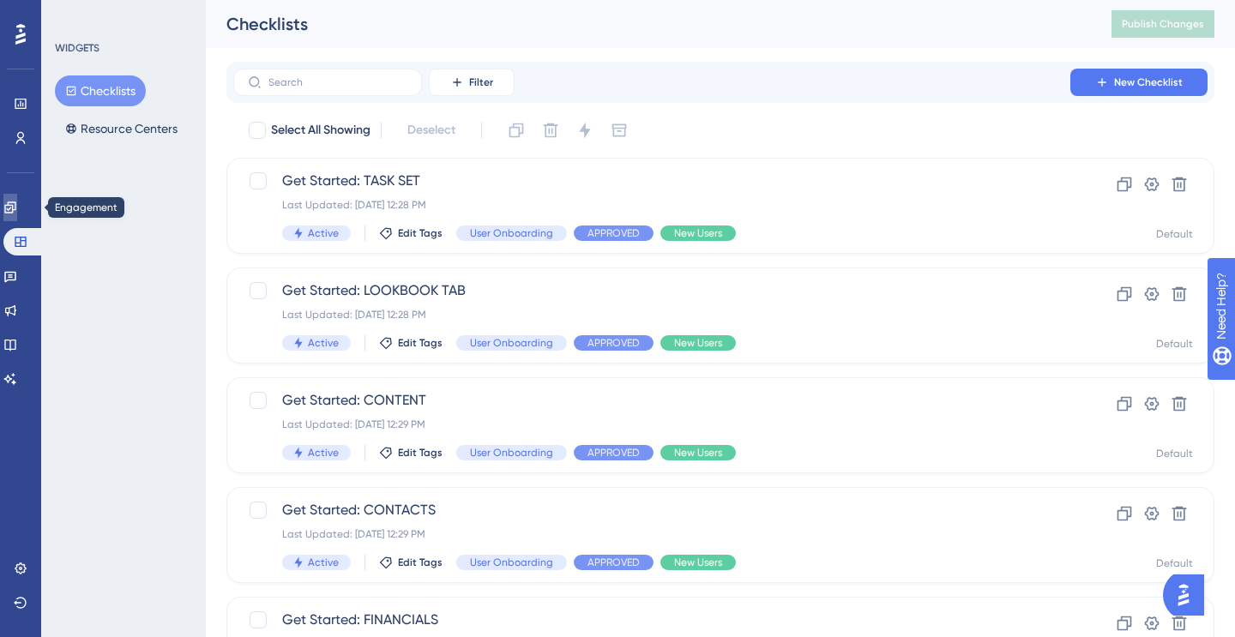
click at [15, 209] on icon at bounding box center [9, 207] width 11 height 11
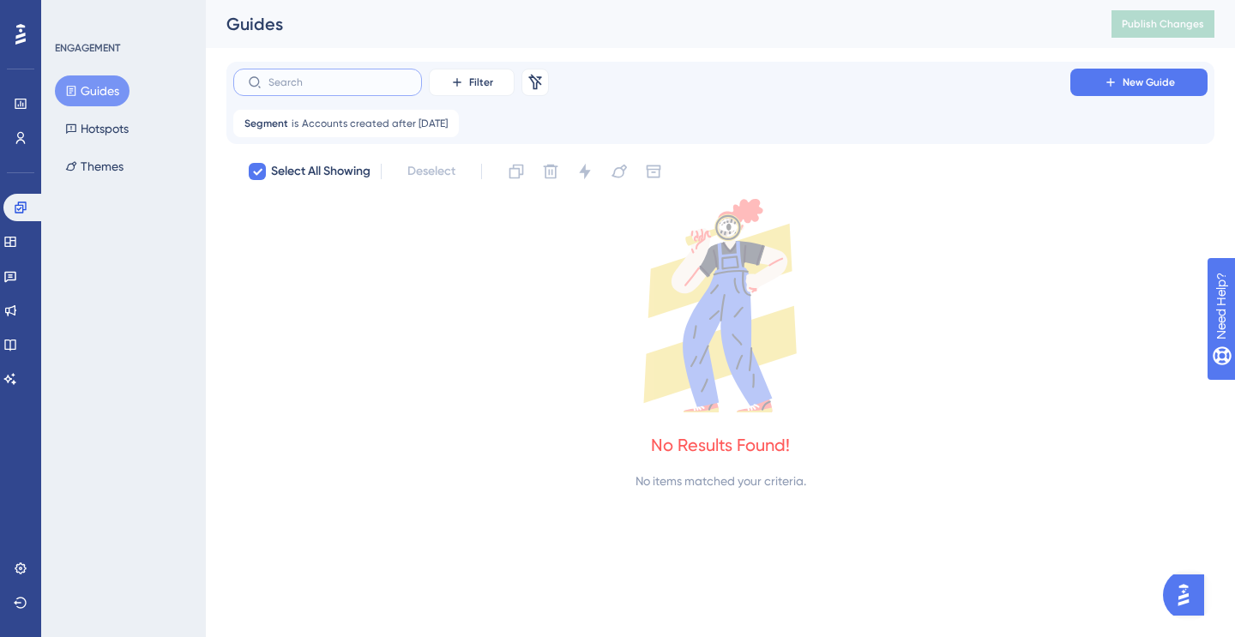
click at [312, 81] on input "text" at bounding box center [337, 82] width 139 height 12
type input "content"
click at [451, 122] on icon at bounding box center [446, 123] width 10 height 10
checkbox input "false"
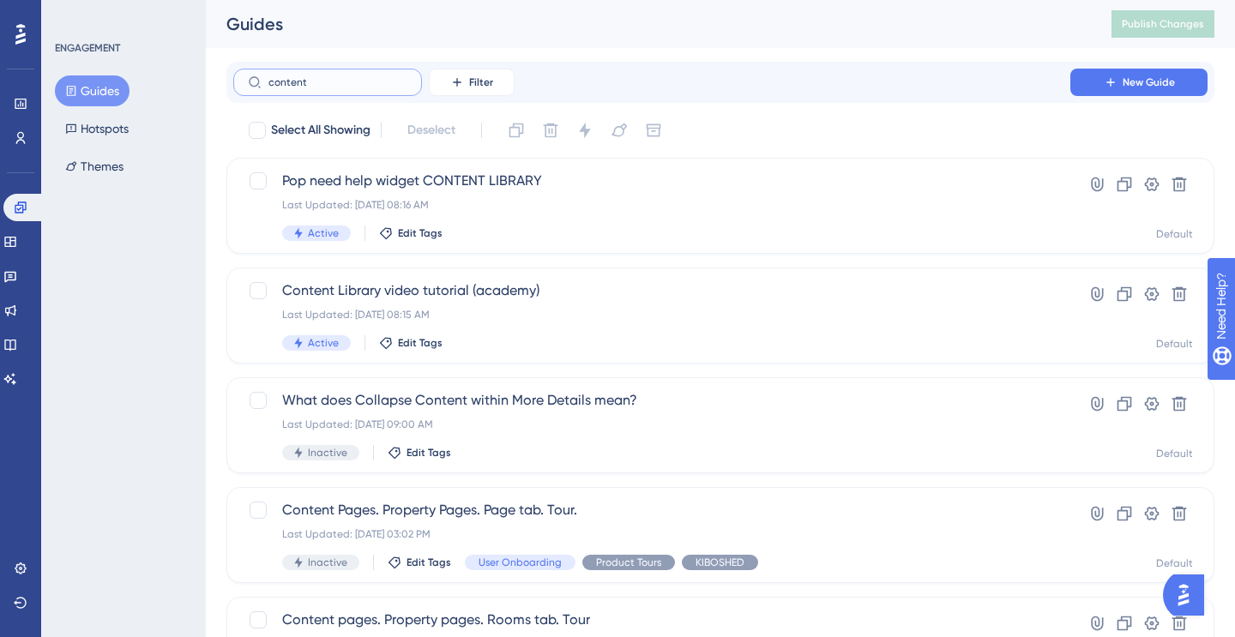
click at [341, 82] on input "content" at bounding box center [337, 82] width 139 height 12
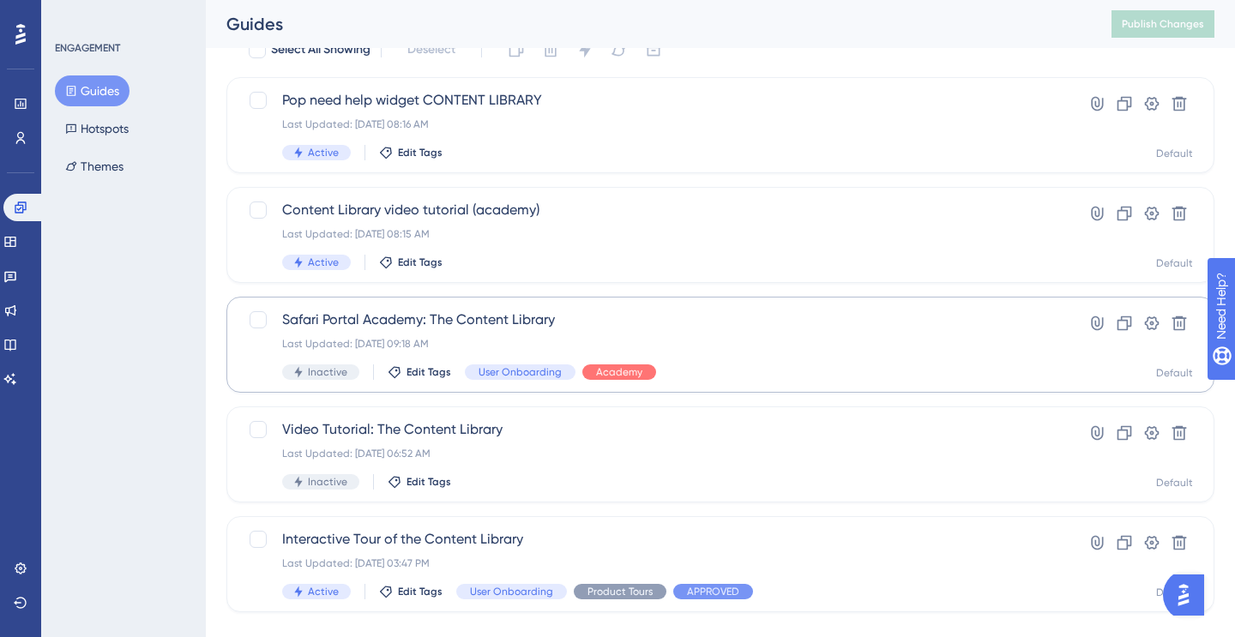
scroll to position [111, 0]
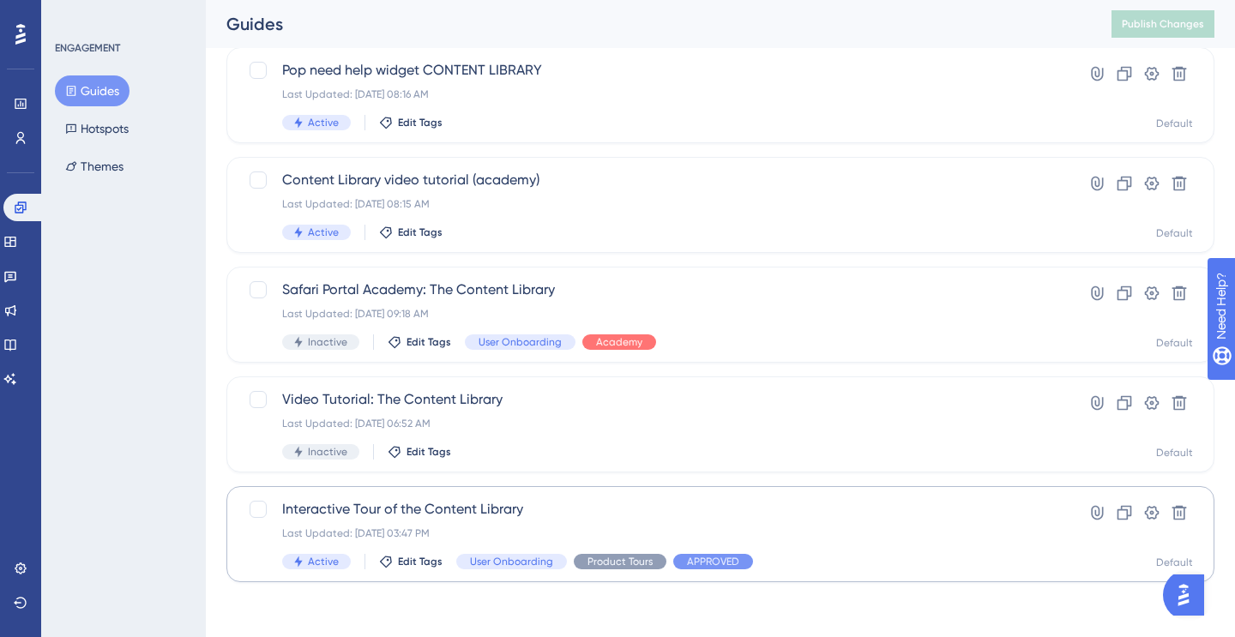
type input "content lib"
click at [757, 515] on span "Interactive Tour of the Content Library" at bounding box center [651, 509] width 739 height 21
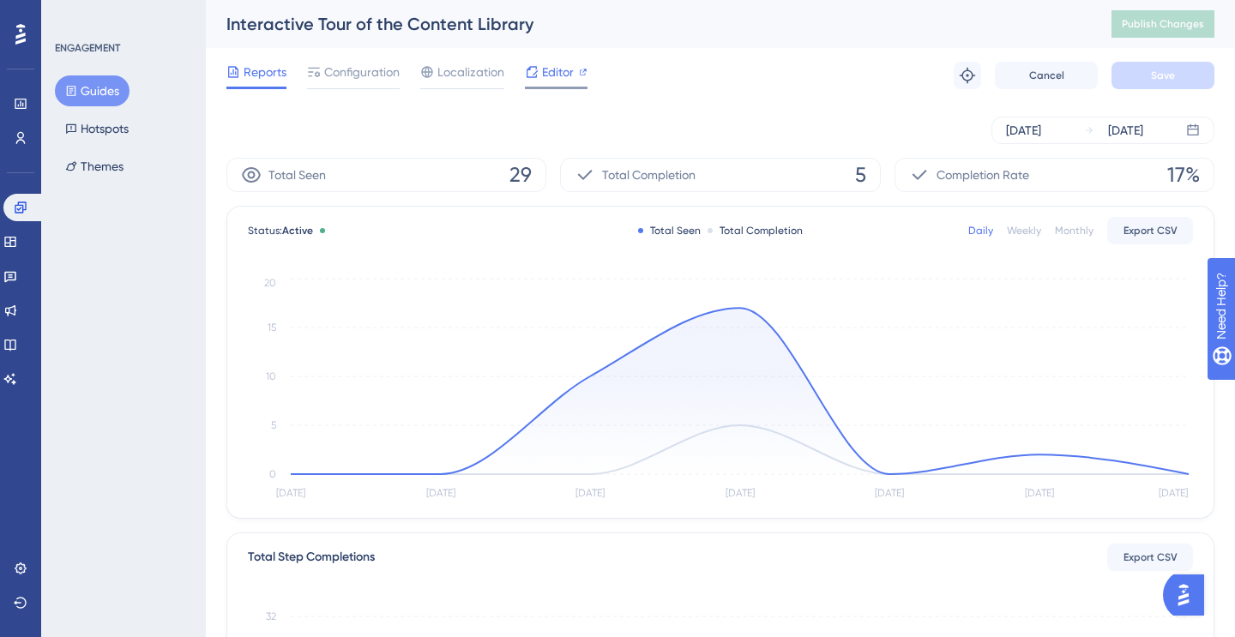
click at [561, 75] on span "Editor" at bounding box center [558, 72] width 32 height 21
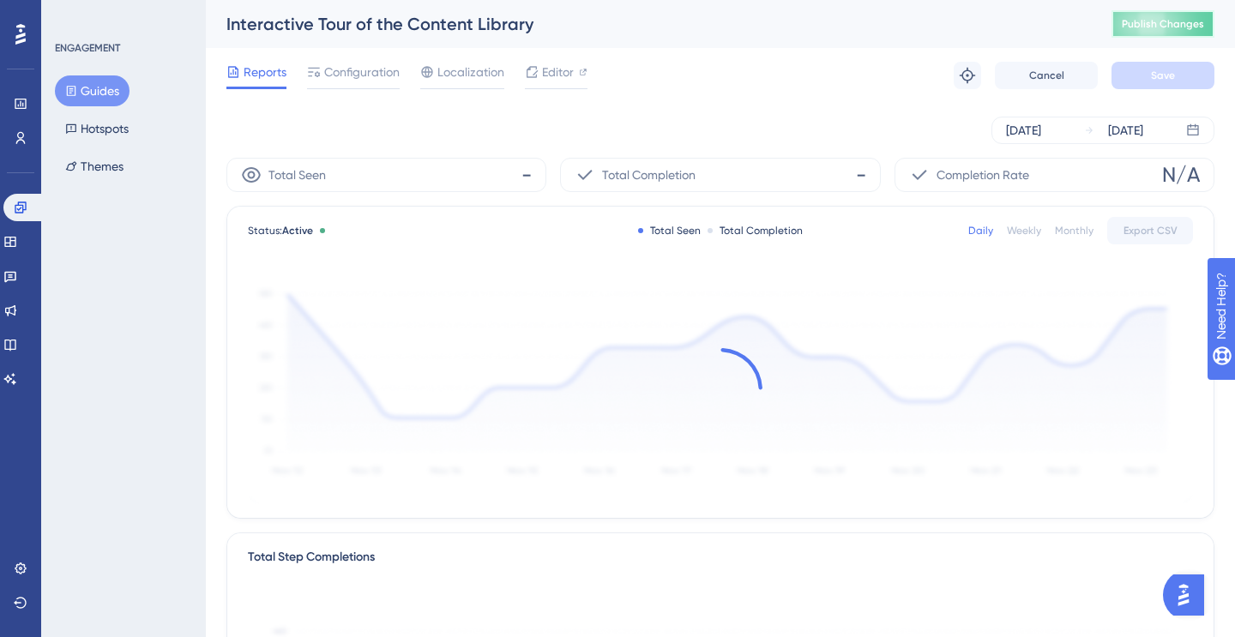
click at [1156, 26] on span "Publish Changes" at bounding box center [1163, 24] width 82 height 14
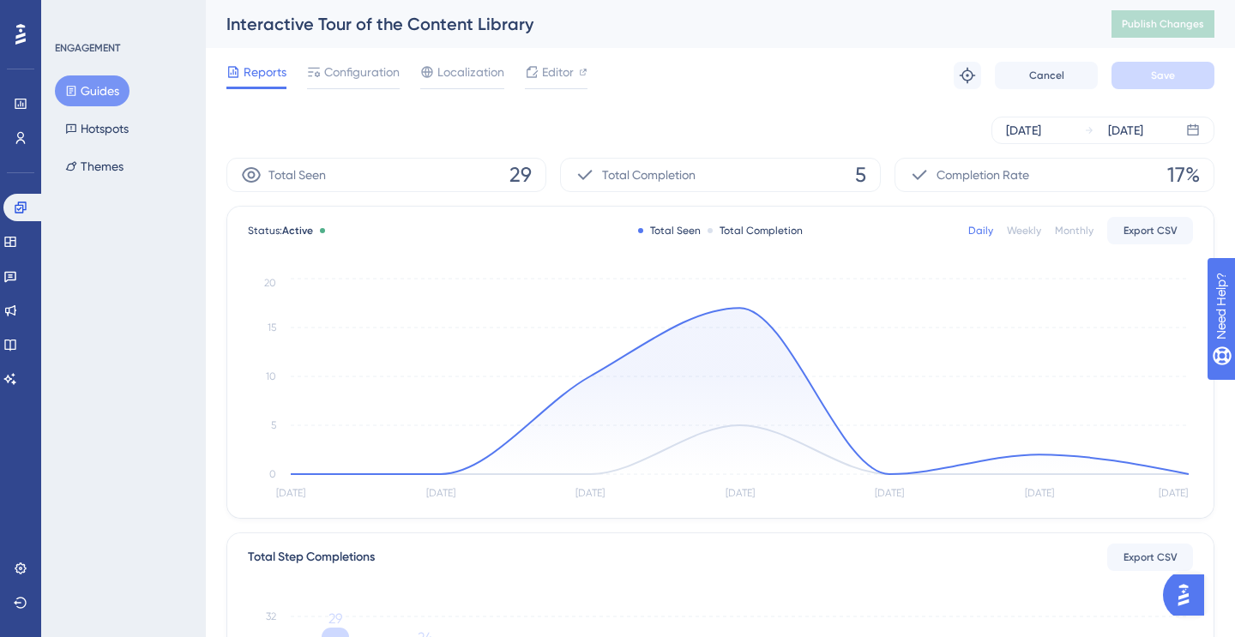
click at [863, 178] on span "5" at bounding box center [860, 174] width 11 height 27
click at [19, 143] on icon at bounding box center [21, 138] width 14 height 14
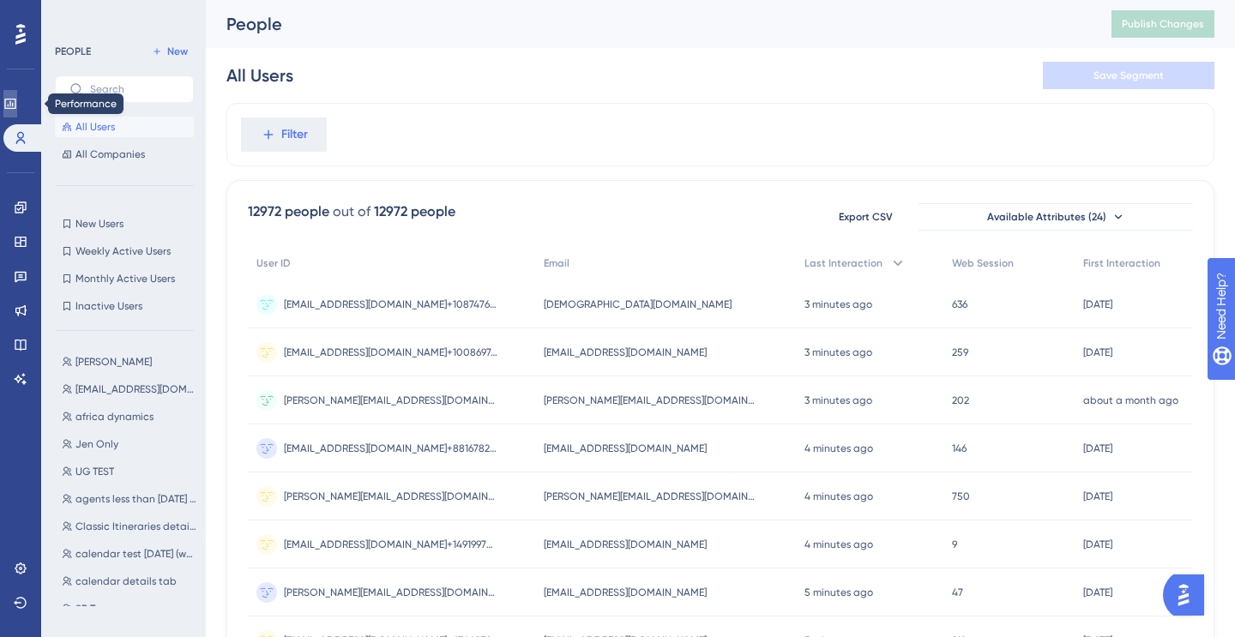
click at [17, 109] on icon at bounding box center [10, 104] width 14 height 14
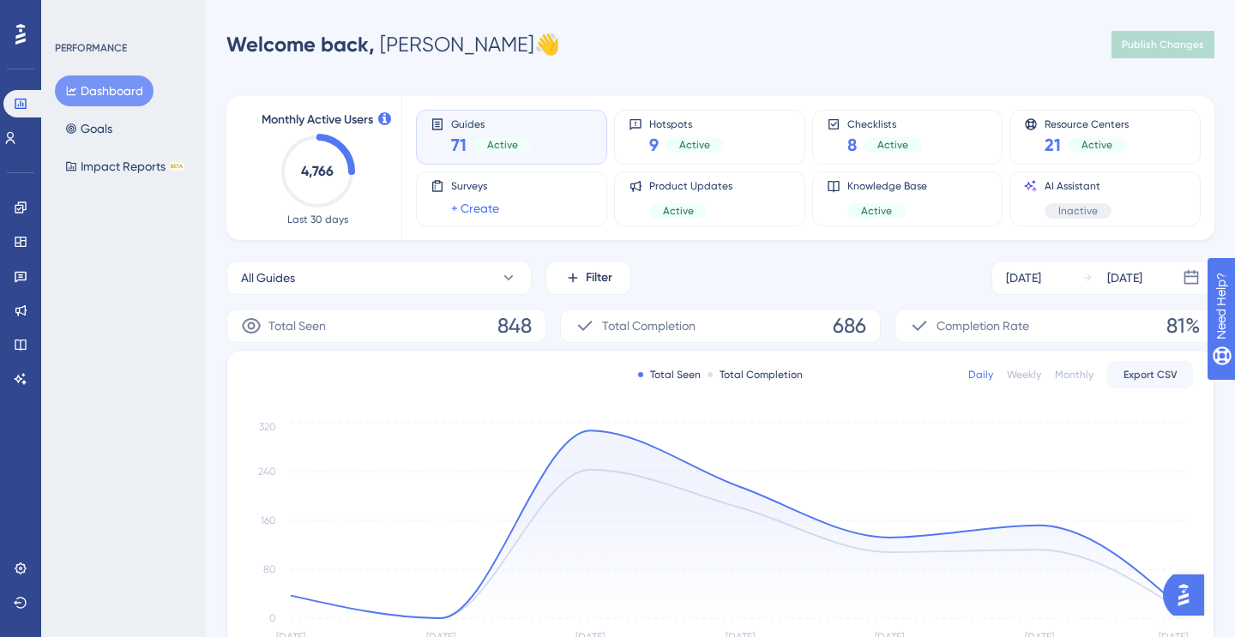
click at [533, 142] on div "Guides 71 Active" at bounding box center [511, 136] width 162 height 39
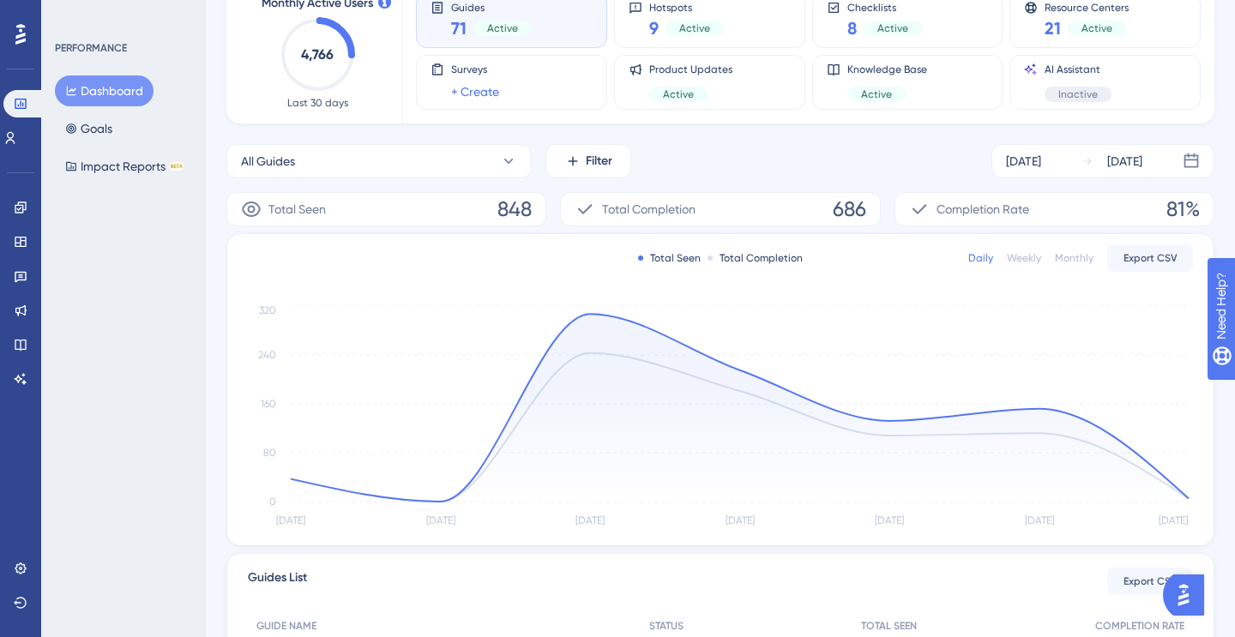
scroll to position [153, 0]
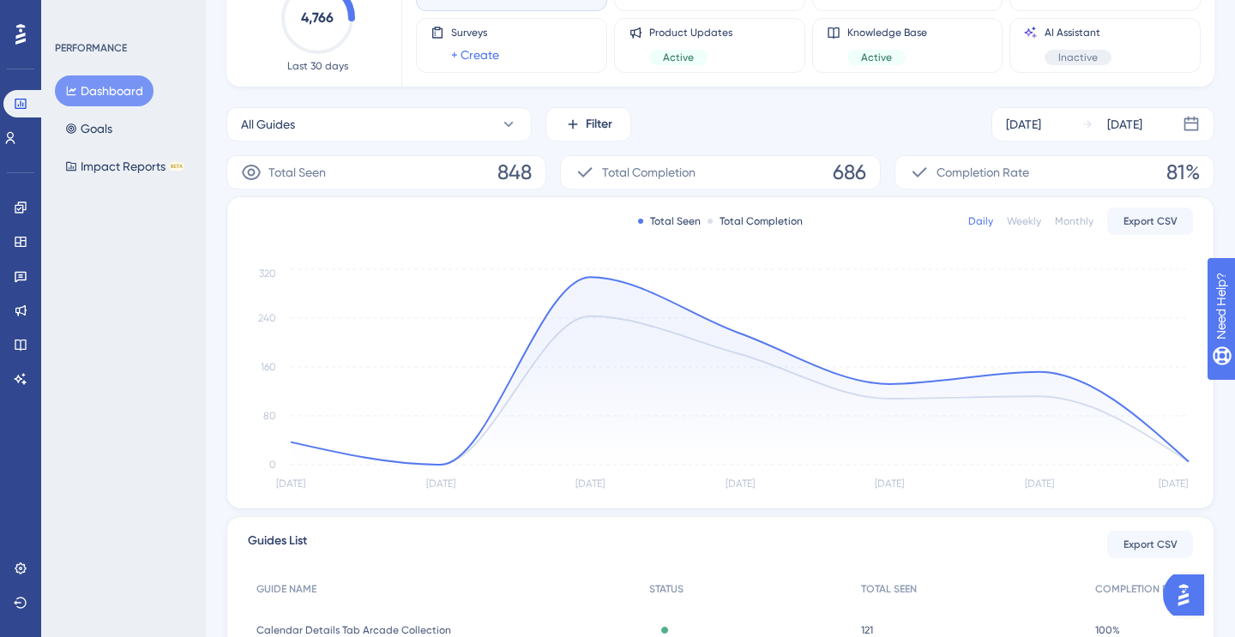
click at [710, 223] on div at bounding box center [709, 221] width 5 height 5
click at [663, 172] on span "Total Completion" at bounding box center [648, 172] width 93 height 21
click at [845, 177] on span "686" at bounding box center [849, 172] width 33 height 27
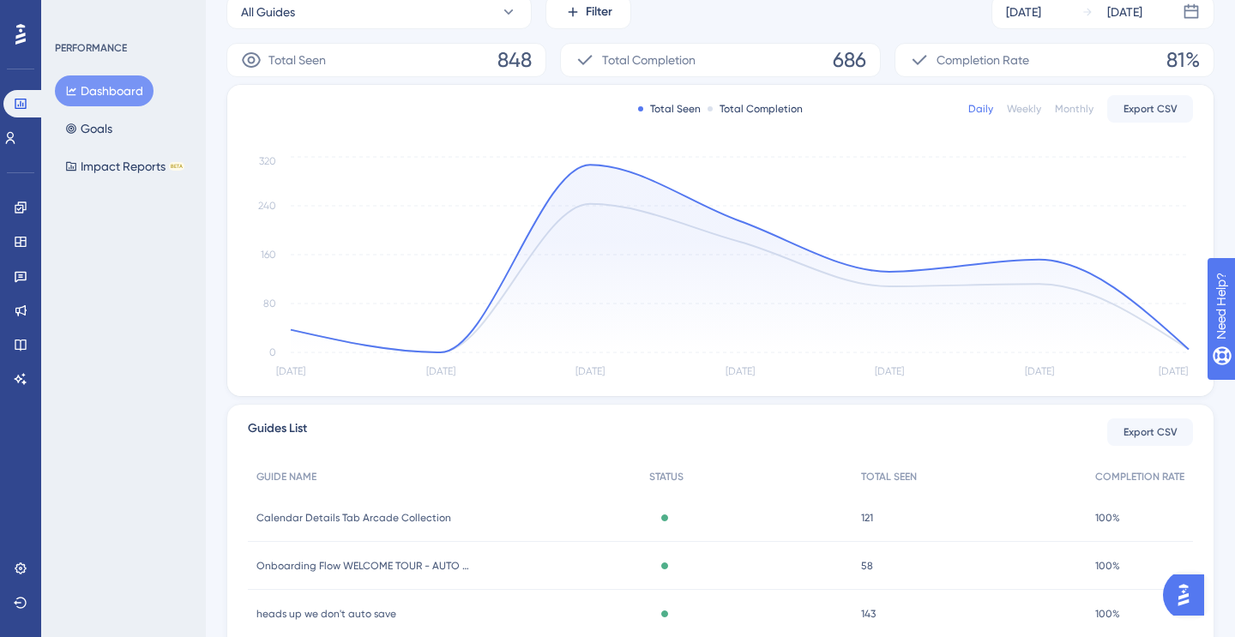
scroll to position [473, 0]
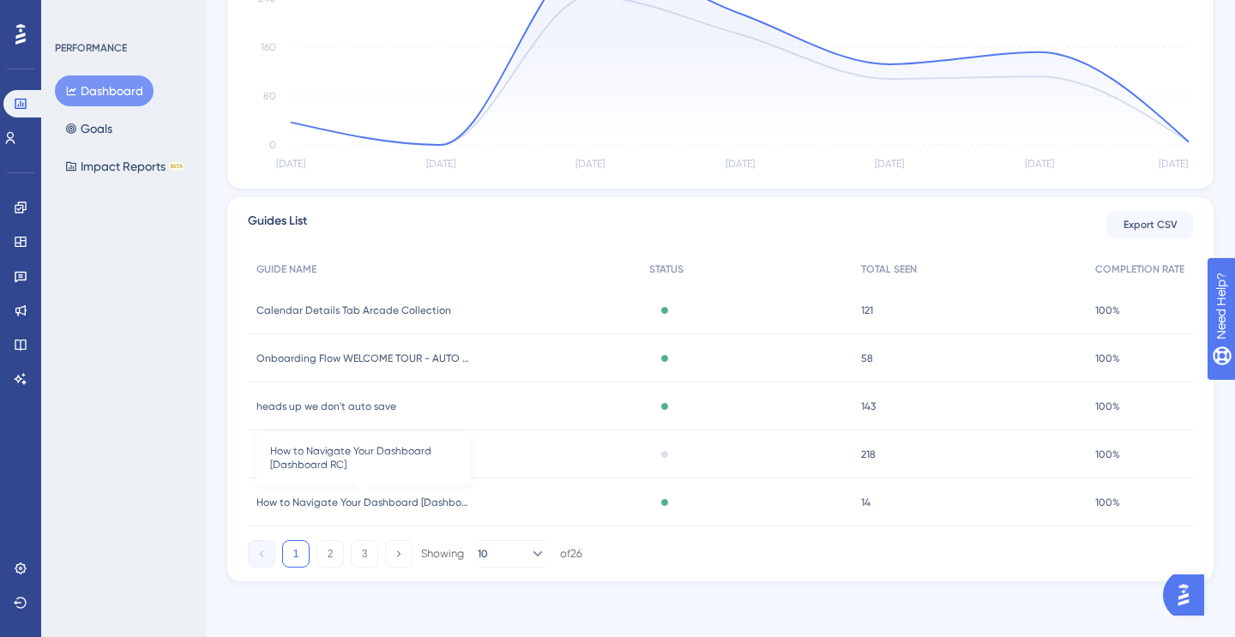
click at [346, 502] on span "How to Navigate Your Dashboard [Dashboard RC]" at bounding box center [363, 503] width 214 height 14
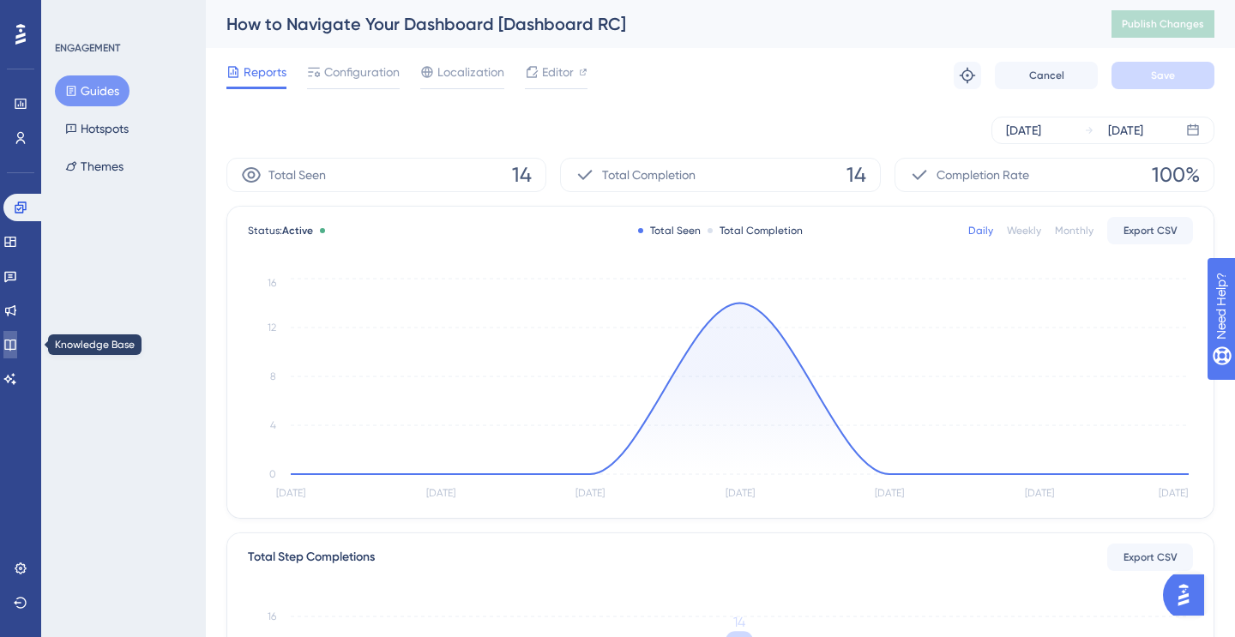
click at [16, 342] on icon at bounding box center [10, 345] width 14 height 14
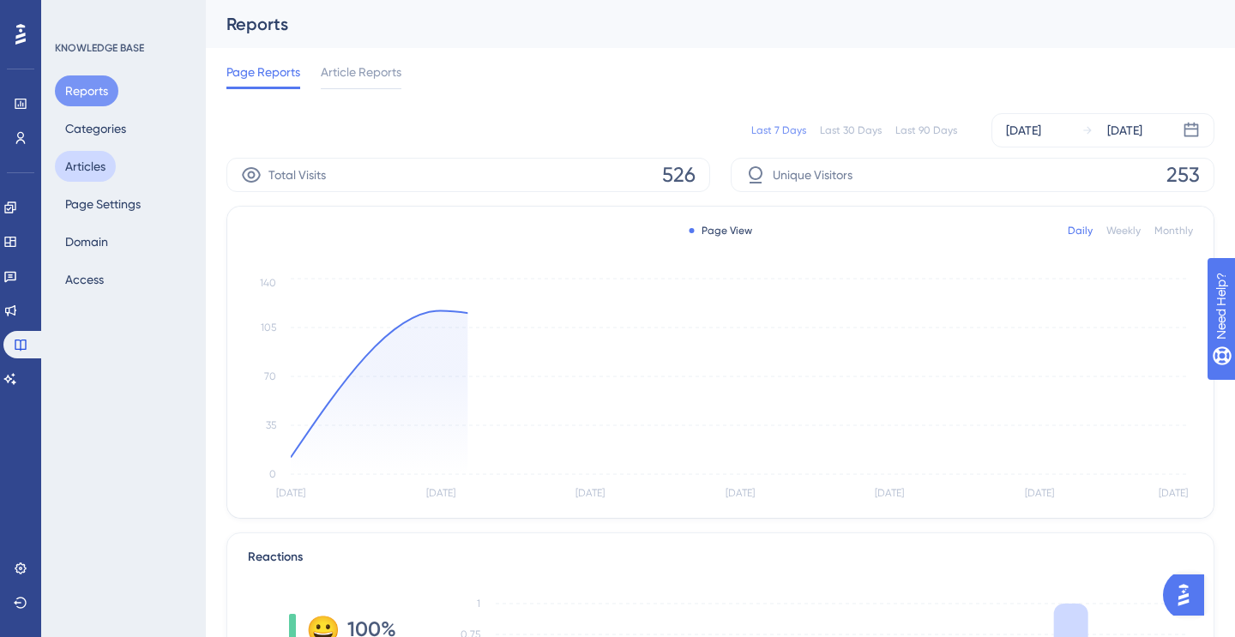
click at [81, 166] on button "Articles" at bounding box center [85, 166] width 61 height 31
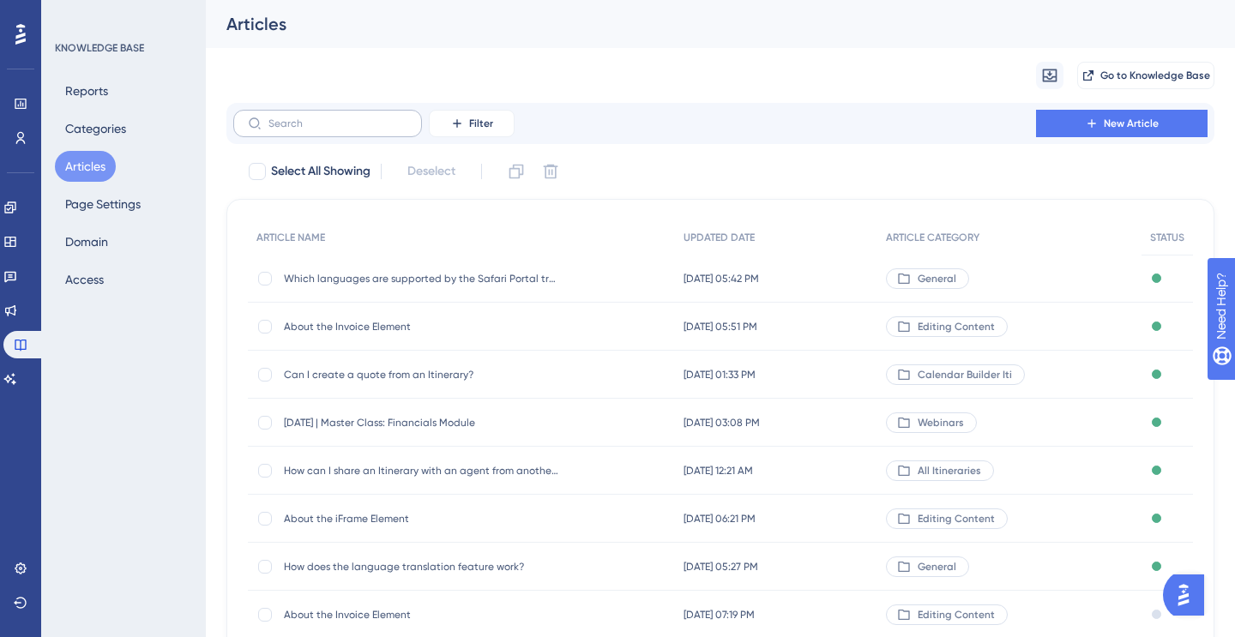
click at [353, 132] on label at bounding box center [327, 123] width 189 height 27
click at [353, 129] on input "text" at bounding box center [337, 123] width 139 height 12
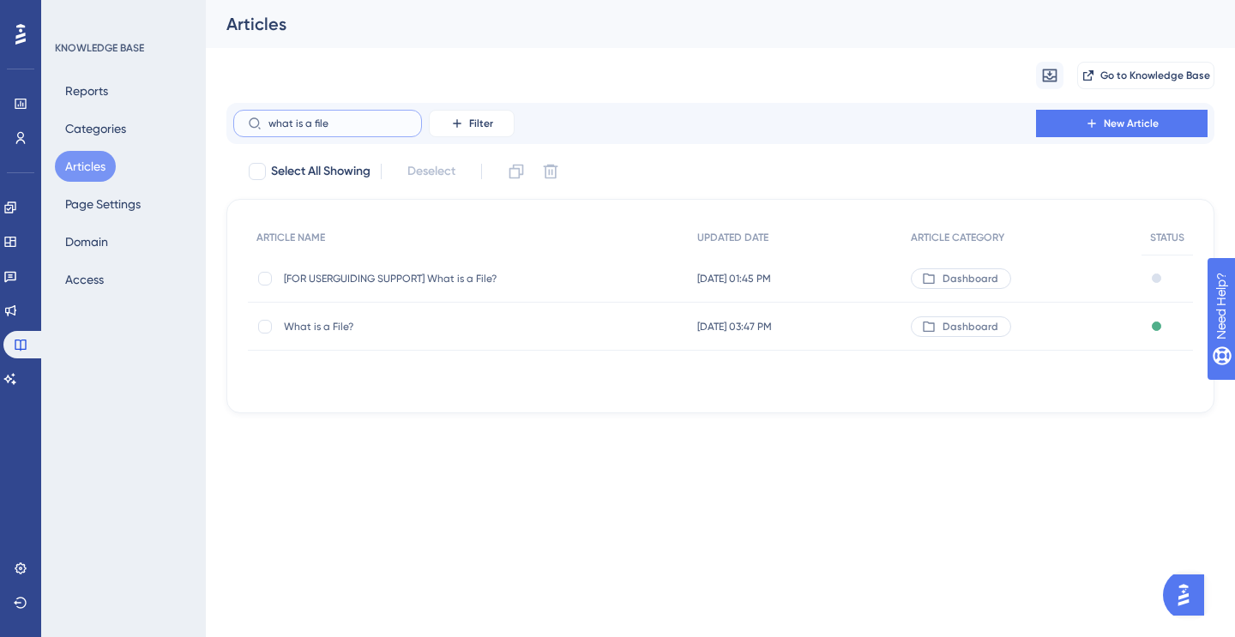
type input "what is a file"
click at [340, 324] on span "What is a File?" at bounding box center [421, 327] width 274 height 14
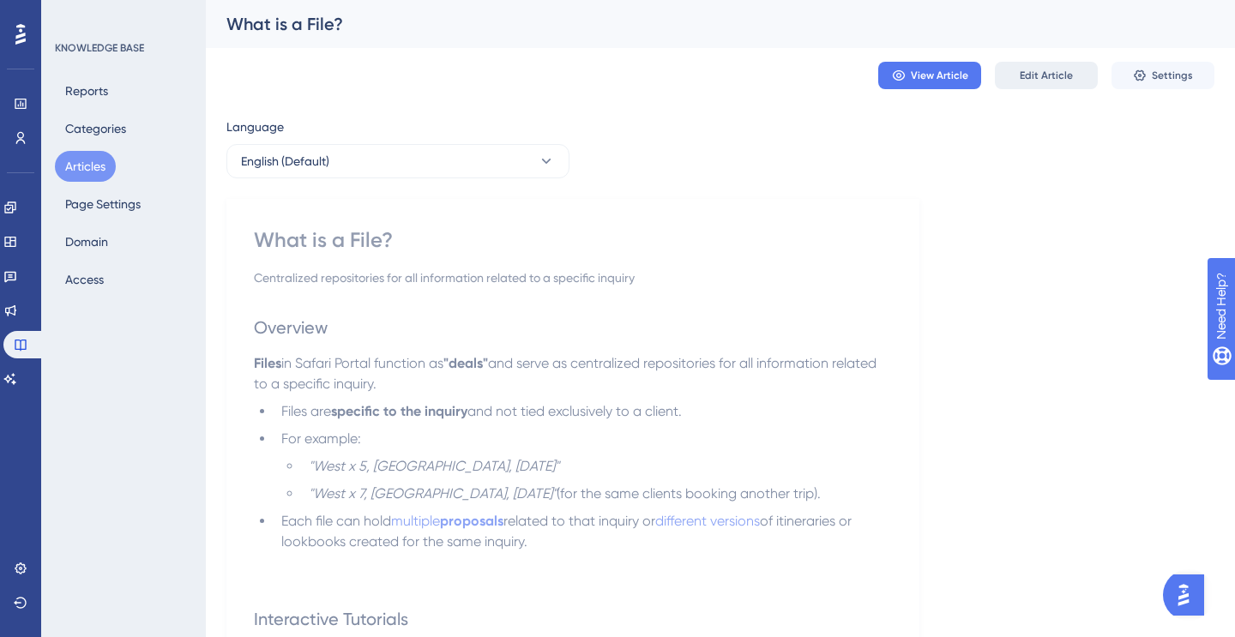
click at [1044, 84] on button "Edit Article" at bounding box center [1046, 75] width 103 height 27
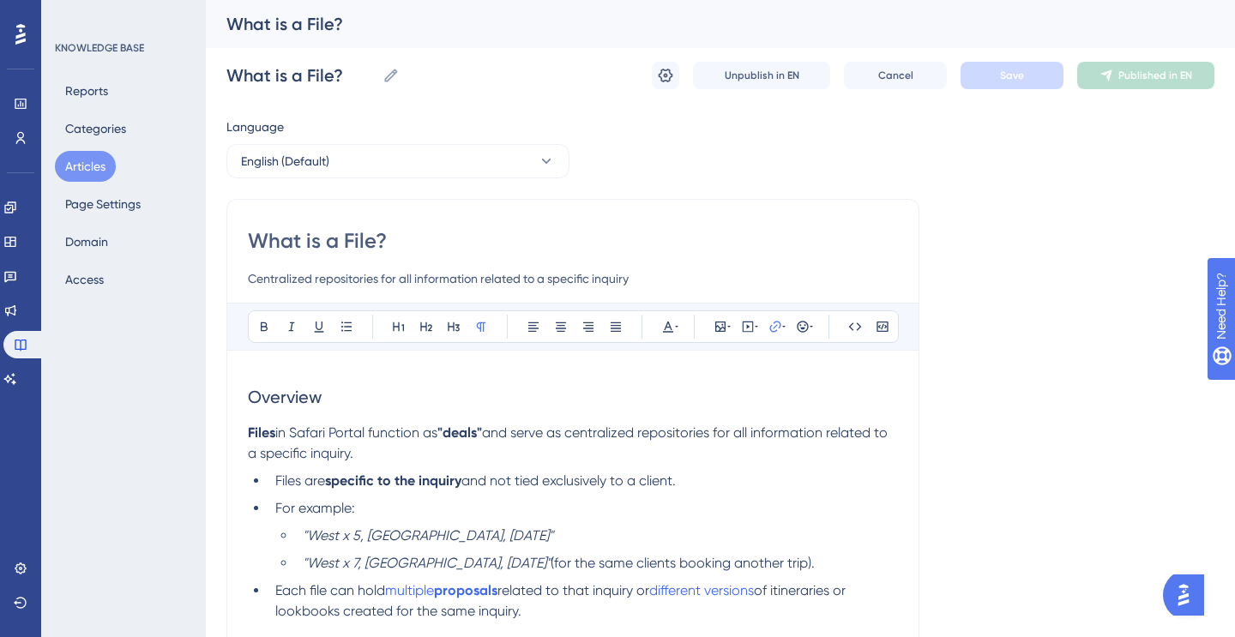
click at [250, 280] on input "Centralized repositories for all information related to a specific inquiry" at bounding box center [573, 278] width 650 height 21
click at [683, 277] on input "Files are centralized repositories for all information related to a specific in…" at bounding box center [573, 278] width 650 height 21
type input "Files are centralized repositories for all information related to a specific in…"
click at [1014, 75] on span "Save" at bounding box center [1012, 76] width 24 height 14
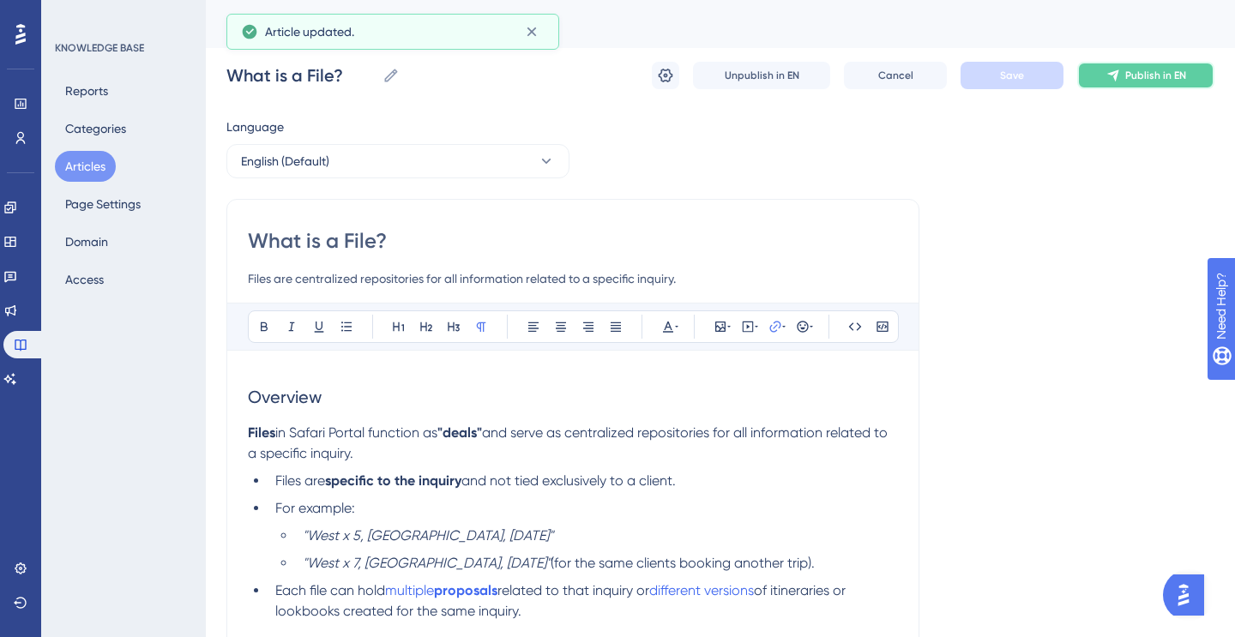
click at [1144, 72] on span "Publish in EN" at bounding box center [1155, 76] width 61 height 14
